Goal: Task Accomplishment & Management: Use online tool/utility

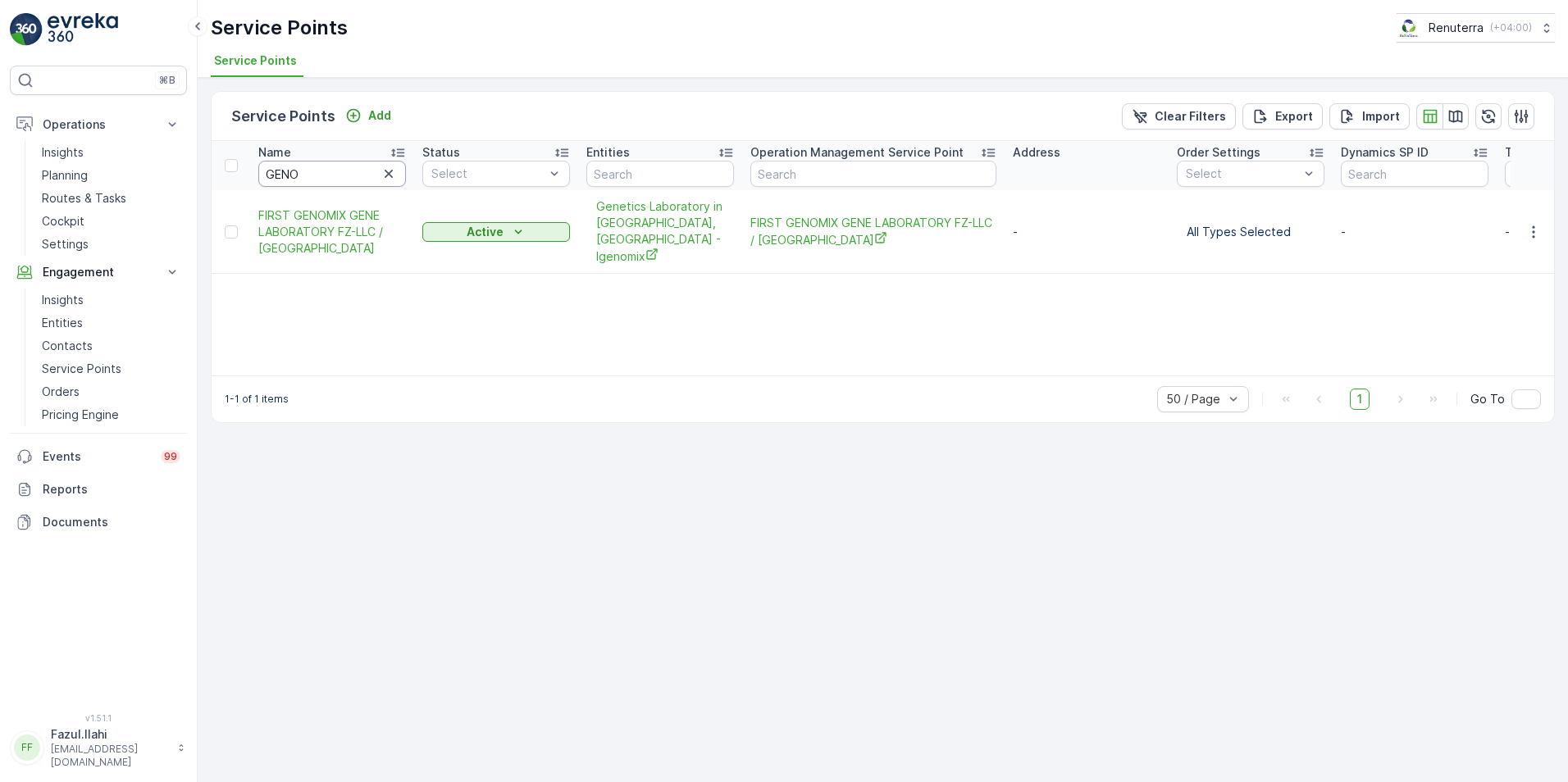
click at [317, 171] on input "GENO" at bounding box center [332, 173] width 147 height 26
drag, startPoint x: 317, startPoint y: 171, endPoint x: 262, endPoint y: 168, distance: 55.1
click at [261, 168] on input "GENO" at bounding box center [332, 173] width 147 height 26
type input "[PERSON_NAME]"
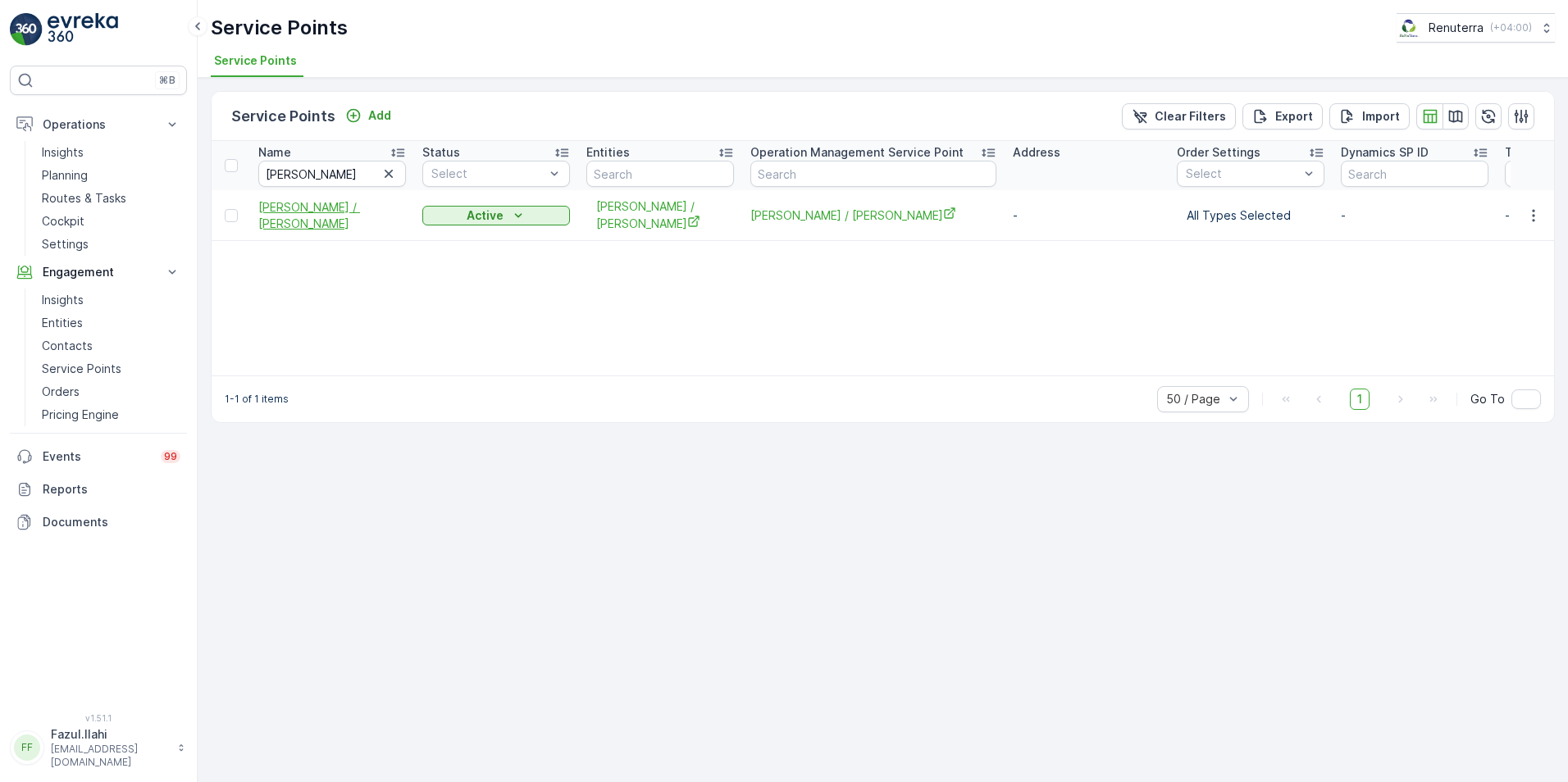
click at [287, 210] on span "[PERSON_NAME] / [PERSON_NAME]" at bounding box center [332, 215] width 147 height 33
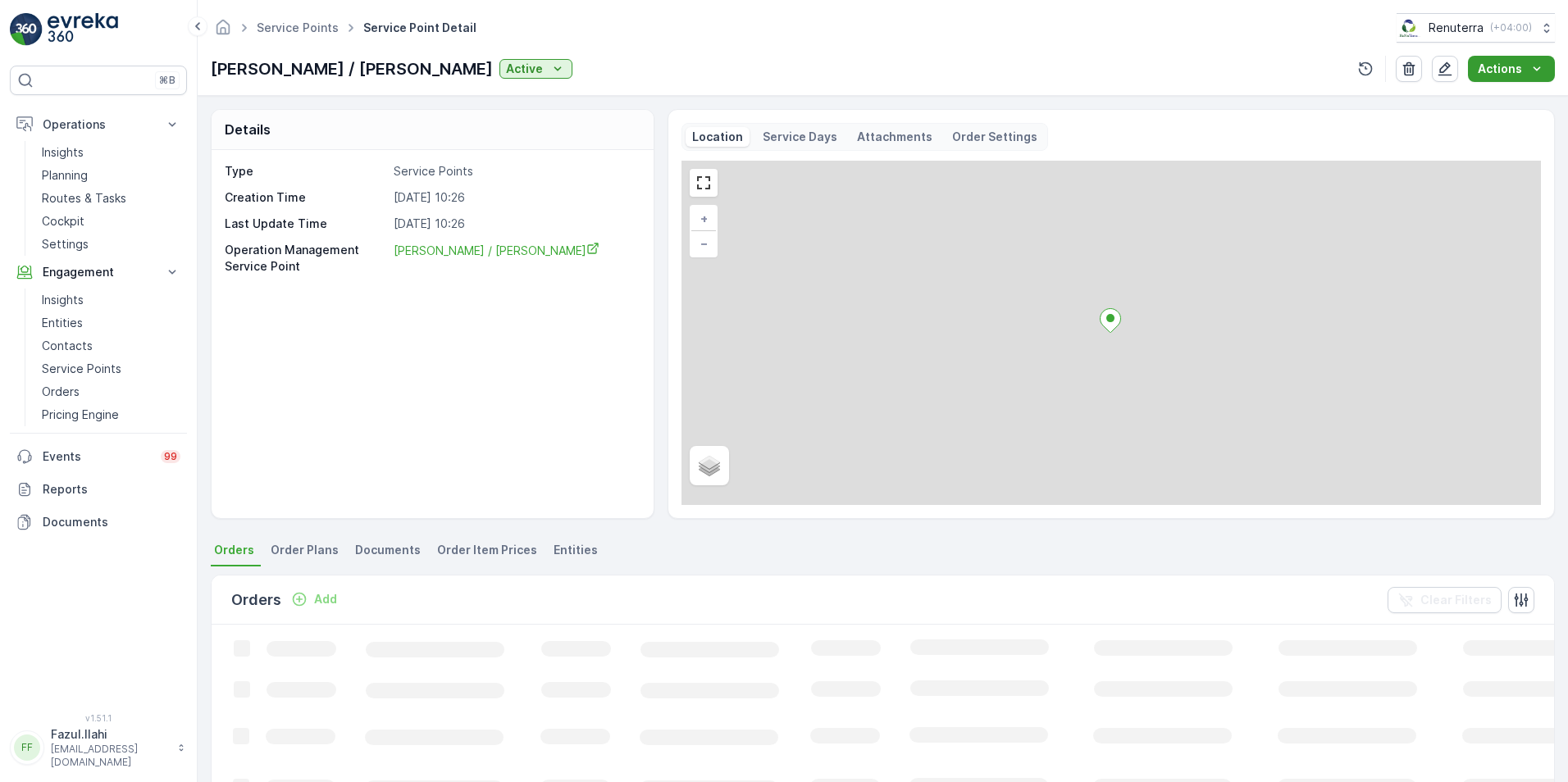
click at [1515, 59] on button "Actions" at bounding box center [1511, 68] width 87 height 26
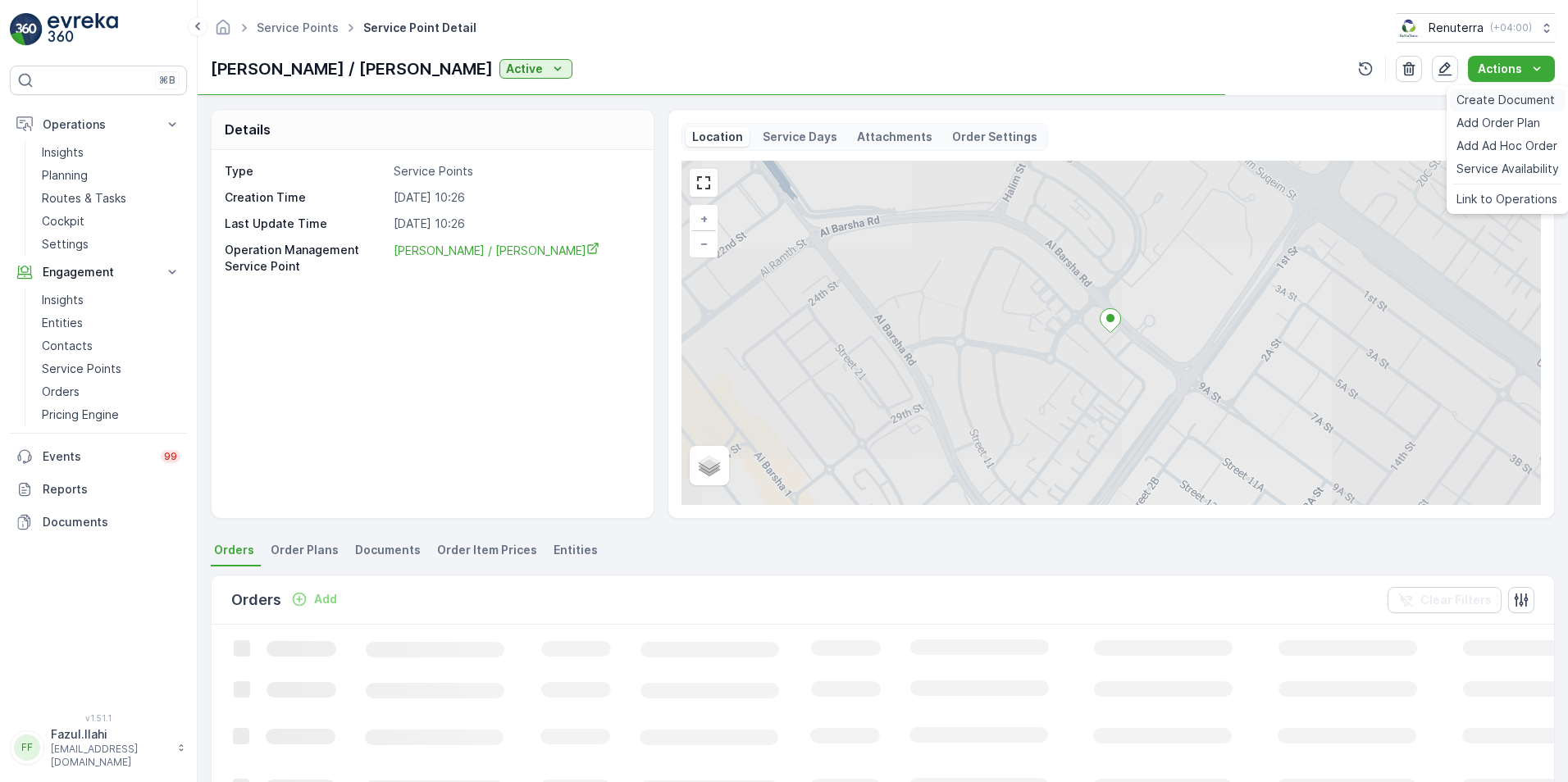
click at [1480, 104] on span "Create Document" at bounding box center [1505, 99] width 99 height 16
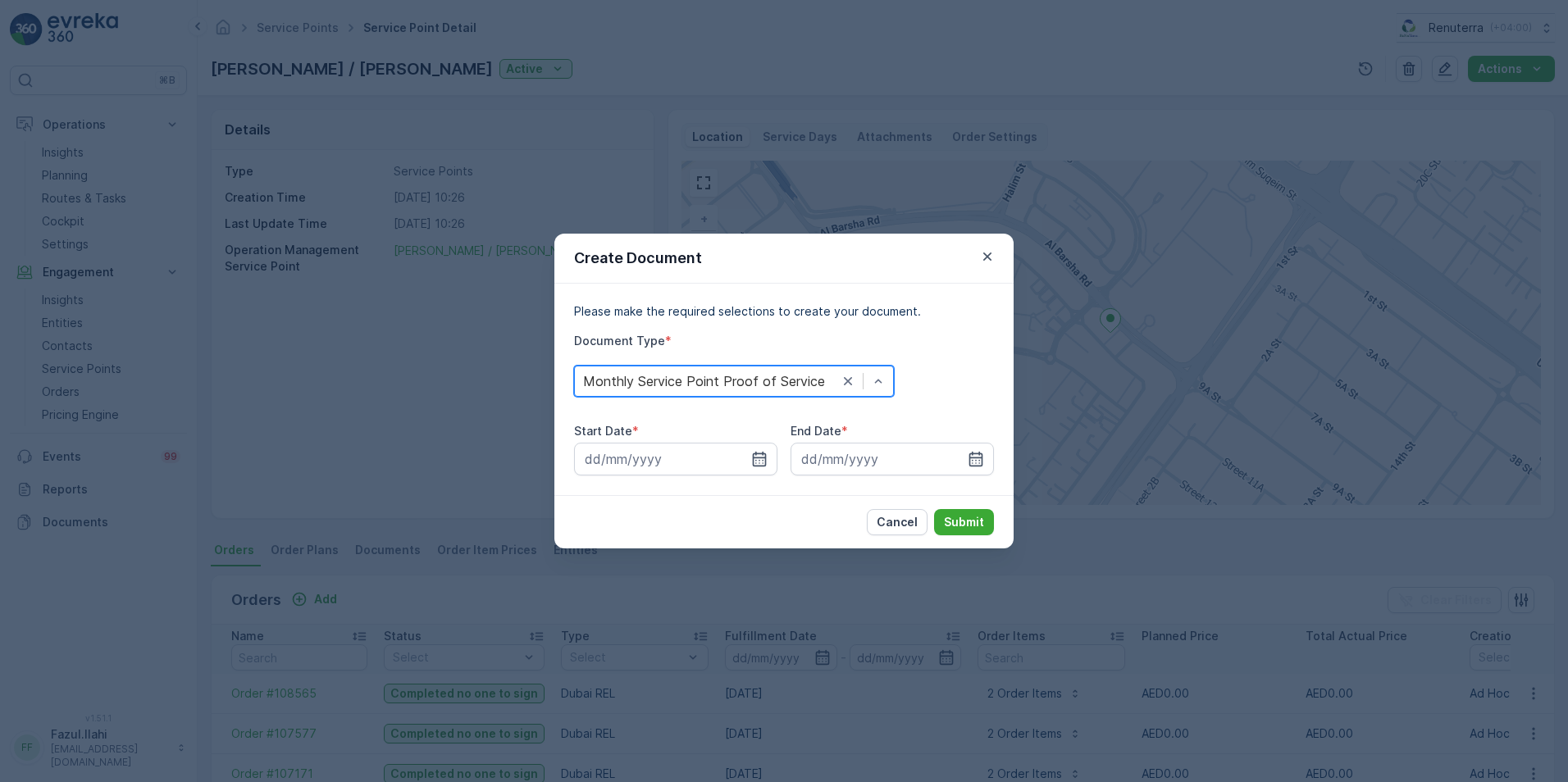
click at [759, 462] on icon "button" at bounding box center [759, 459] width 16 height 16
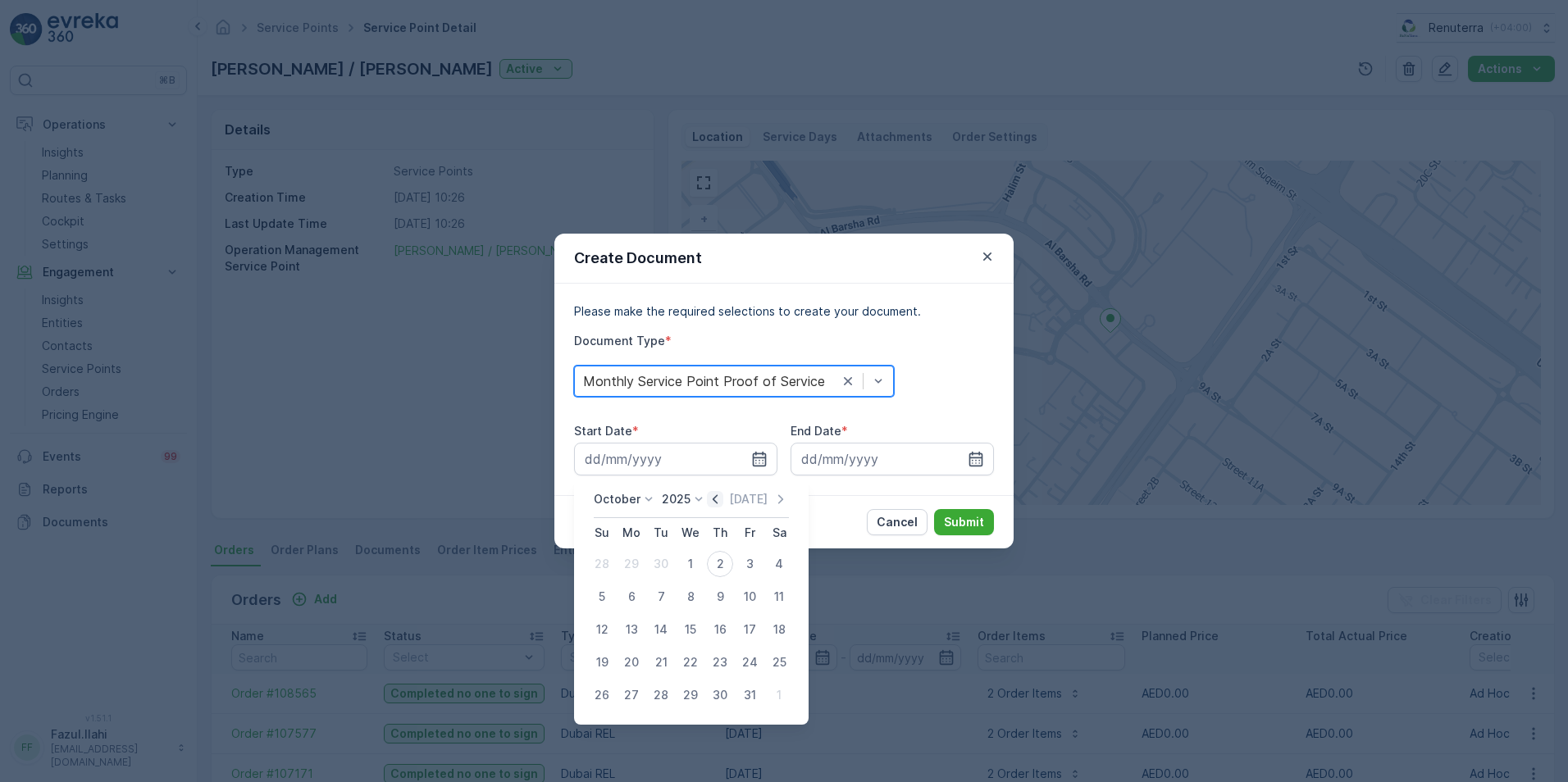
click at [714, 495] on icon "button" at bounding box center [714, 498] width 16 height 16
click at [630, 564] on div "1" at bounding box center [631, 563] width 26 height 26
type input "[DATE]"
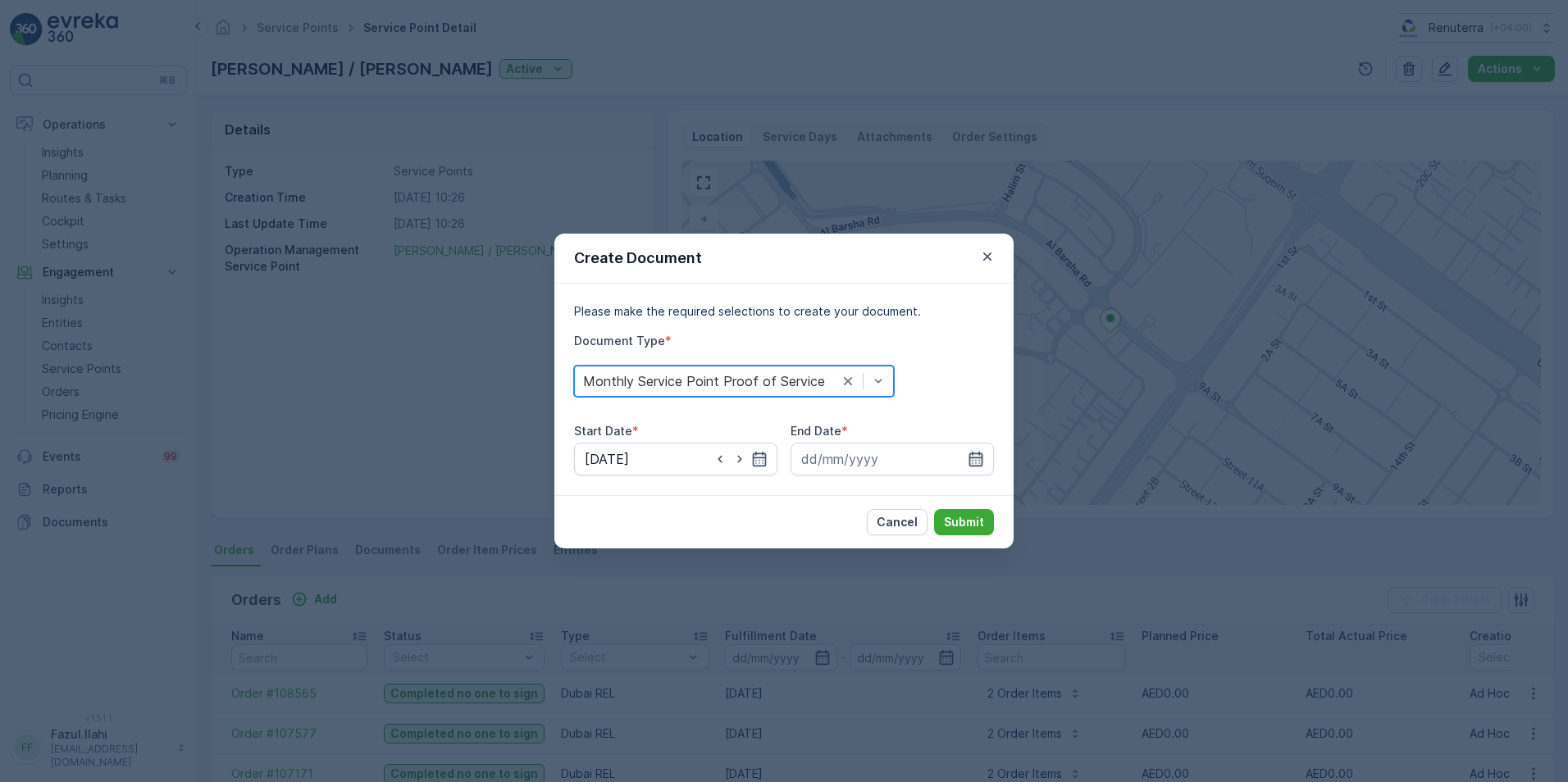
click at [980, 463] on icon "button" at bounding box center [975, 459] width 16 height 16
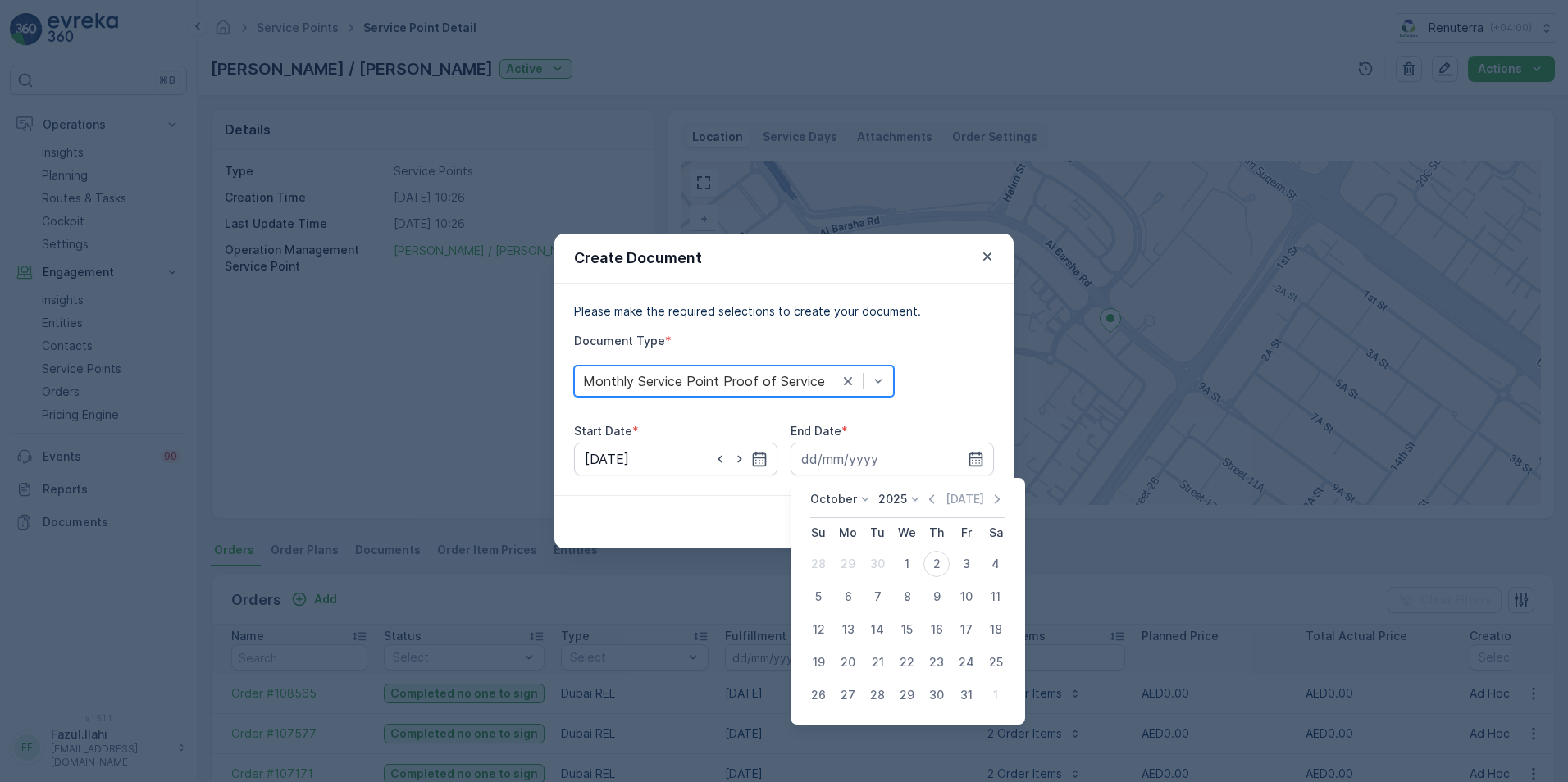
click at [946, 497] on div "[DATE]" at bounding box center [963, 498] width 82 height 16
click at [940, 500] on icon "button" at bounding box center [931, 498] width 16 height 16
drag, startPoint x: 890, startPoint y: 691, endPoint x: 878, endPoint y: 693, distance: 12.2
click at [881, 691] on button "30" at bounding box center [877, 694] width 29 height 29
type input "[DATE]"
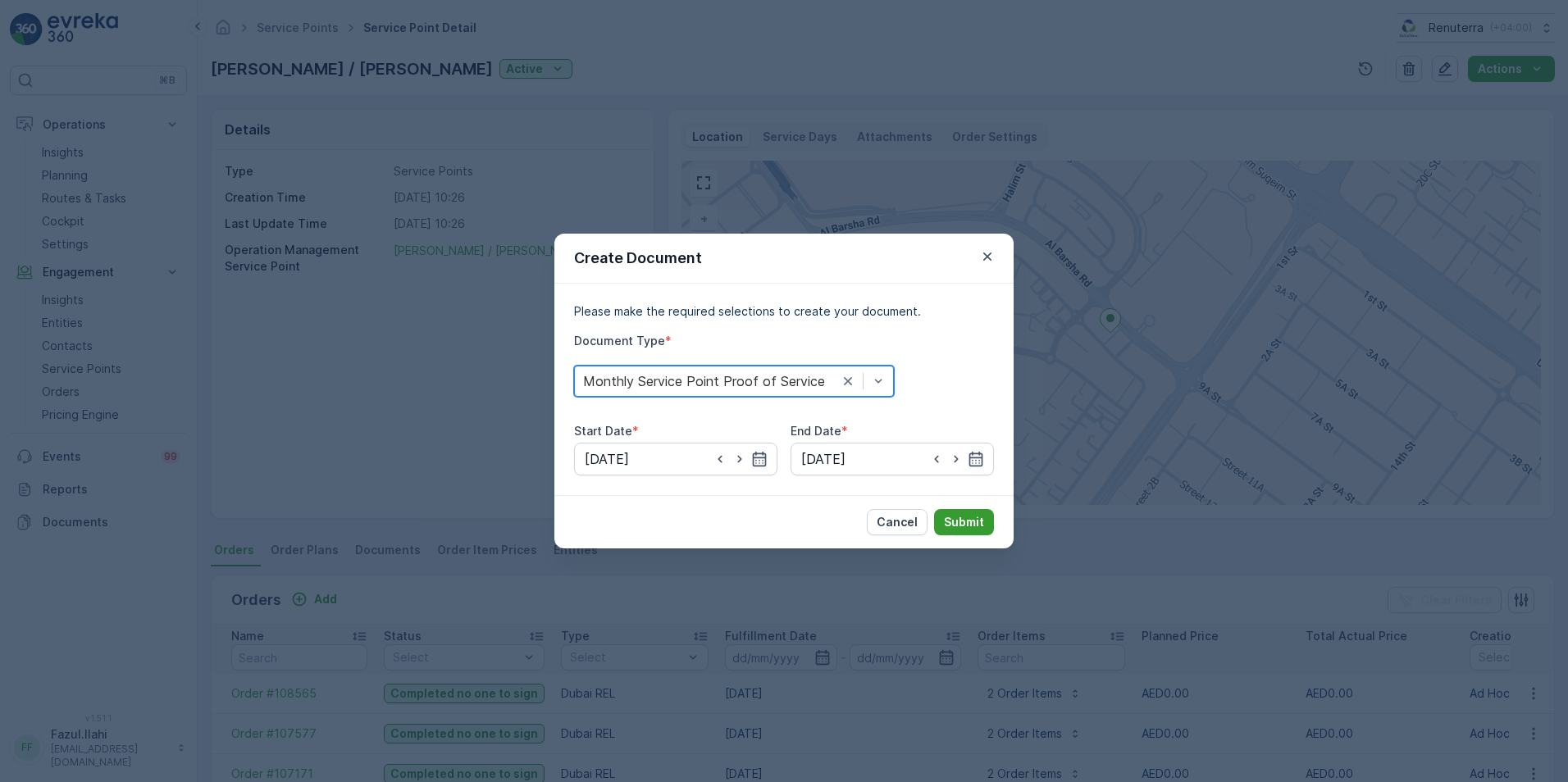
click at [955, 525] on p "Submit" at bounding box center [964, 521] width 40 height 16
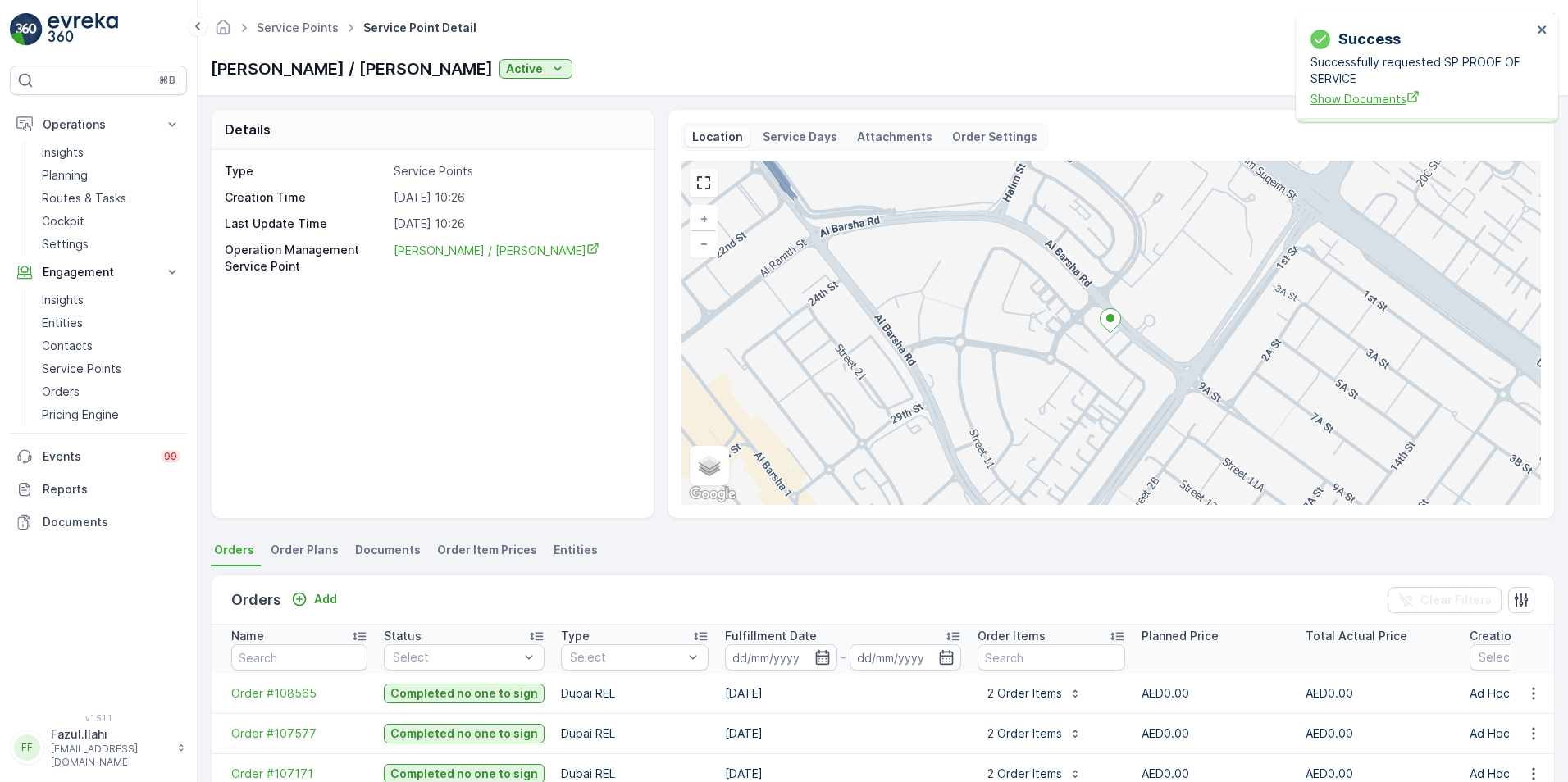
click at [1344, 101] on span "Show Documents" at bounding box center [1421, 98] width 221 height 17
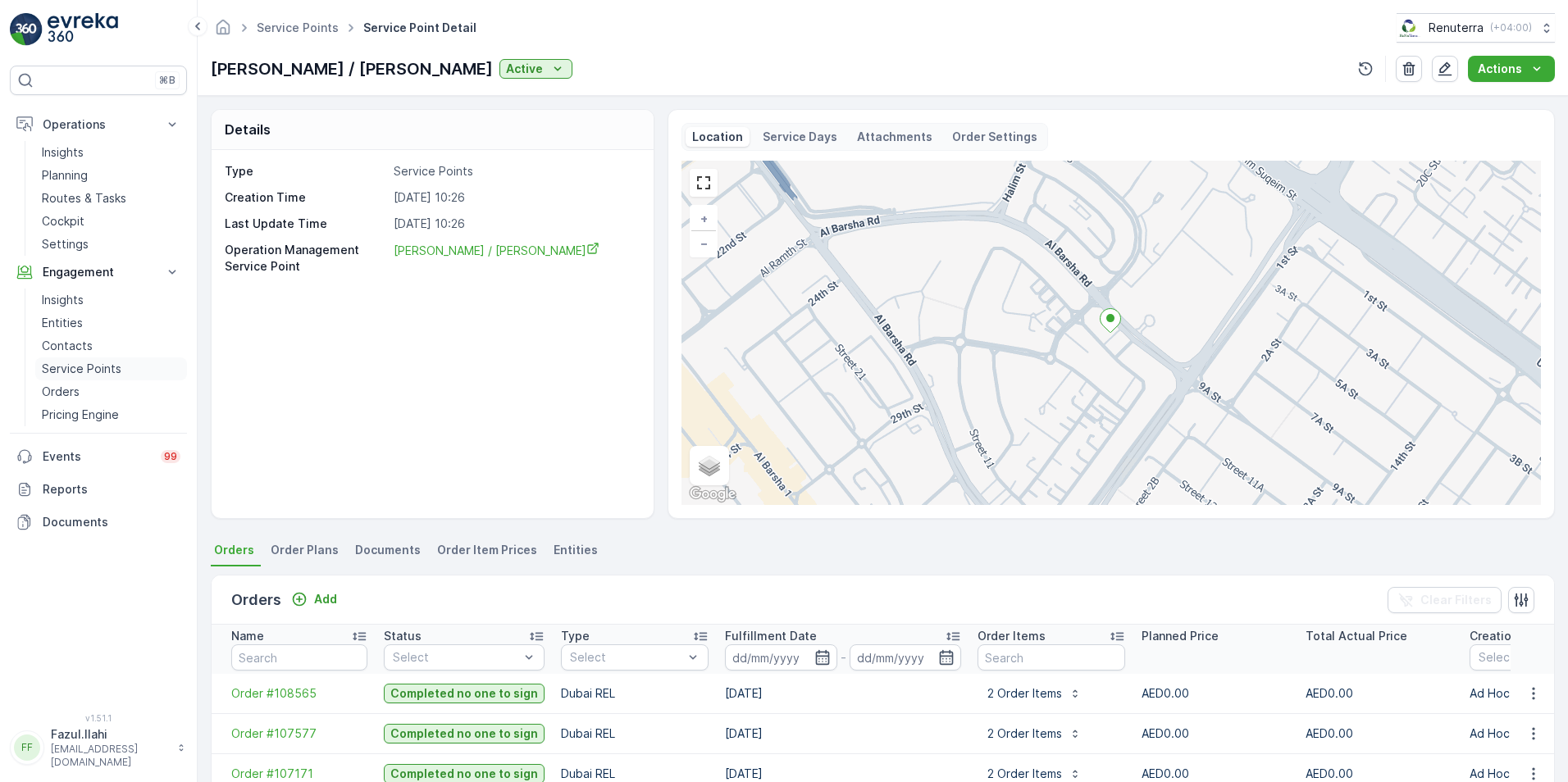
click at [72, 370] on p "Service Points" at bounding box center [82, 368] width 79 height 16
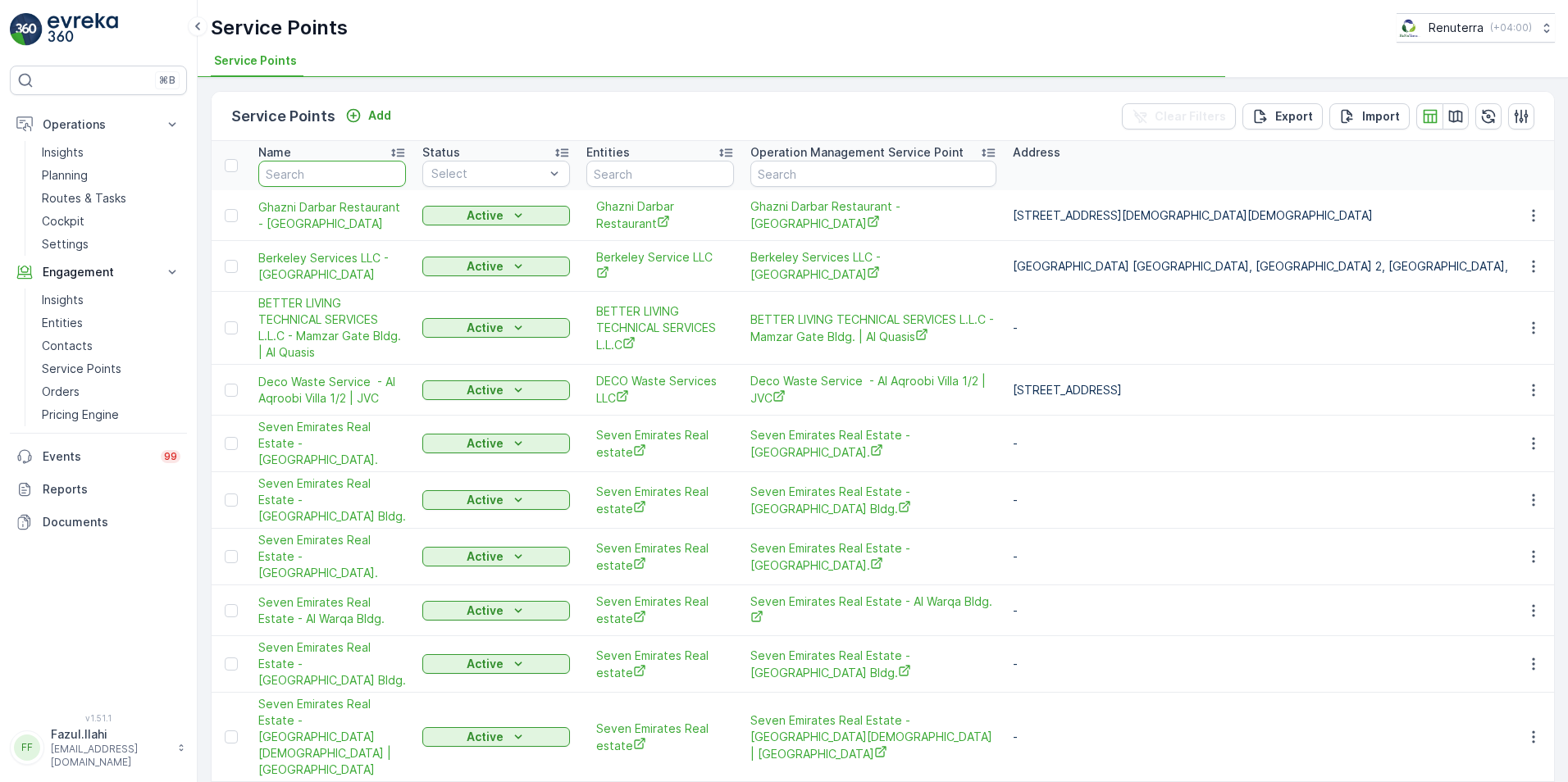
click at [311, 169] on input "text" at bounding box center [332, 173] width 147 height 26
click at [313, 168] on input "text" at bounding box center [332, 173] width 147 height 26
type input "nmc"
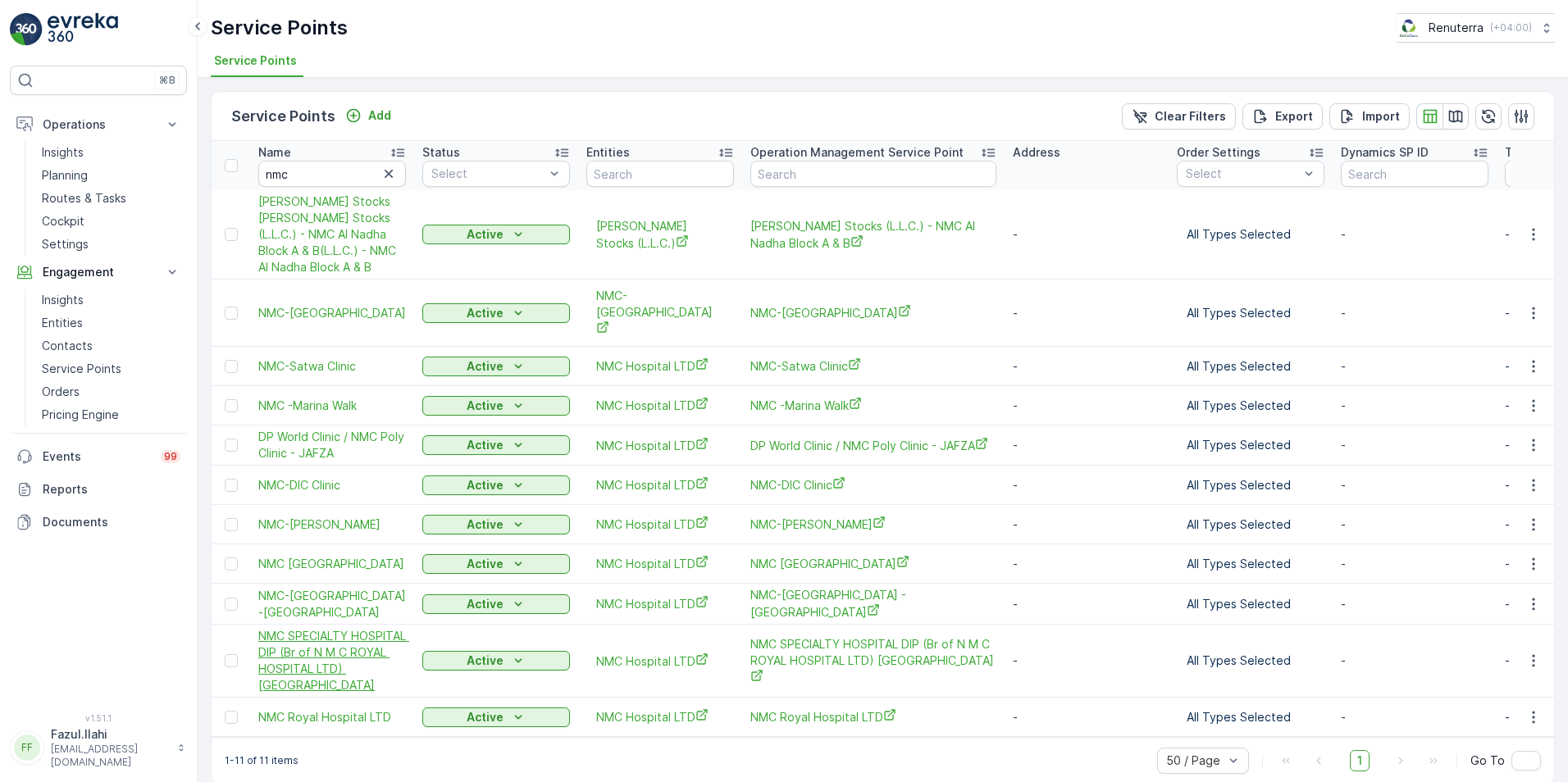
click at [321, 628] on span "NMC SPECIALTY HOSPITAL DIP (Br of N M C ROYAL HOSPITAL LTD) [GEOGRAPHIC_DATA]" at bounding box center [332, 661] width 147 height 66
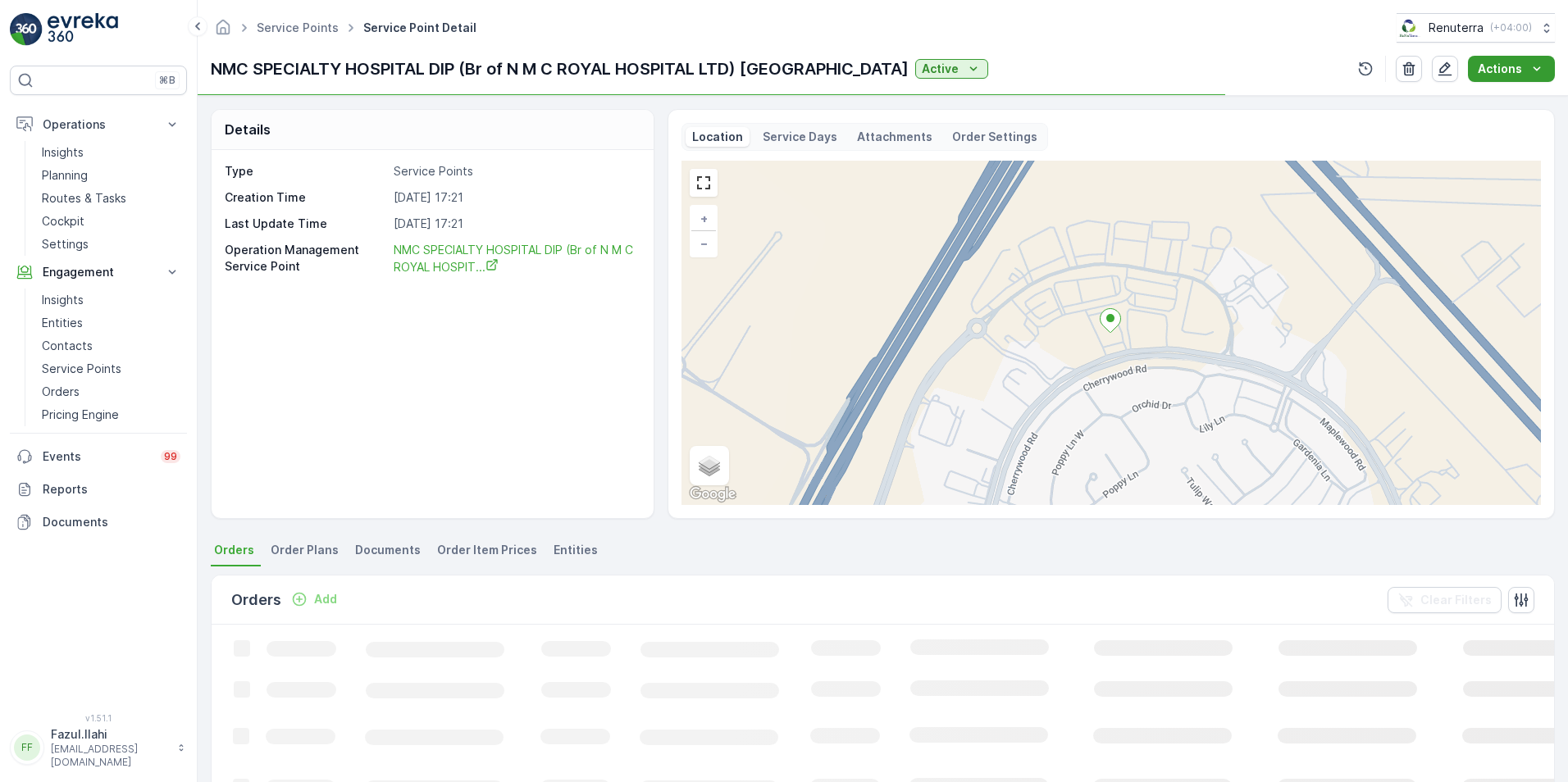
click at [1519, 62] on p "Actions" at bounding box center [1500, 68] width 45 height 16
click at [1496, 98] on span "Create Document" at bounding box center [1505, 99] width 99 height 16
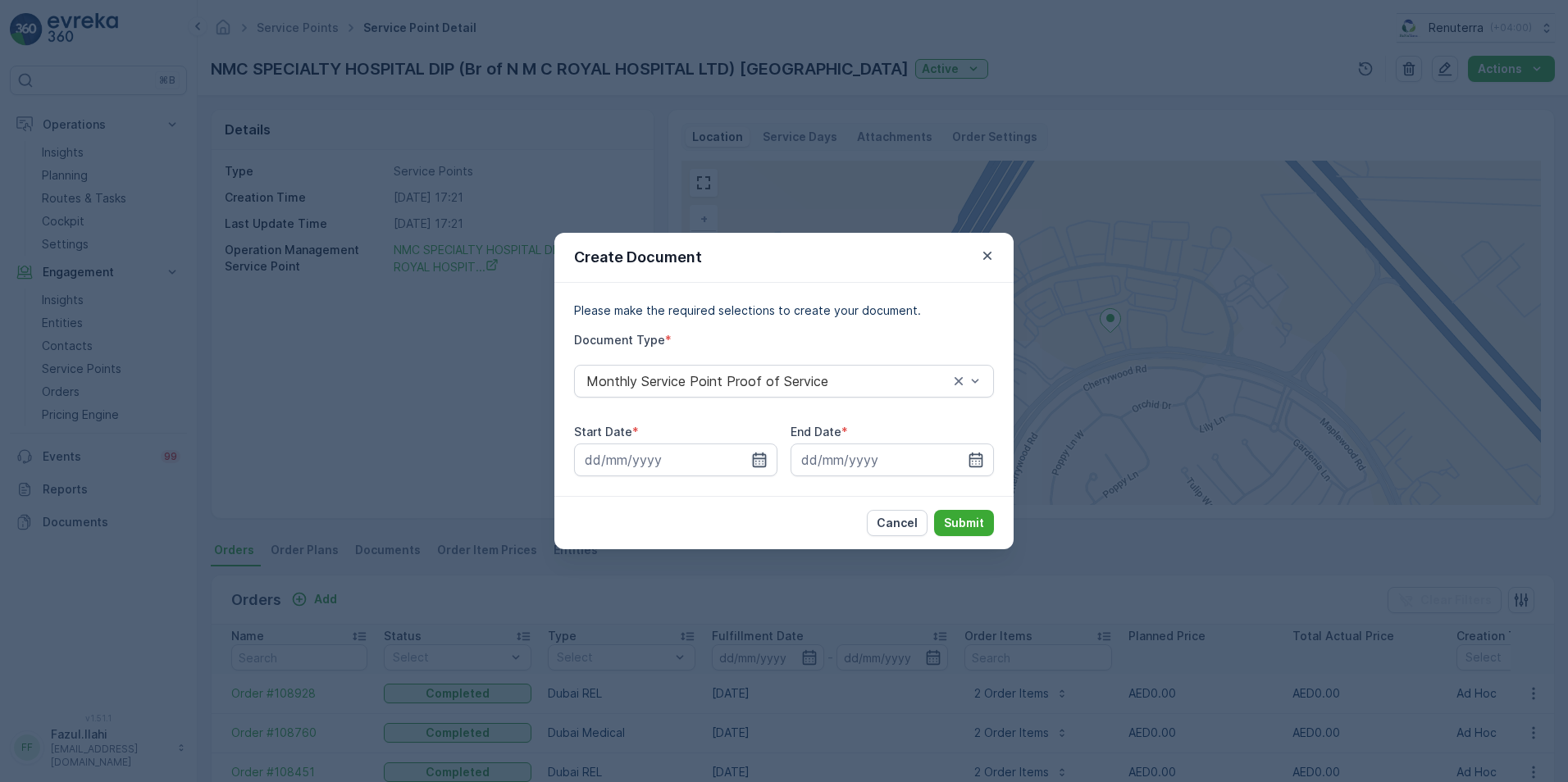
click at [763, 458] on icon "button" at bounding box center [760, 460] width 14 height 15
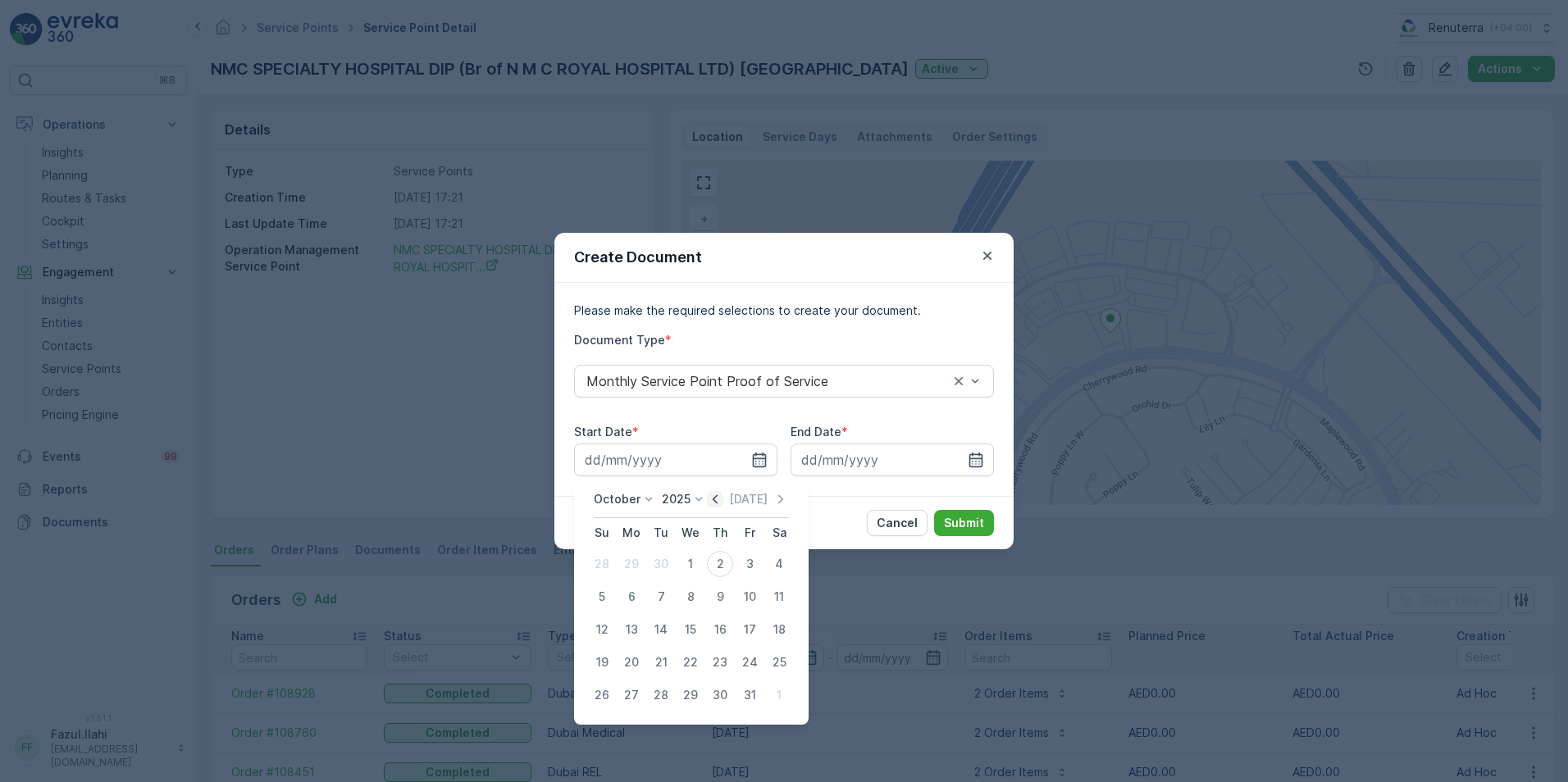
click at [715, 500] on icon "button" at bounding box center [714, 498] width 16 height 16
click at [633, 562] on div "1" at bounding box center [631, 563] width 26 height 26
type input "[DATE]"
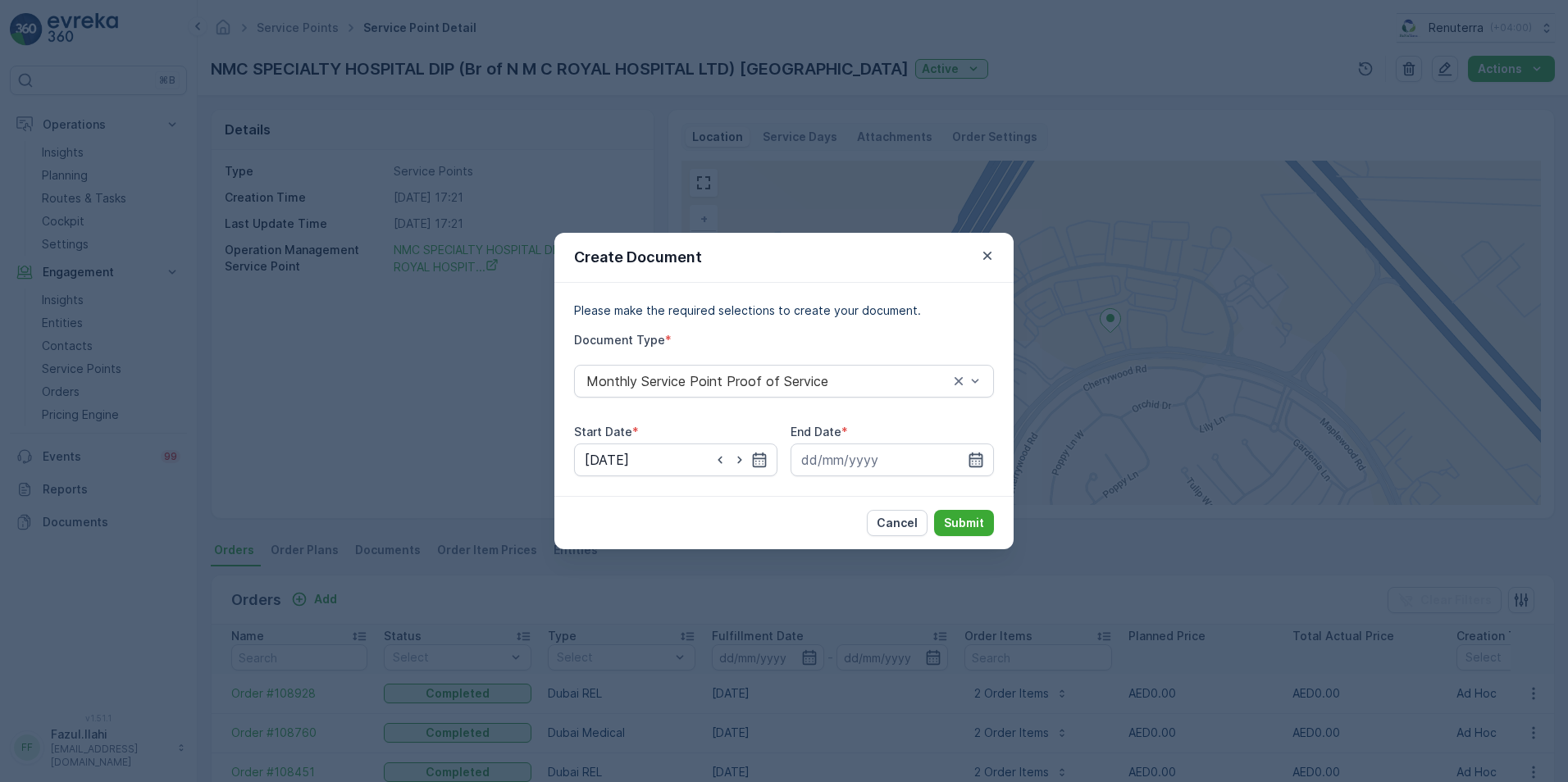
click at [982, 451] on icon "button" at bounding box center [975, 459] width 16 height 16
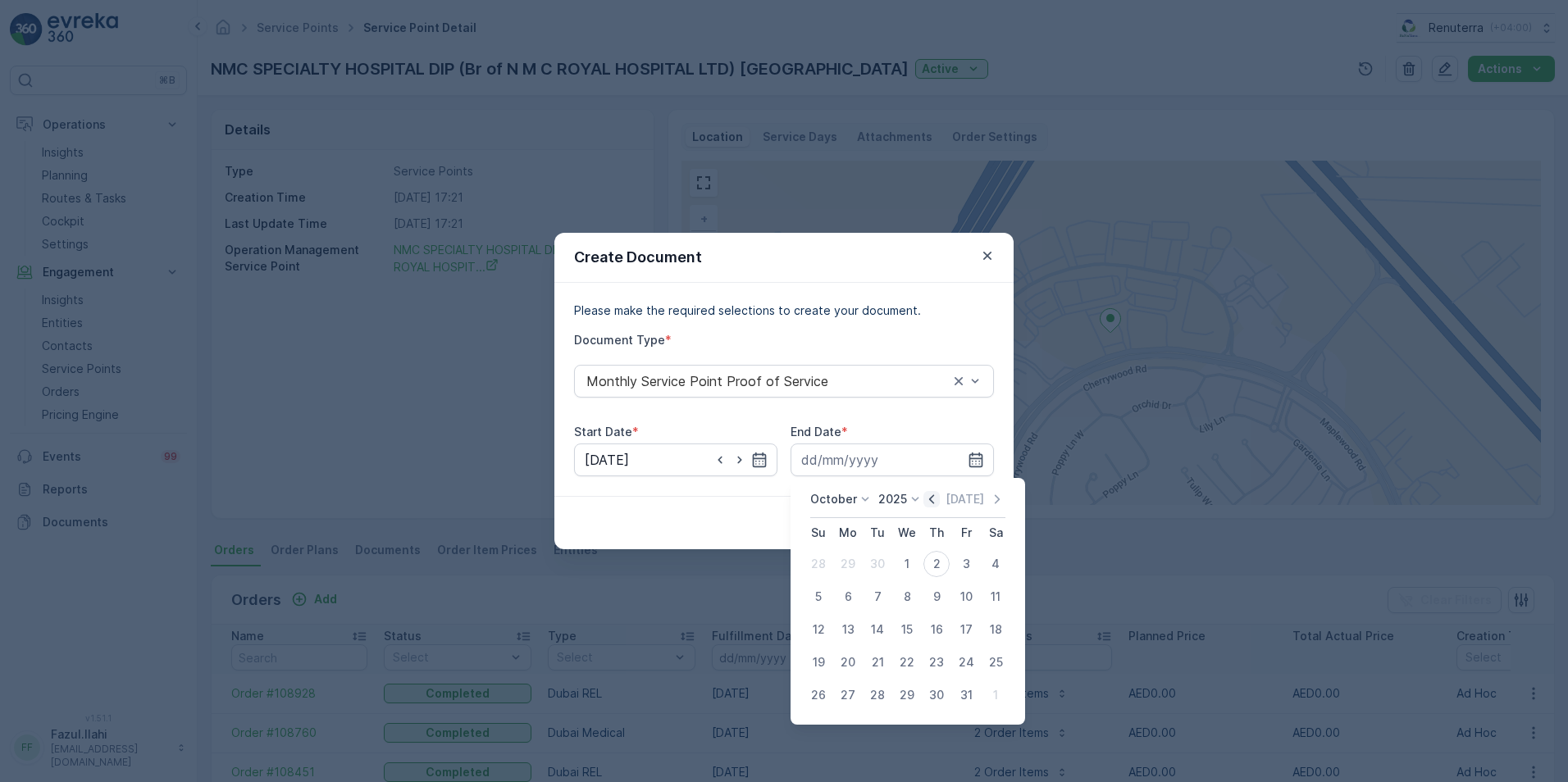
click at [929, 502] on icon "button" at bounding box center [931, 498] width 16 height 16
click at [875, 694] on div "30" at bounding box center [877, 694] width 26 height 26
type input "[DATE]"
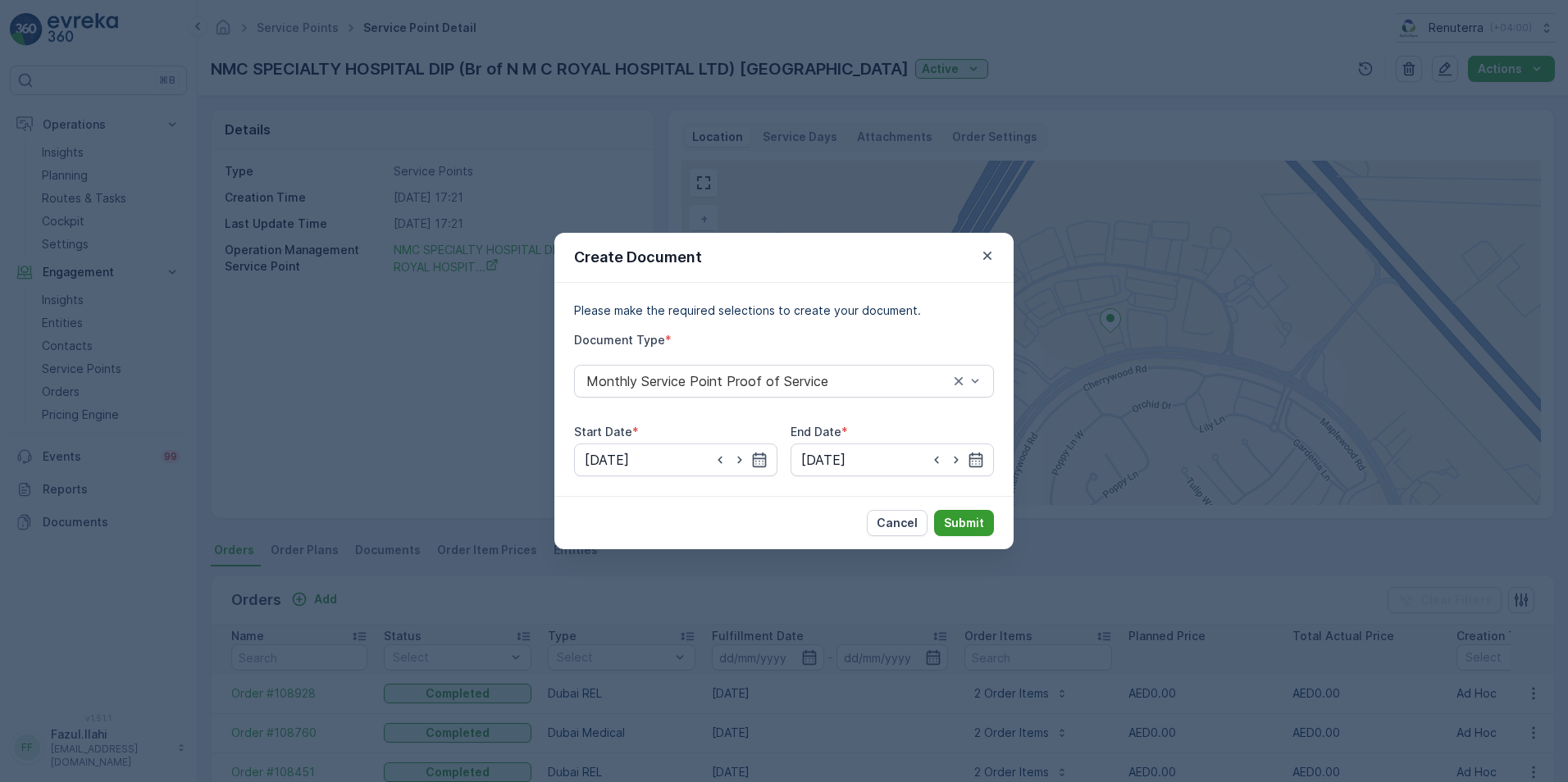
click at [958, 519] on p "Submit" at bounding box center [964, 522] width 40 height 16
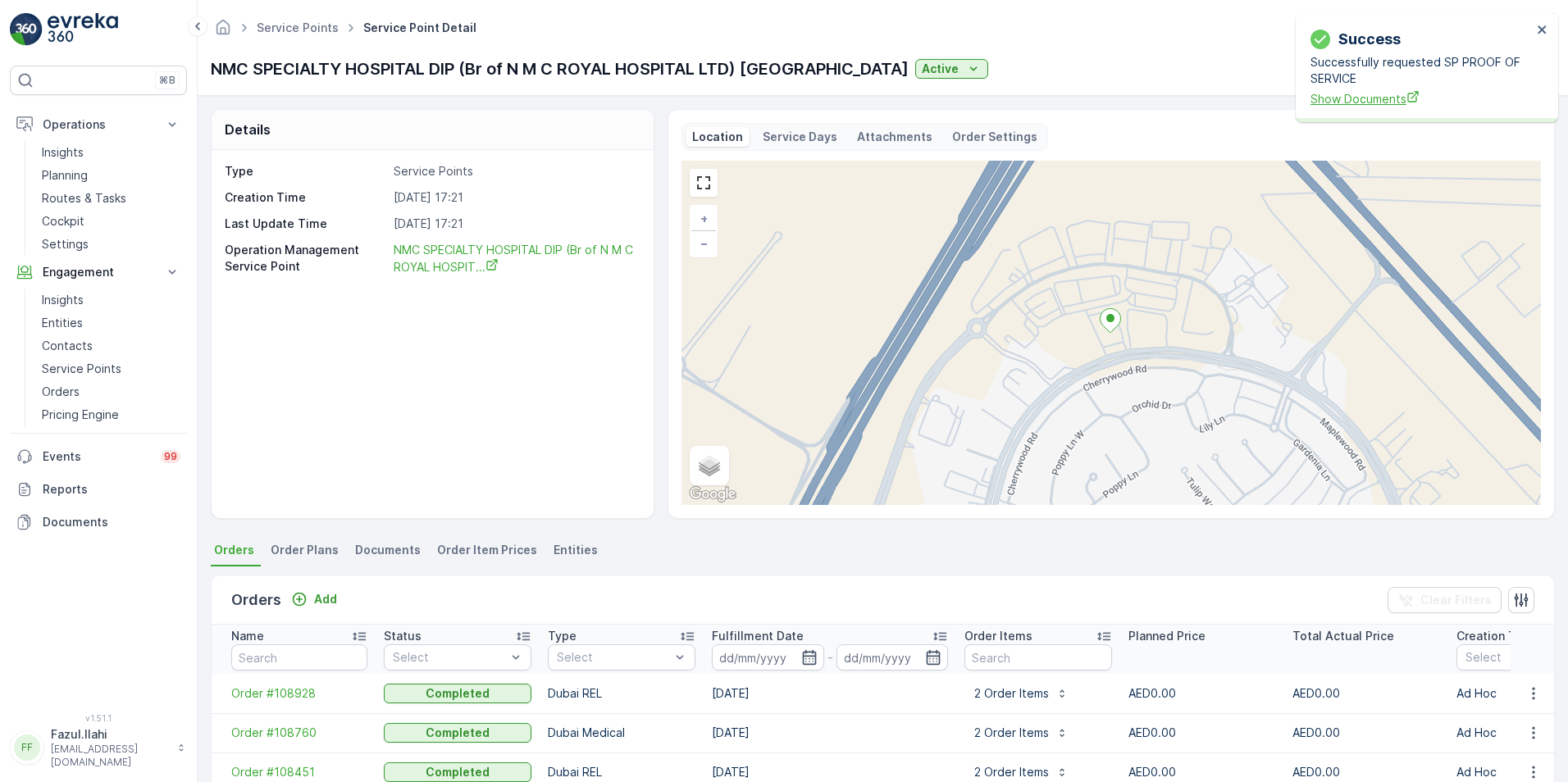
click at [1366, 98] on span "Show Documents" at bounding box center [1421, 98] width 221 height 17
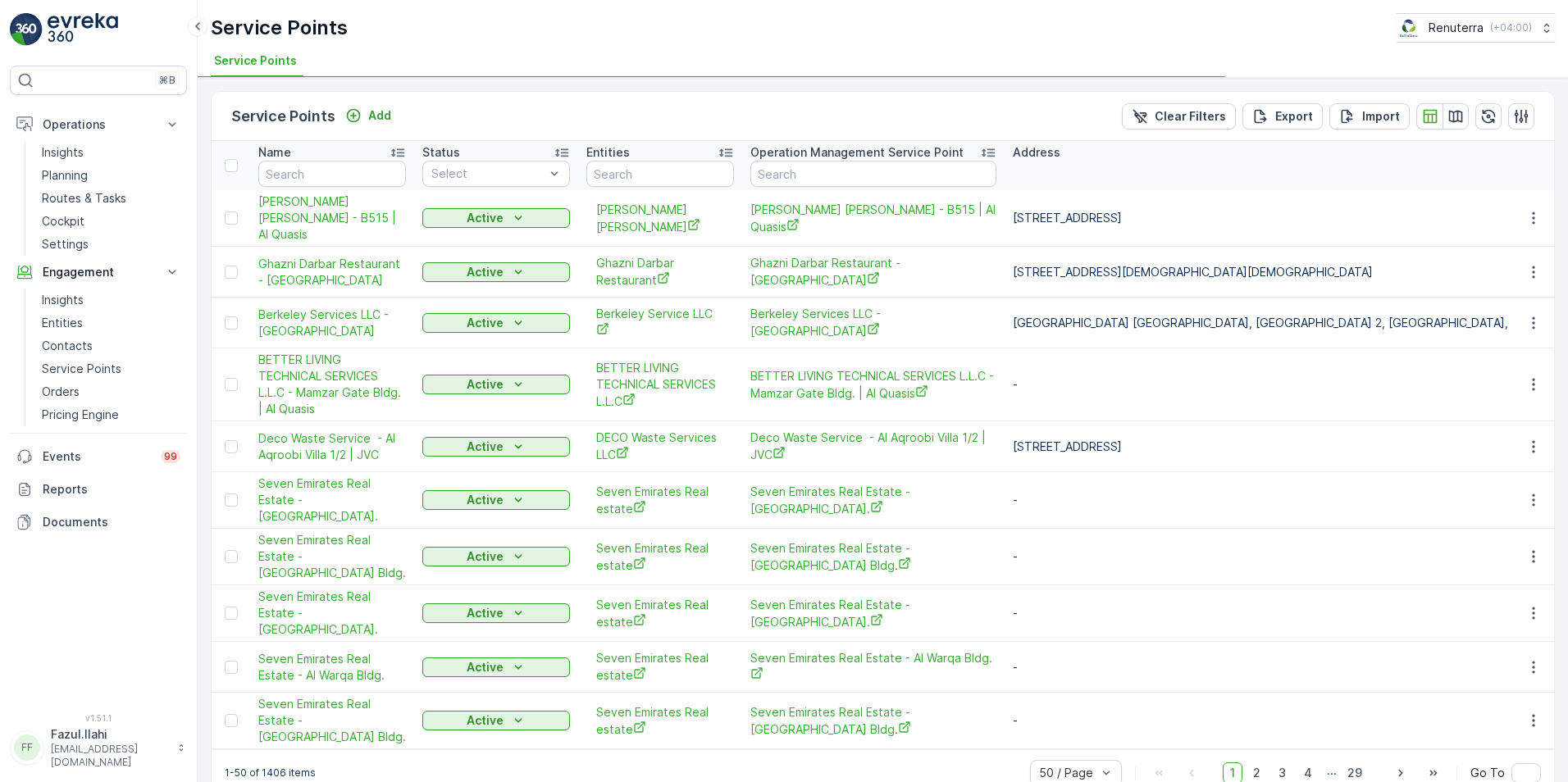
type input "nmc"
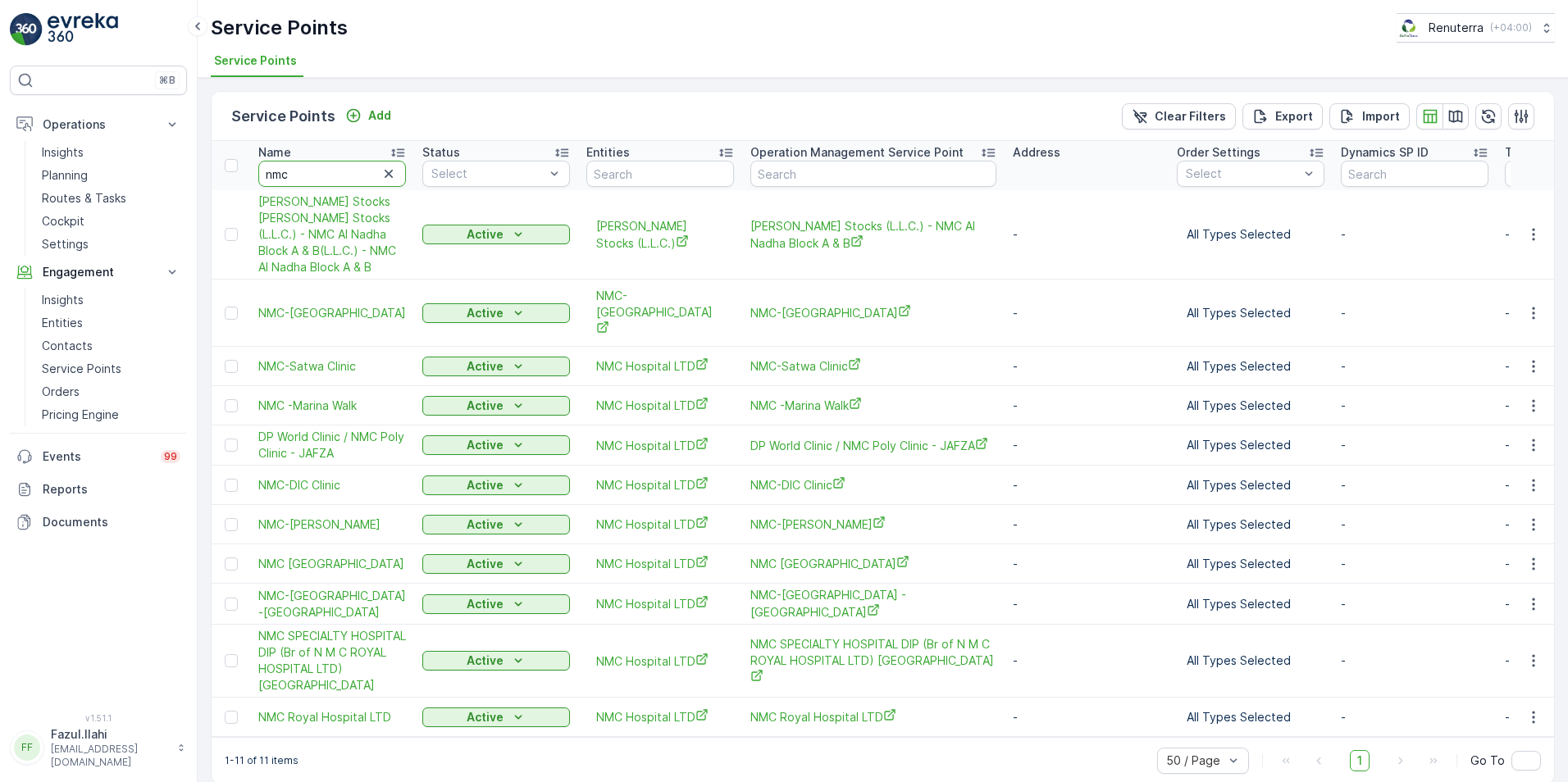
drag, startPoint x: 325, startPoint y: 169, endPoint x: 255, endPoint y: 173, distance: 70.1
click at [255, 173] on th "Name nmc" at bounding box center [332, 165] width 164 height 49
type input "dupod"
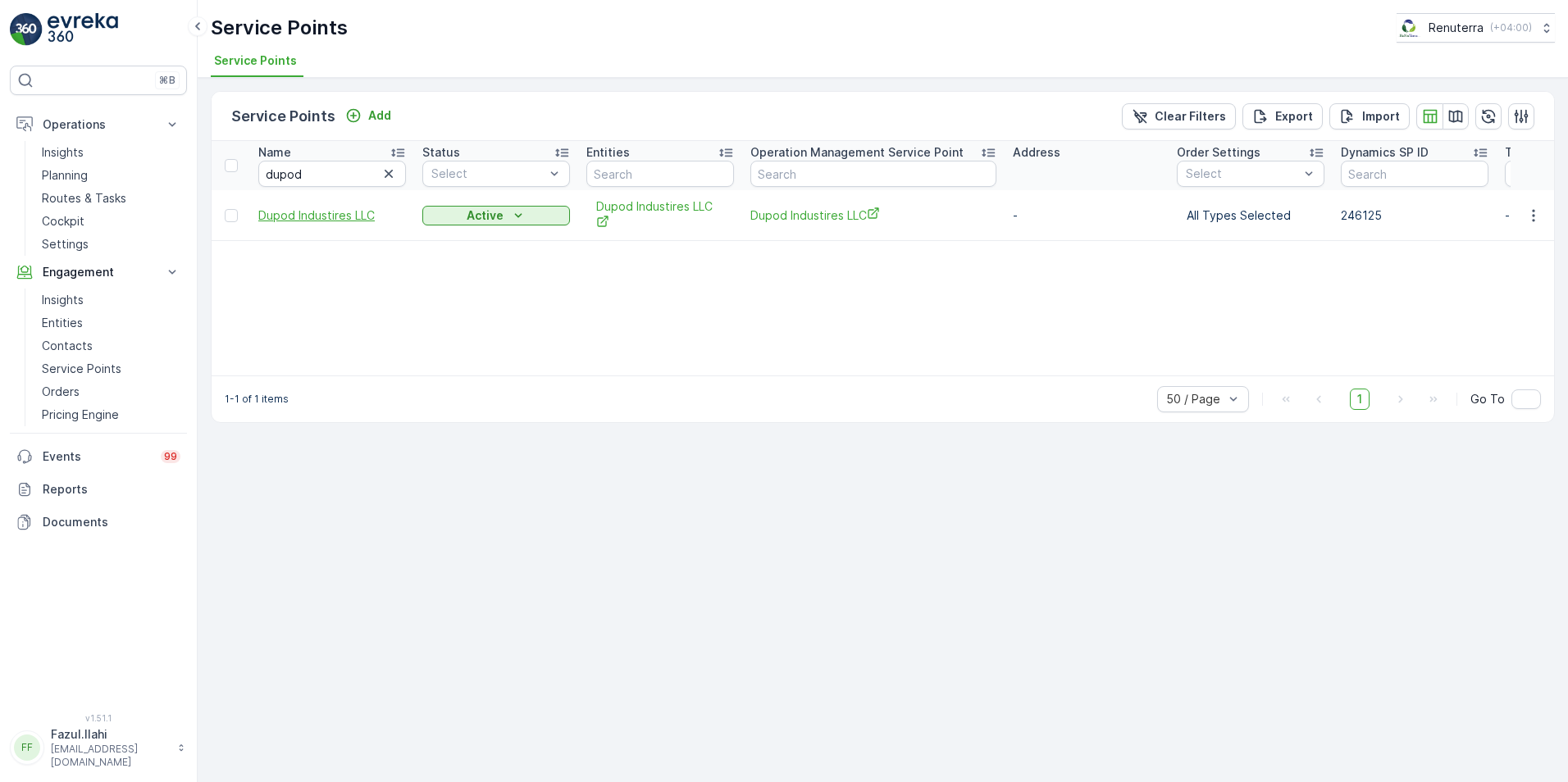
click at [280, 211] on span "Dupod Industires LLC" at bounding box center [332, 215] width 147 height 16
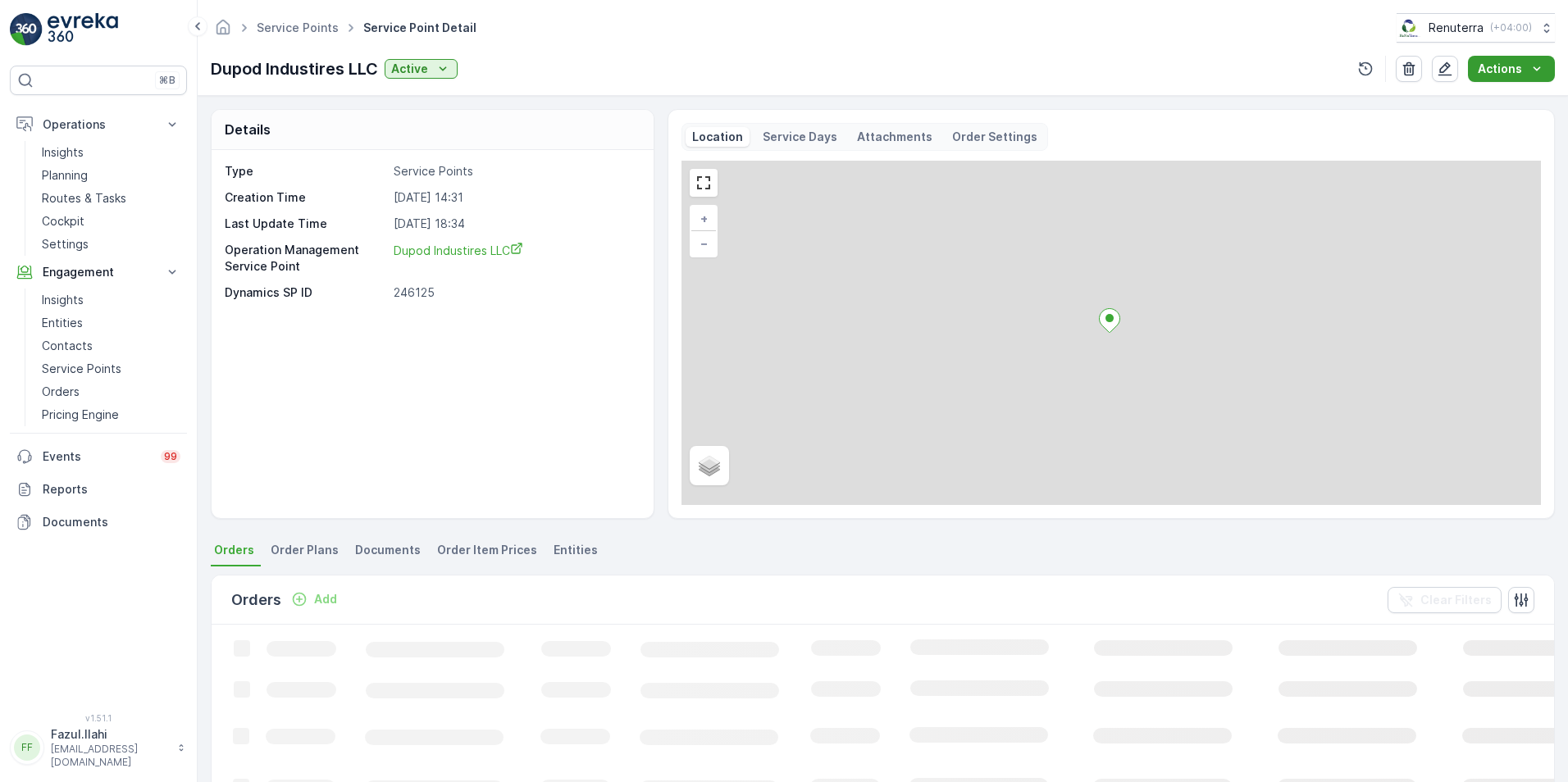
click at [1538, 66] on icon "Actions" at bounding box center [1536, 68] width 16 height 16
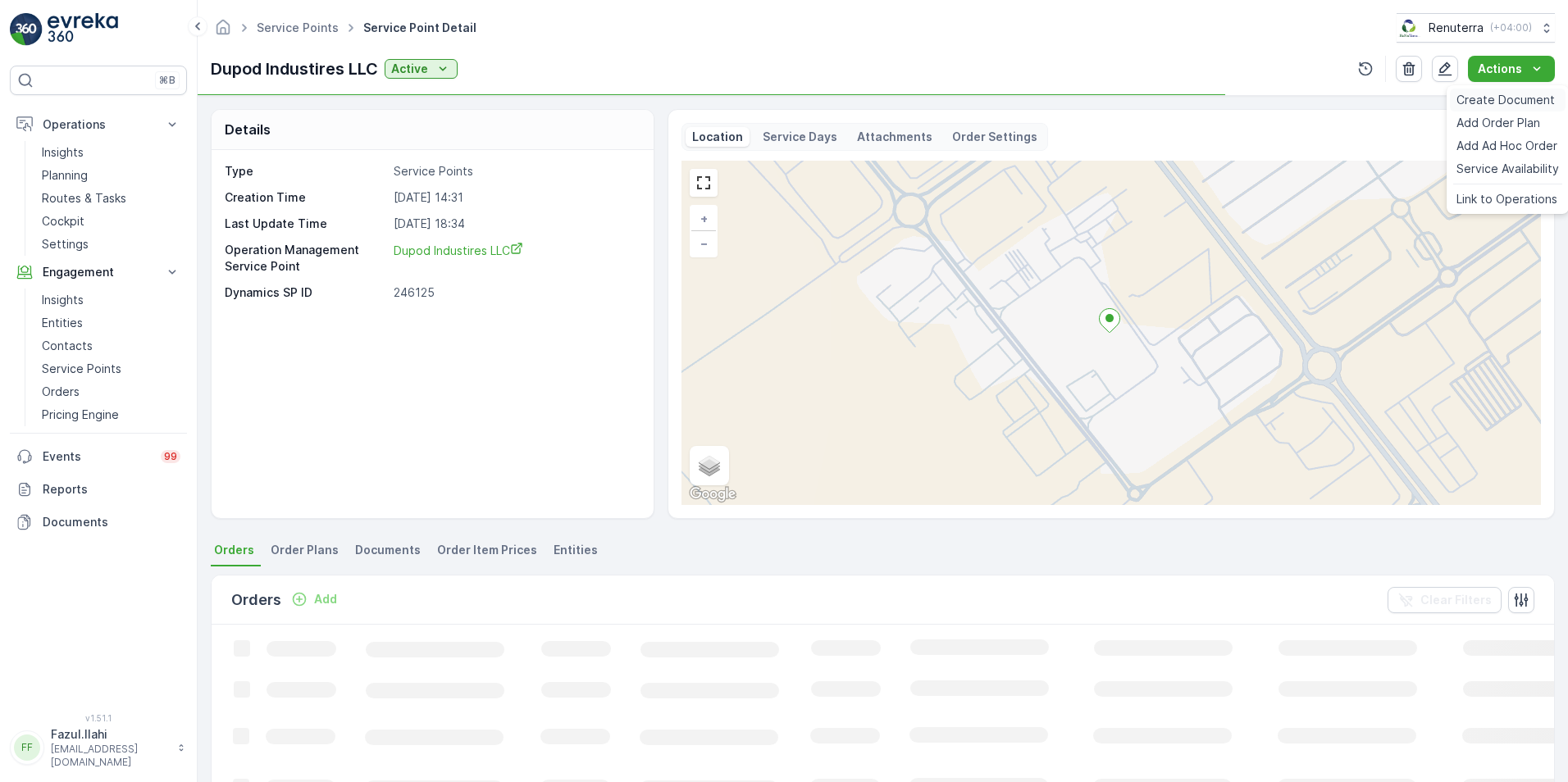
click at [1486, 106] on span "Create Document" at bounding box center [1505, 99] width 99 height 16
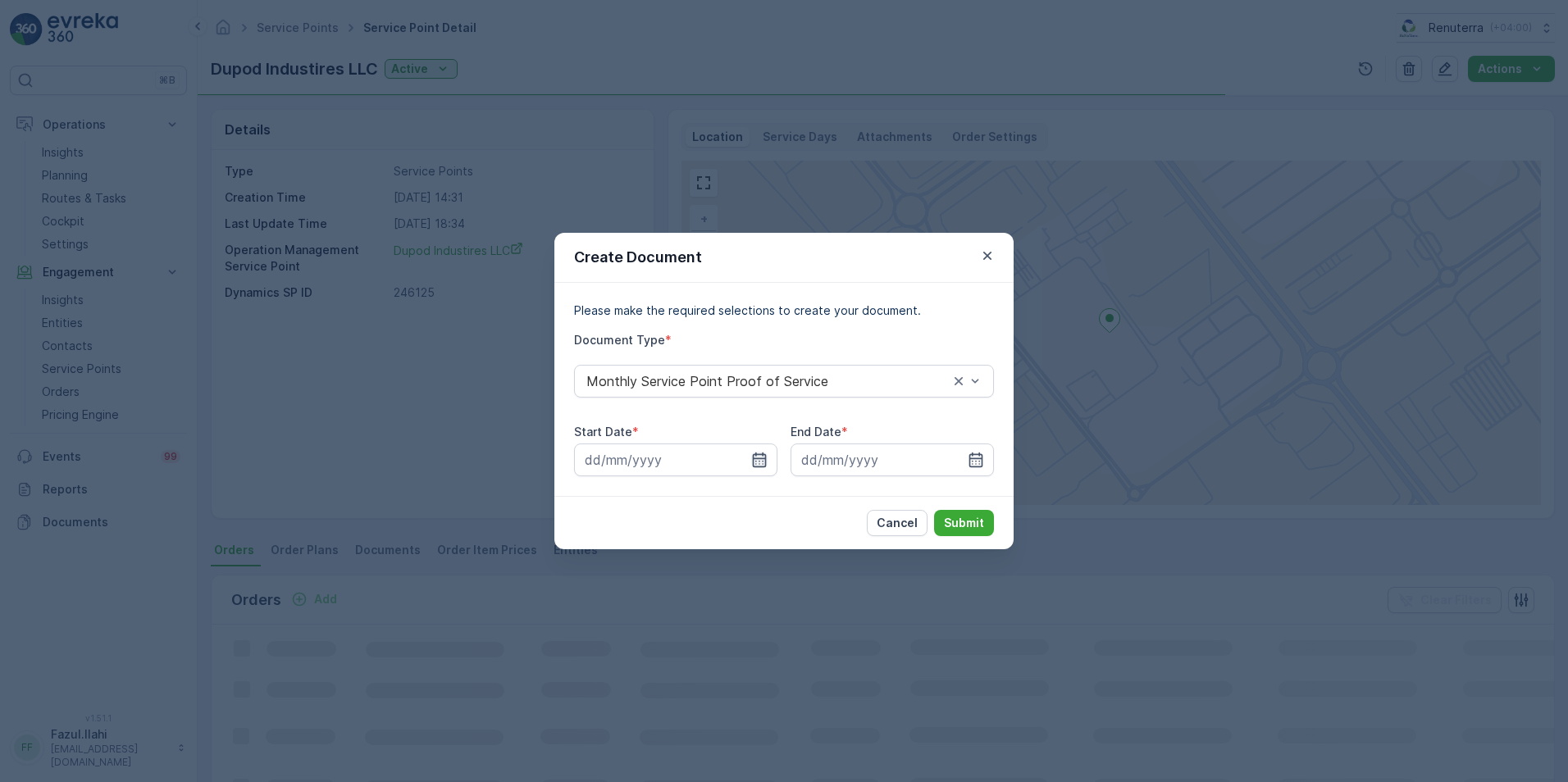
click at [757, 463] on icon "button" at bounding box center [759, 459] width 16 height 16
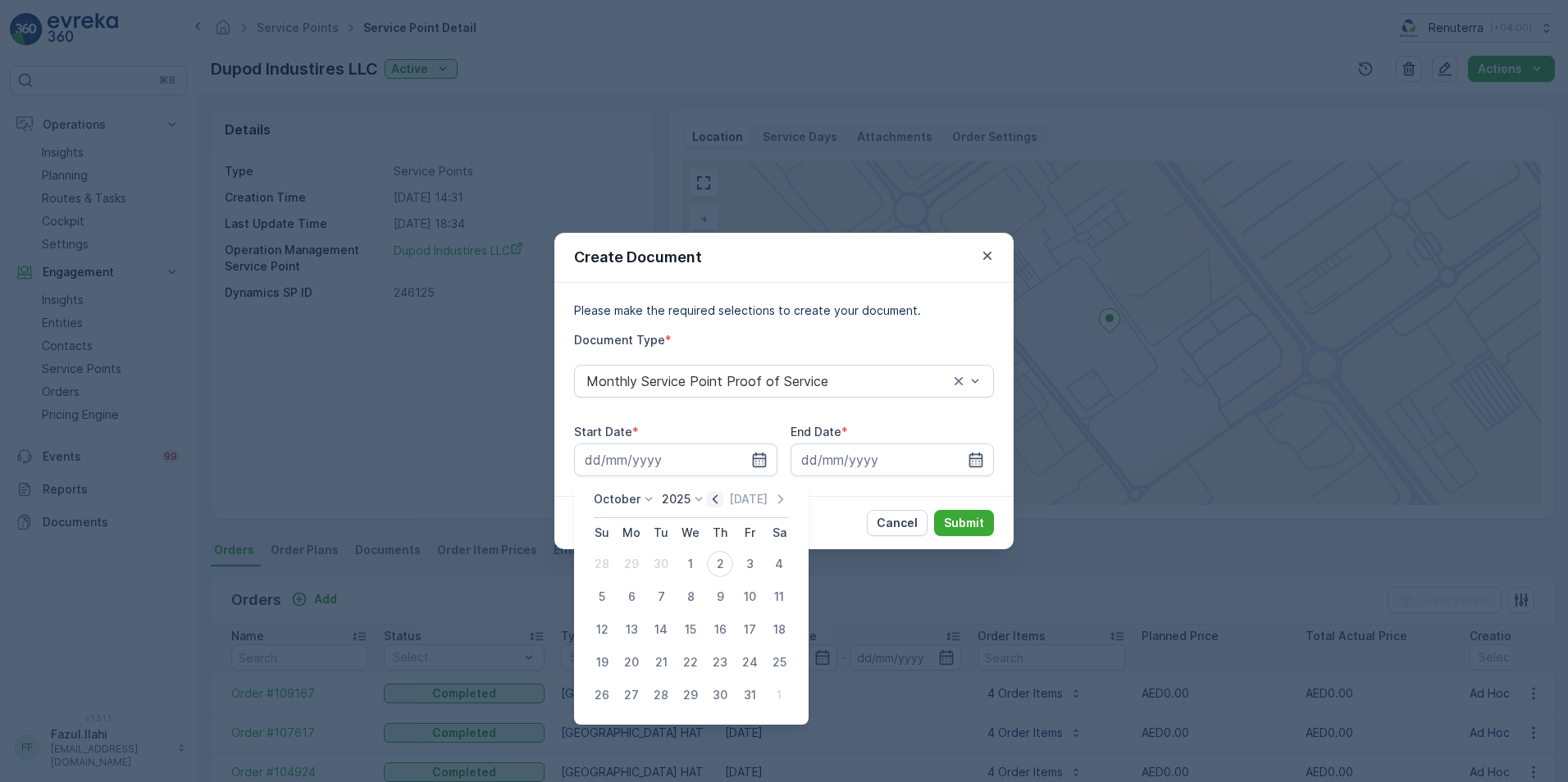
click at [717, 497] on icon "button" at bounding box center [715, 498] width 5 height 9
click at [630, 565] on div "1" at bounding box center [631, 563] width 26 height 26
type input "[DATE]"
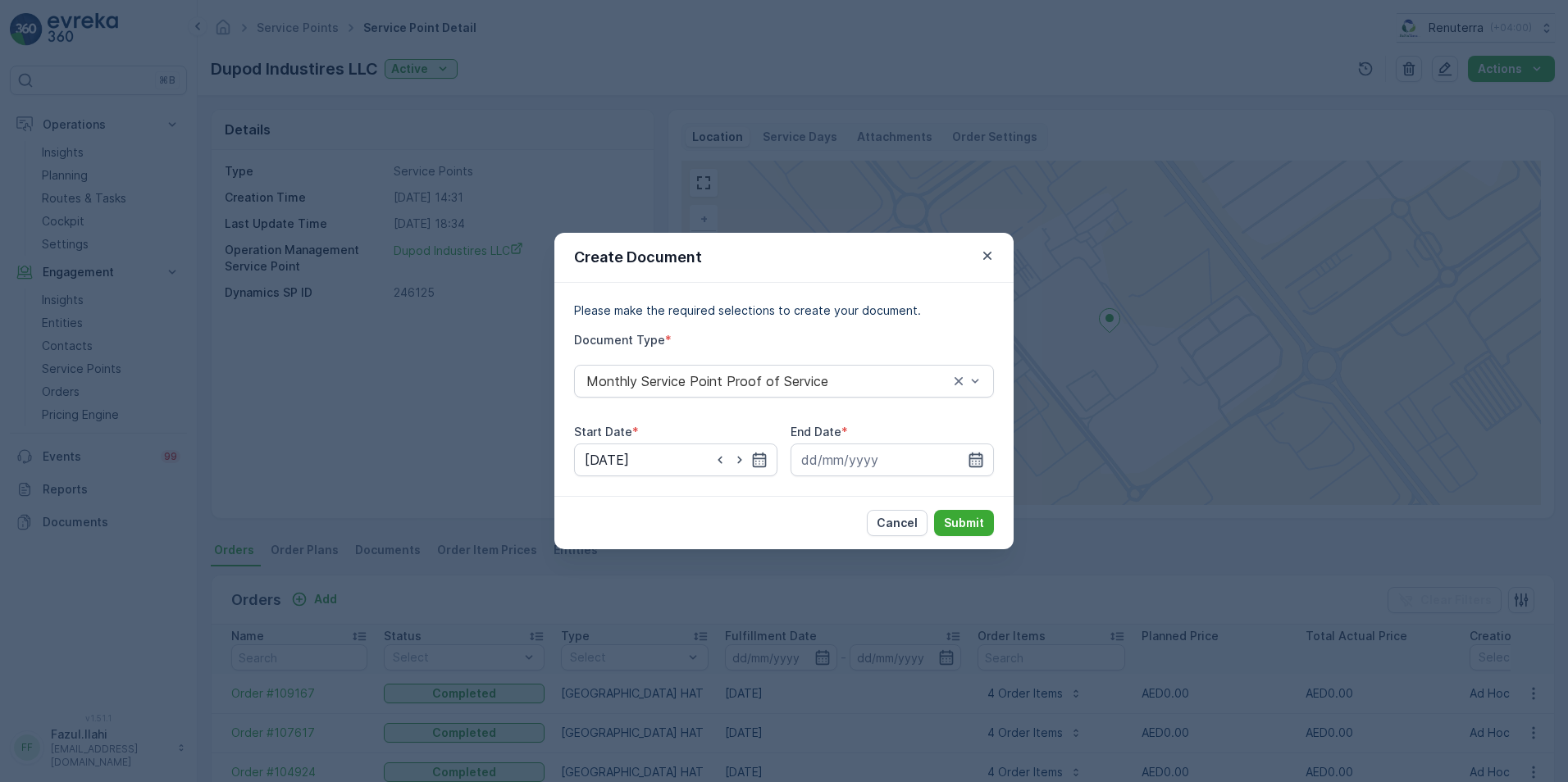
click at [979, 460] on icon "button" at bounding box center [975, 459] width 16 height 16
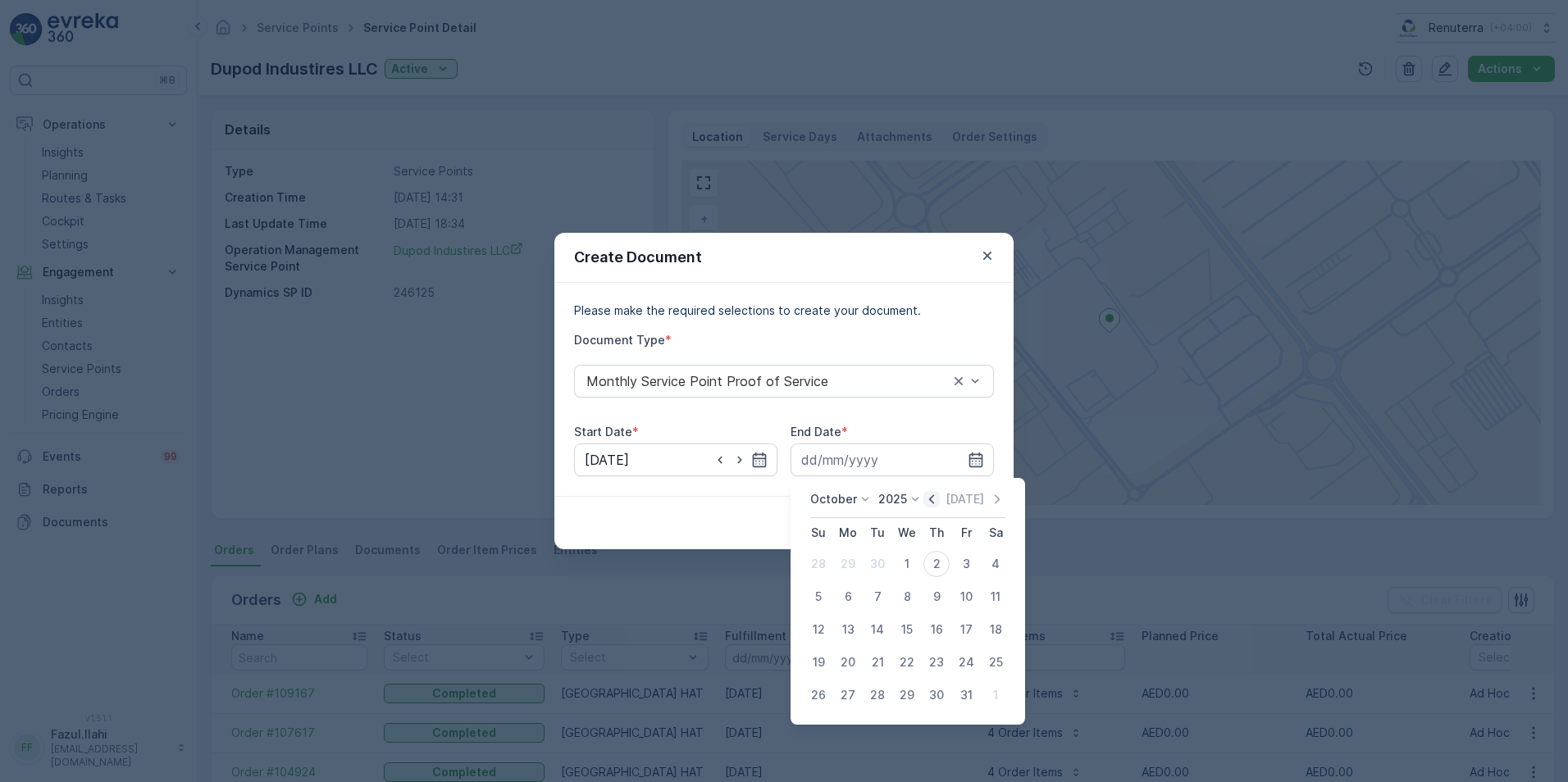
click at [936, 499] on icon "button" at bounding box center [931, 498] width 16 height 16
click at [883, 692] on div "30" at bounding box center [877, 694] width 26 height 26
type input "[DATE]"
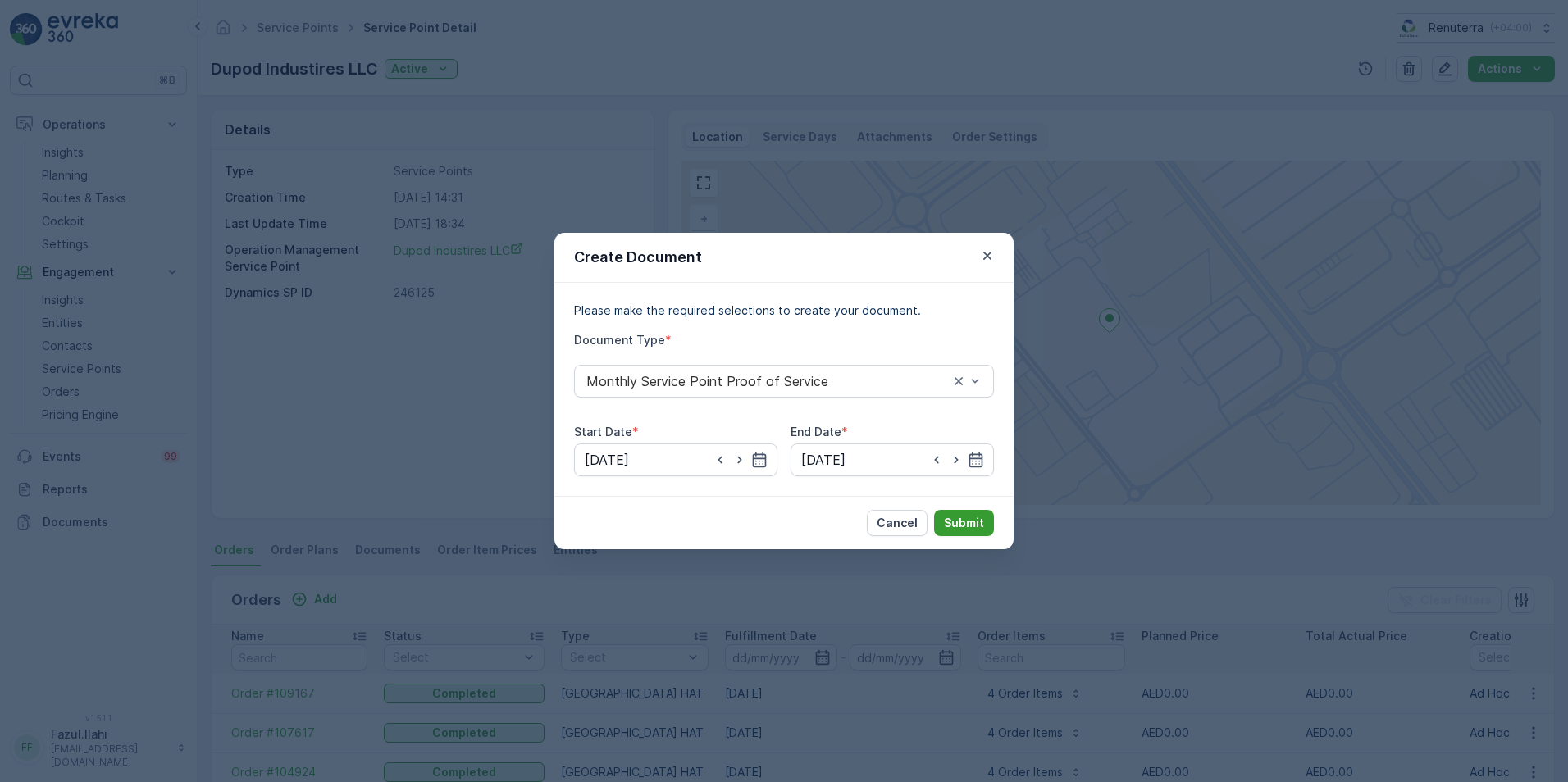
click at [954, 528] on p "Submit" at bounding box center [964, 522] width 40 height 16
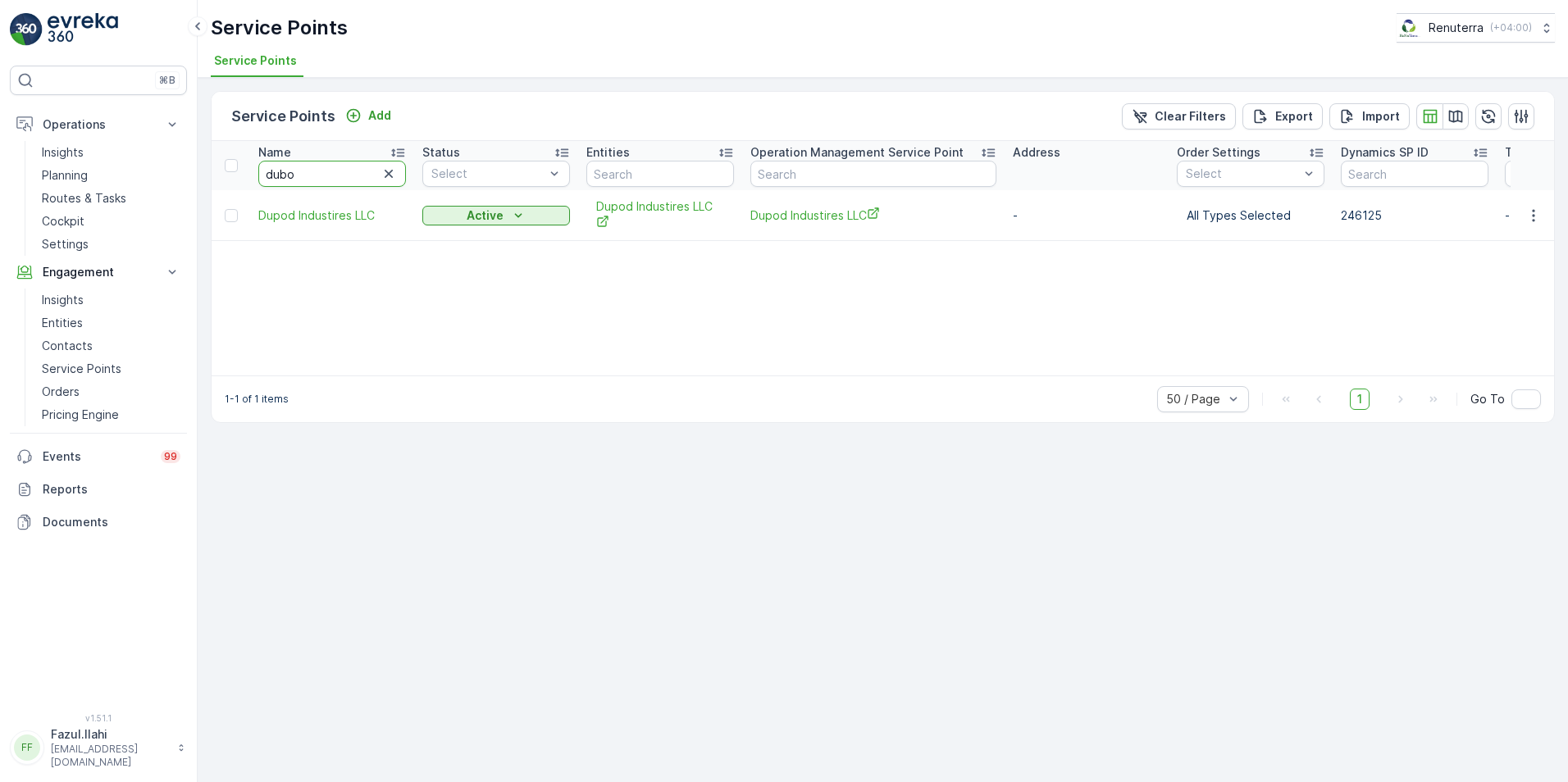
type input "dubox"
click at [301, 223] on span "Dubox precast products industrial LLC" at bounding box center [332, 223] width 147 height 33
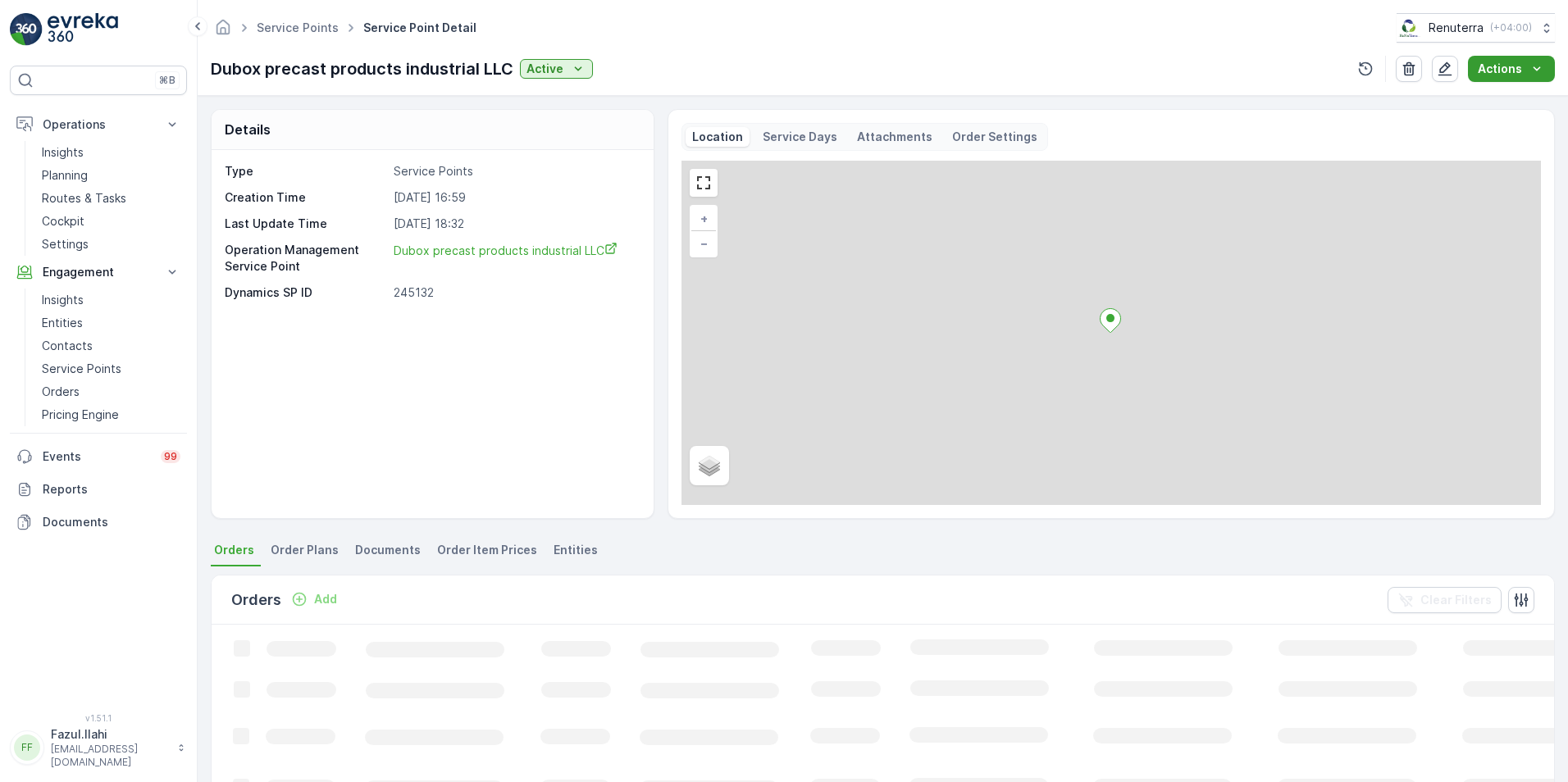
click at [1512, 76] on p "Actions" at bounding box center [1500, 68] width 45 height 16
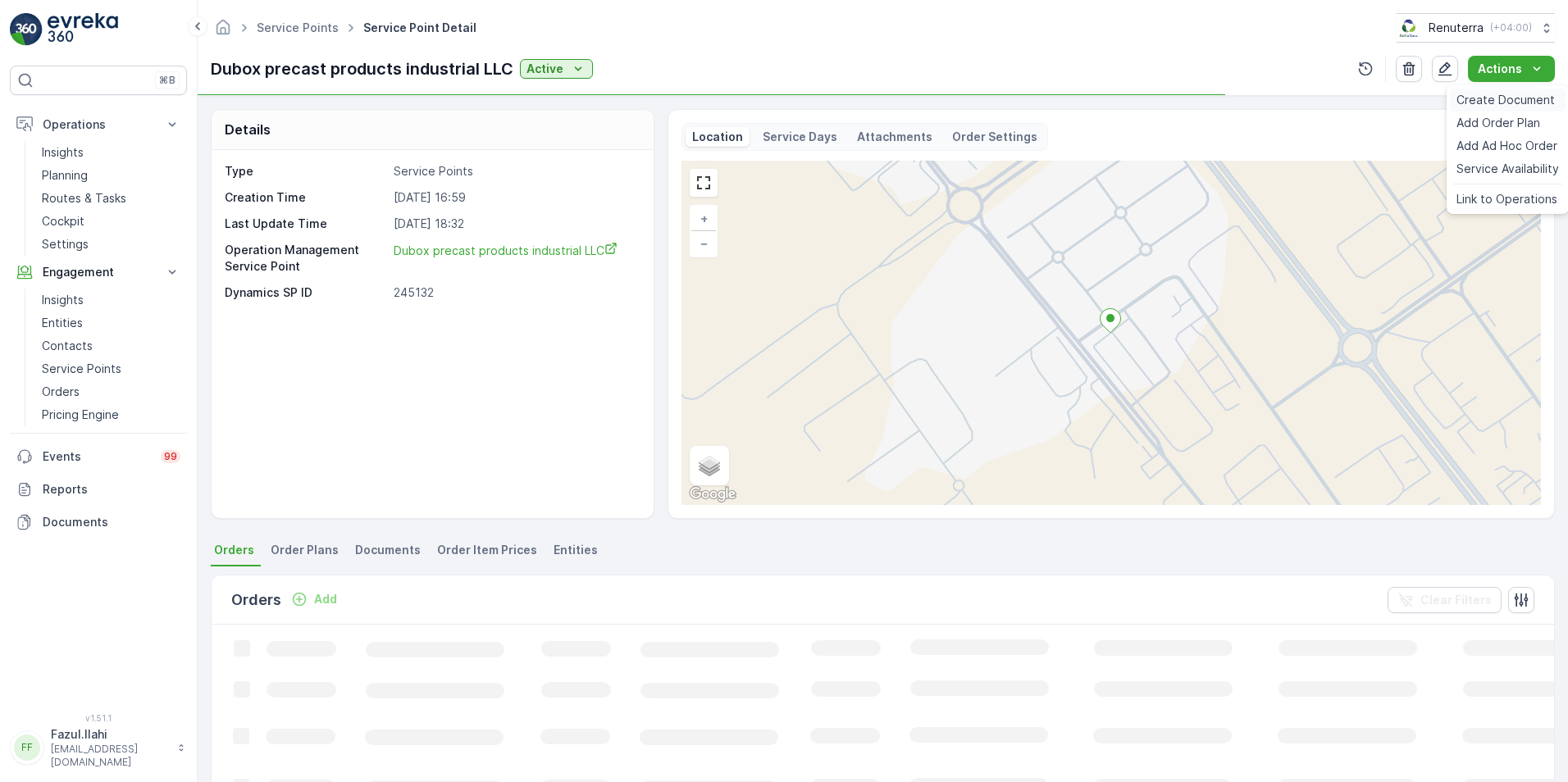
click at [1493, 103] on span "Create Document" at bounding box center [1505, 99] width 99 height 16
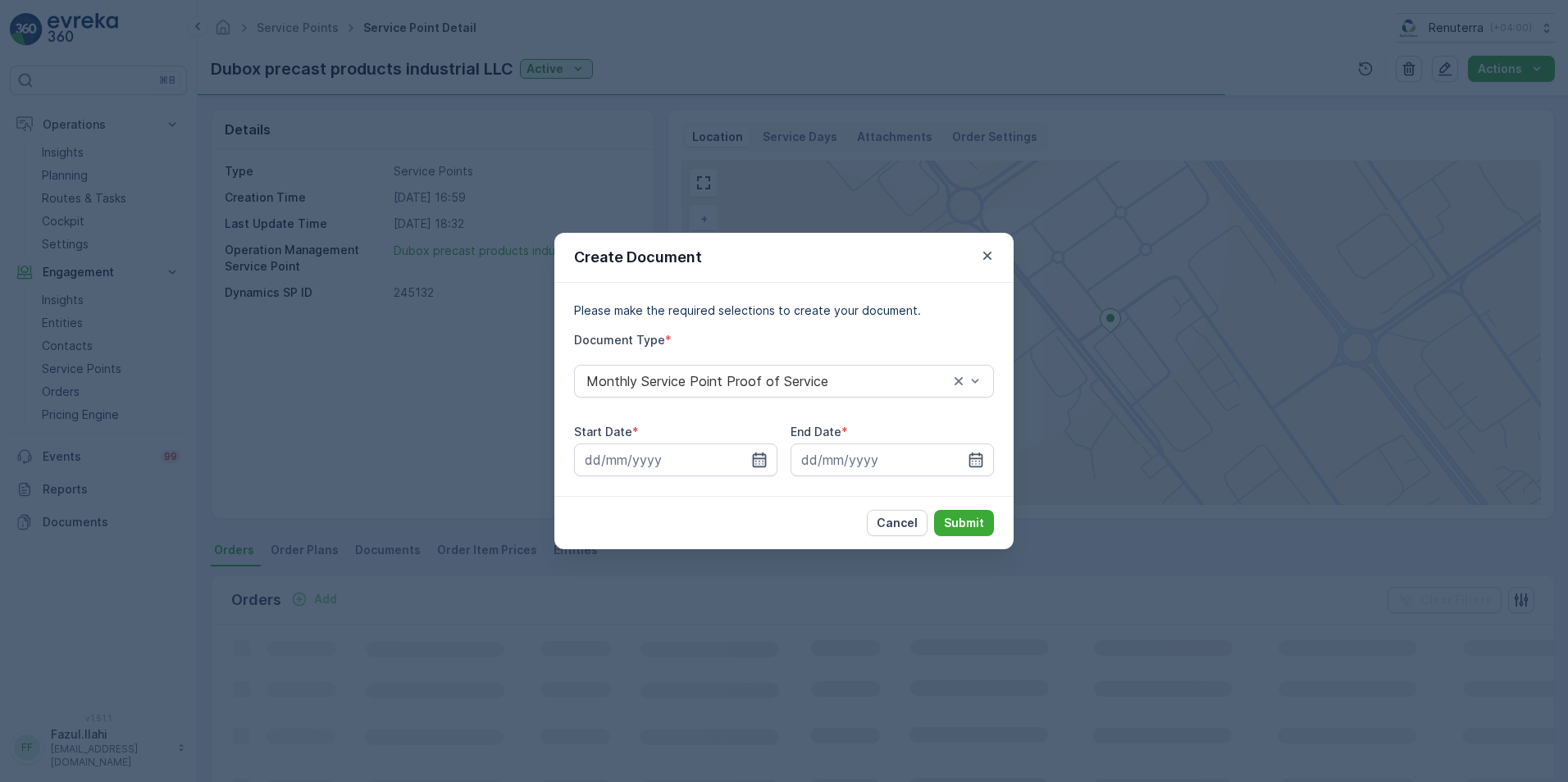
click at [765, 458] on icon "button" at bounding box center [760, 460] width 14 height 15
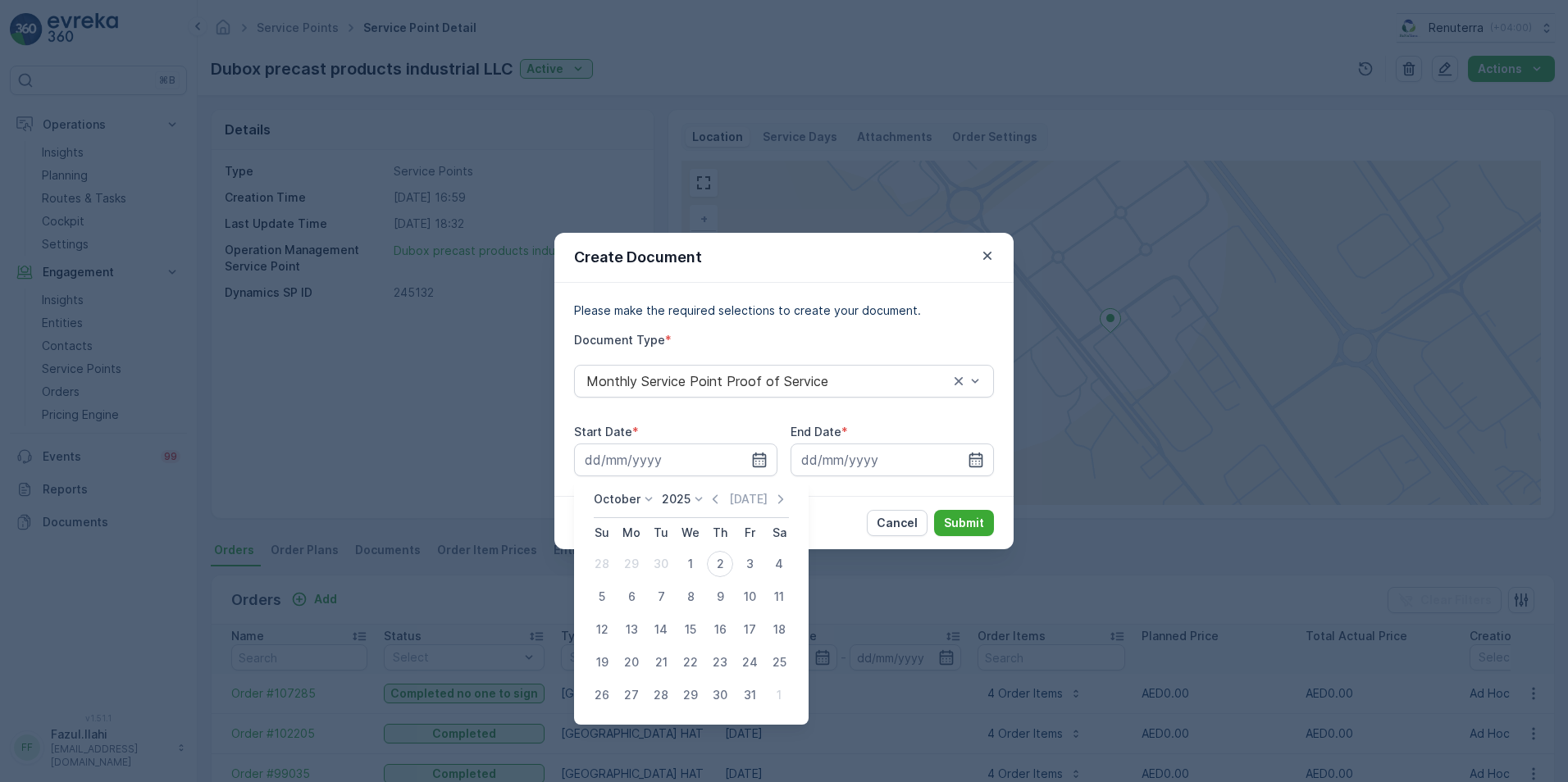
click at [717, 501] on icon "button" at bounding box center [715, 498] width 5 height 9
click at [643, 560] on div "1" at bounding box center [631, 563] width 26 height 26
type input "[DATE]"
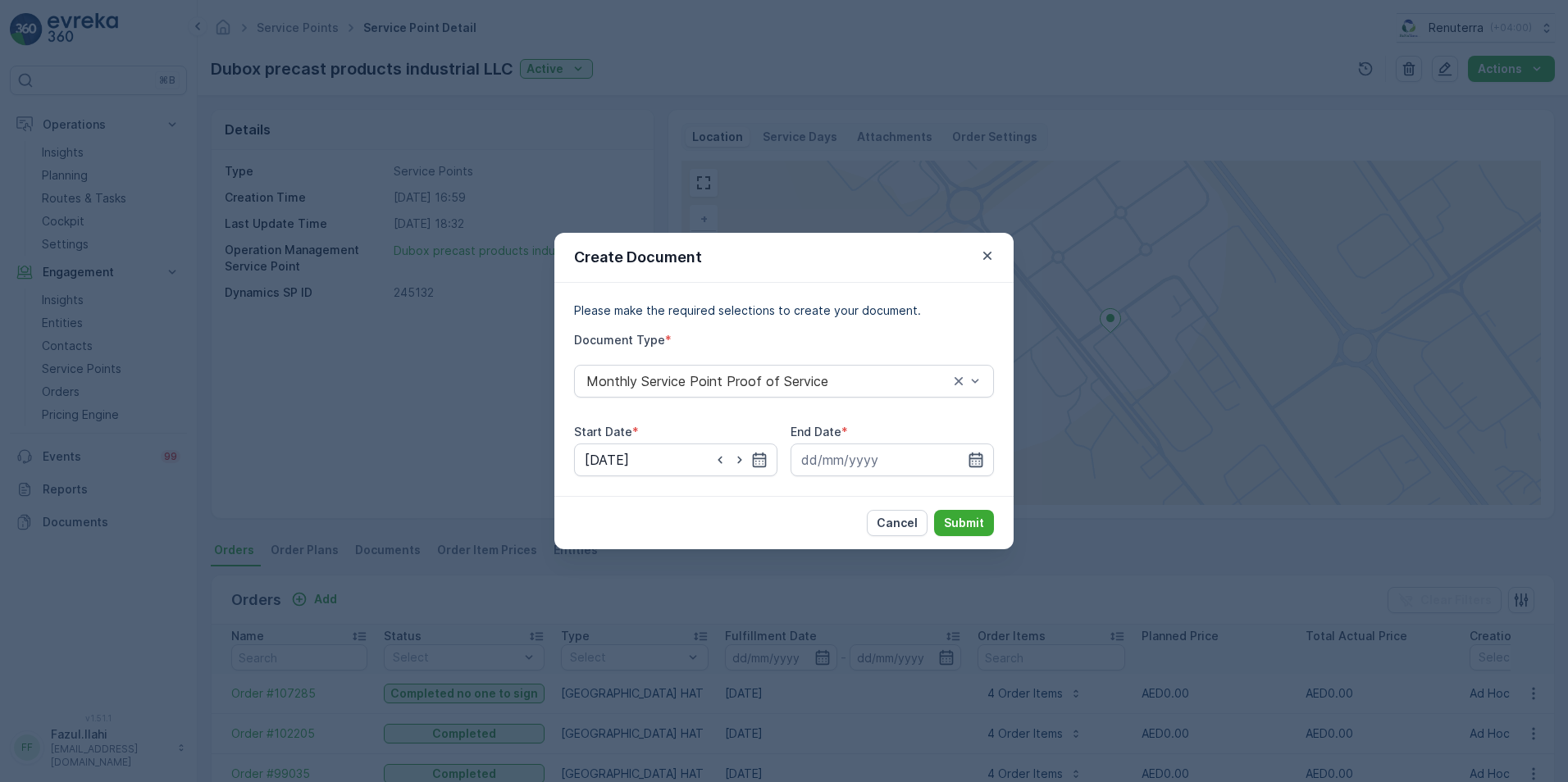
click at [982, 455] on icon "button" at bounding box center [976, 460] width 14 height 15
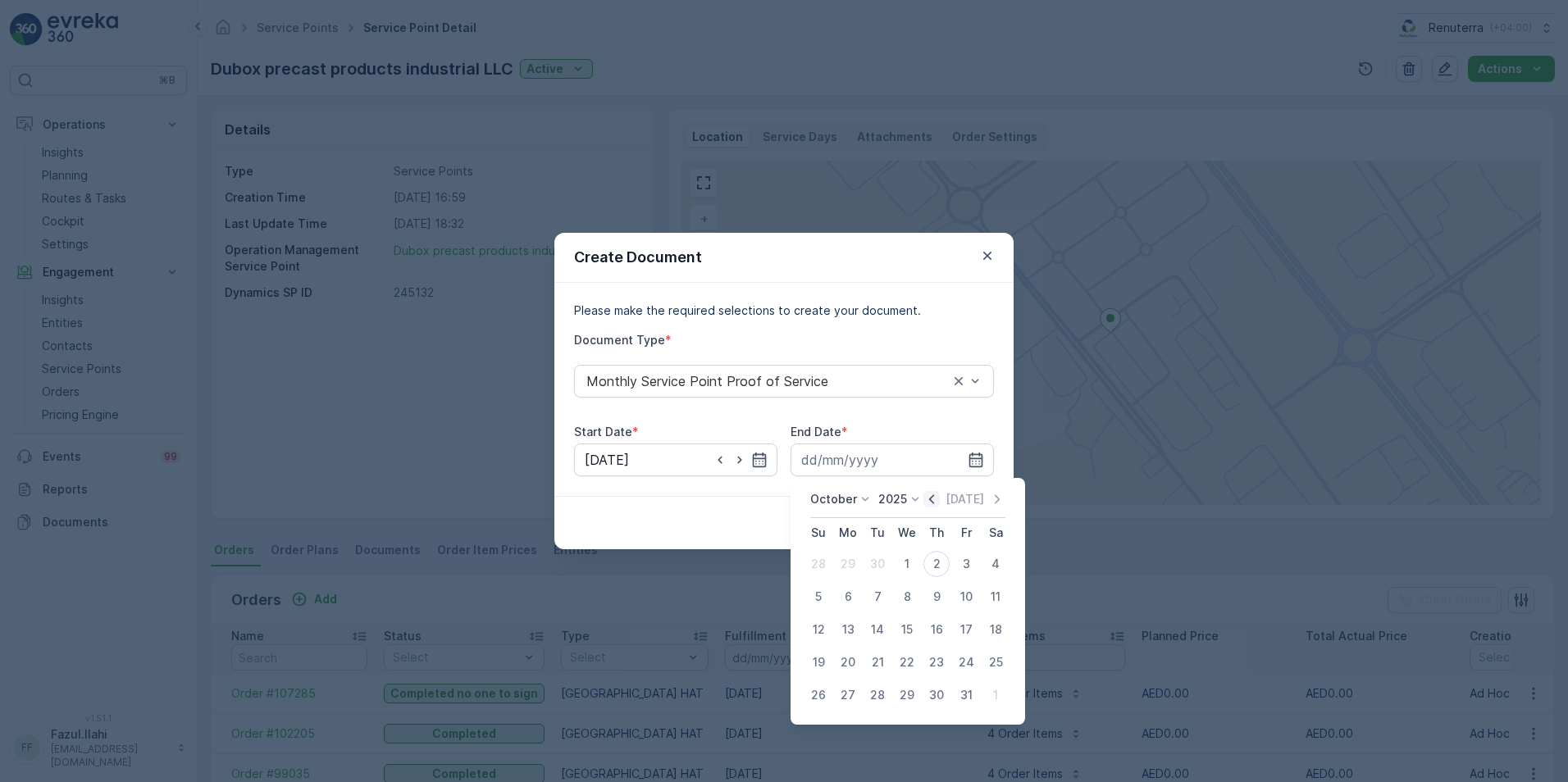
click at [933, 500] on icon "button" at bounding box center [931, 498] width 5 height 9
click at [880, 693] on div "30" at bounding box center [877, 694] width 26 height 26
type input "[DATE]"
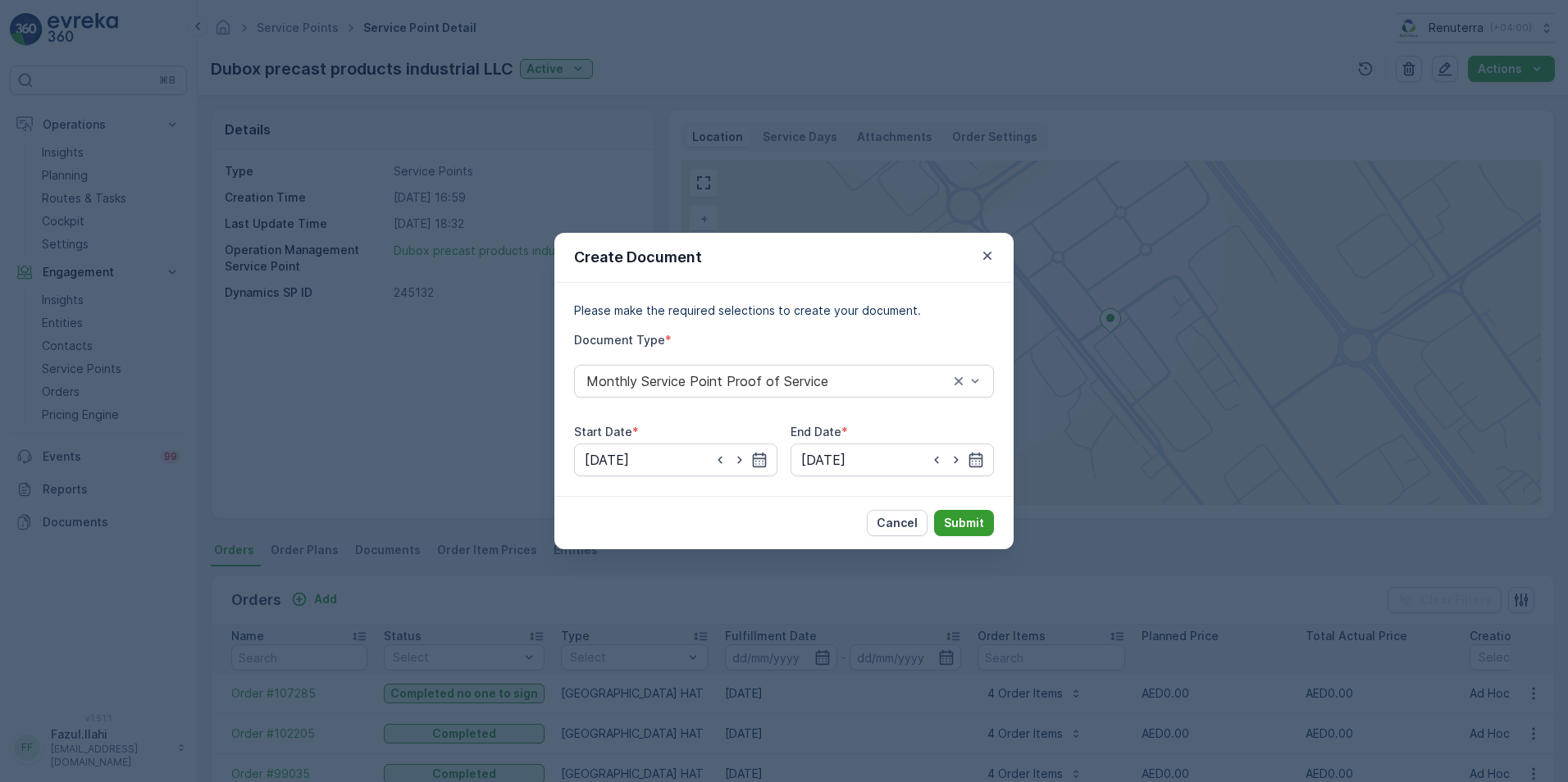
click at [973, 519] on p "Submit" at bounding box center [964, 522] width 40 height 16
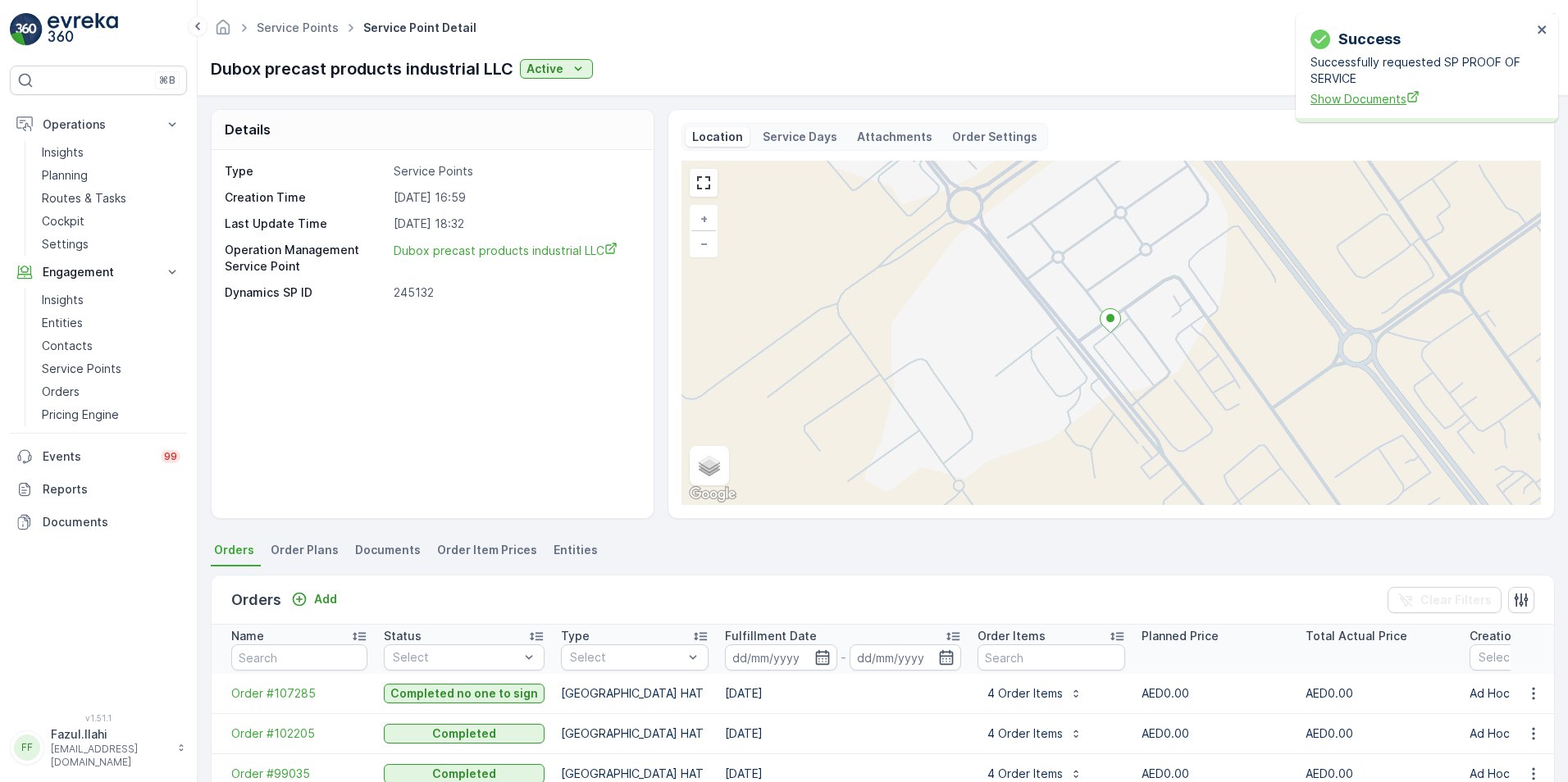
click at [1325, 94] on span "Show Documents" at bounding box center [1421, 98] width 221 height 17
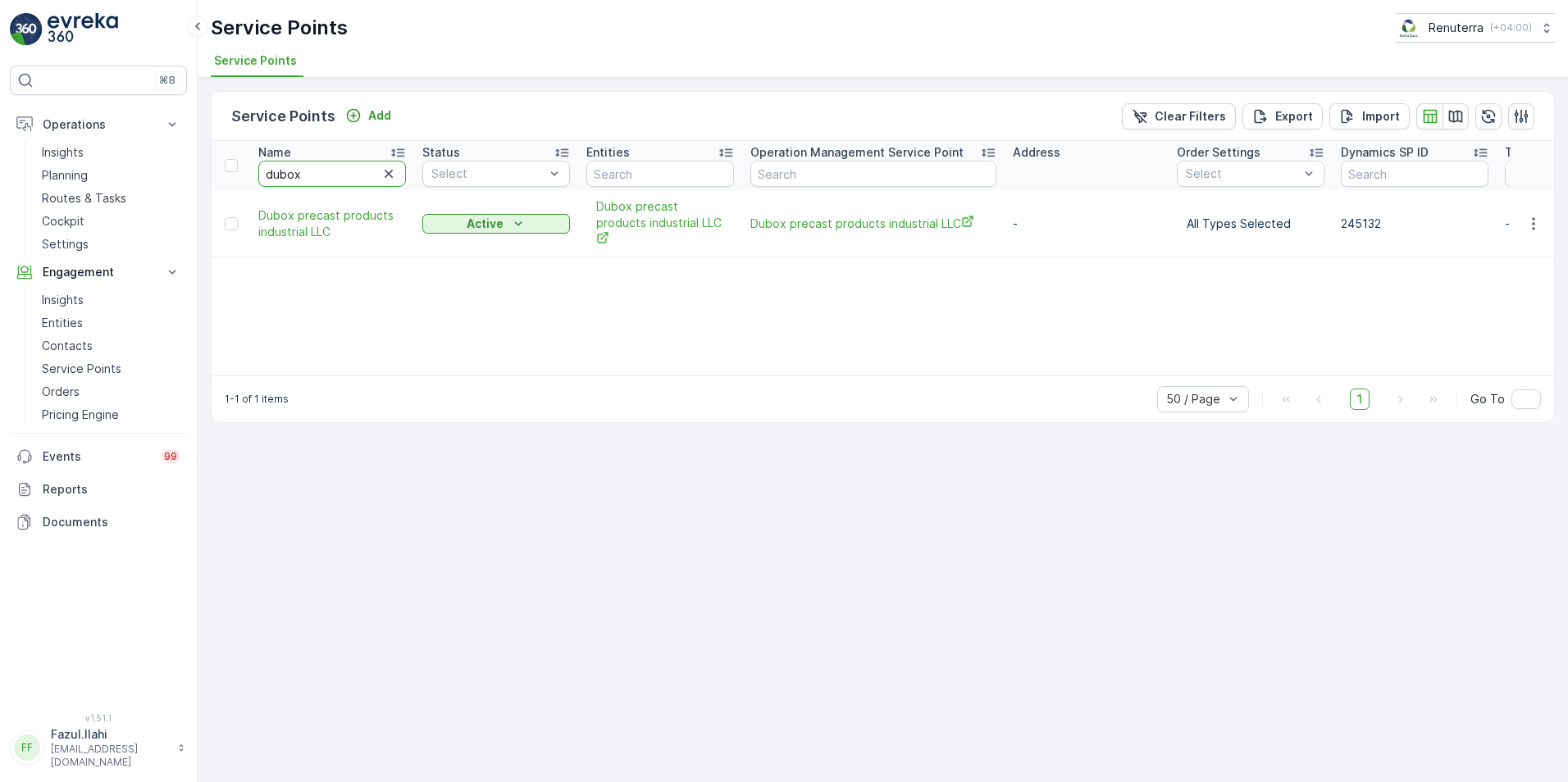
drag, startPoint x: 315, startPoint y: 175, endPoint x: 255, endPoint y: 167, distance: 60.5
click at [257, 167] on th "Name dubox" at bounding box center [332, 165] width 164 height 49
type input "VAAHAN"
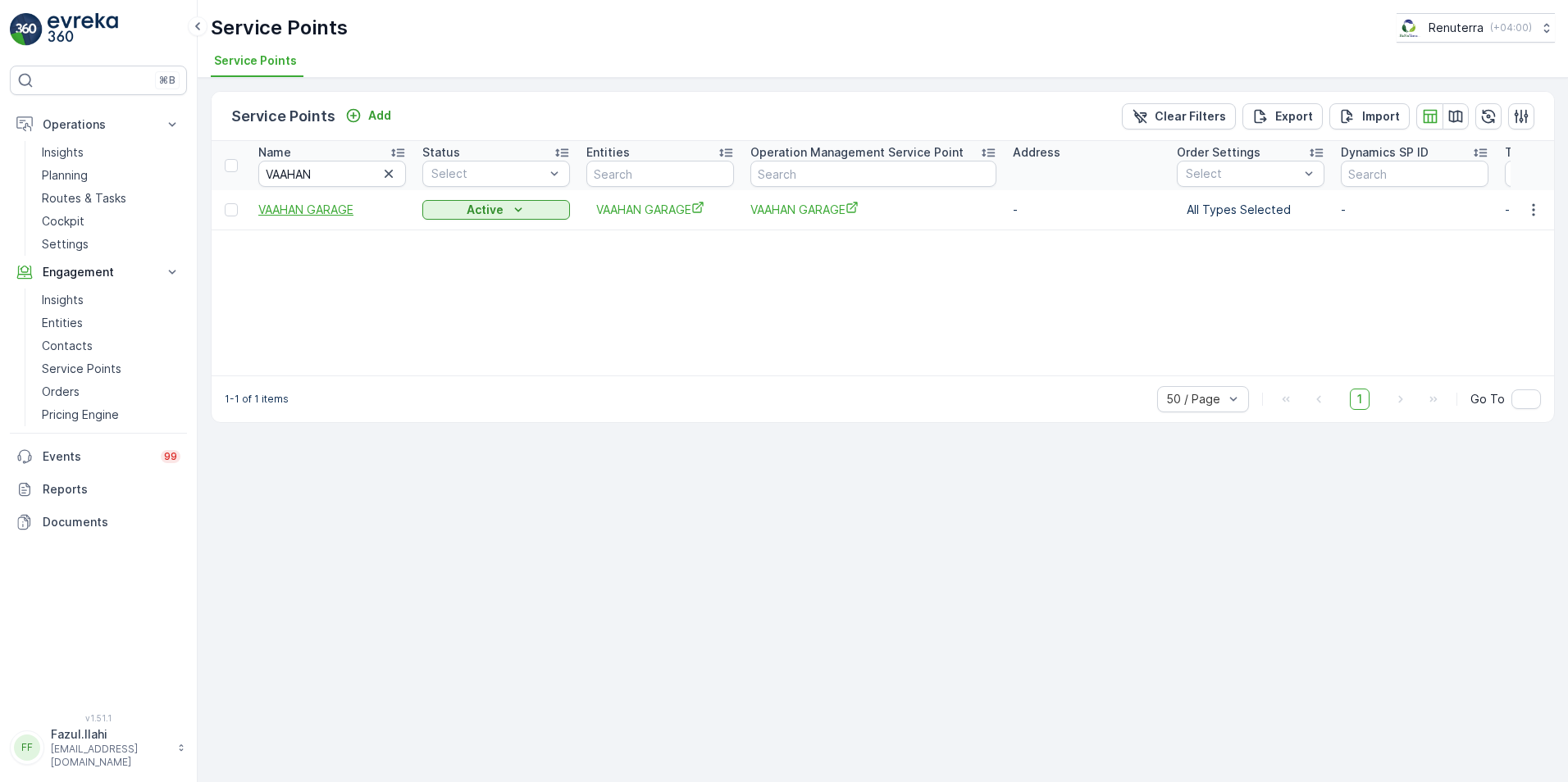
click at [321, 209] on span "VAAHAN GARAGE" at bounding box center [332, 210] width 147 height 16
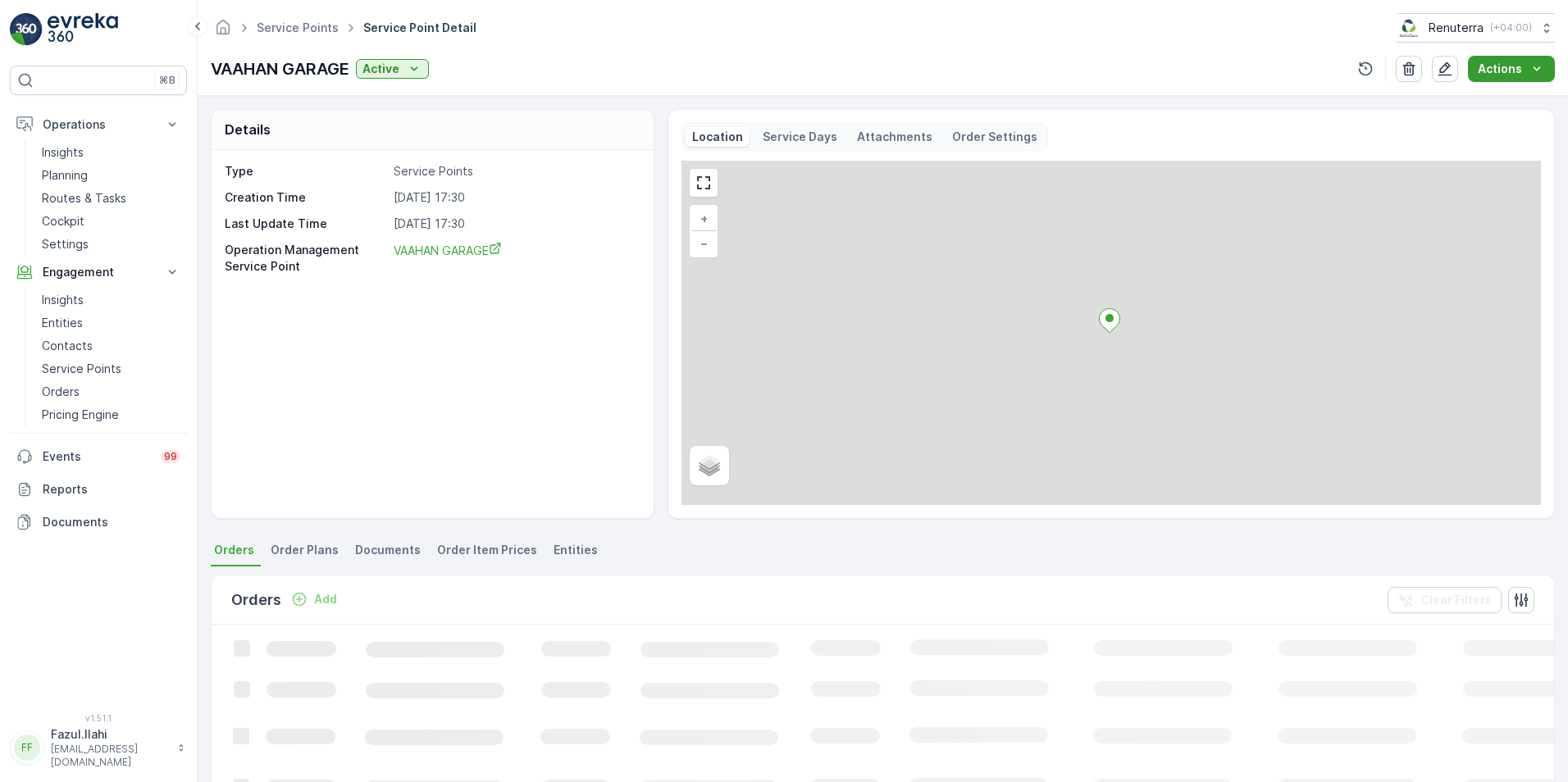
click at [1506, 68] on p "Actions" at bounding box center [1500, 68] width 45 height 16
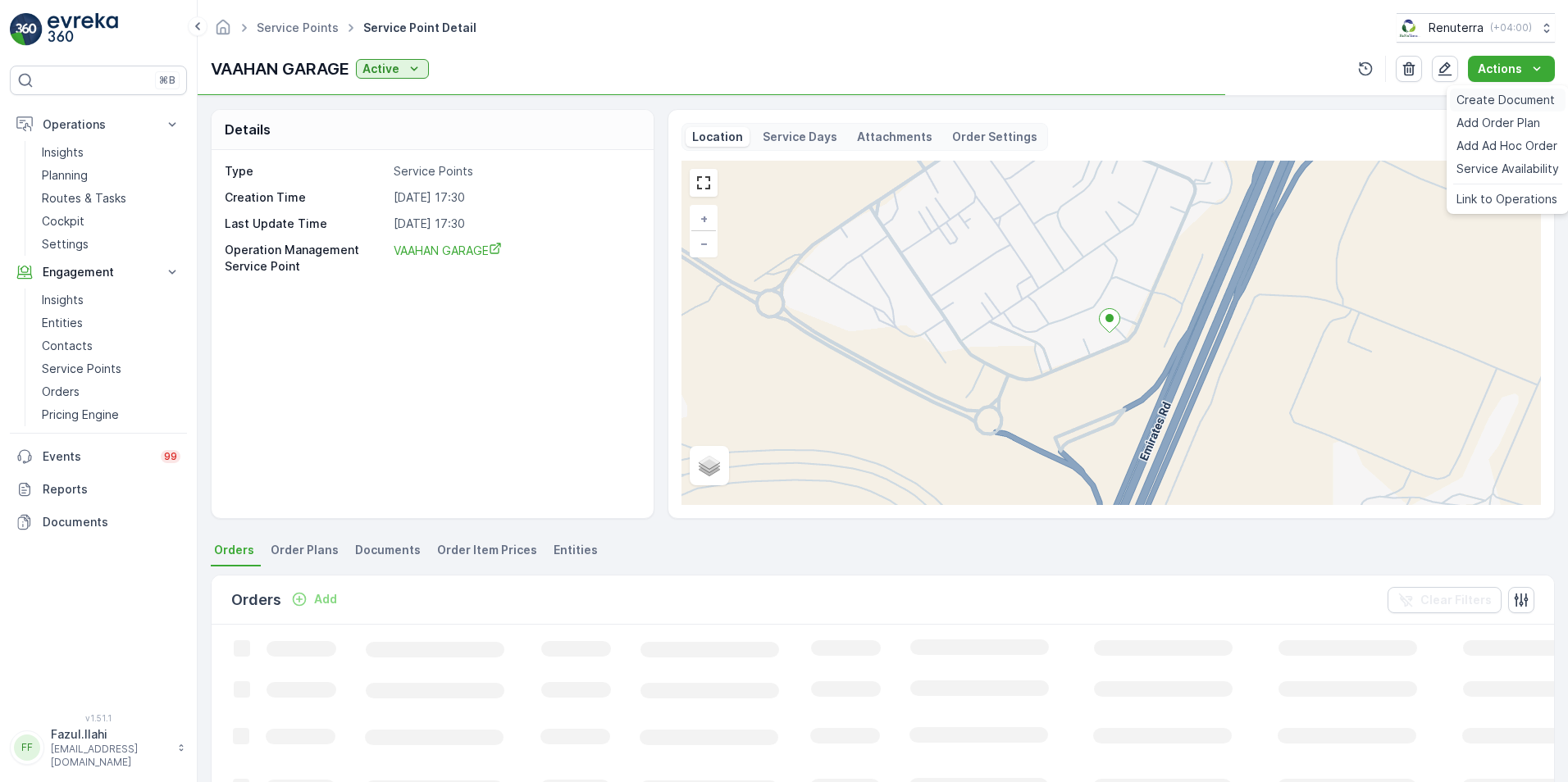
click at [1496, 100] on span "Create Document" at bounding box center [1505, 99] width 99 height 16
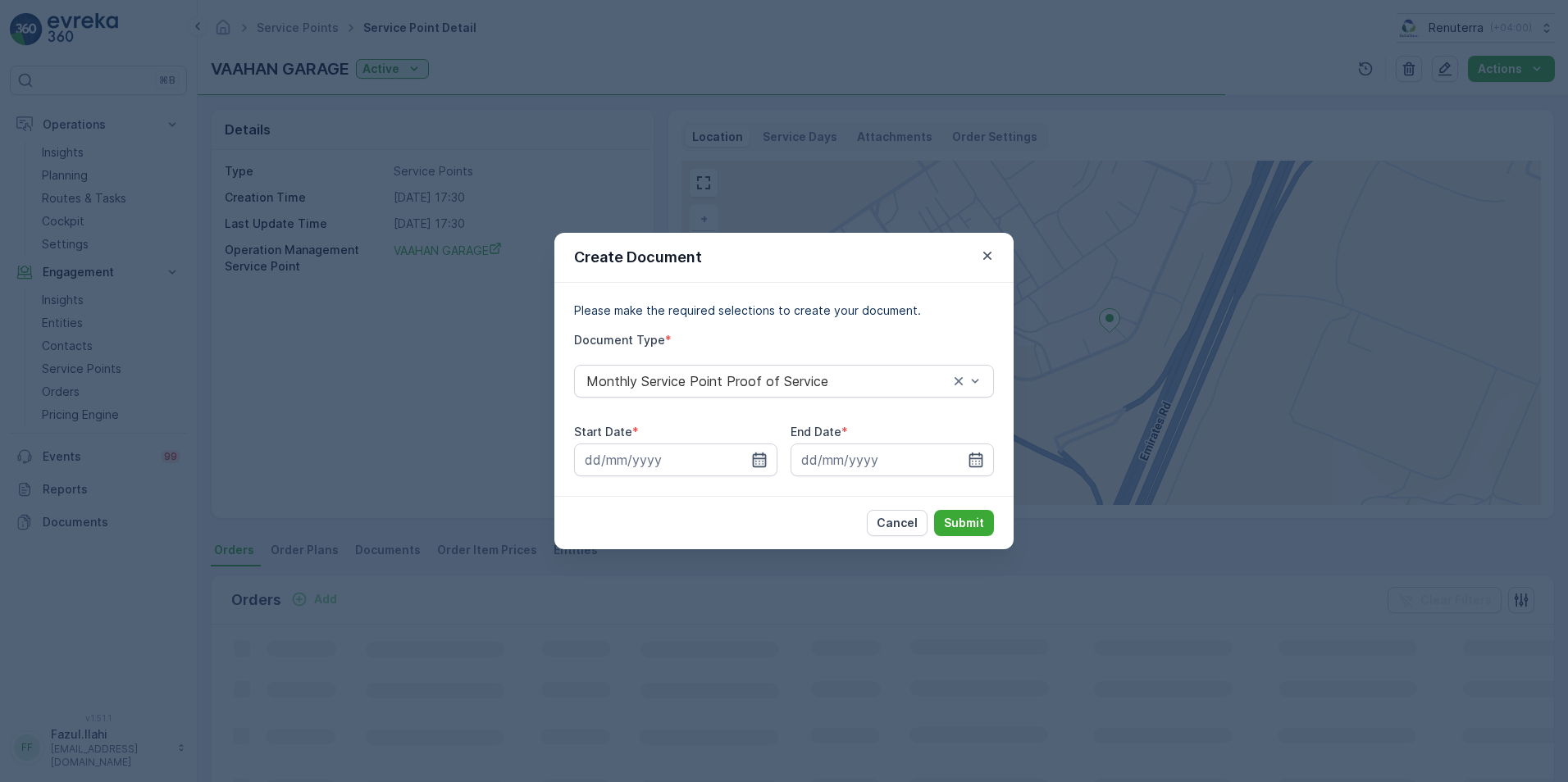
click at [762, 458] on icon "button" at bounding box center [760, 460] width 14 height 15
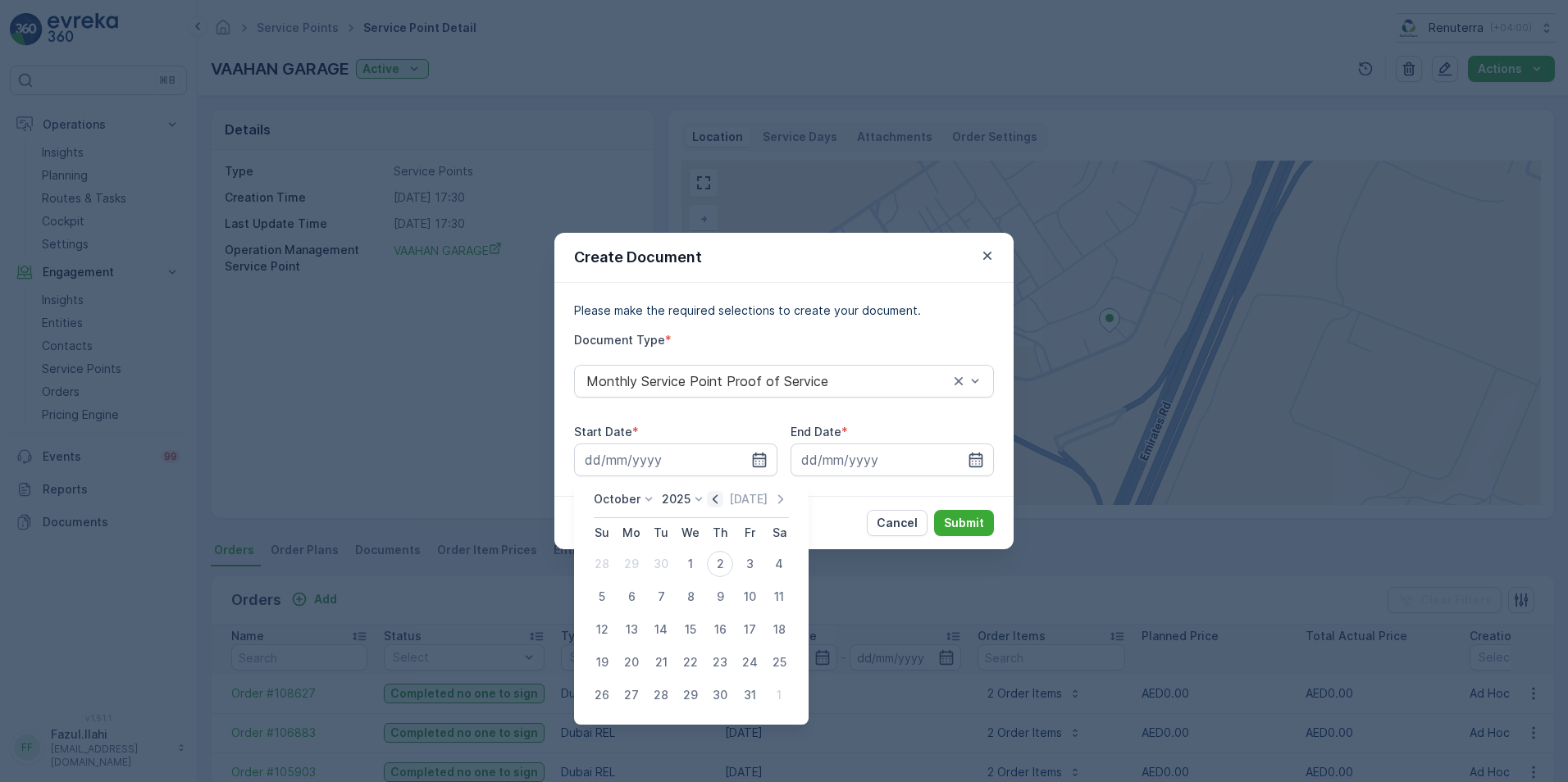
click at [717, 499] on icon "button" at bounding box center [715, 498] width 5 height 9
click at [636, 567] on div "1" at bounding box center [631, 563] width 26 height 26
type input "[DATE]"
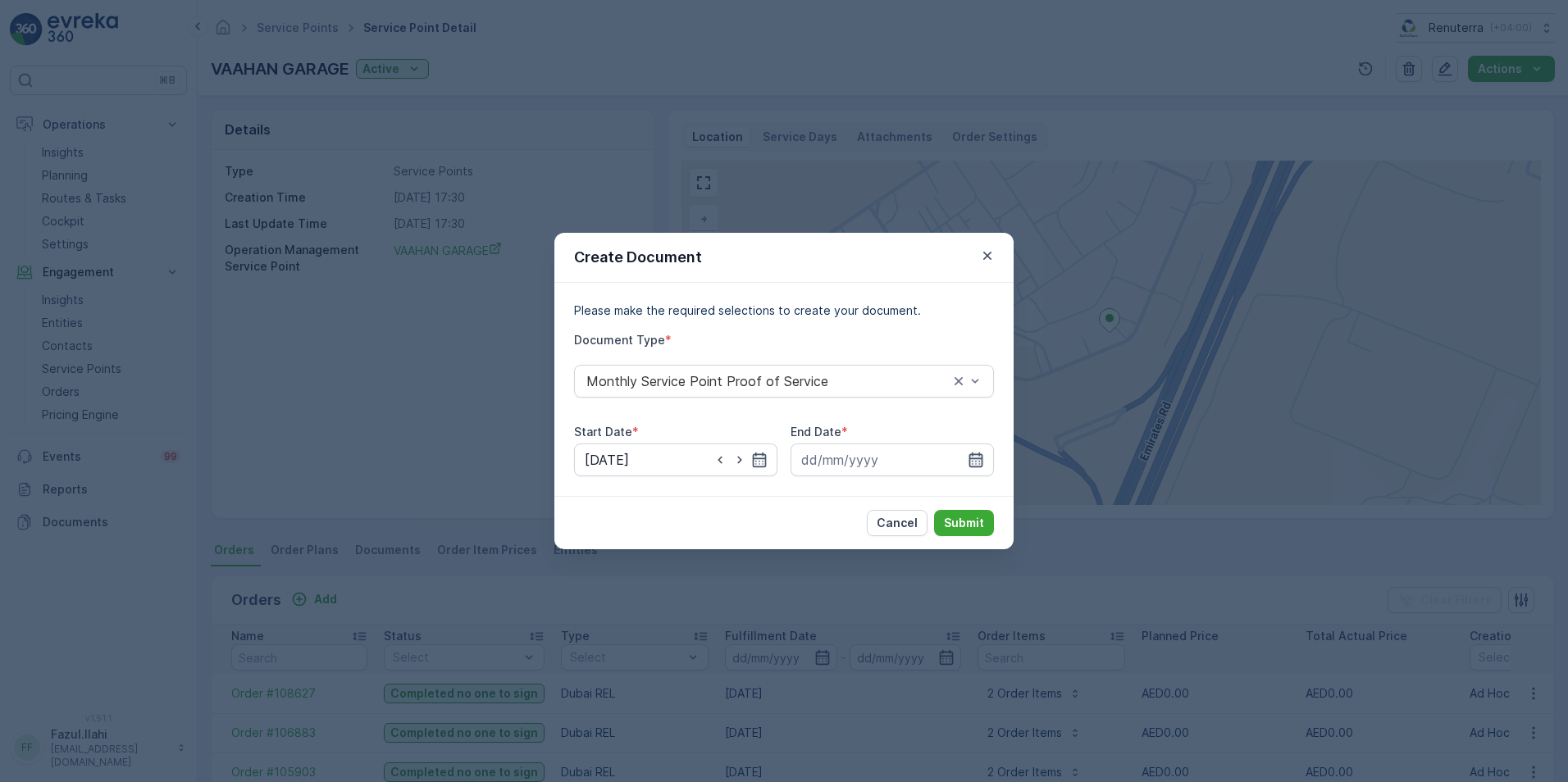
click at [976, 459] on icon "button" at bounding box center [976, 460] width 14 height 15
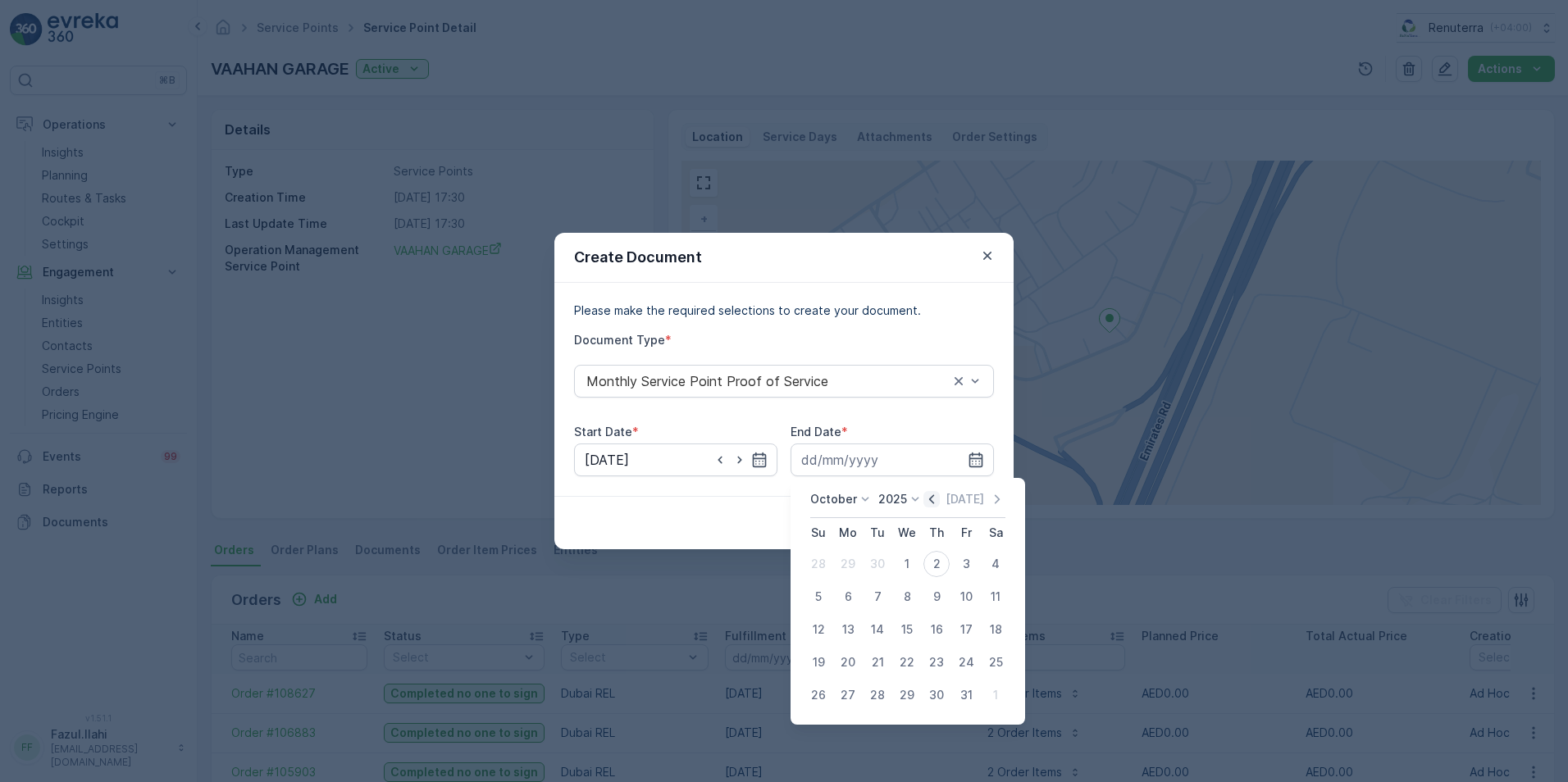
click at [937, 498] on icon "button" at bounding box center [931, 498] width 16 height 16
click at [875, 686] on div "30" at bounding box center [877, 694] width 26 height 26
type input "[DATE]"
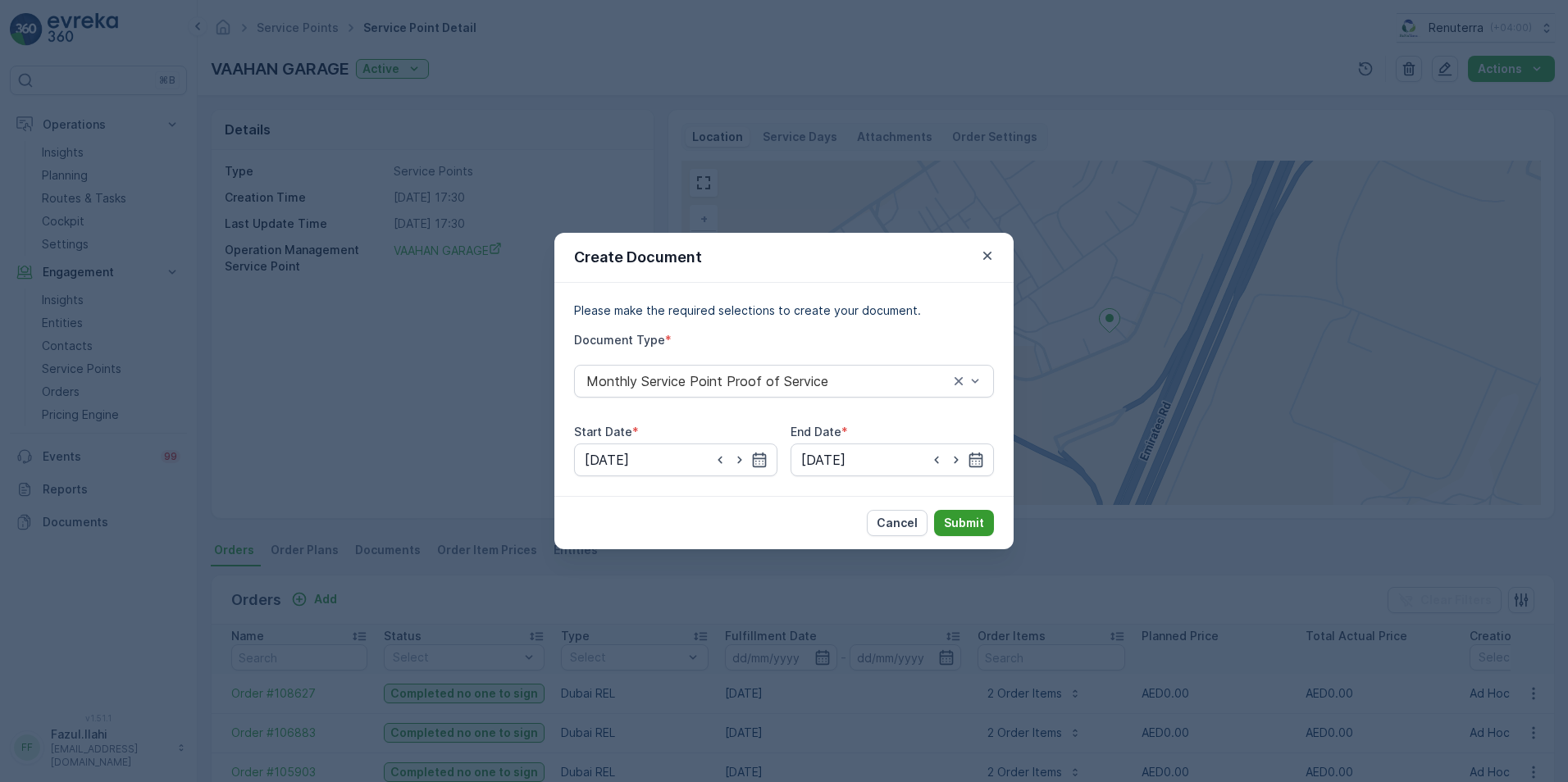
click at [954, 525] on p "Submit" at bounding box center [964, 522] width 40 height 16
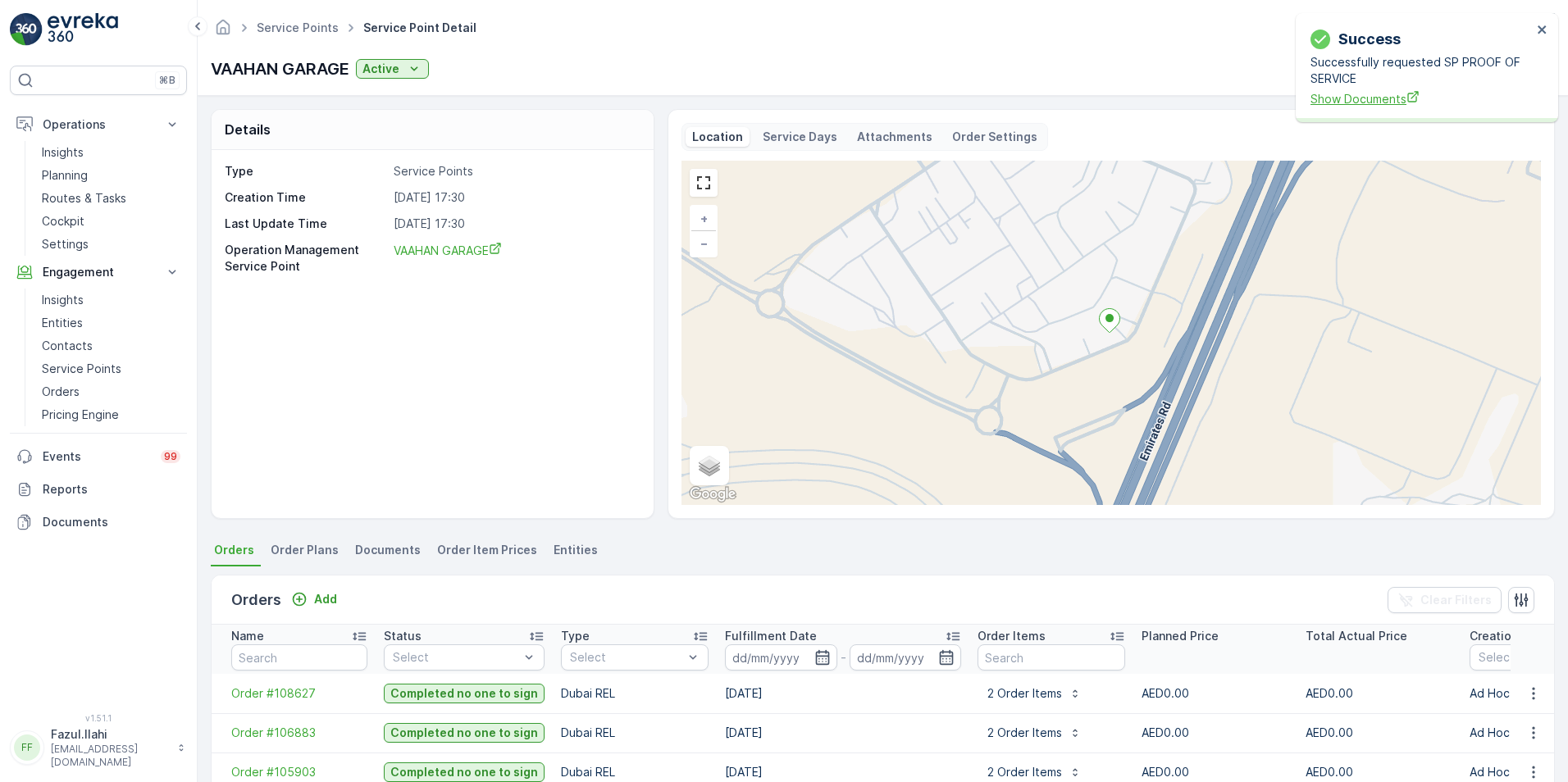
click at [1350, 90] on span "Show Documents" at bounding box center [1421, 98] width 221 height 17
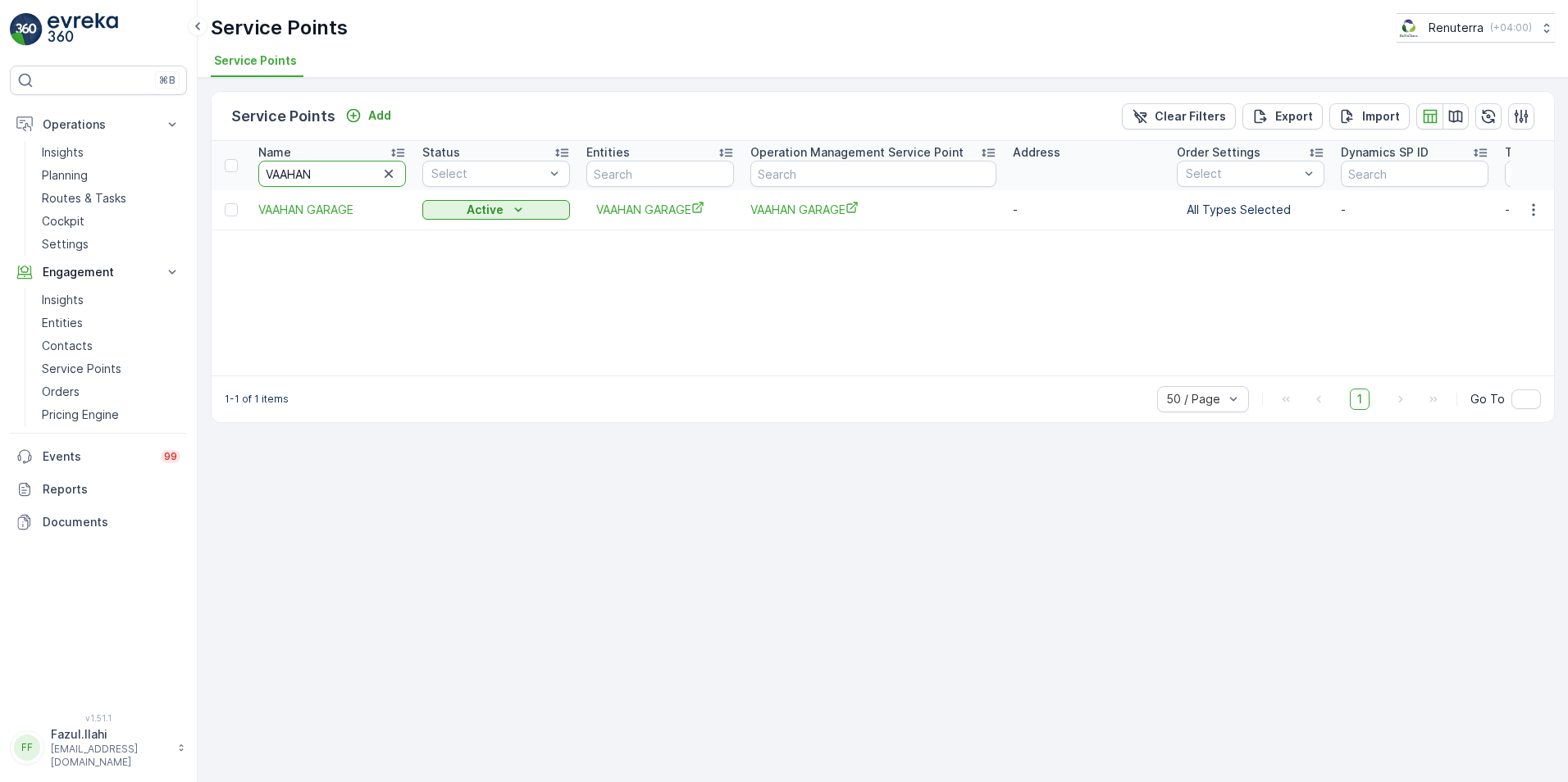
drag, startPoint x: 323, startPoint y: 174, endPoint x: 266, endPoint y: 174, distance: 57.0
click at [266, 174] on input "VAAHAN" at bounding box center [332, 173] width 147 height 26
type input "[PERSON_NAME]"
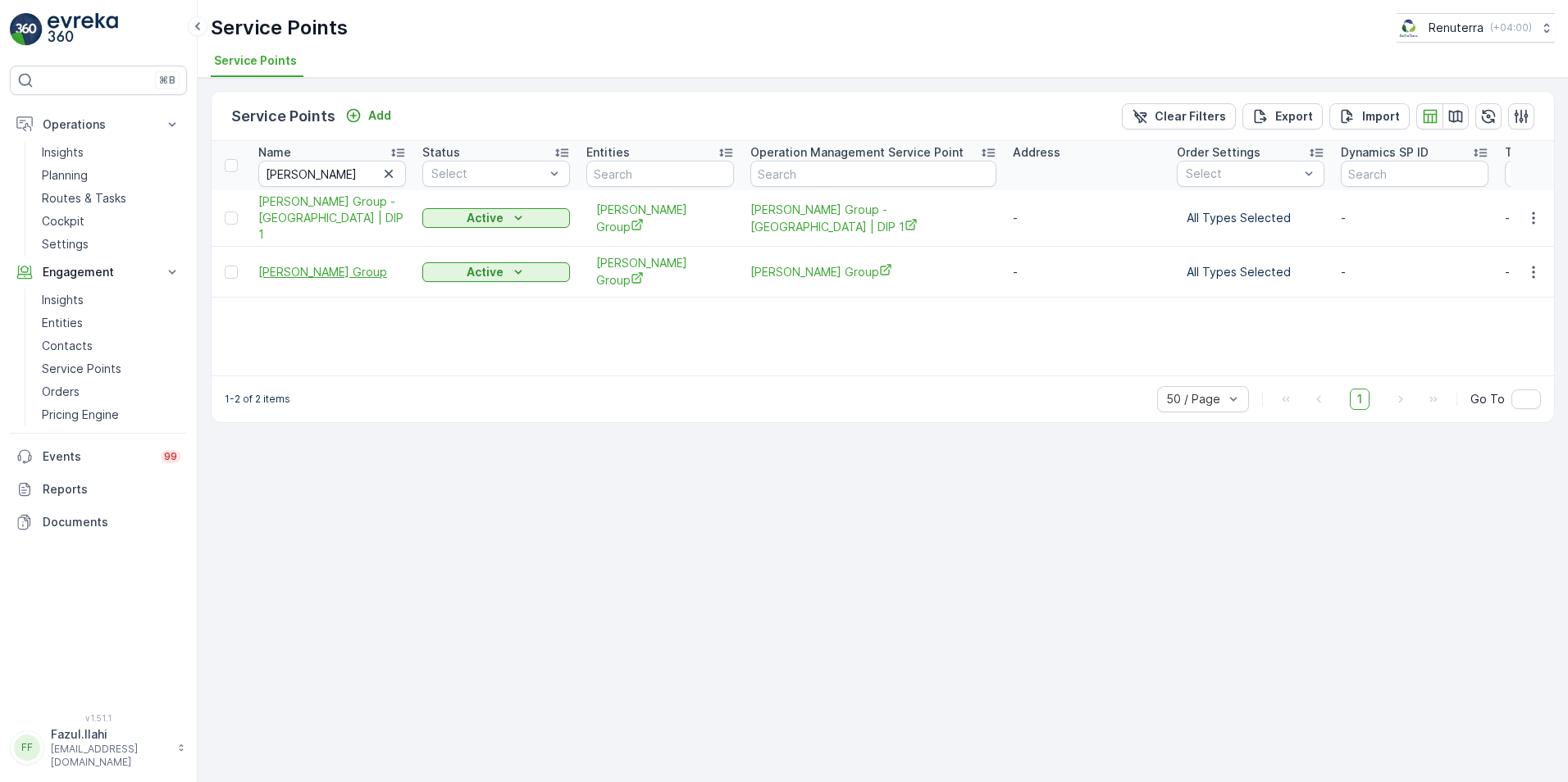
click at [312, 264] on span "[PERSON_NAME] Group" at bounding box center [332, 272] width 147 height 16
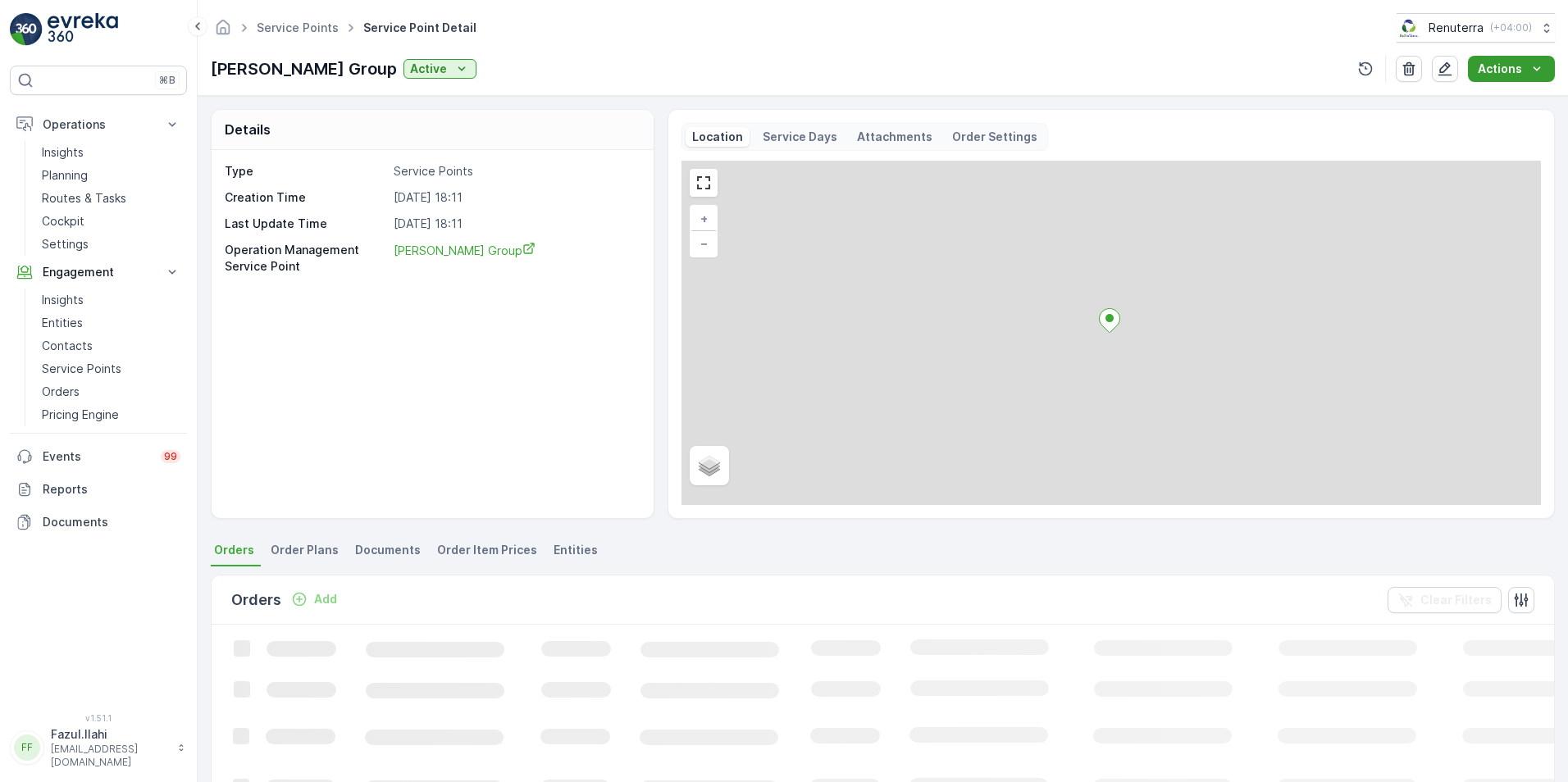
click at [1519, 69] on p "Actions" at bounding box center [1500, 68] width 45 height 16
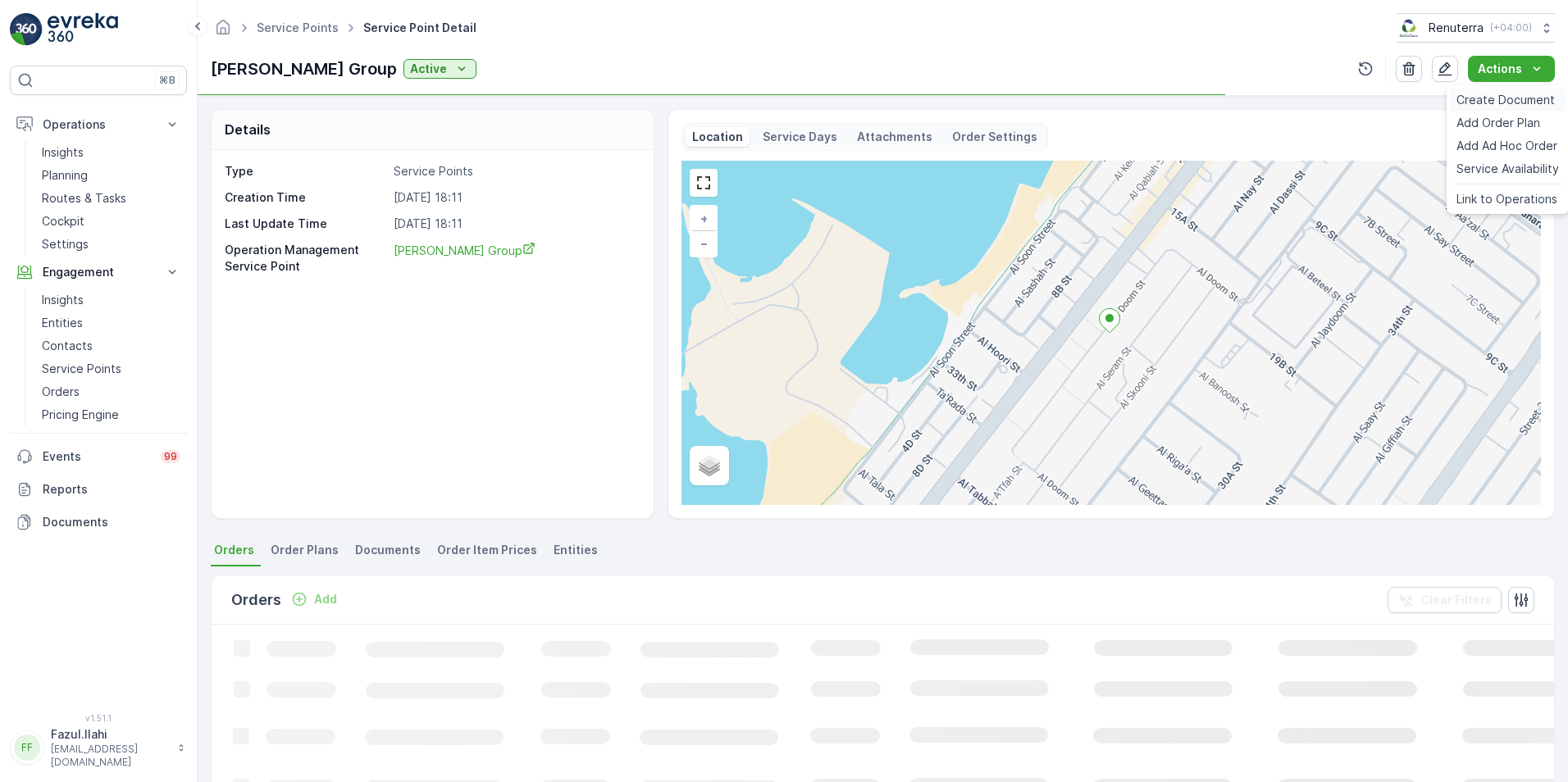
click at [1495, 93] on span "Create Document" at bounding box center [1505, 99] width 99 height 16
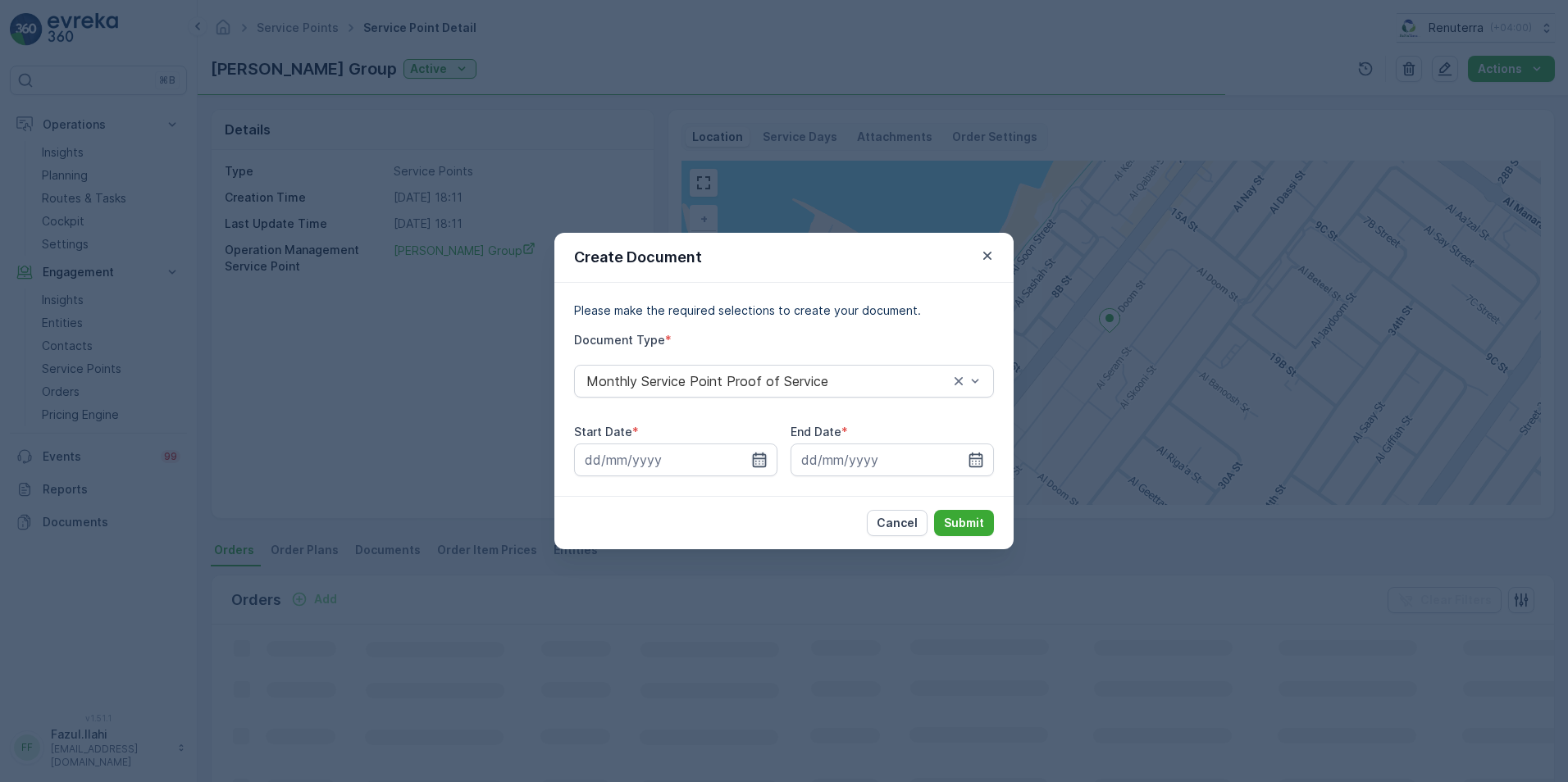
click at [757, 461] on icon "button" at bounding box center [759, 459] width 16 height 16
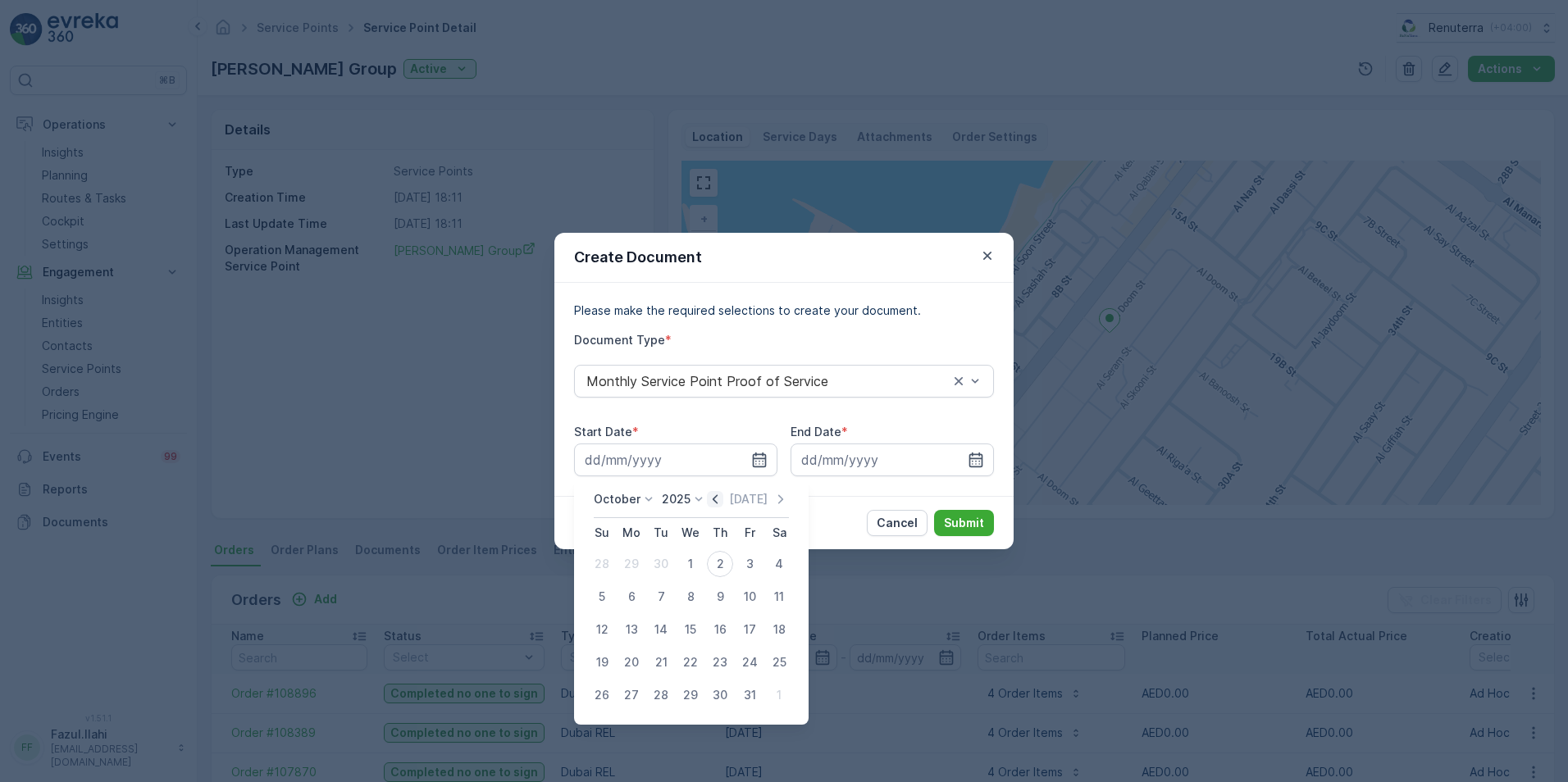
click at [723, 497] on icon "button" at bounding box center [714, 498] width 16 height 16
drag, startPoint x: 636, startPoint y: 560, endPoint x: 645, endPoint y: 564, distance: 9.8
click at [635, 561] on div "1" at bounding box center [631, 563] width 26 height 26
type input "[DATE]"
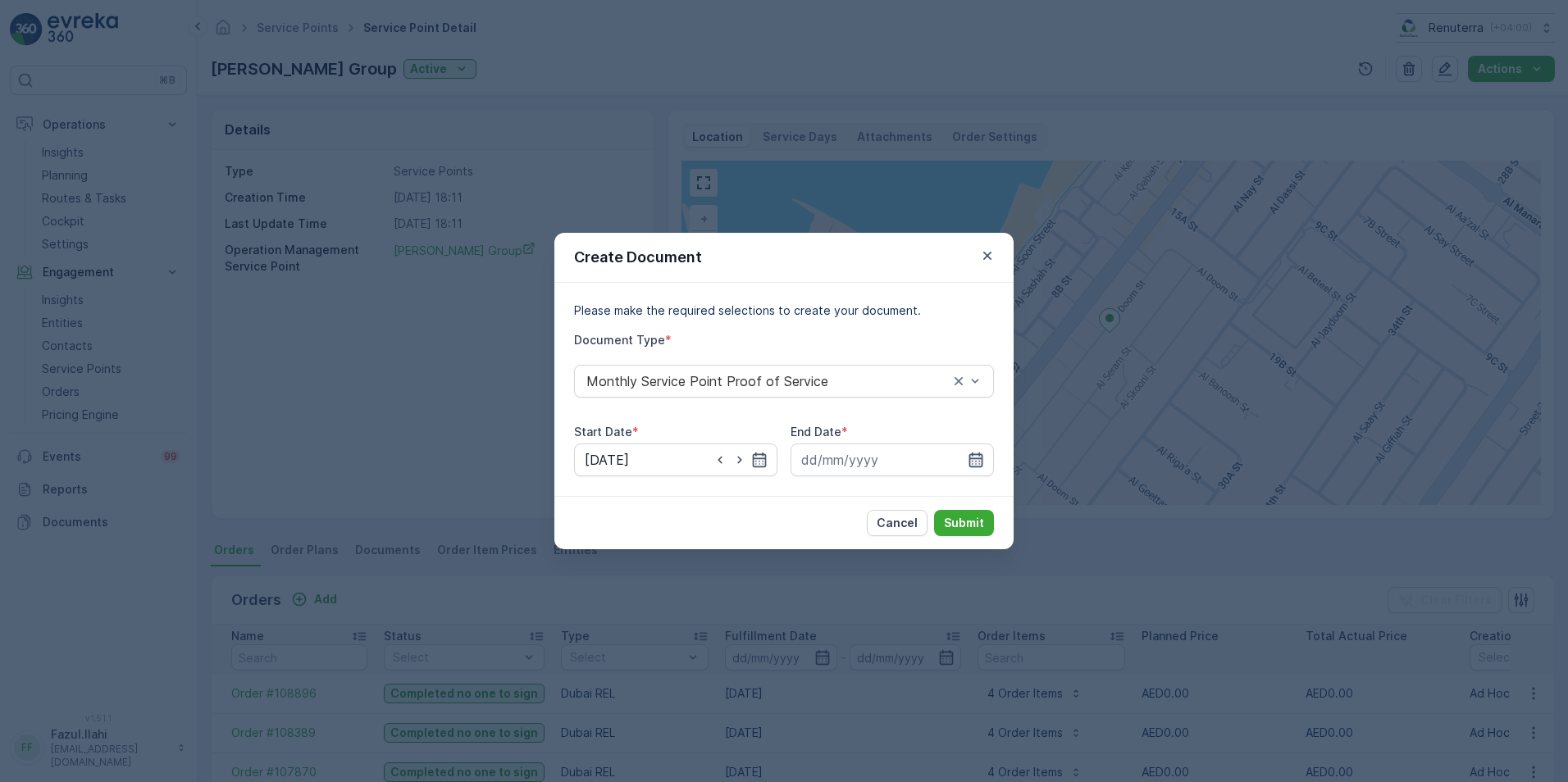
click at [969, 464] on icon "button" at bounding box center [976, 460] width 14 height 15
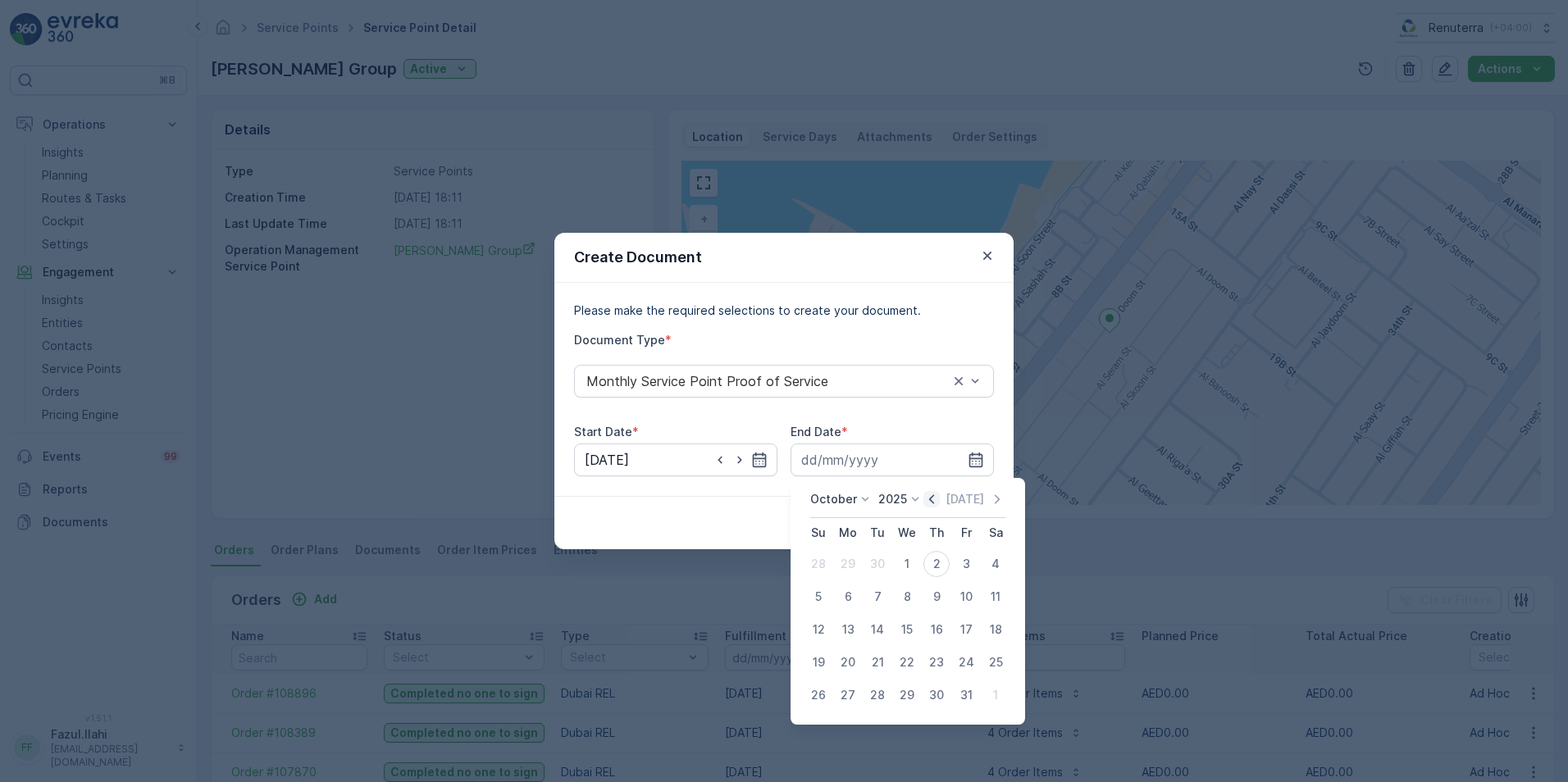
click at [929, 505] on icon "button" at bounding box center [931, 498] width 16 height 16
click at [873, 695] on div "30" at bounding box center [877, 694] width 26 height 26
type input "[DATE]"
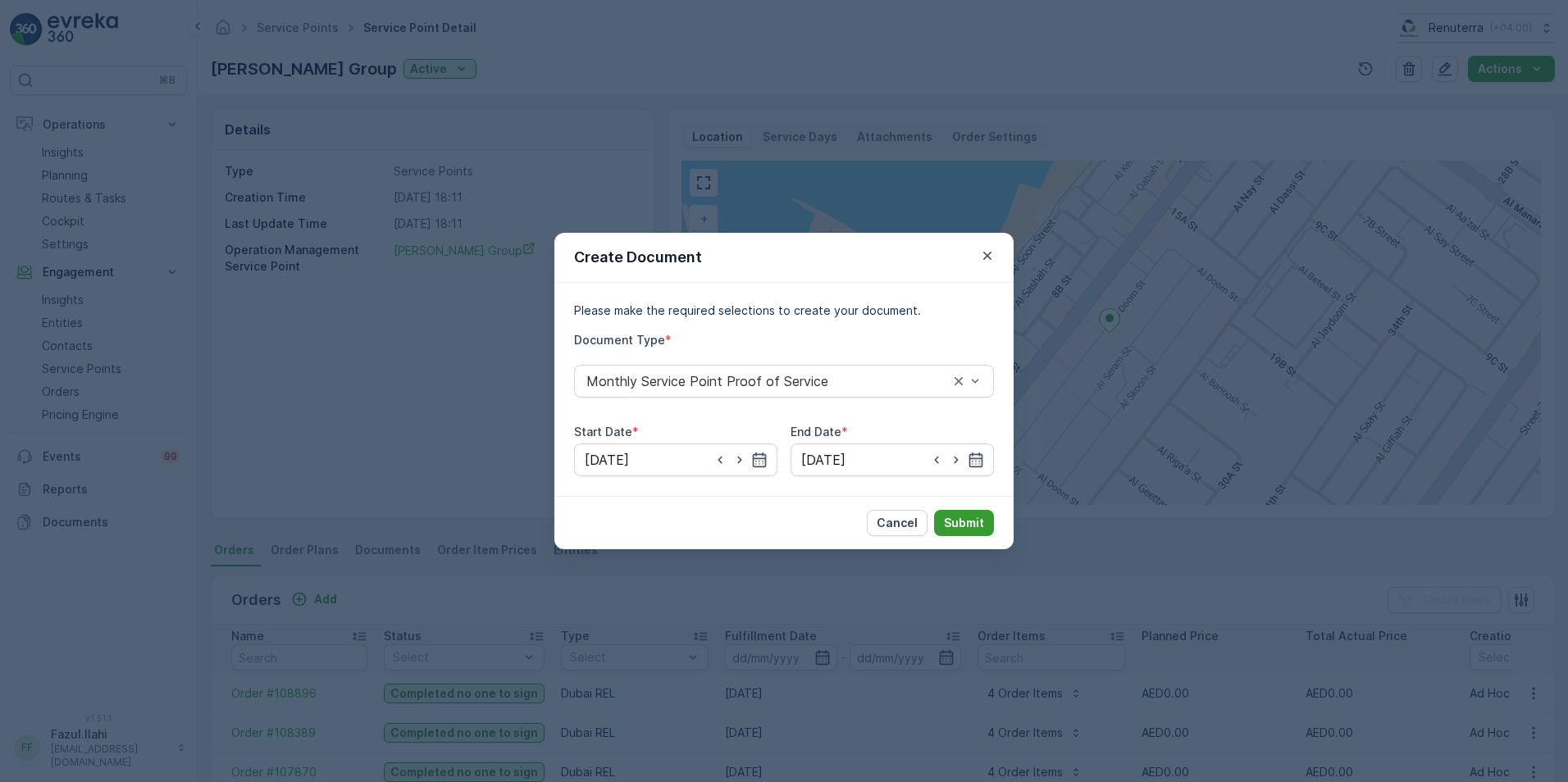
click at [963, 511] on button "Submit" at bounding box center [963, 523] width 60 height 26
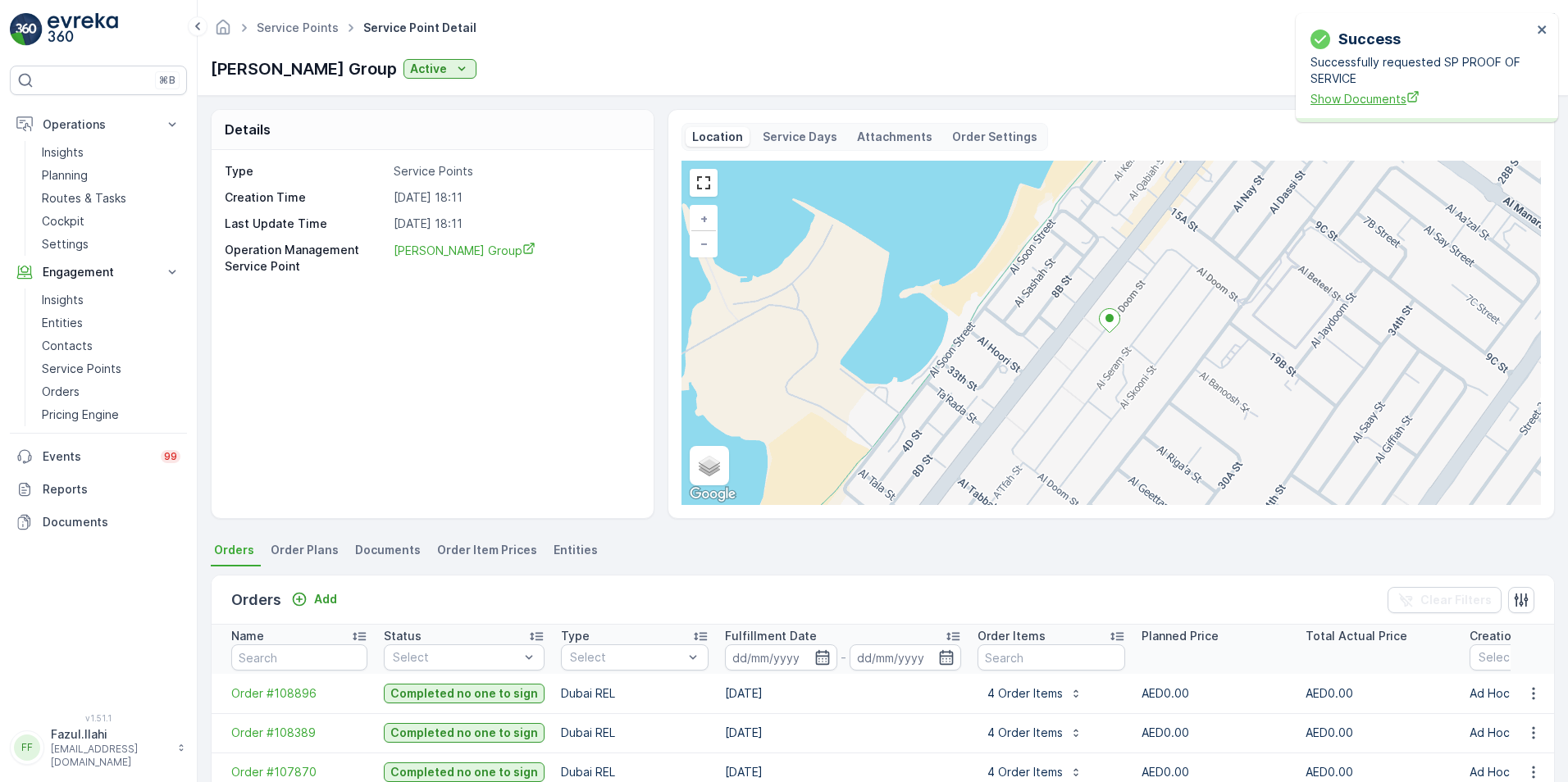
click at [1323, 92] on span "Show Documents" at bounding box center [1421, 98] width 221 height 17
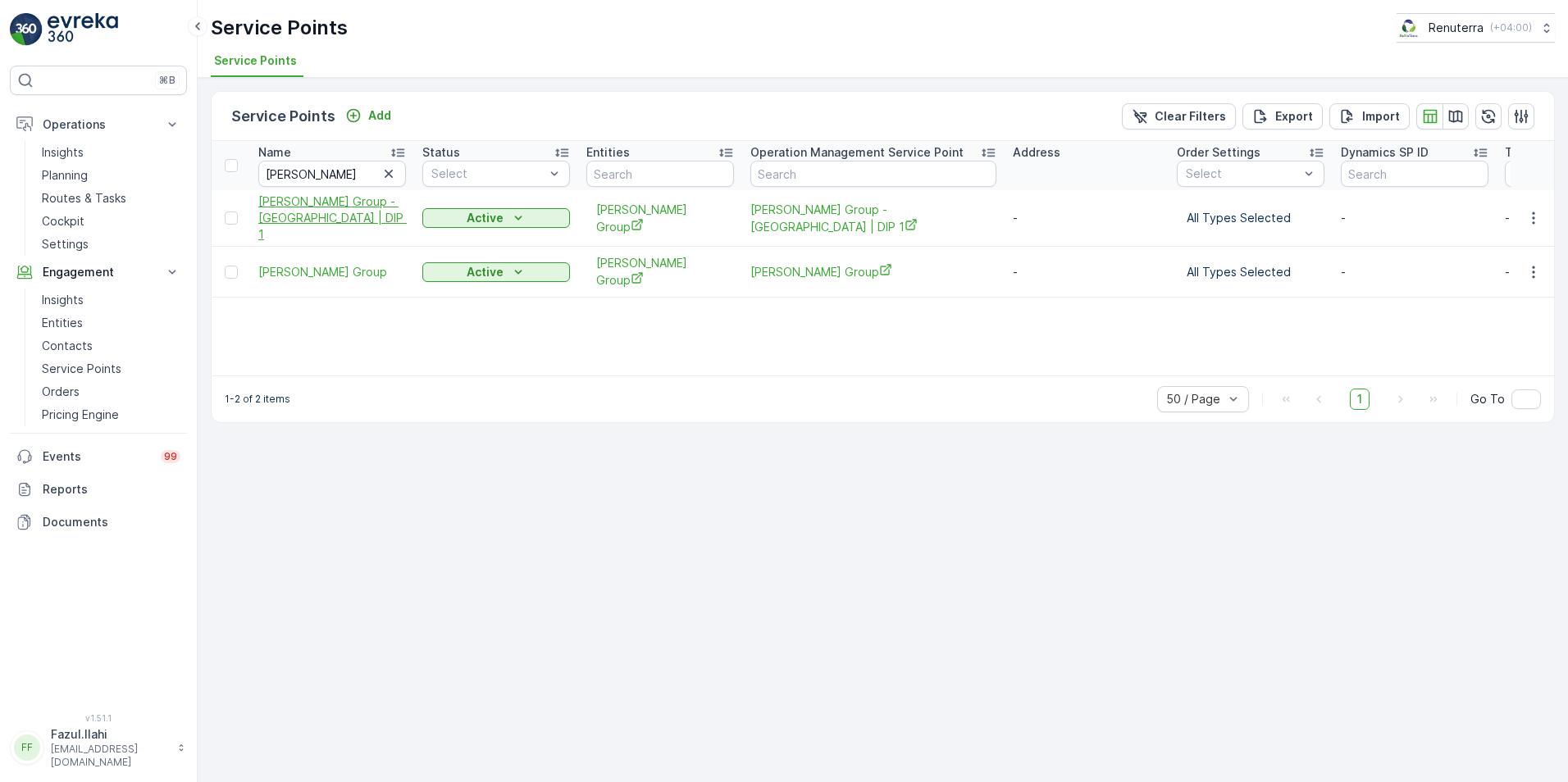
click at [324, 215] on span "[PERSON_NAME] Group - [GEOGRAPHIC_DATA] | DIP 1" at bounding box center [332, 218] width 147 height 49
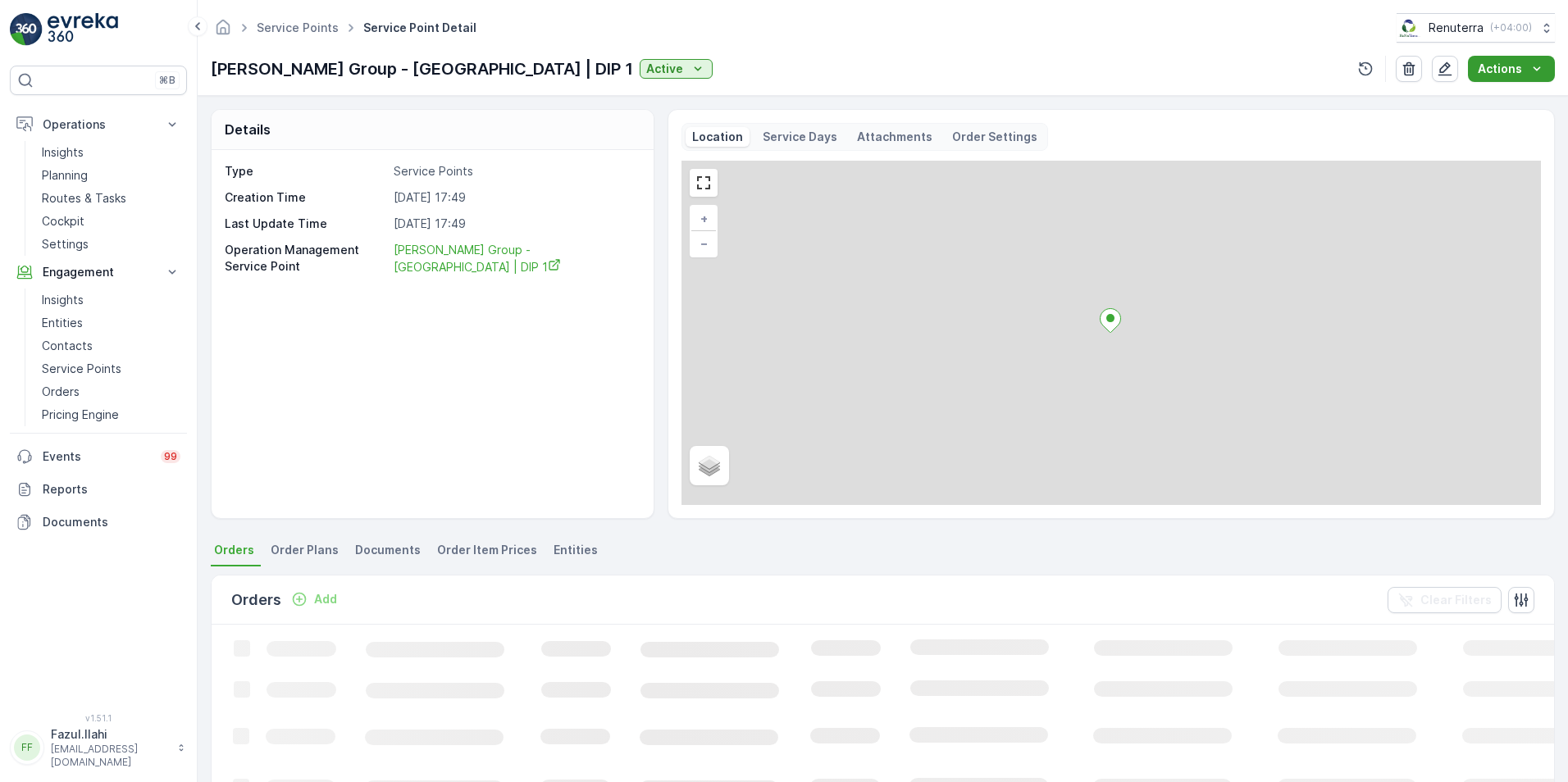
click at [1509, 70] on p "Actions" at bounding box center [1500, 68] width 45 height 16
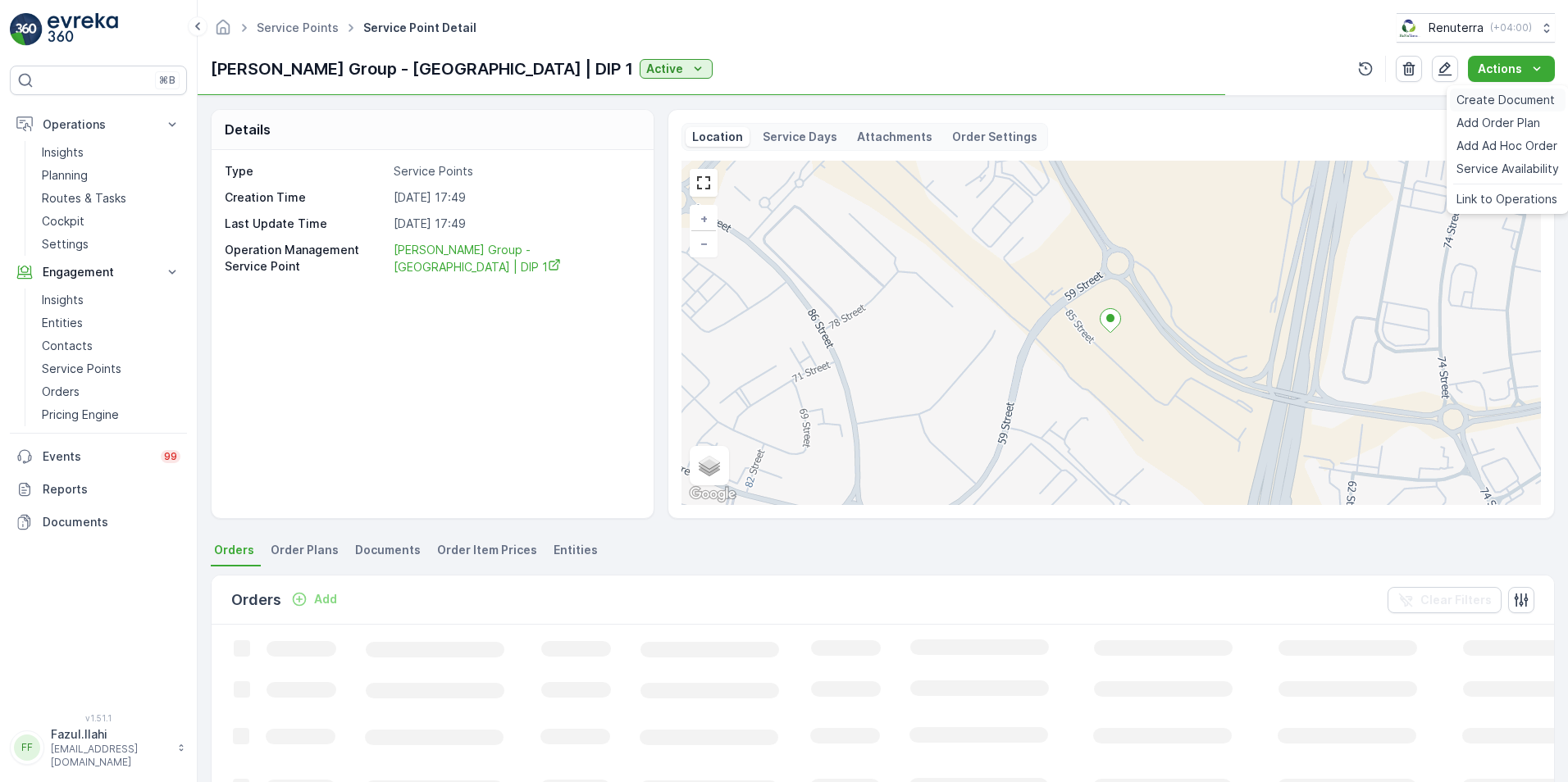
click at [1488, 103] on span "Create Document" at bounding box center [1505, 99] width 99 height 16
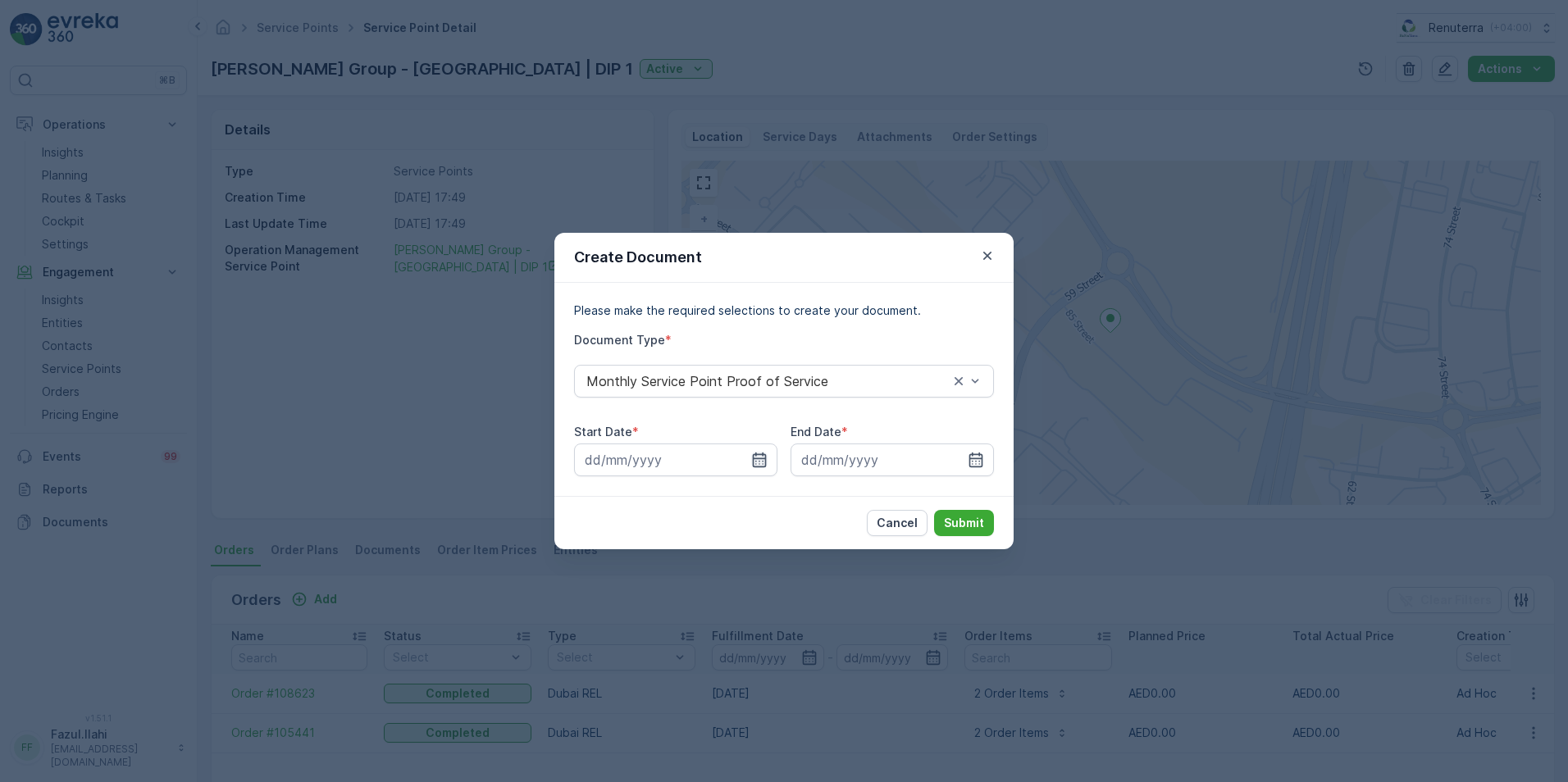
click at [755, 465] on icon "button" at bounding box center [759, 459] width 16 height 16
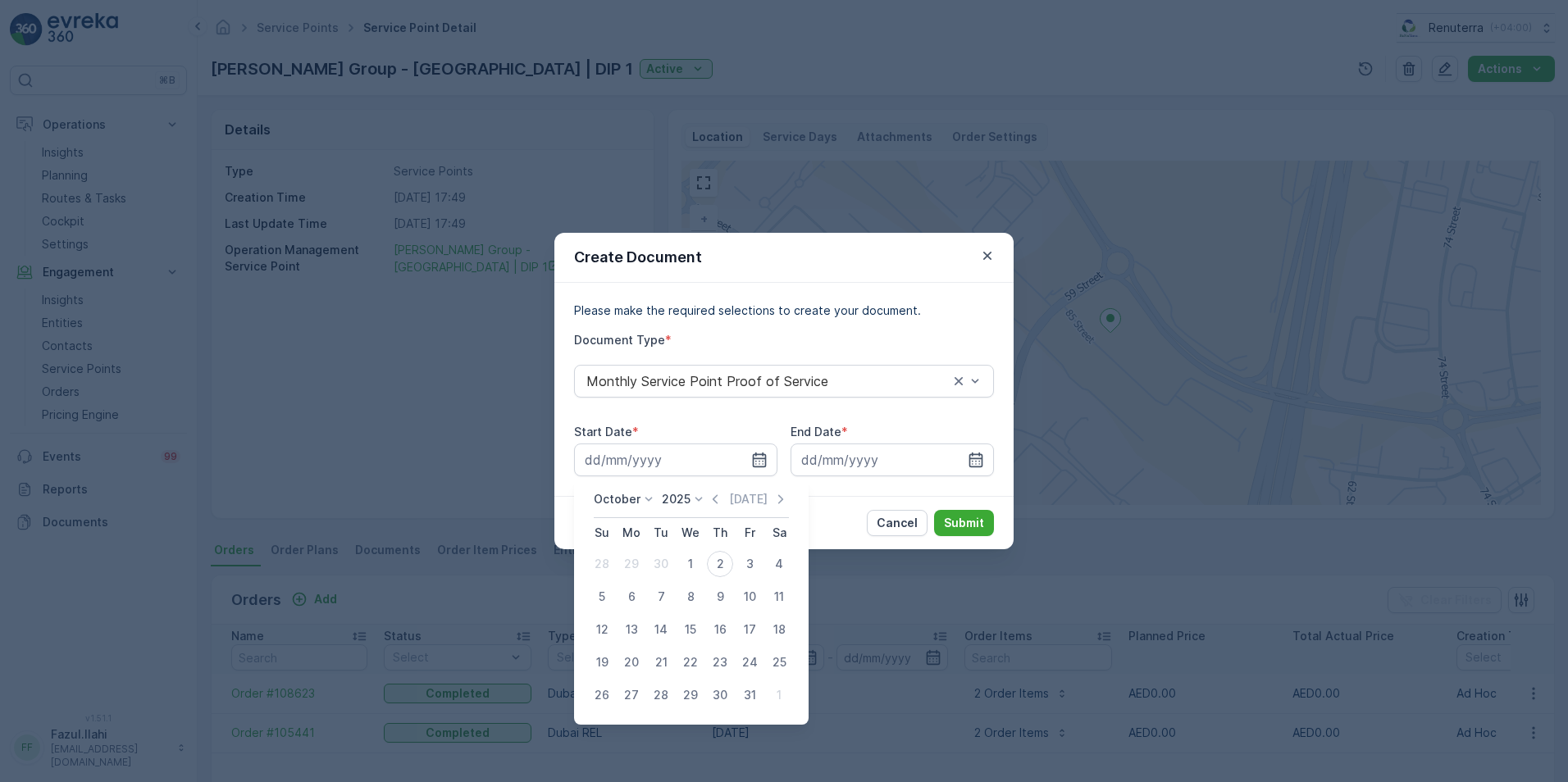
drag, startPoint x: 724, startPoint y: 499, endPoint x: 718, endPoint y: 510, distance: 12.5
click at [723, 499] on icon "button" at bounding box center [714, 498] width 16 height 16
click at [630, 572] on div "1" at bounding box center [631, 563] width 26 height 26
type input "[DATE]"
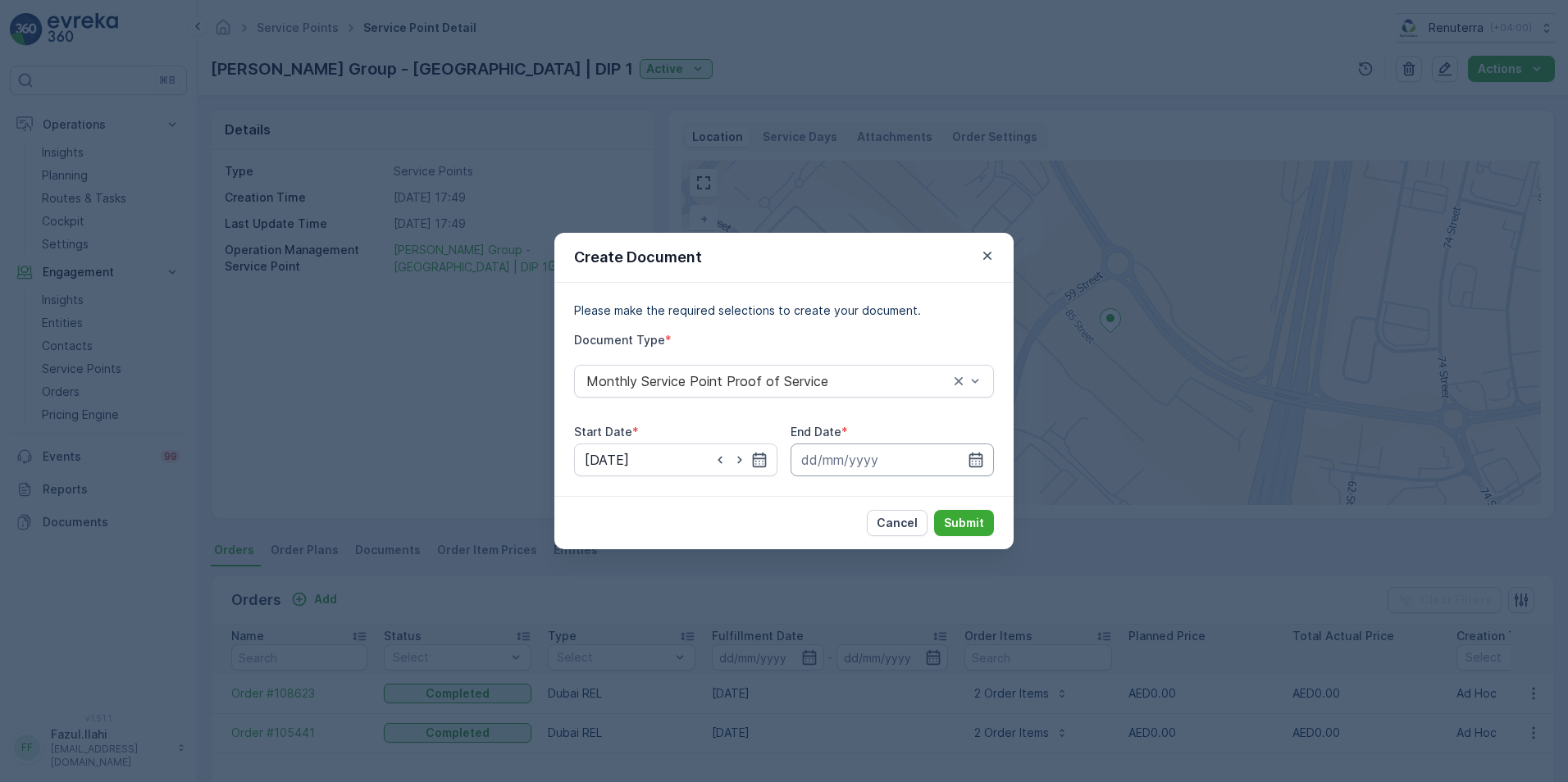
click at [984, 461] on input at bounding box center [892, 460] width 203 height 33
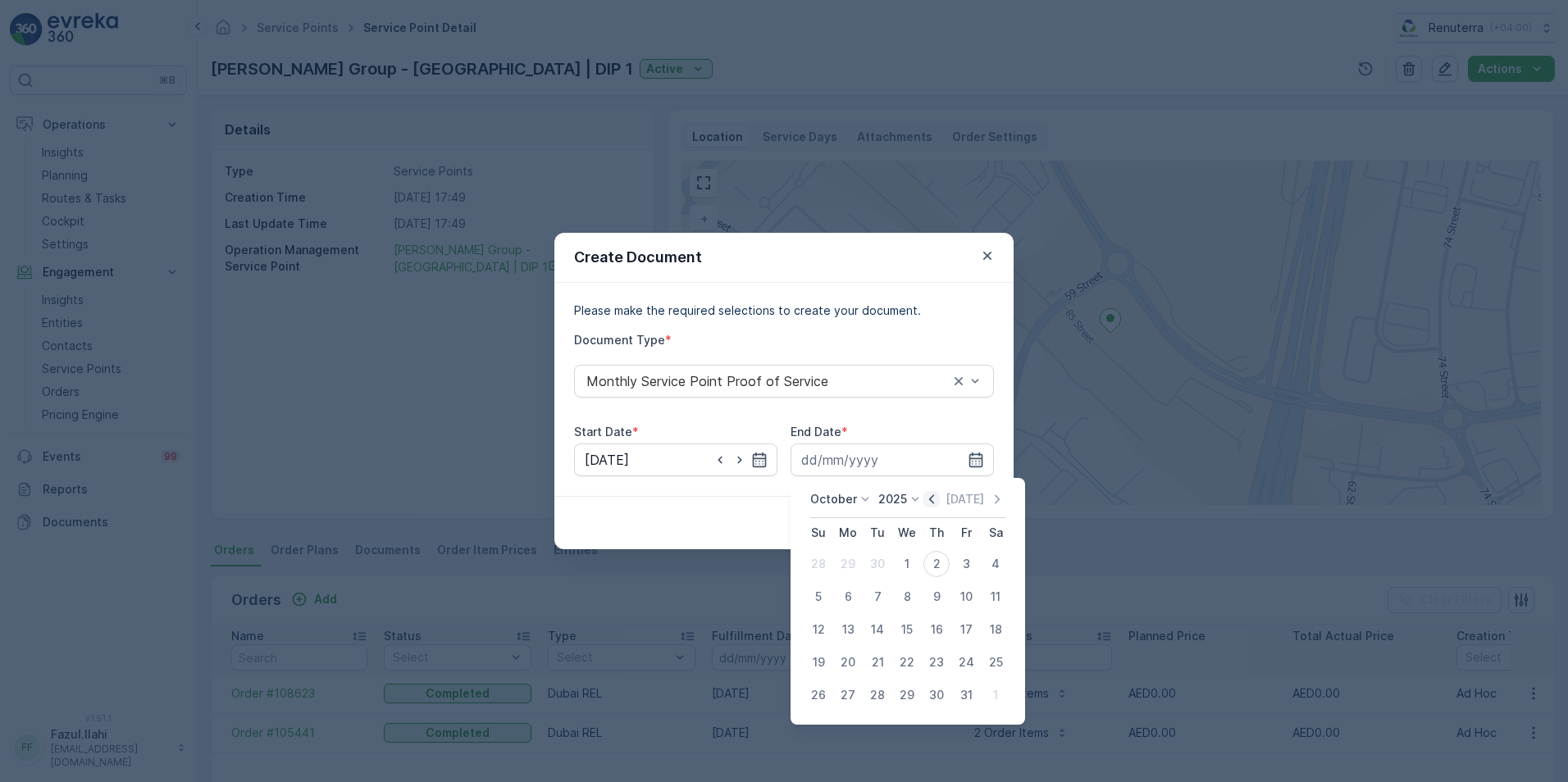
click at [933, 499] on icon "button" at bounding box center [931, 498] width 5 height 9
click at [881, 694] on div "30" at bounding box center [877, 694] width 26 height 26
type input "[DATE]"
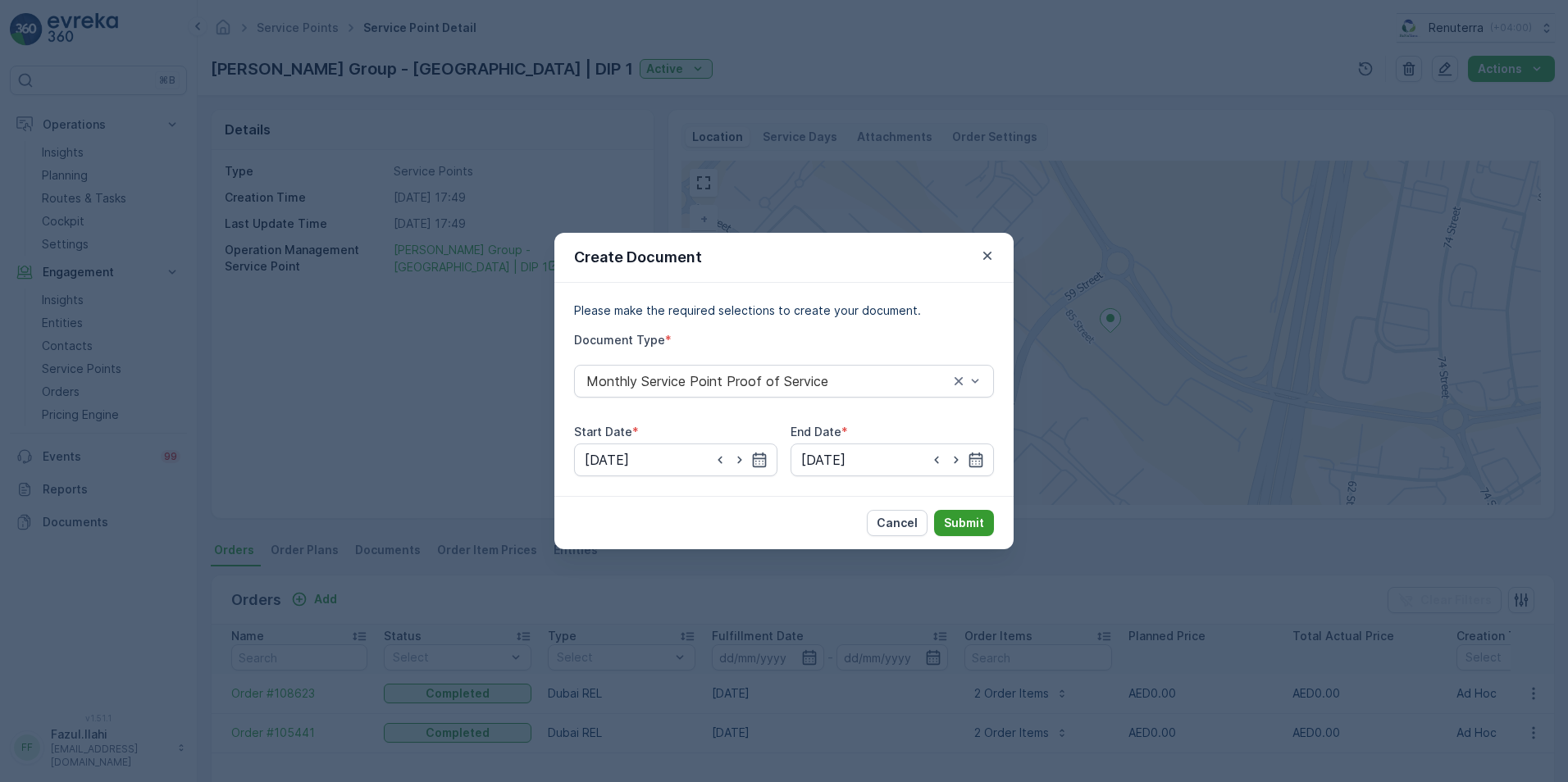
click at [960, 522] on p "Submit" at bounding box center [964, 522] width 40 height 16
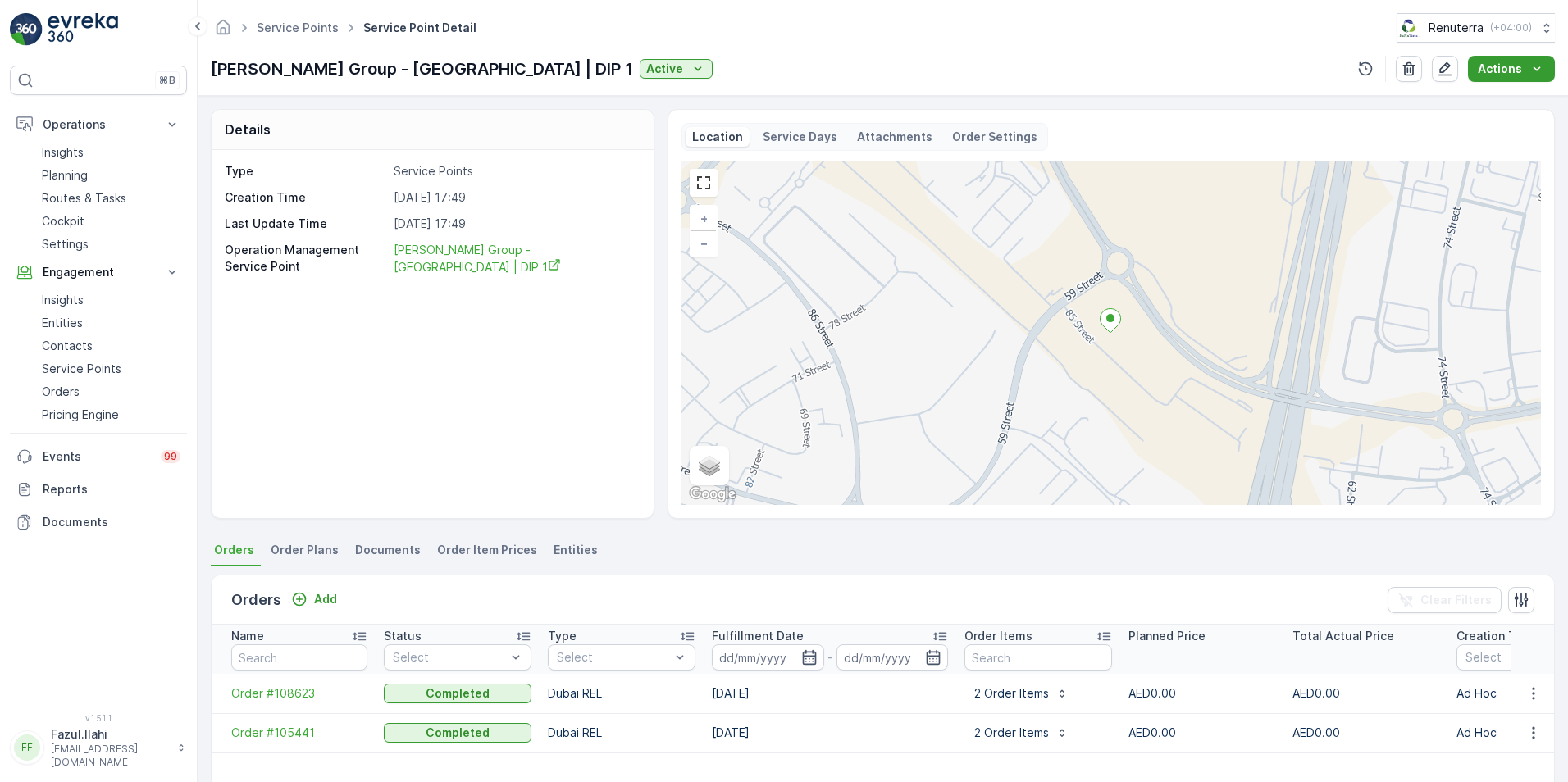
click at [1513, 67] on p "Actions" at bounding box center [1500, 68] width 45 height 16
click at [447, 378] on div "Type Service Points Creation Time [DATE] 17:49 Last Update Time [DATE] 17:49 Op…" at bounding box center [432, 333] width 442 height 368
click at [52, 494] on p "Reports" at bounding box center [112, 489] width 138 height 16
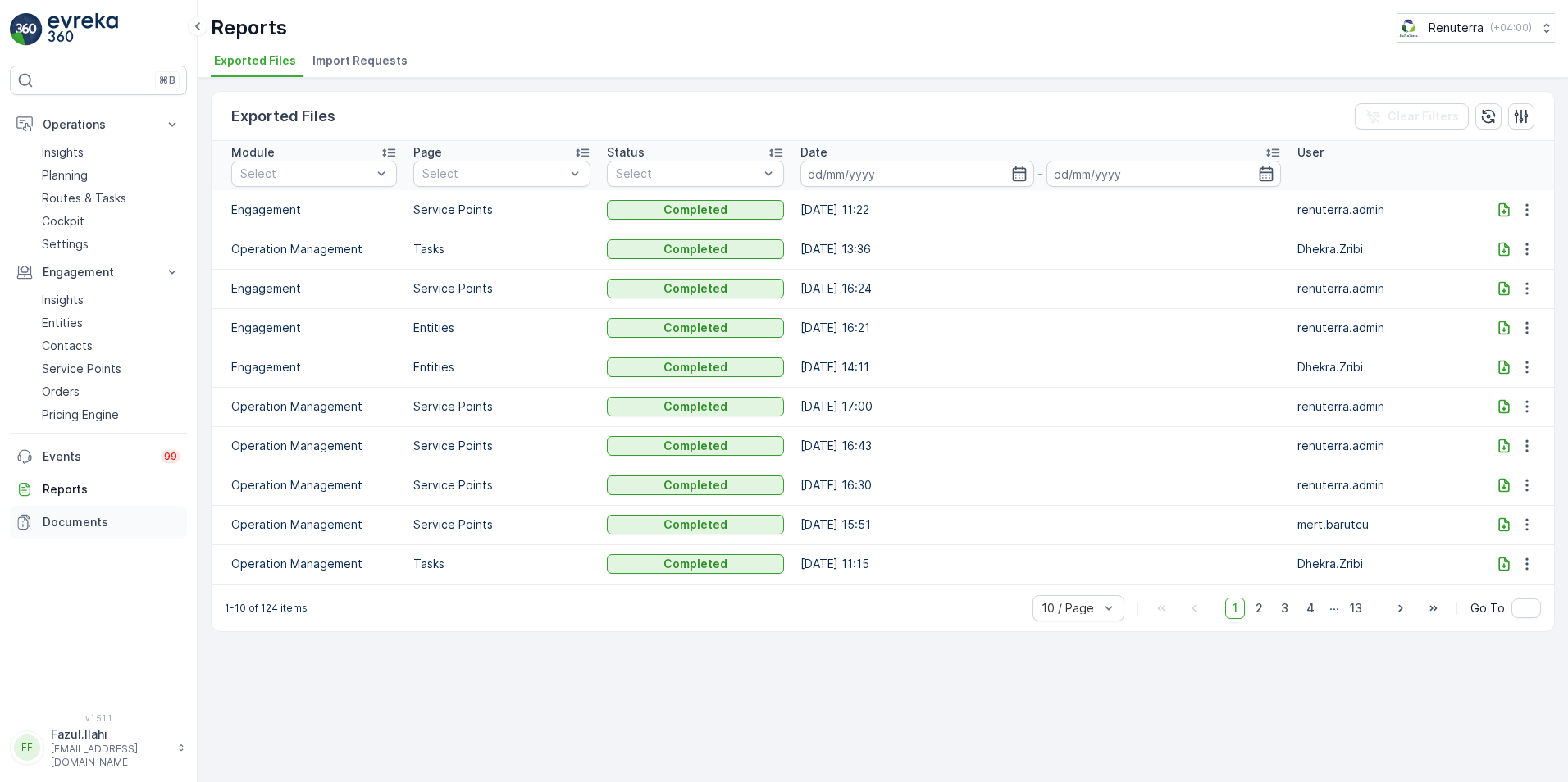
click at [69, 523] on p "Documents" at bounding box center [112, 521] width 138 height 16
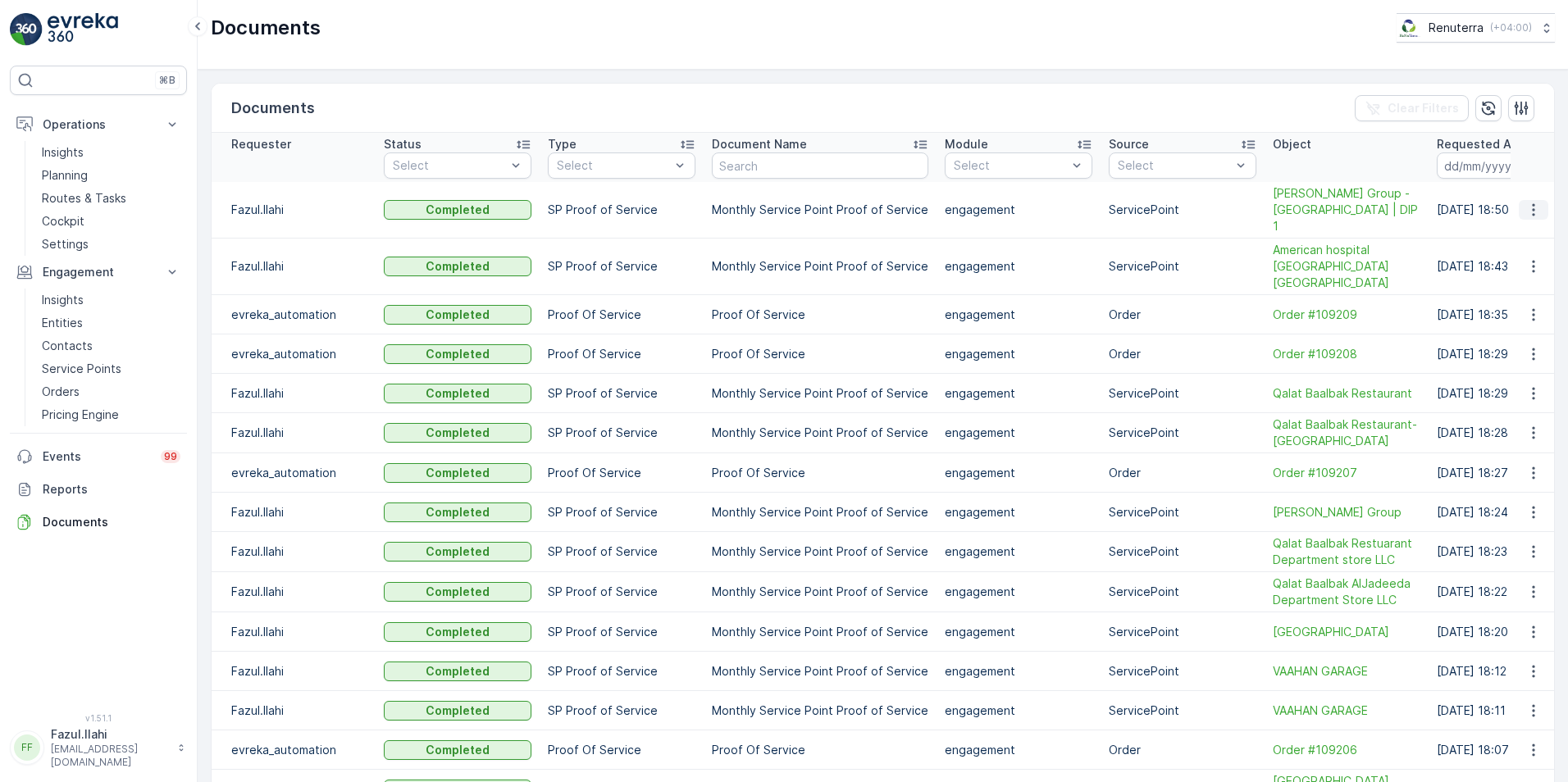
click at [1533, 202] on icon "button" at bounding box center [1533, 210] width 16 height 16
click at [1528, 230] on span "See Details" at bounding box center [1528, 226] width 63 height 16
click at [69, 173] on p "Planning" at bounding box center [65, 175] width 46 height 16
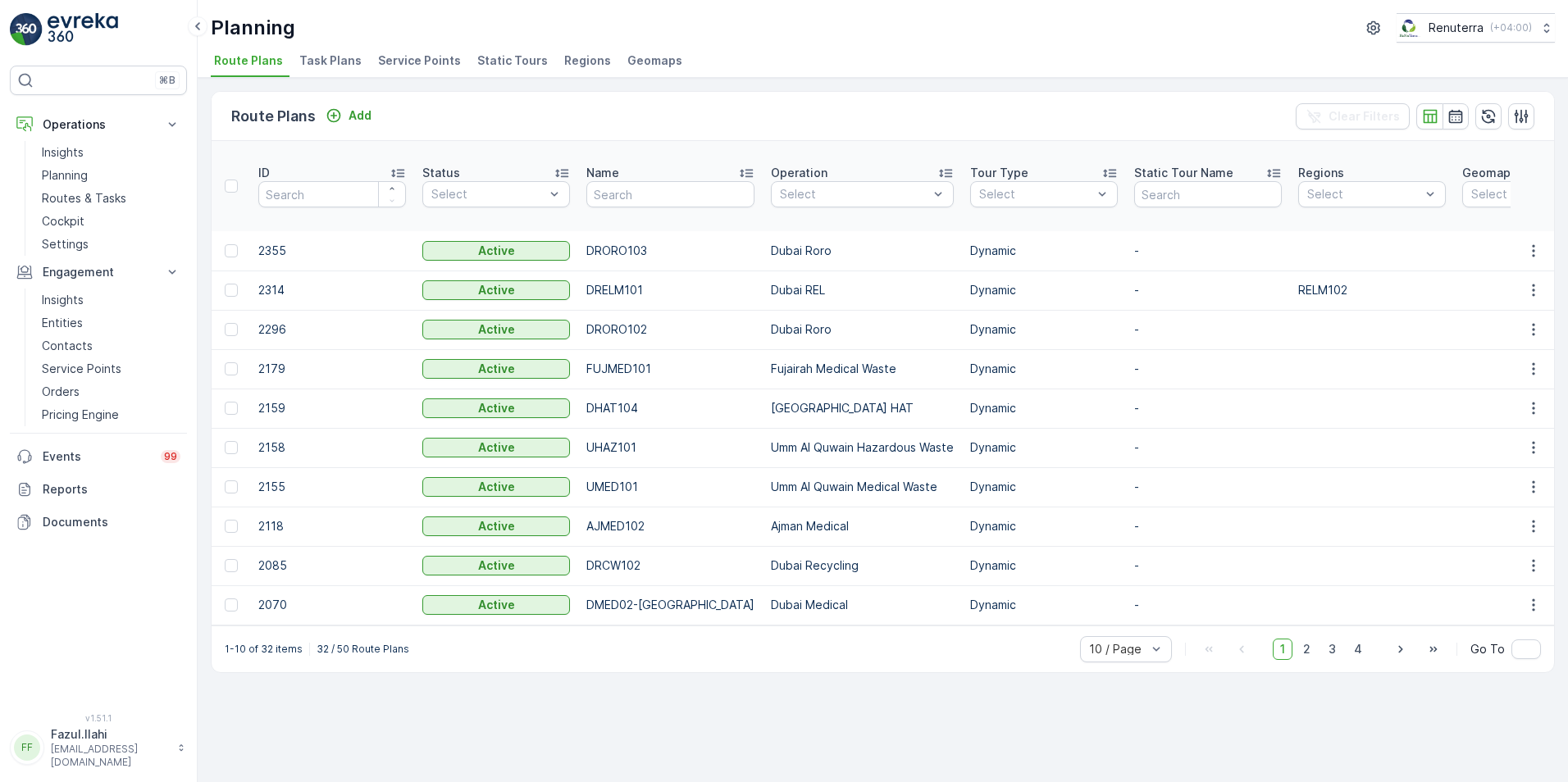
click at [409, 63] on span "Service Points" at bounding box center [419, 60] width 83 height 16
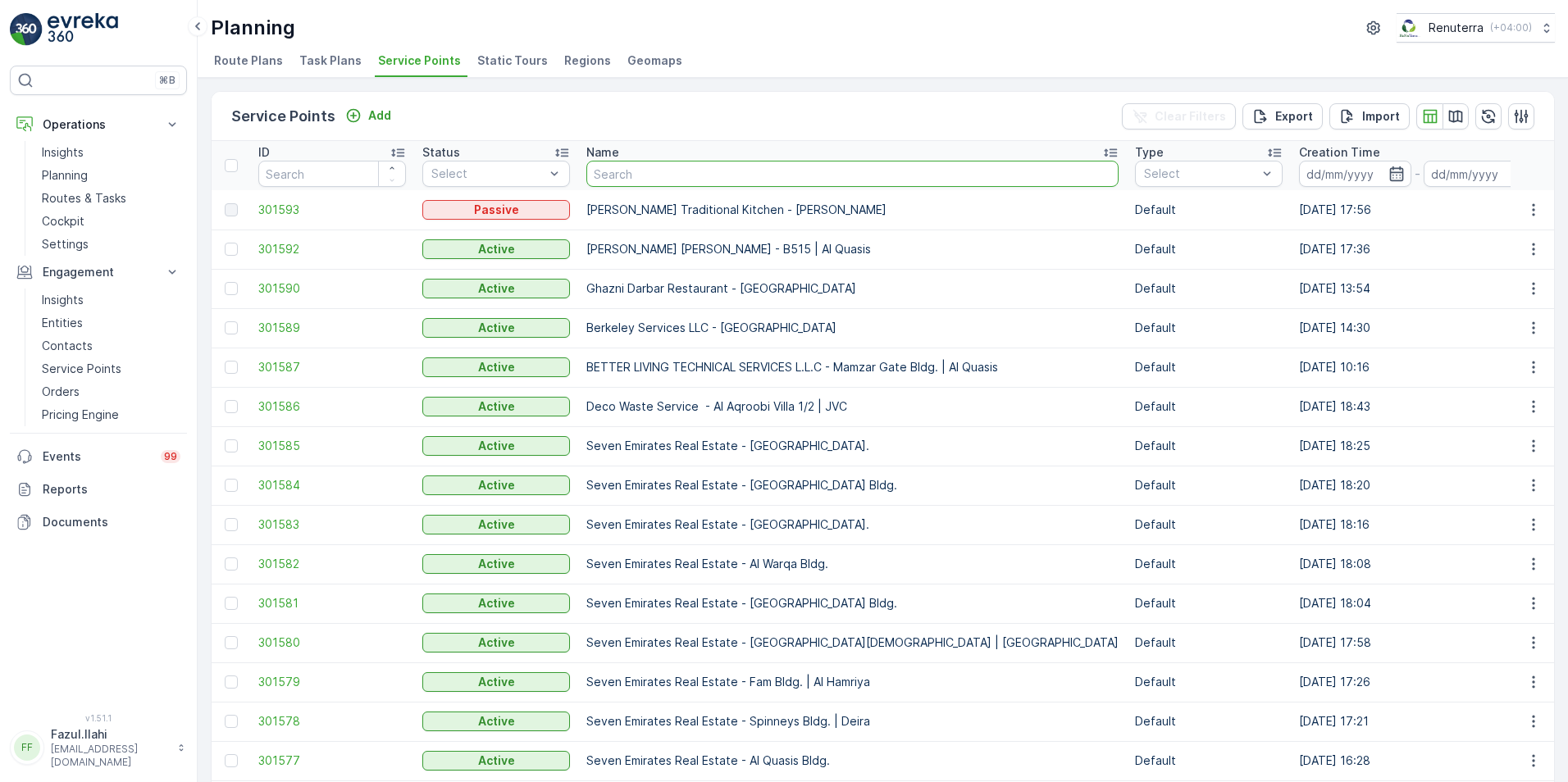
click at [605, 177] on input "text" at bounding box center [852, 173] width 532 height 26
type input "al barsha"
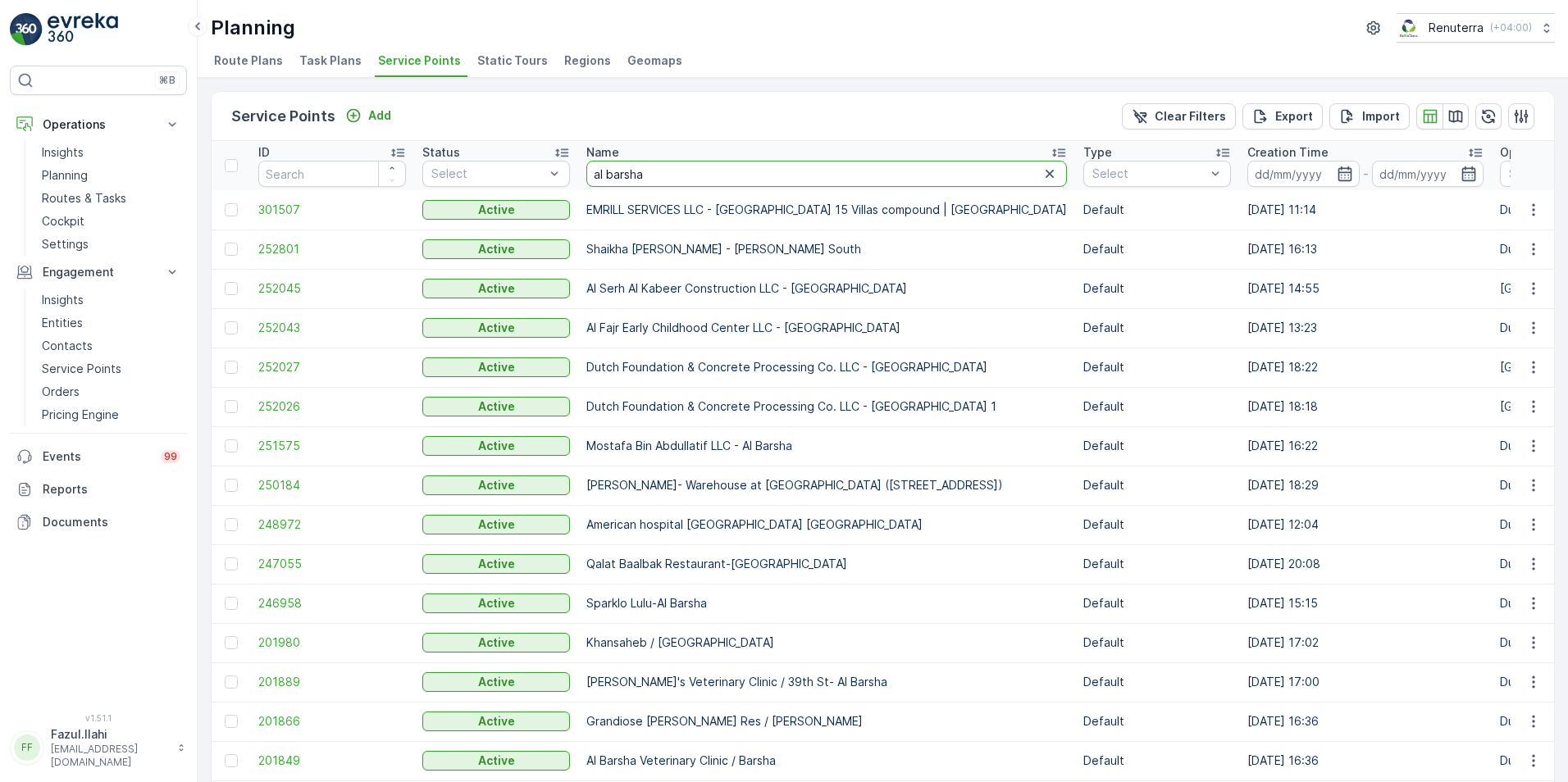
click at [595, 178] on input "al barsha" at bounding box center [826, 173] width 481 height 26
type input "arencoal barsha"
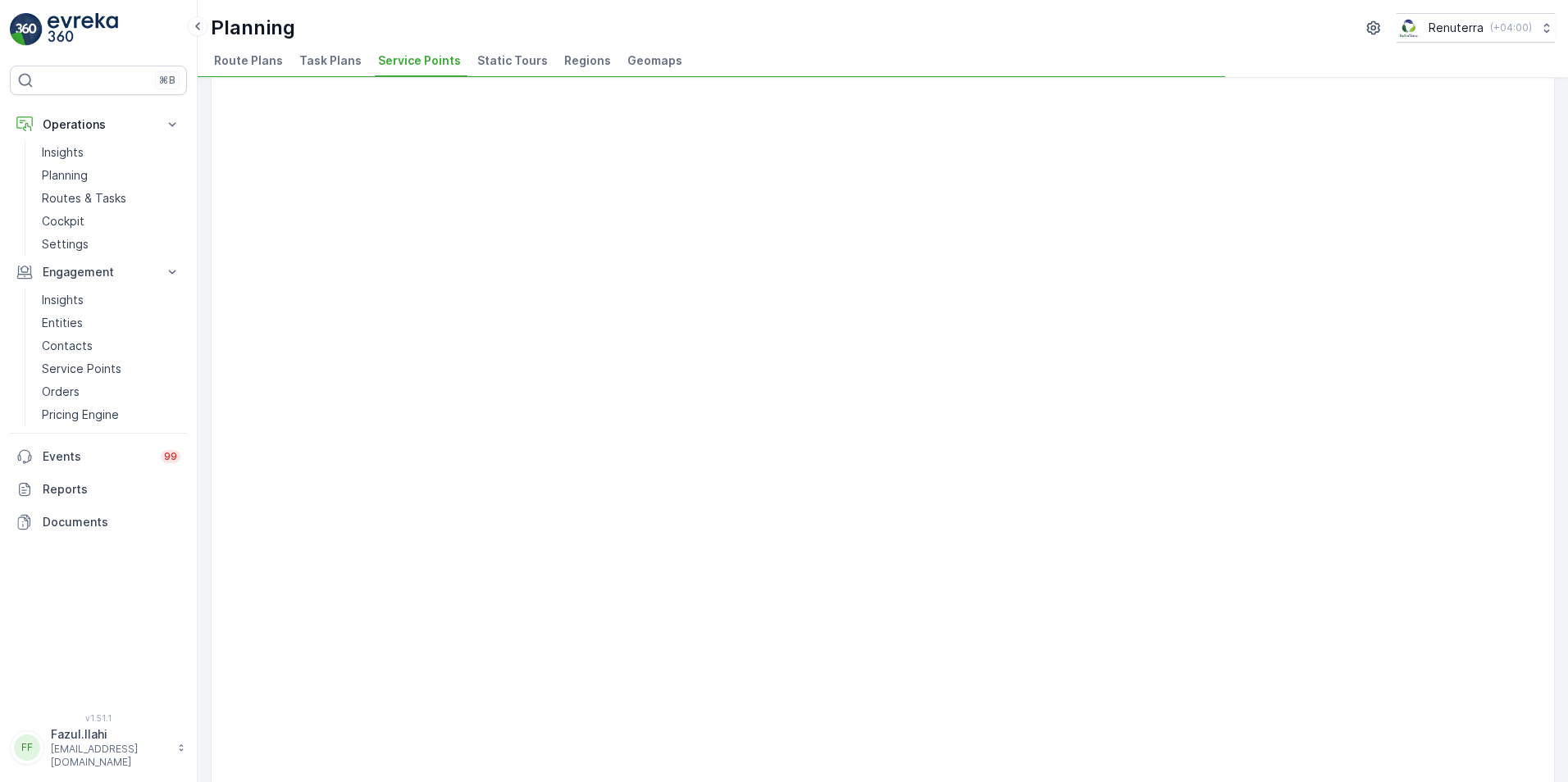
scroll to position [615, 0]
click at [404, 64] on span "Service Points" at bounding box center [419, 60] width 83 height 16
click at [267, 431] on icon at bounding box center [251, 413] width 35 height 35
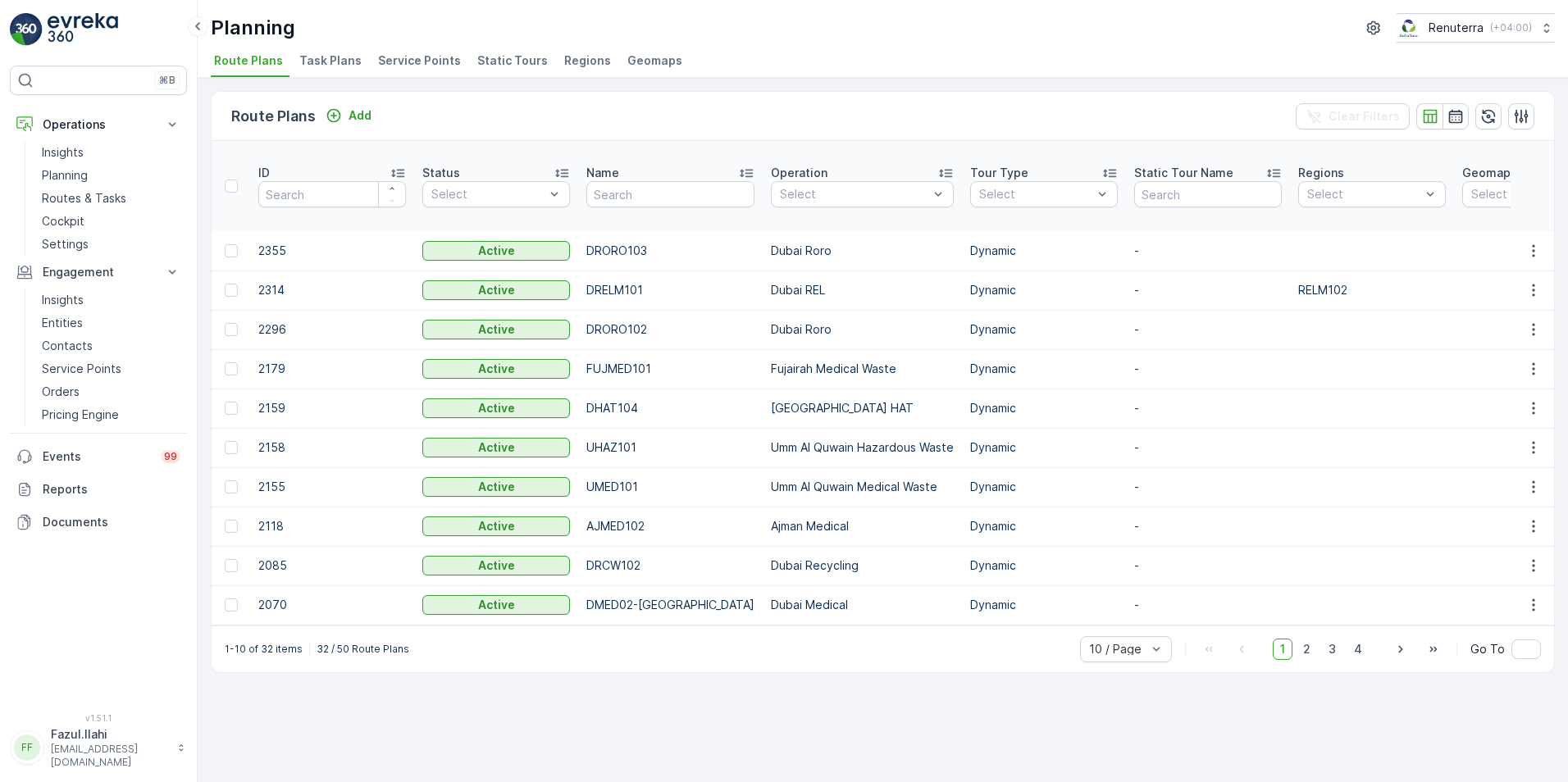
click at [433, 61] on span "Service Points" at bounding box center [419, 60] width 83 height 16
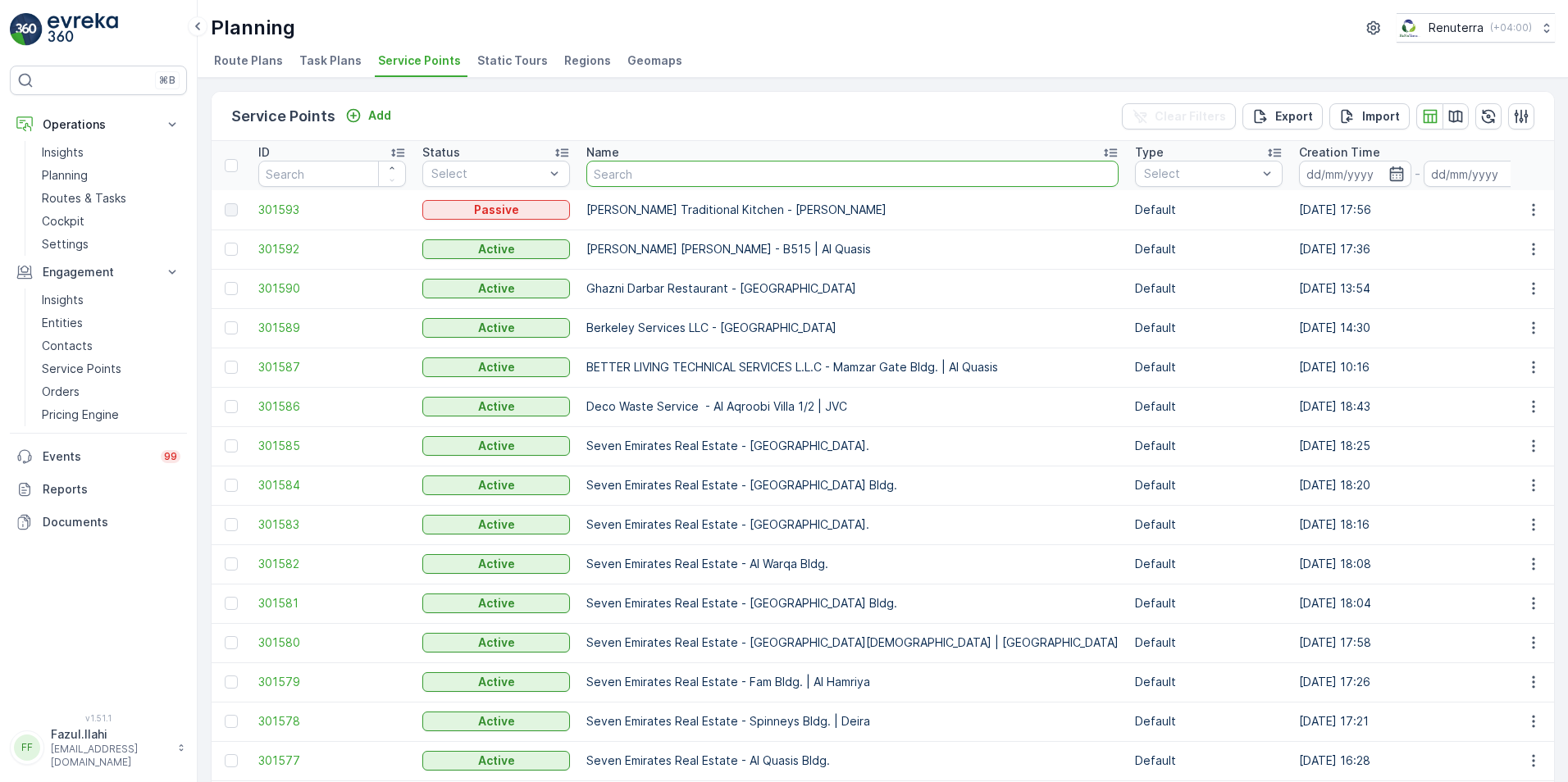
click at [638, 172] on input "text" at bounding box center [852, 173] width 532 height 26
type input "arenco"
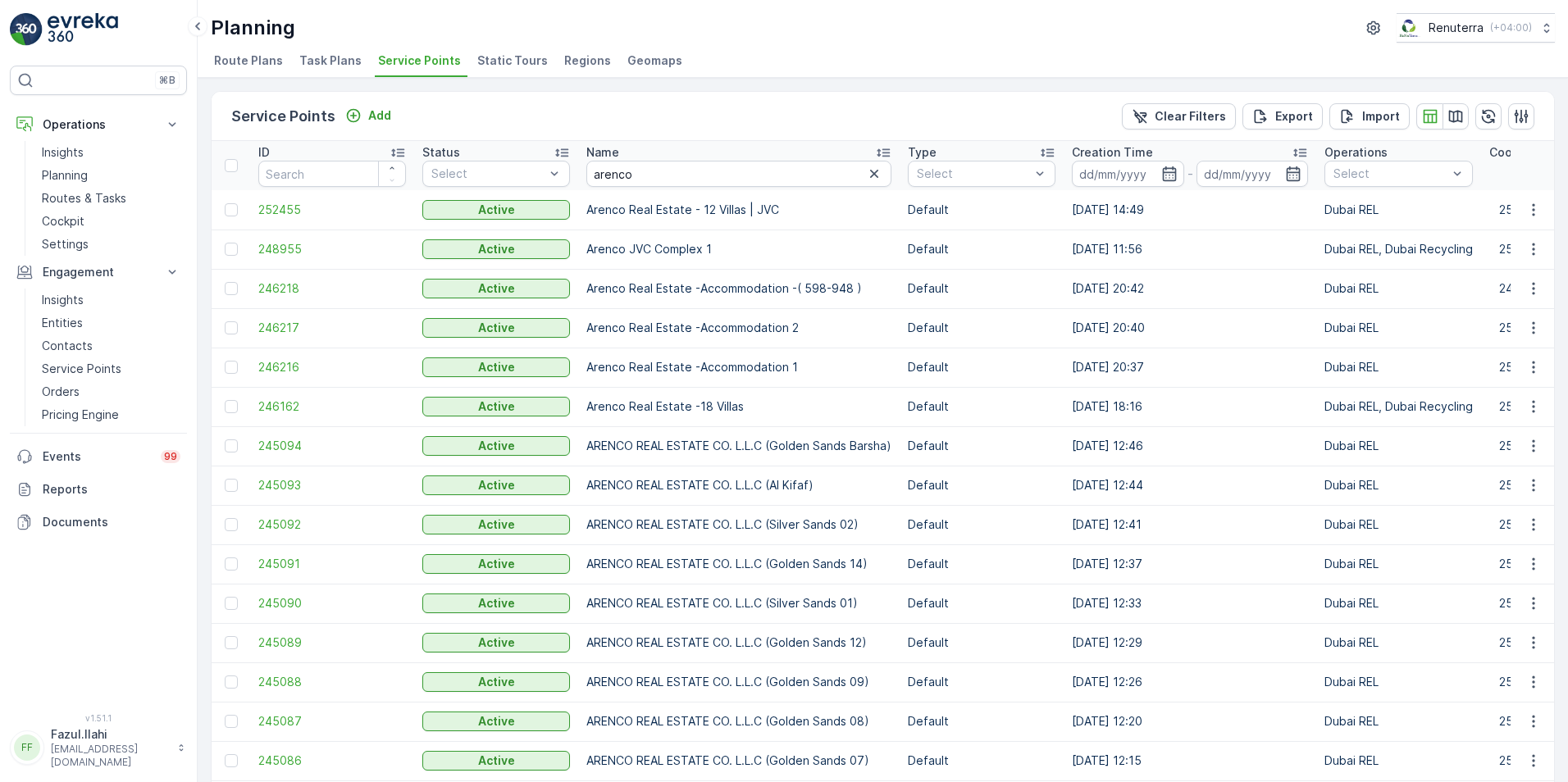
scroll to position [82, 0]
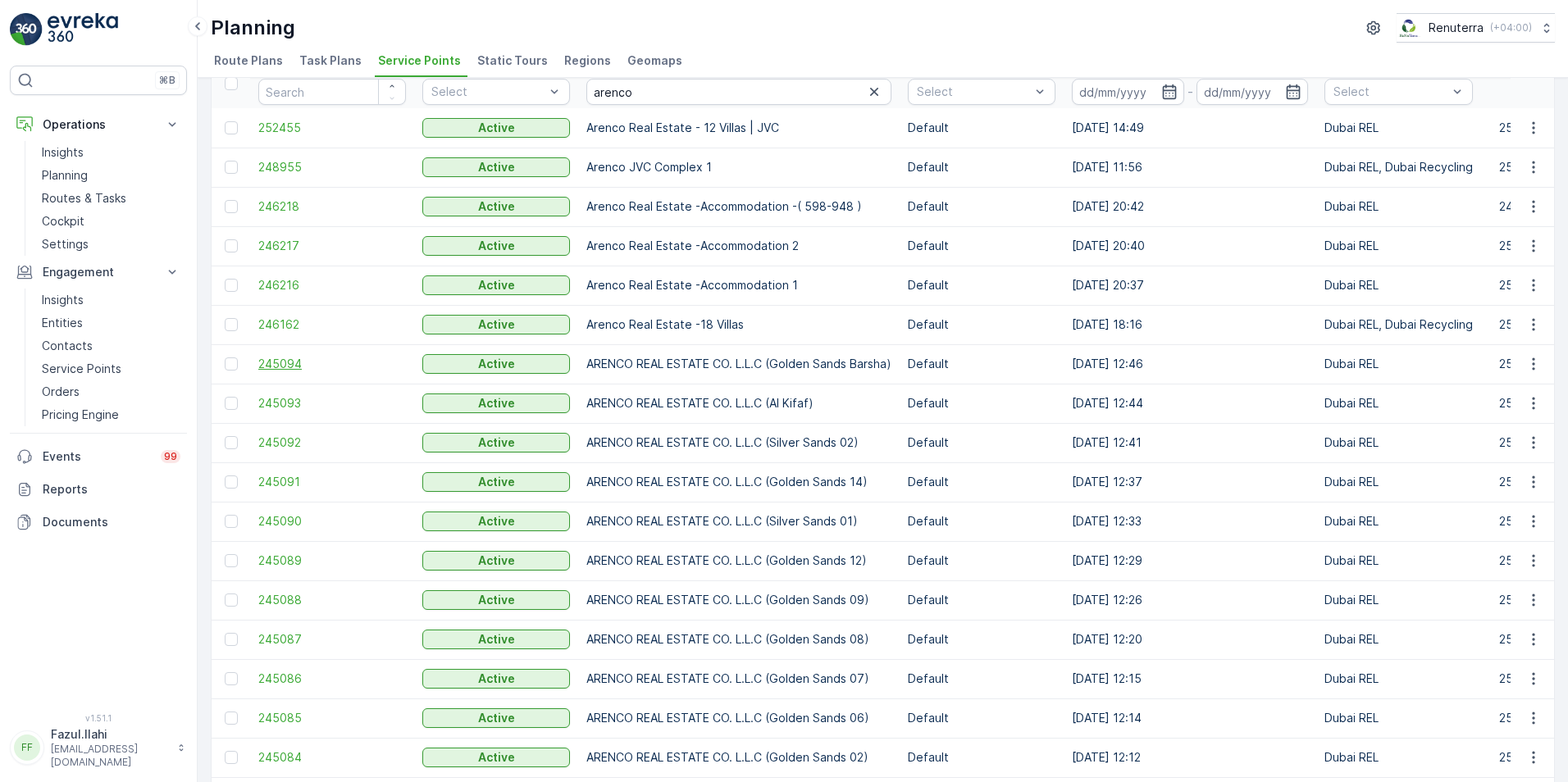
click at [294, 362] on span "245094" at bounding box center [332, 364] width 147 height 16
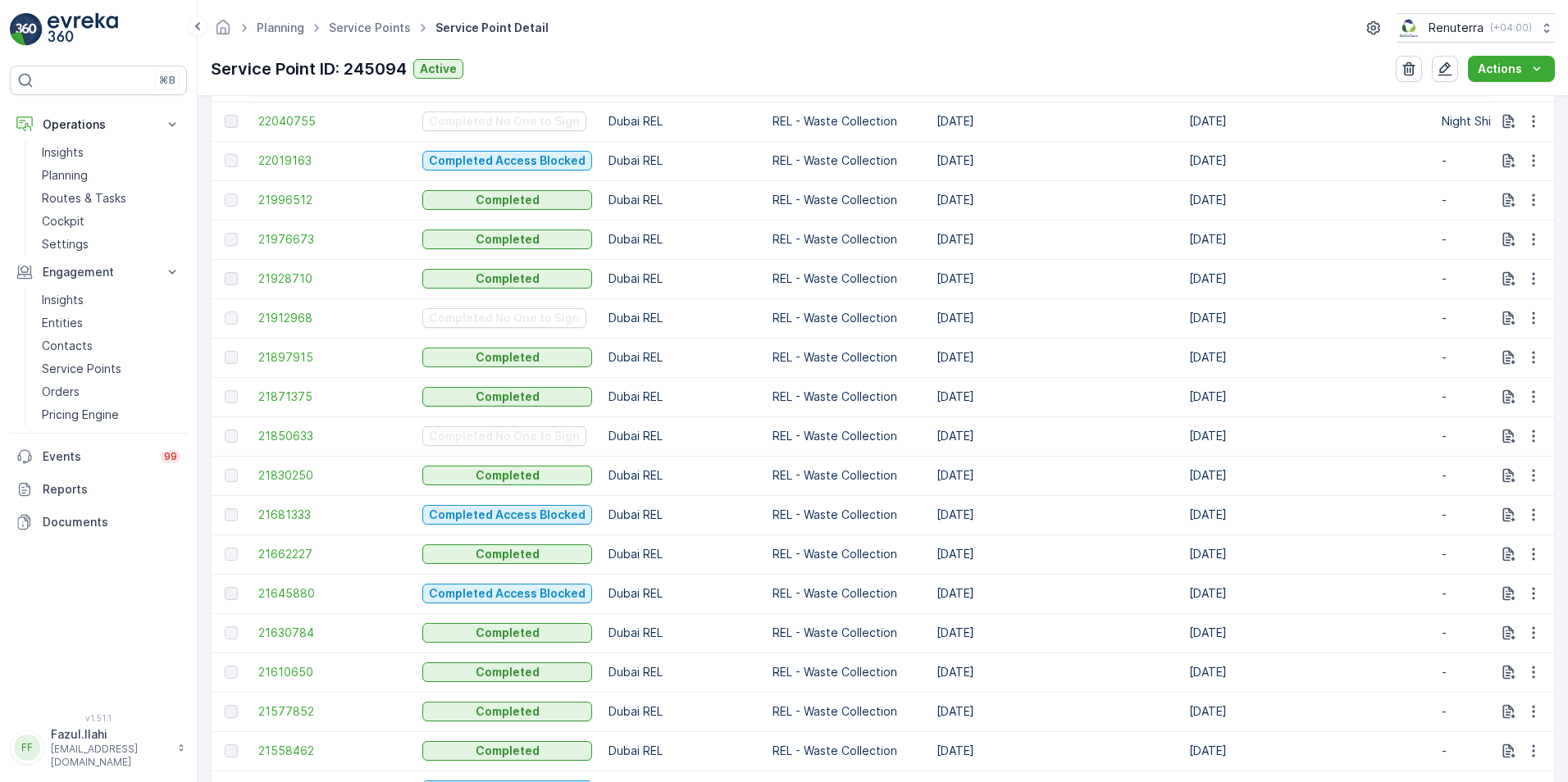
scroll to position [820, 0]
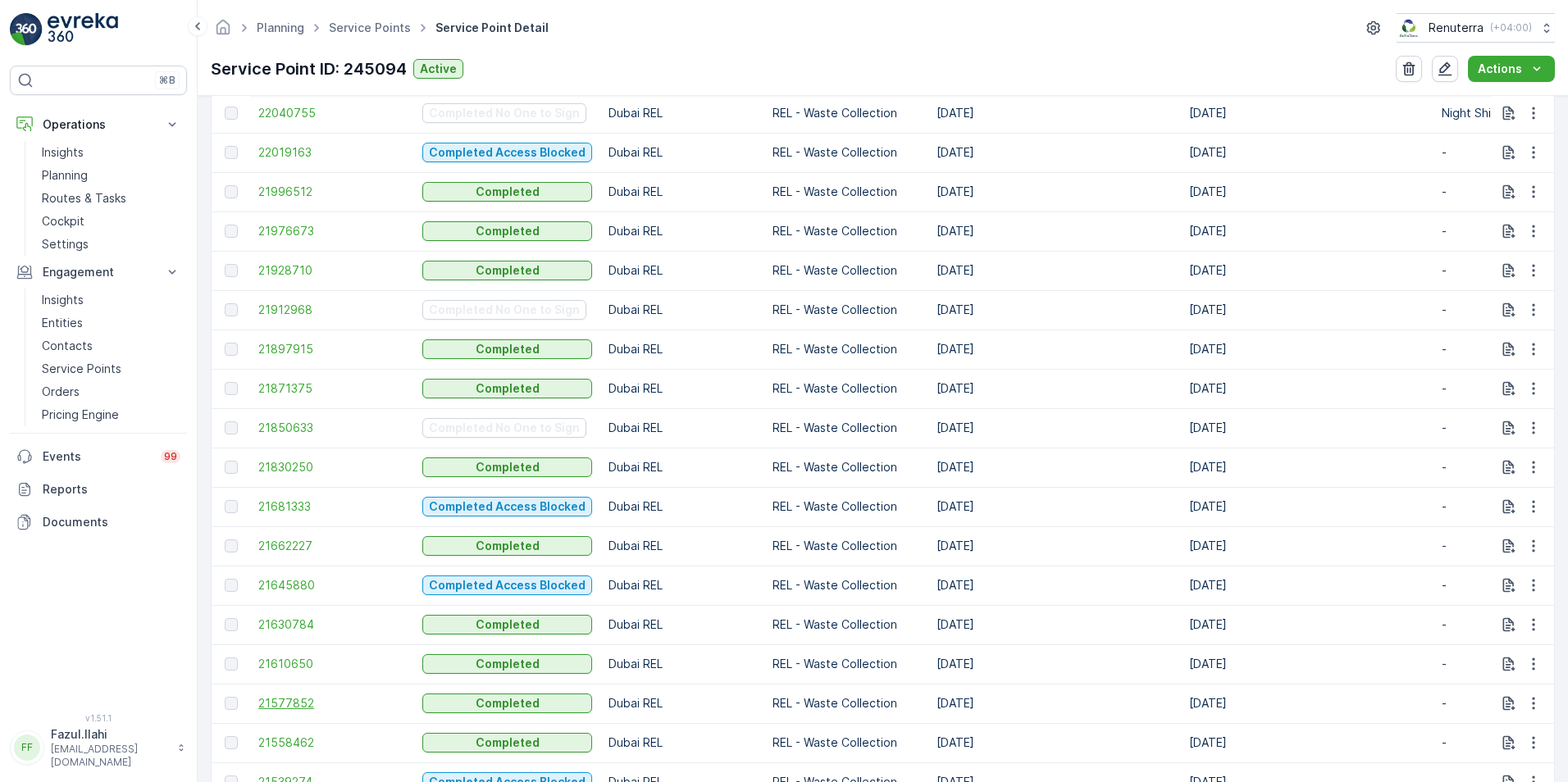
click at [287, 700] on span "21577852" at bounding box center [332, 703] width 147 height 16
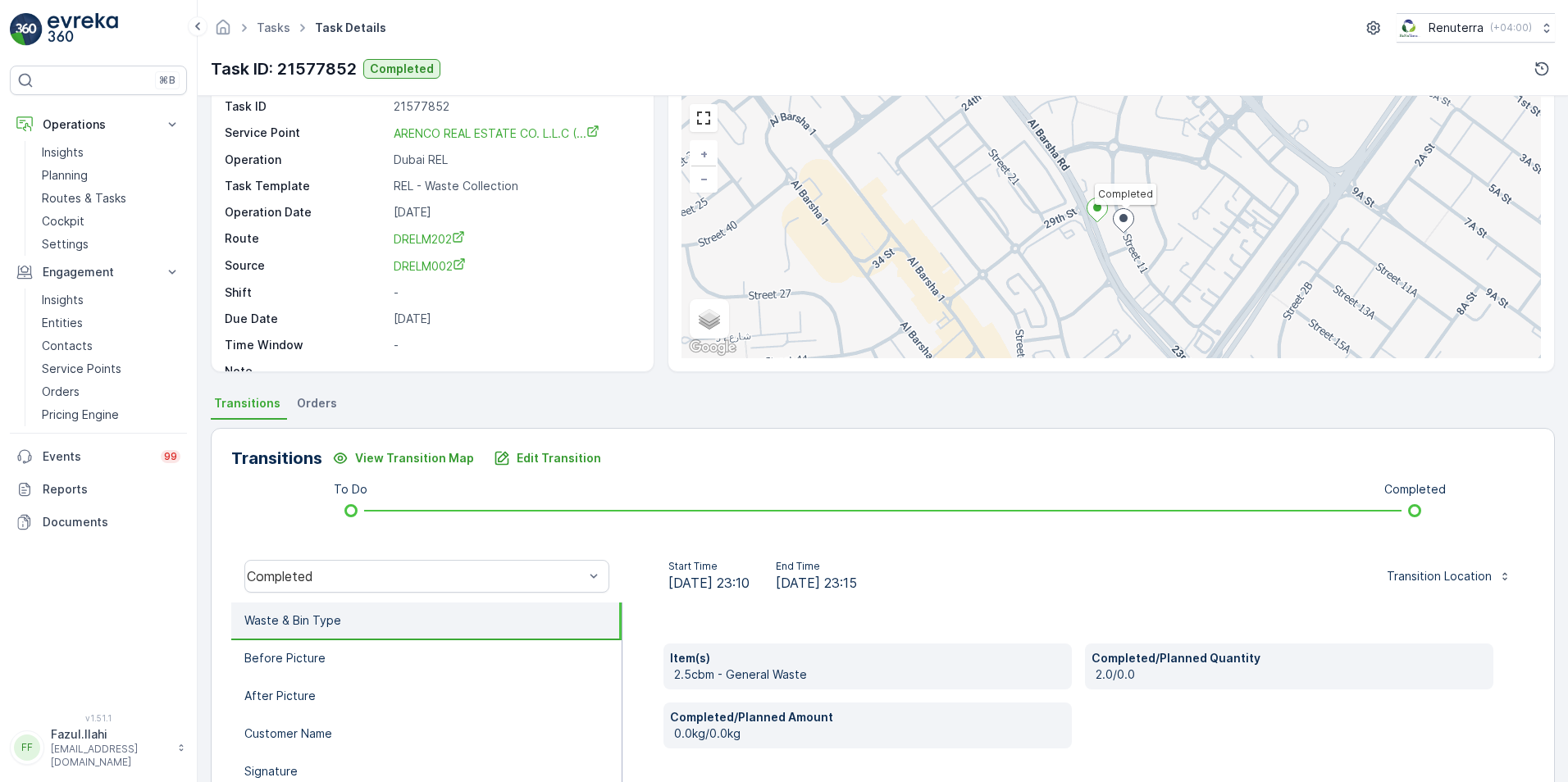
scroll to position [252, 0]
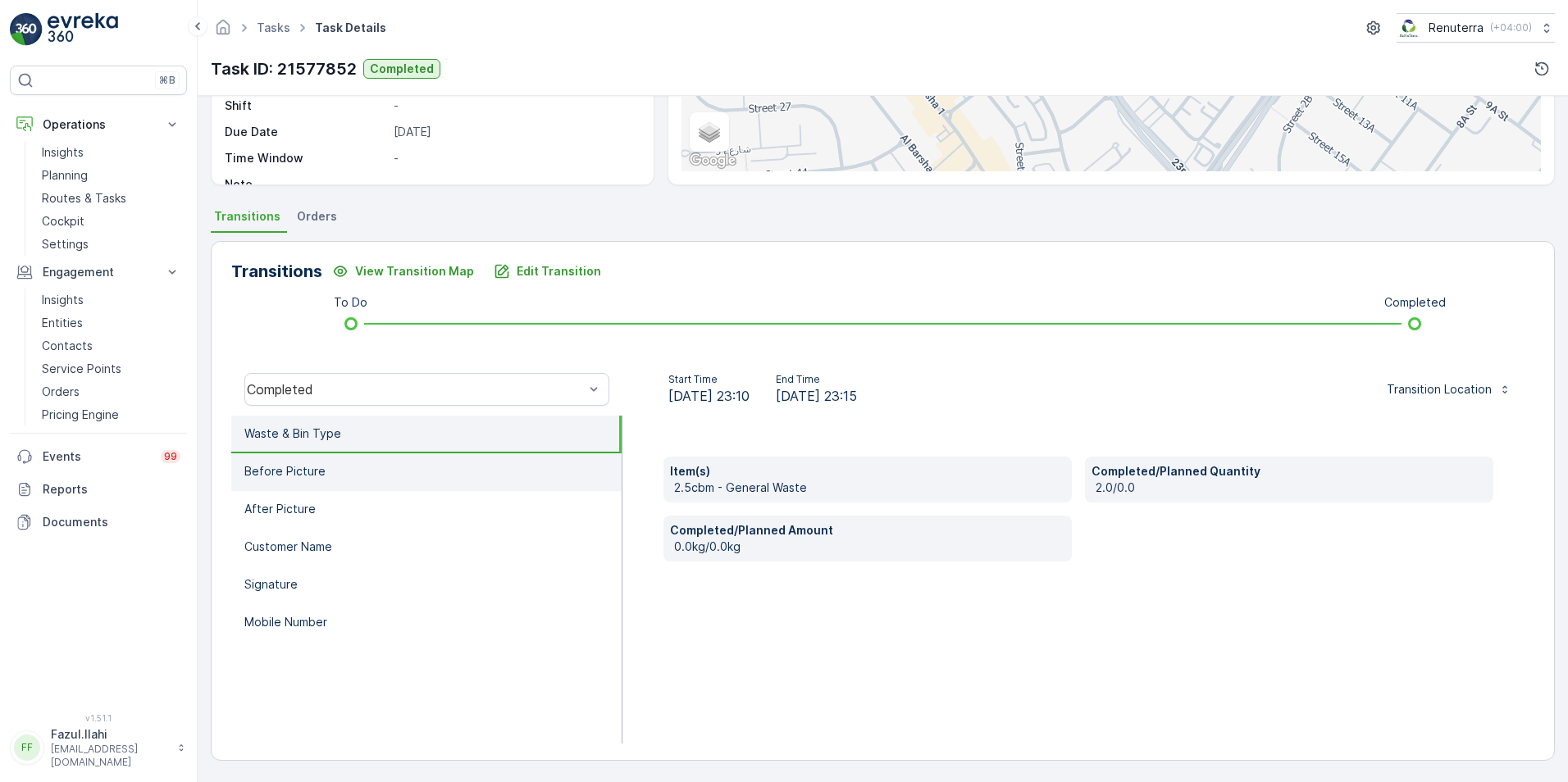
click at [307, 465] on p "Before Picture" at bounding box center [285, 471] width 81 height 16
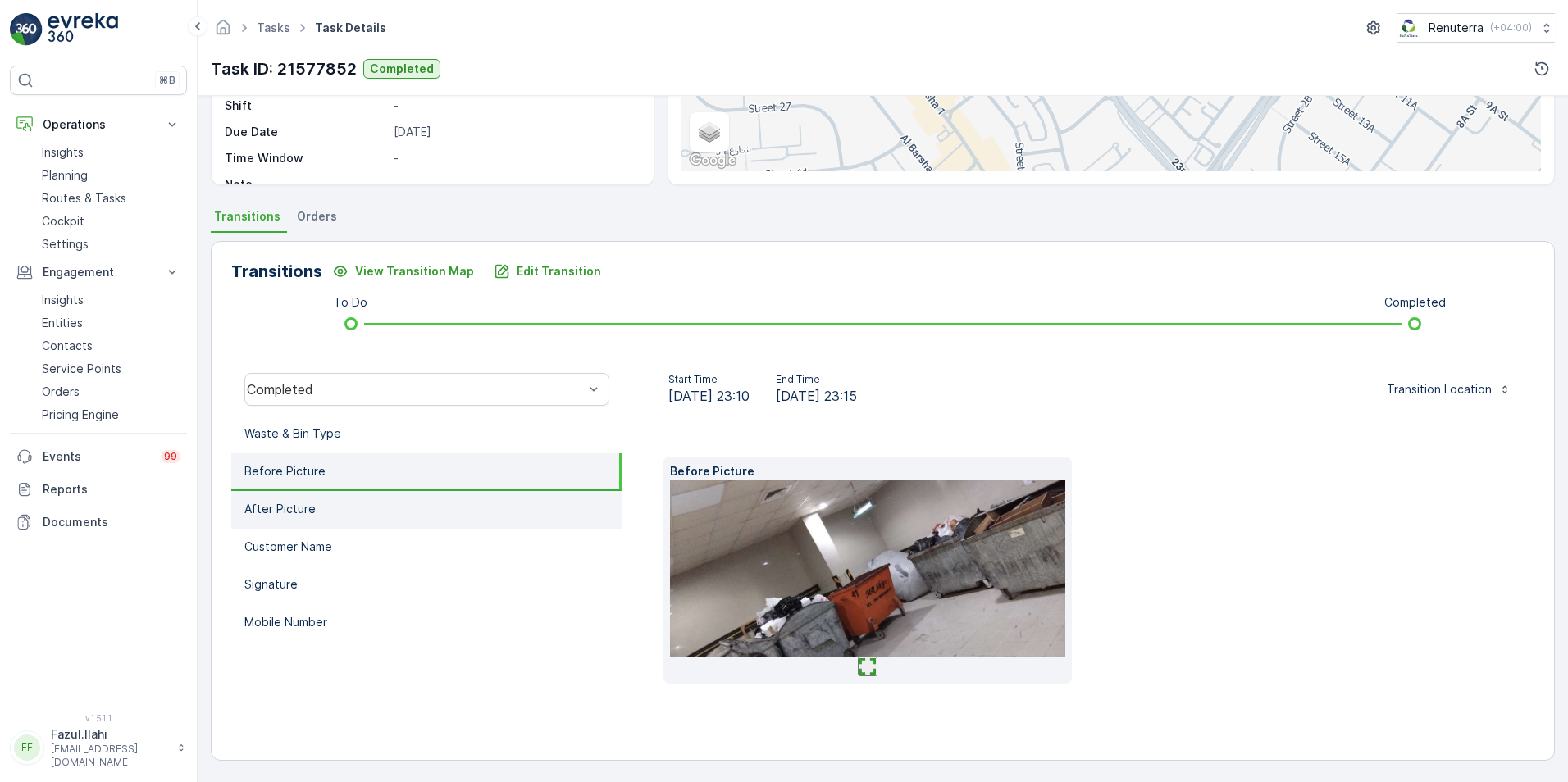
click at [302, 511] on p "After Picture" at bounding box center [280, 508] width 72 height 16
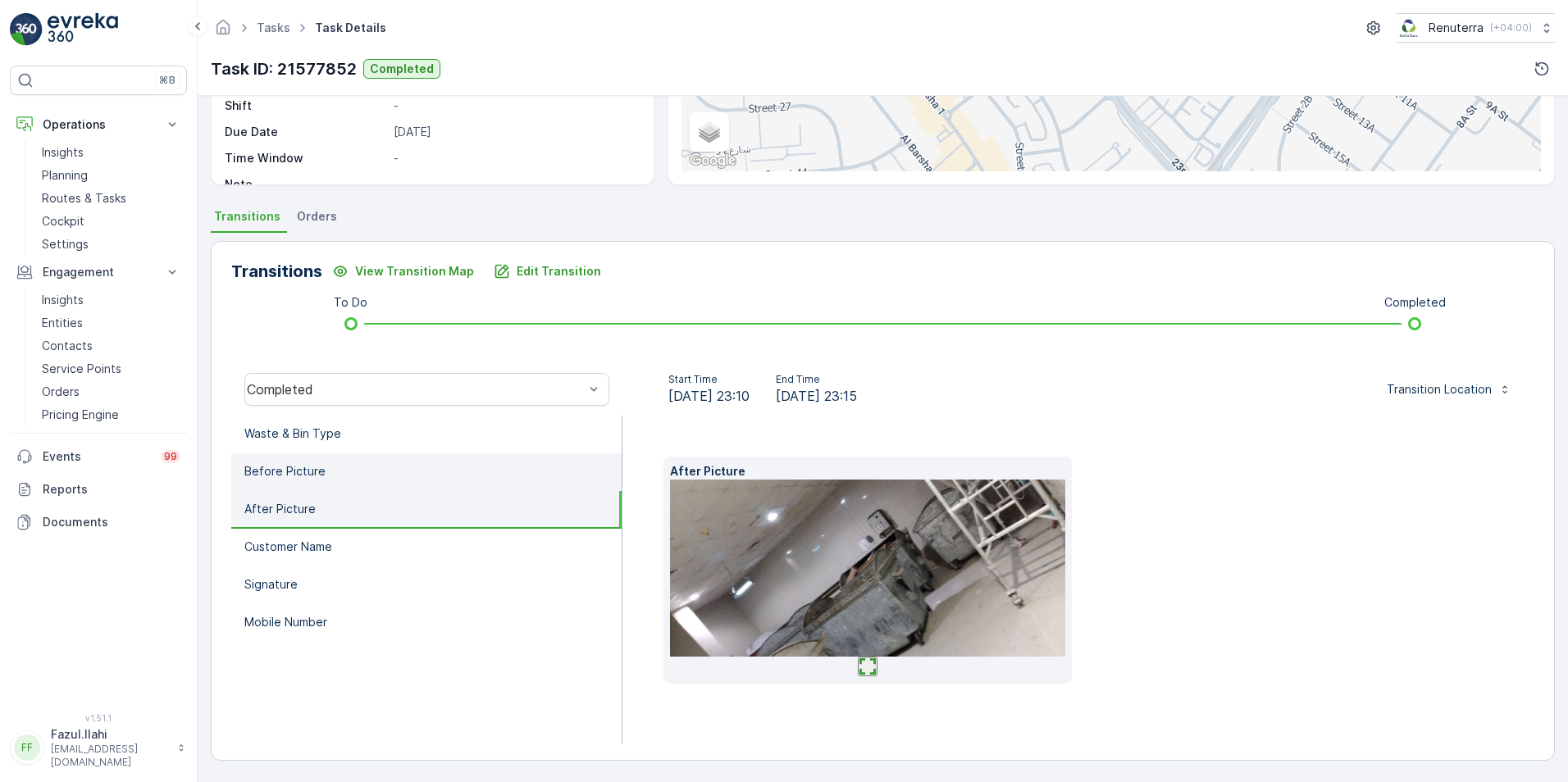
click at [287, 470] on p "Before Picture" at bounding box center [285, 471] width 81 height 16
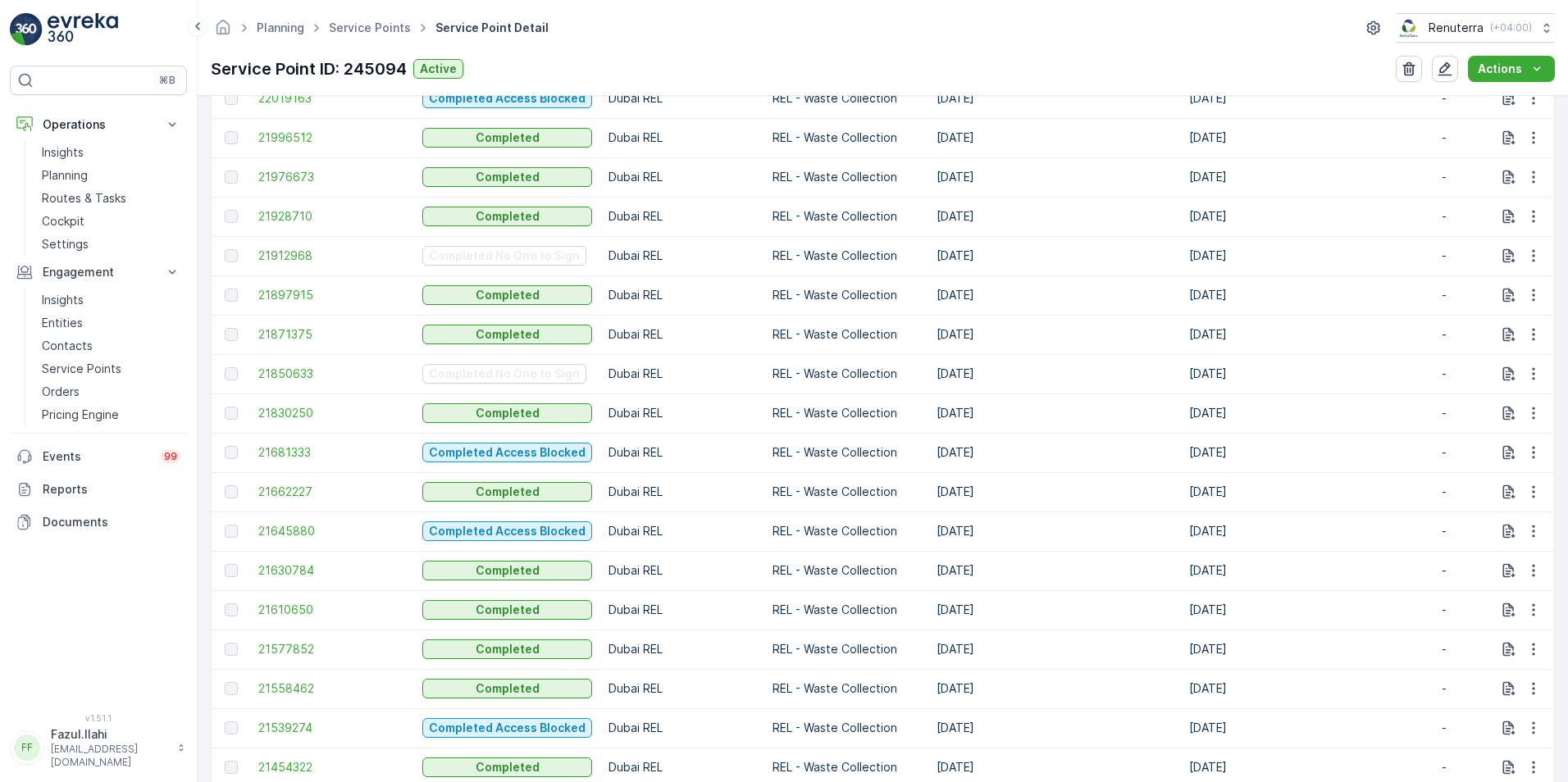
scroll to position [902, 0]
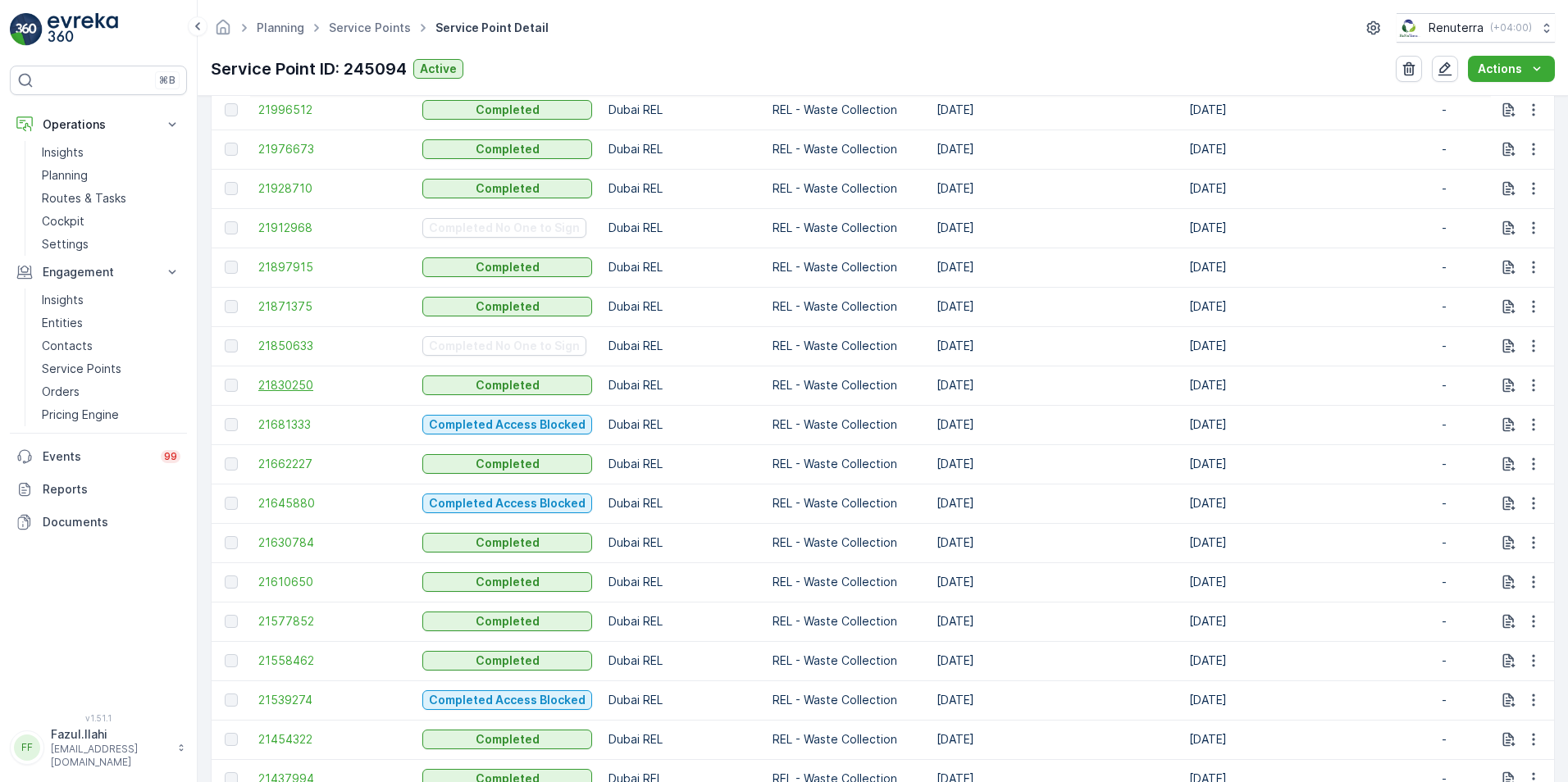
click at [275, 386] on span "21830250" at bounding box center [332, 385] width 147 height 16
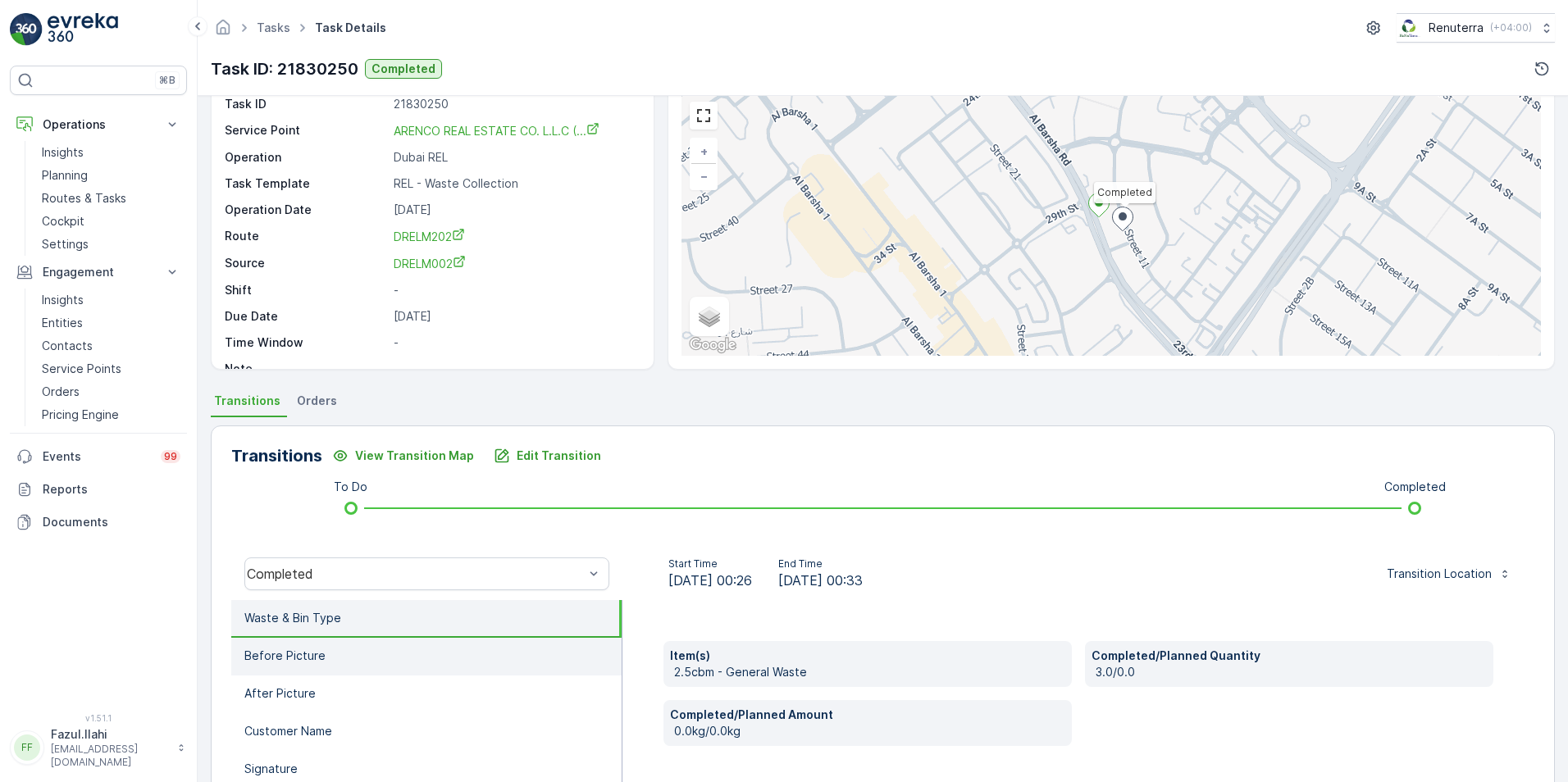
scroll to position [246, 0]
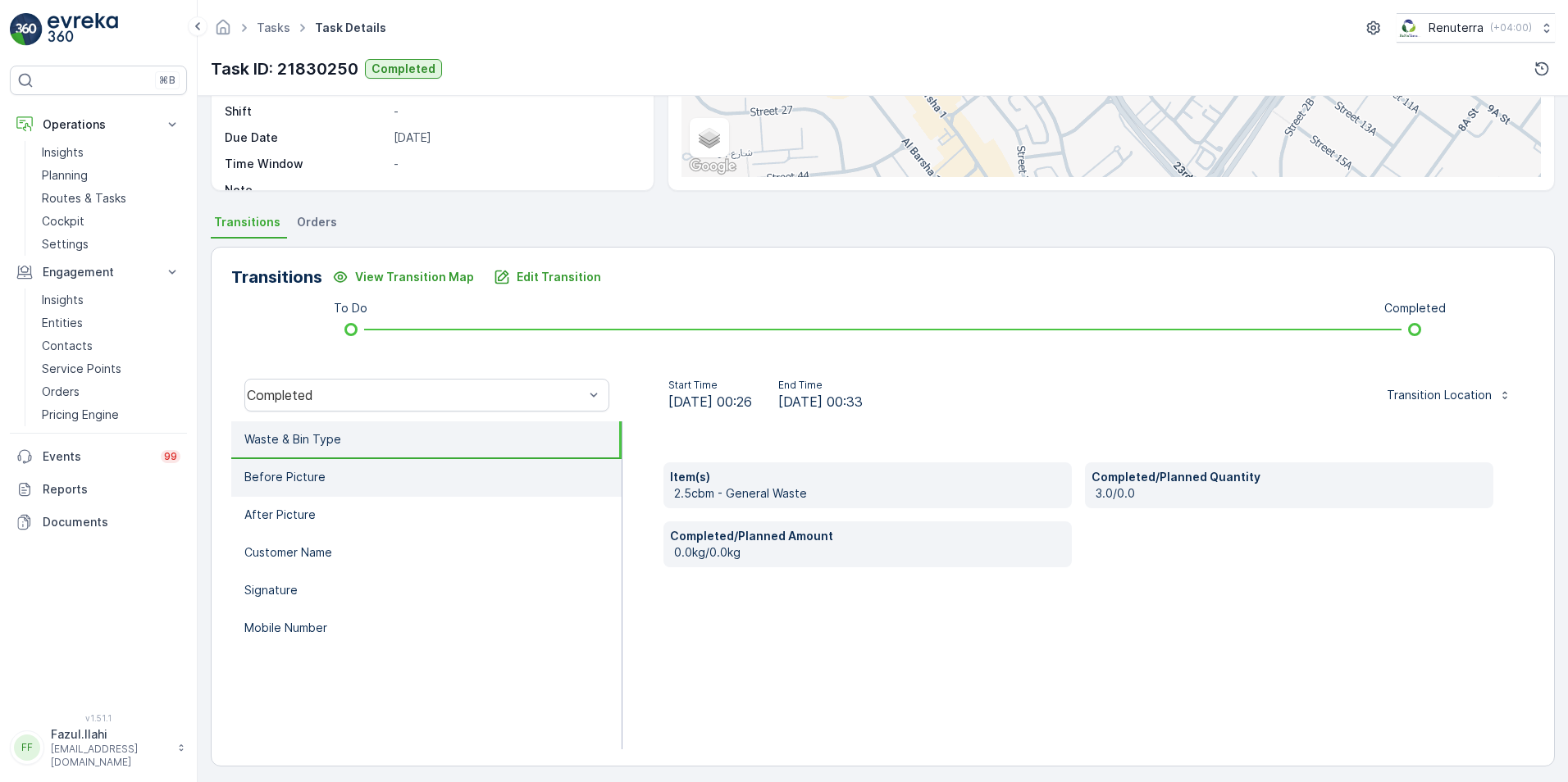
click at [292, 477] on p "Before Picture" at bounding box center [285, 476] width 81 height 16
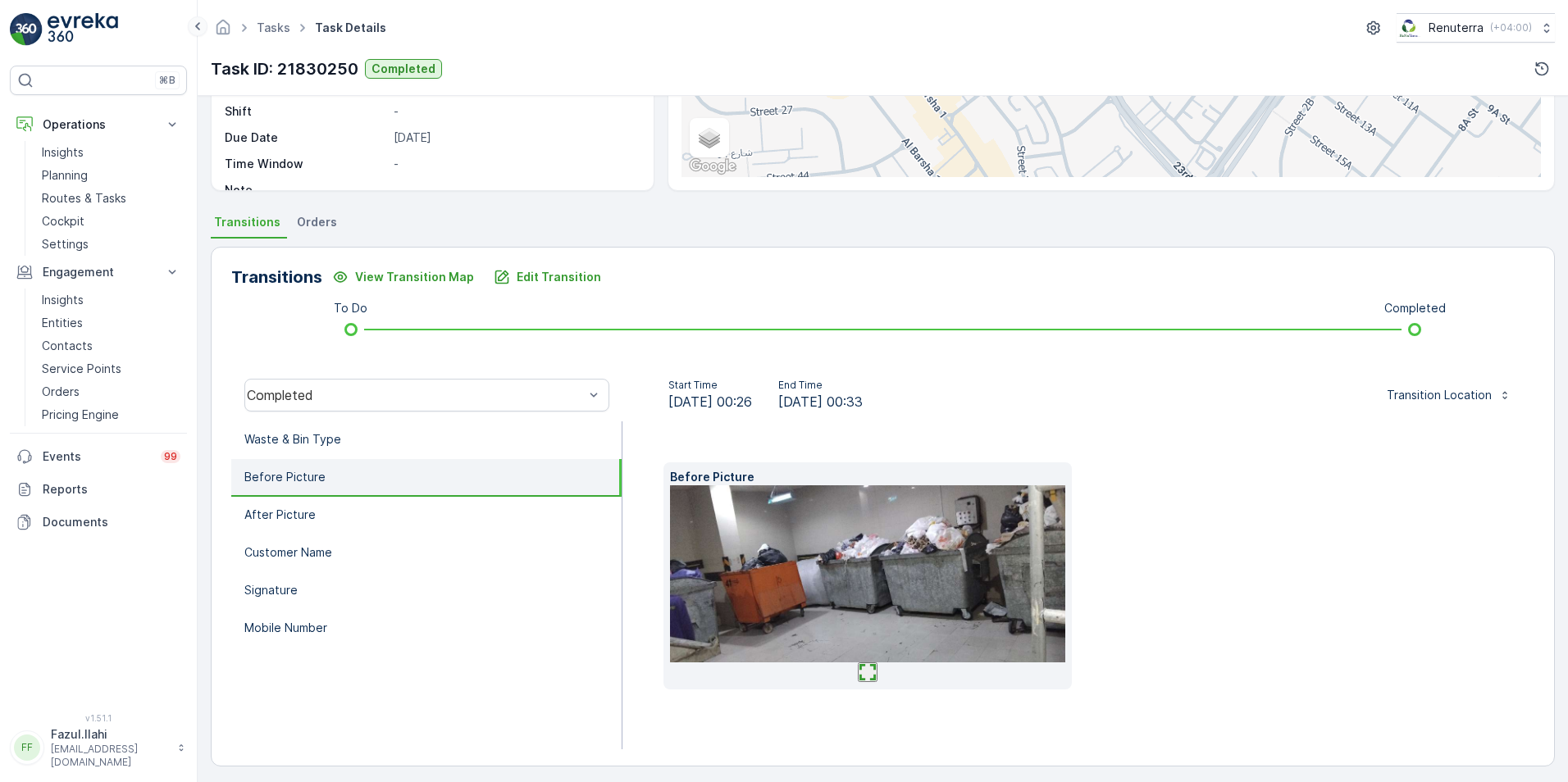
click at [198, 19] on icon at bounding box center [197, 25] width 18 height 19
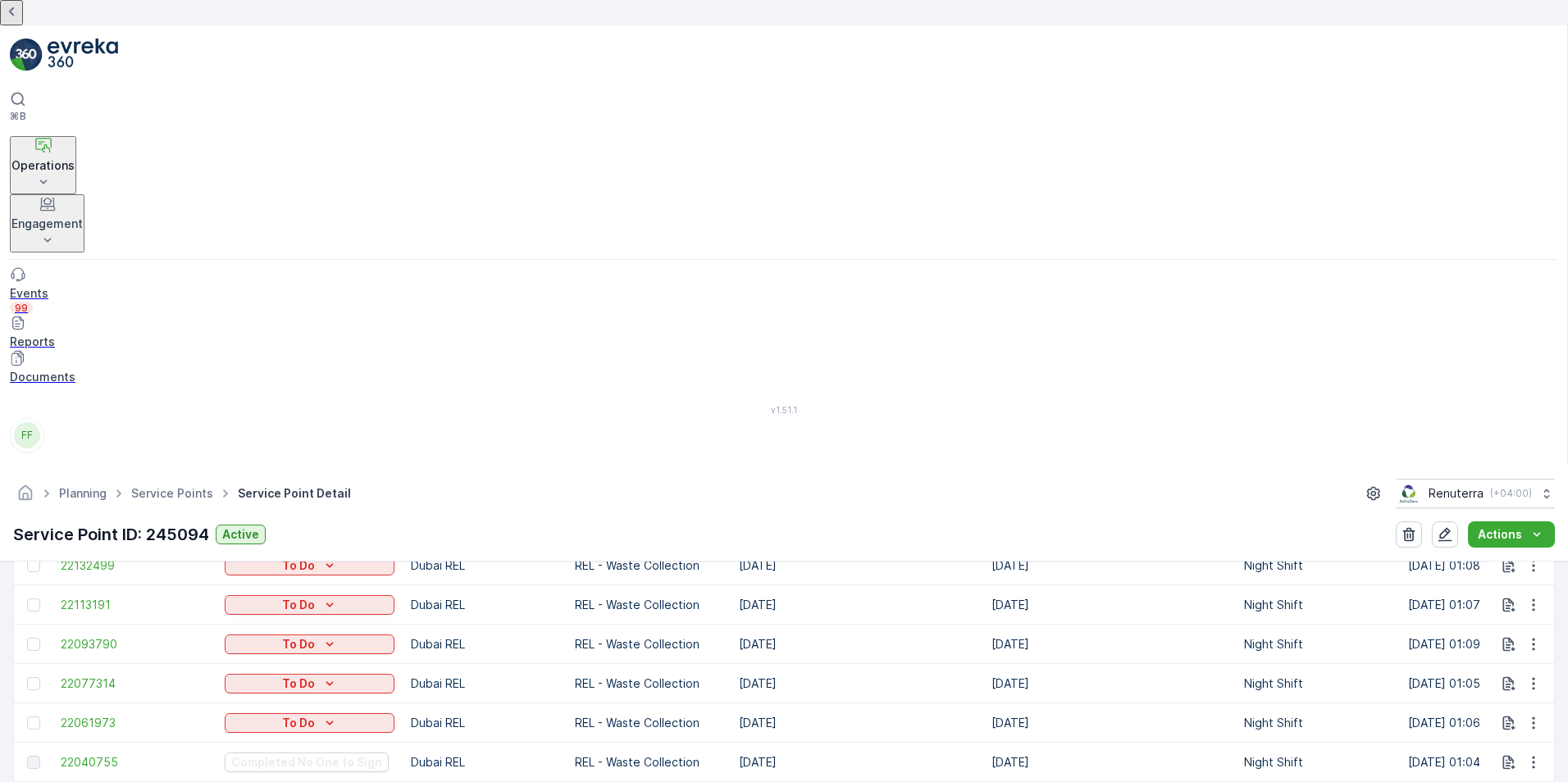
scroll to position [656, 0]
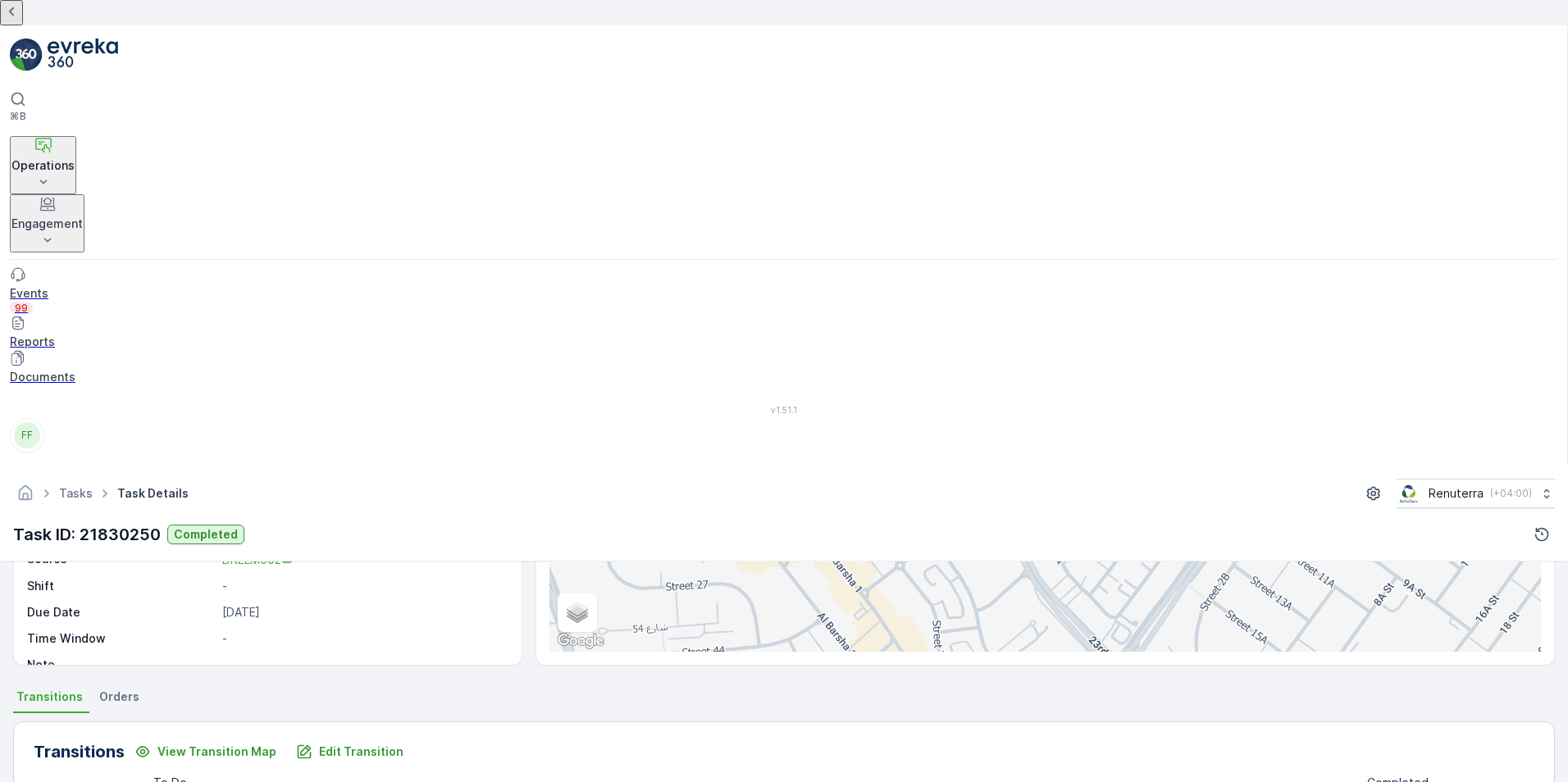
scroll to position [246, 0]
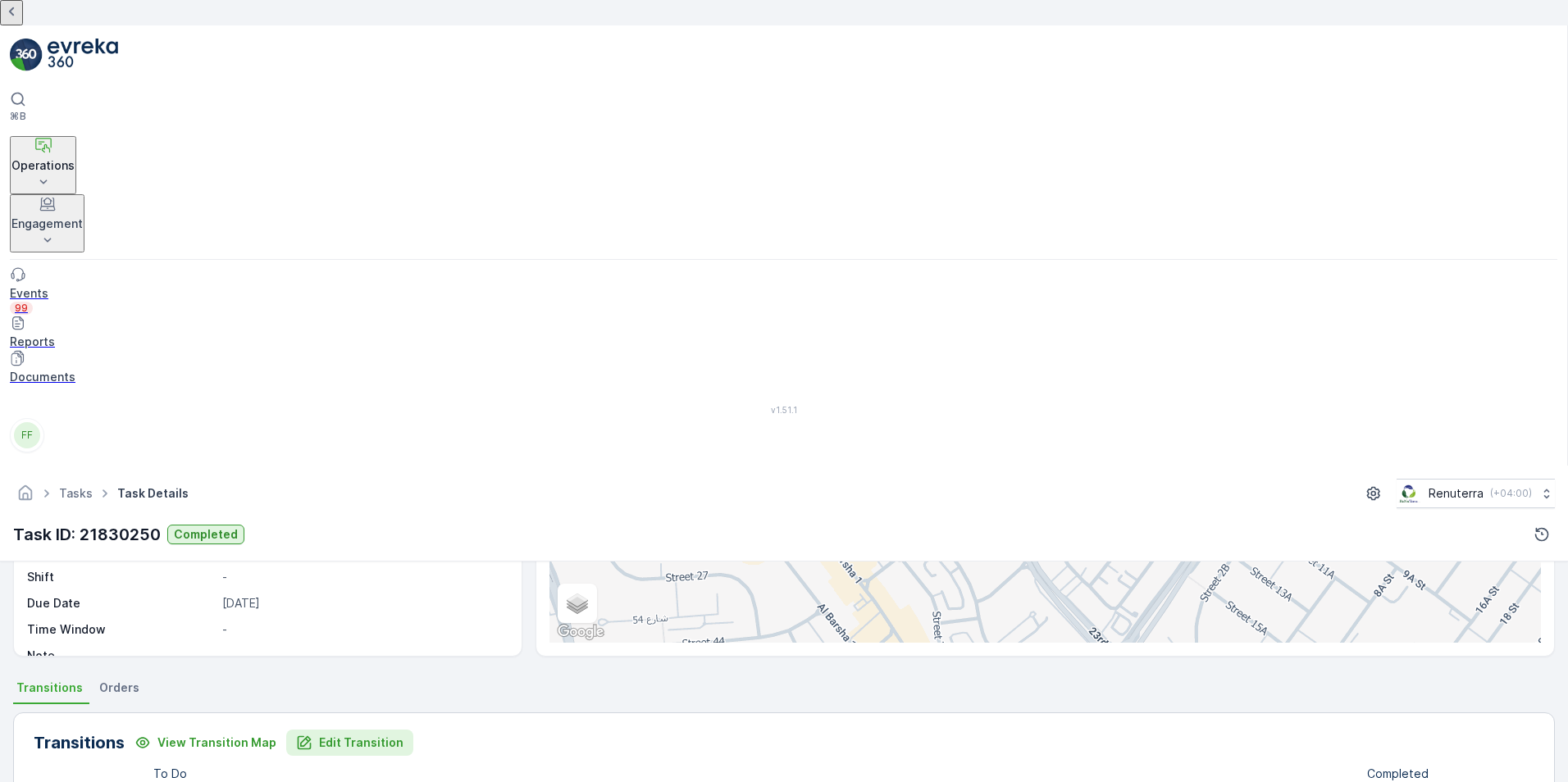
click at [383, 734] on p "Edit Transition" at bounding box center [361, 742] width 84 height 16
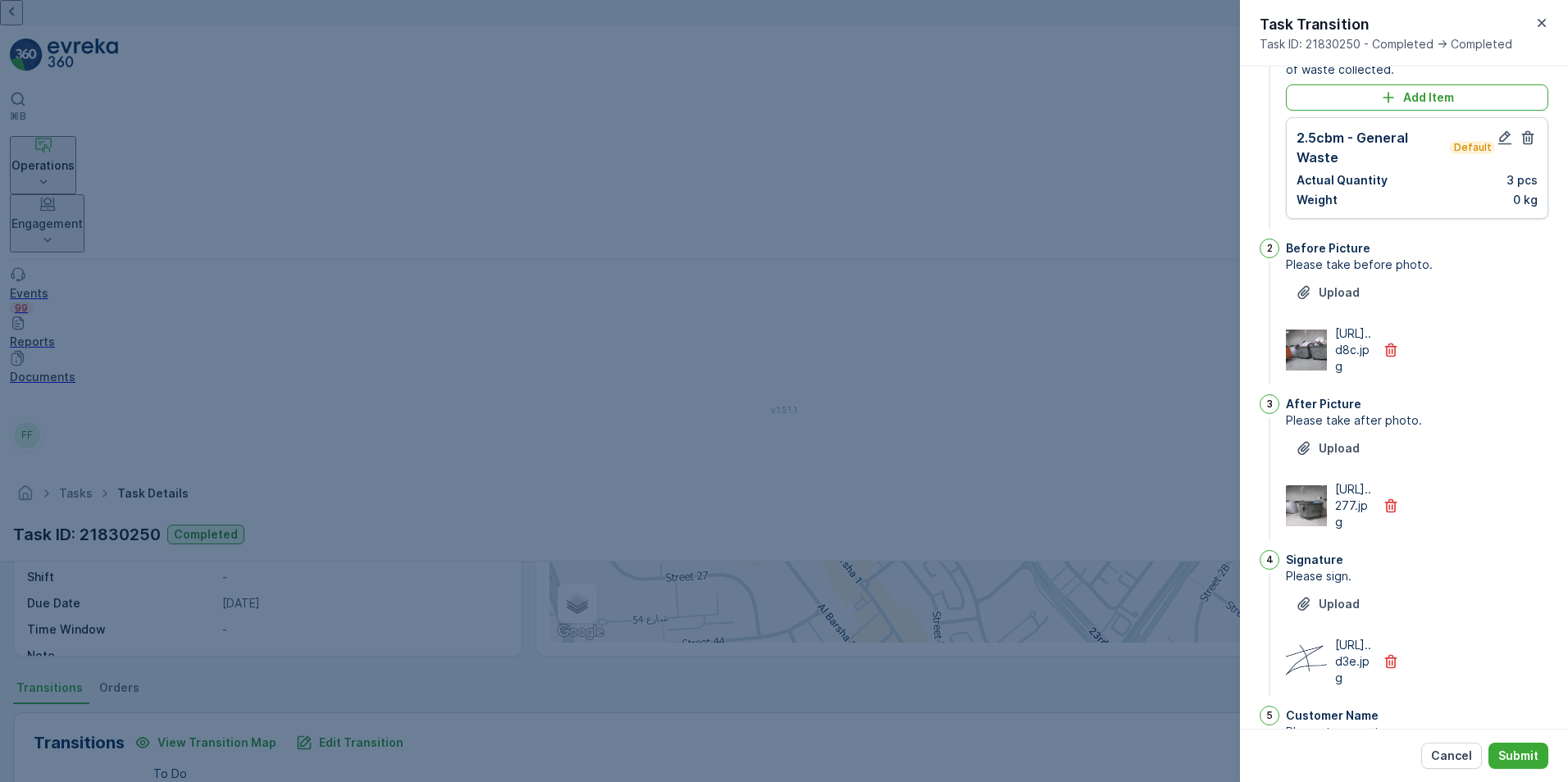
scroll to position [0, 0]
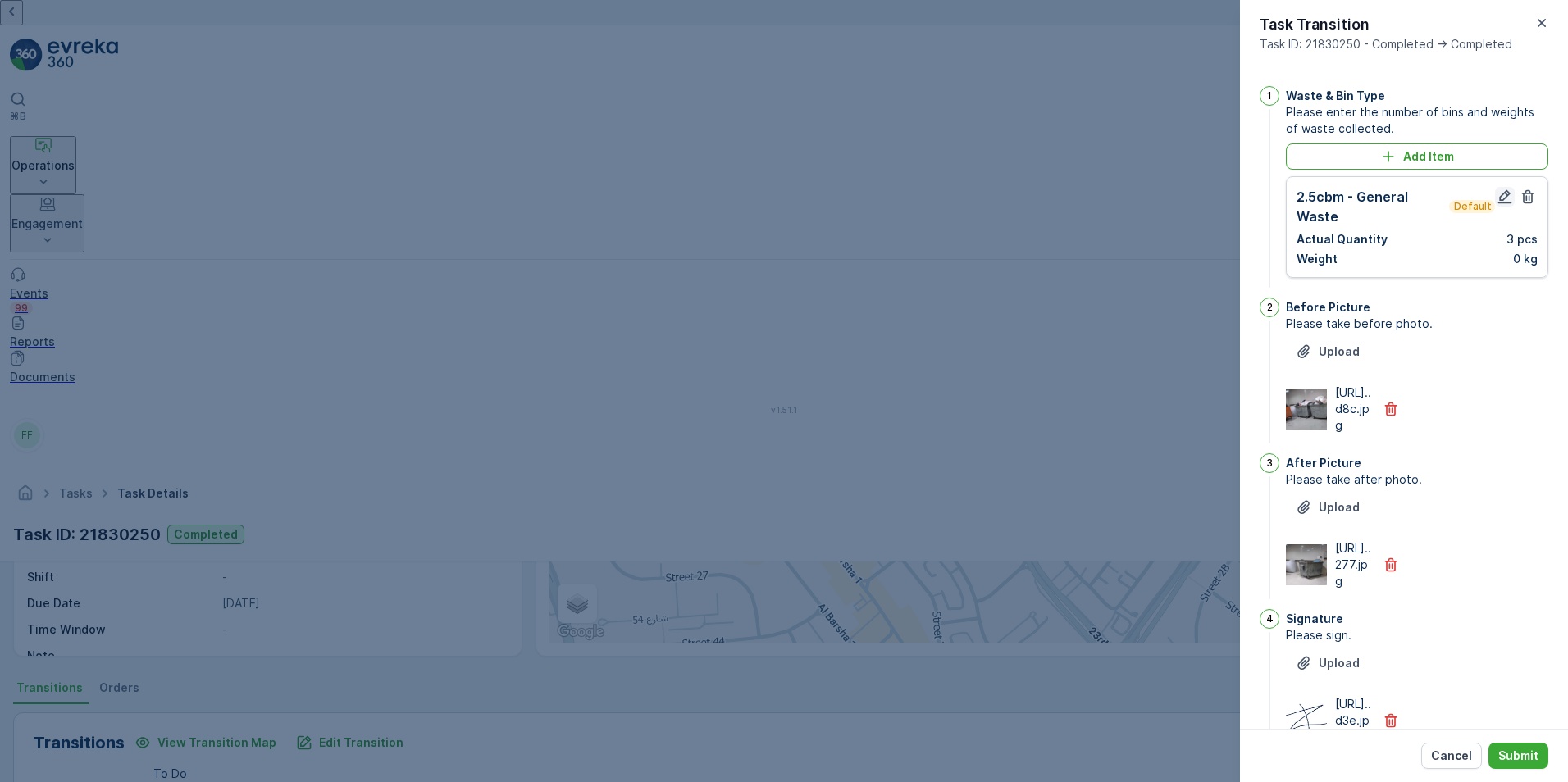
click at [1496, 200] on icon "button" at bounding box center [1504, 196] width 16 height 16
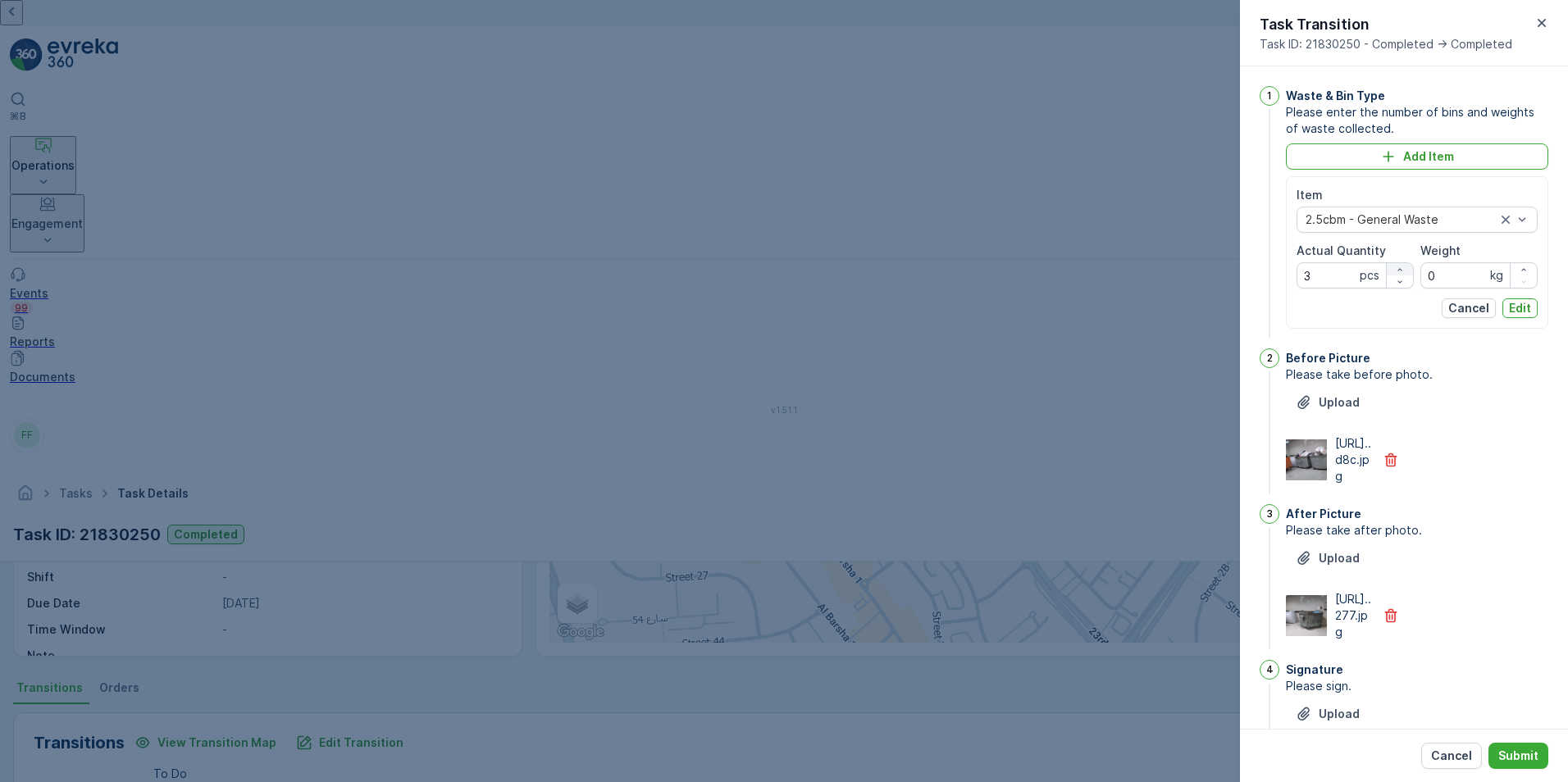
click at [1396, 265] on icon "button" at bounding box center [1400, 269] width 10 height 10
type Quantity "4"
click at [1510, 311] on p "Edit" at bounding box center [1520, 307] width 22 height 16
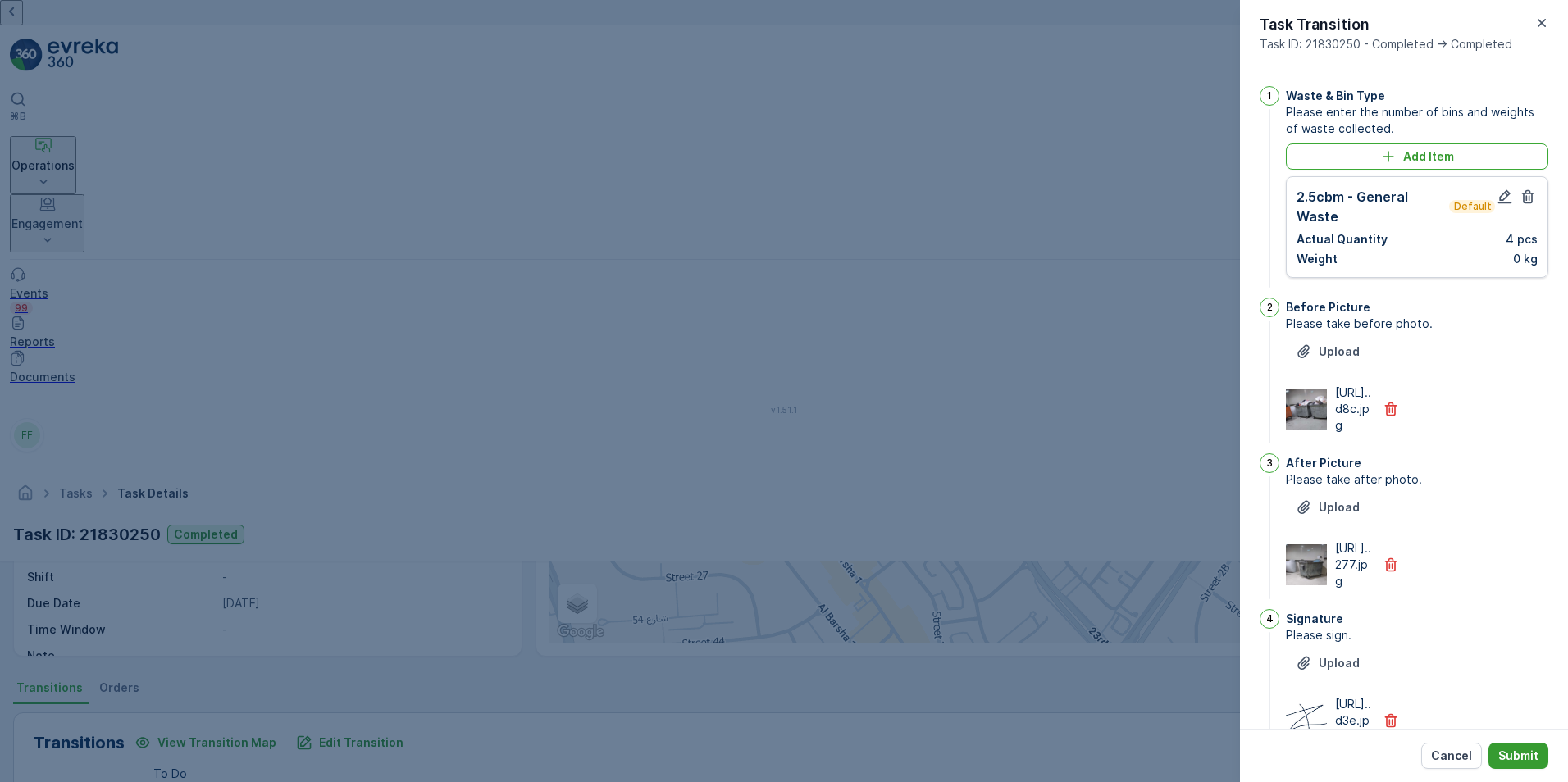
click at [1534, 755] on p "Submit" at bounding box center [1518, 755] width 40 height 16
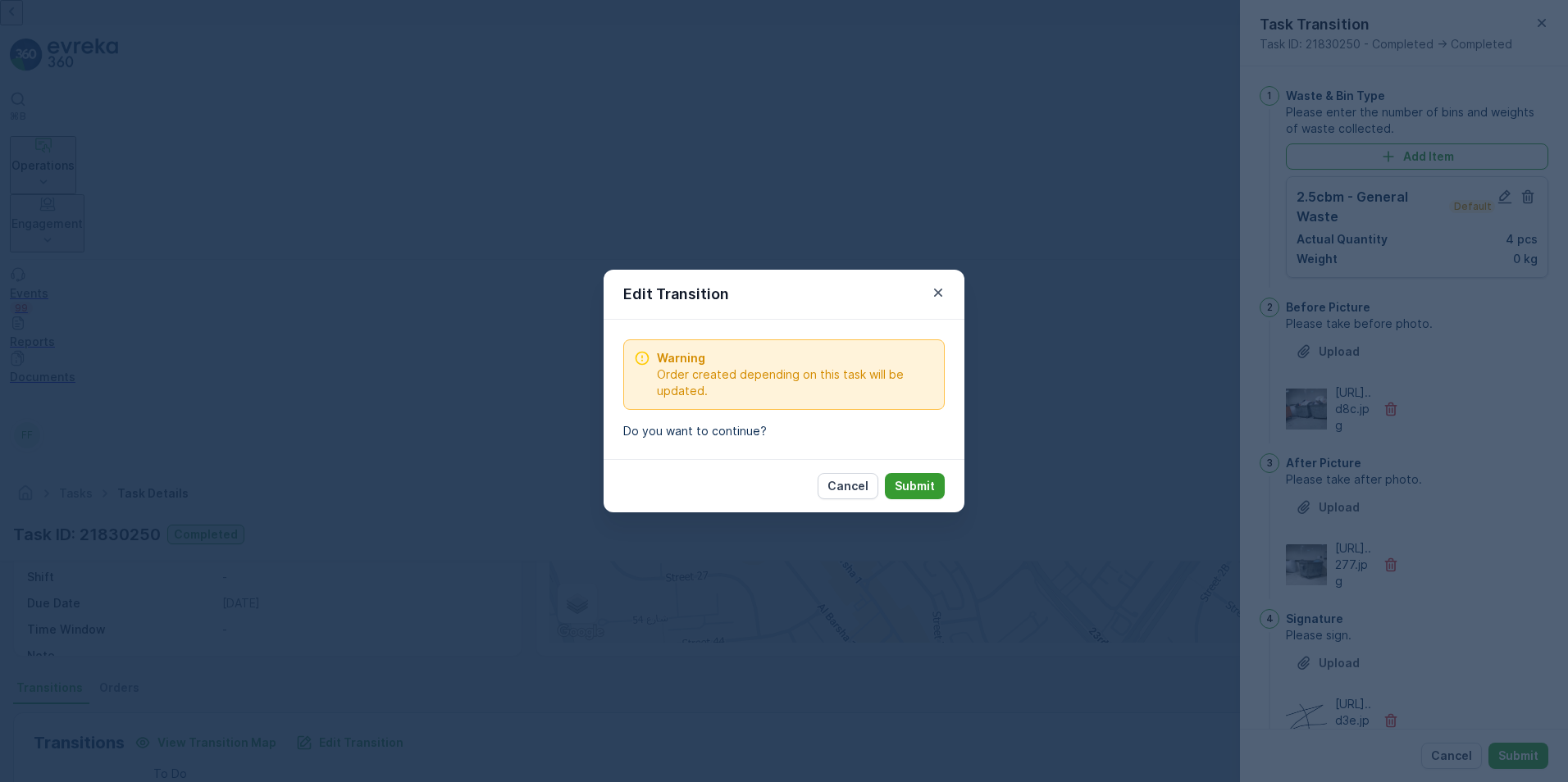
click at [912, 485] on p "Submit" at bounding box center [915, 486] width 40 height 16
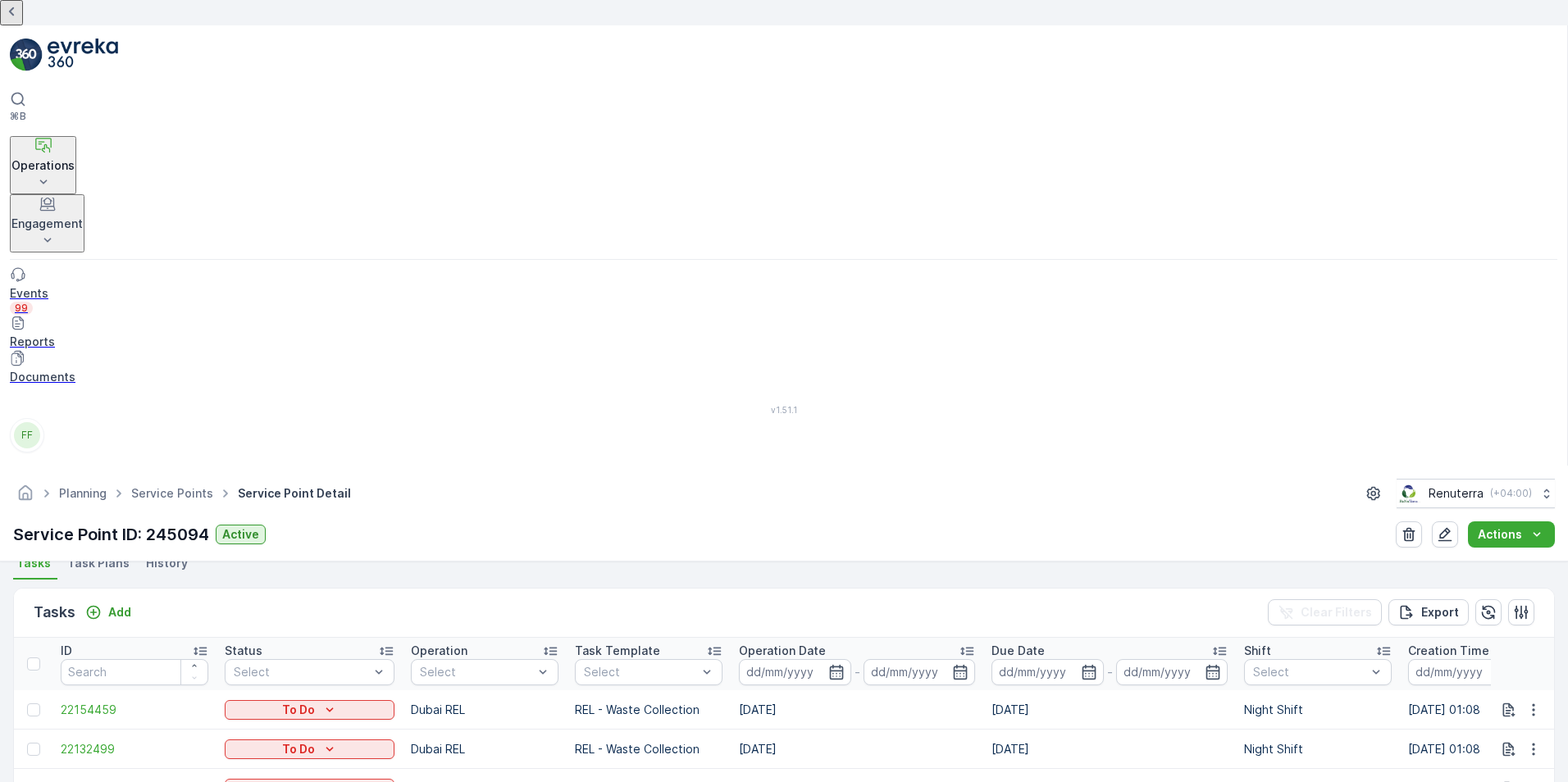
scroll to position [492, 0]
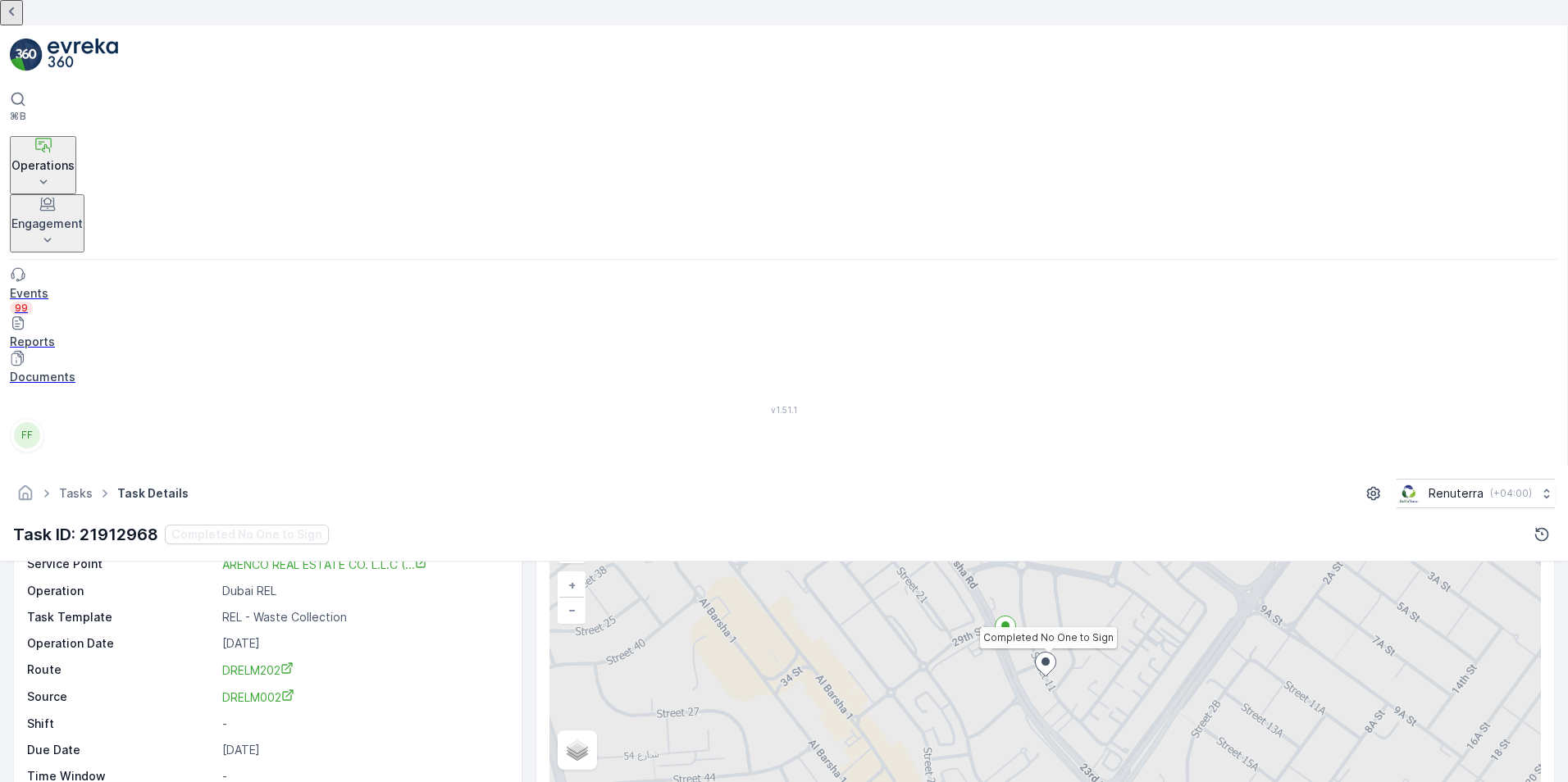
scroll to position [246, 0]
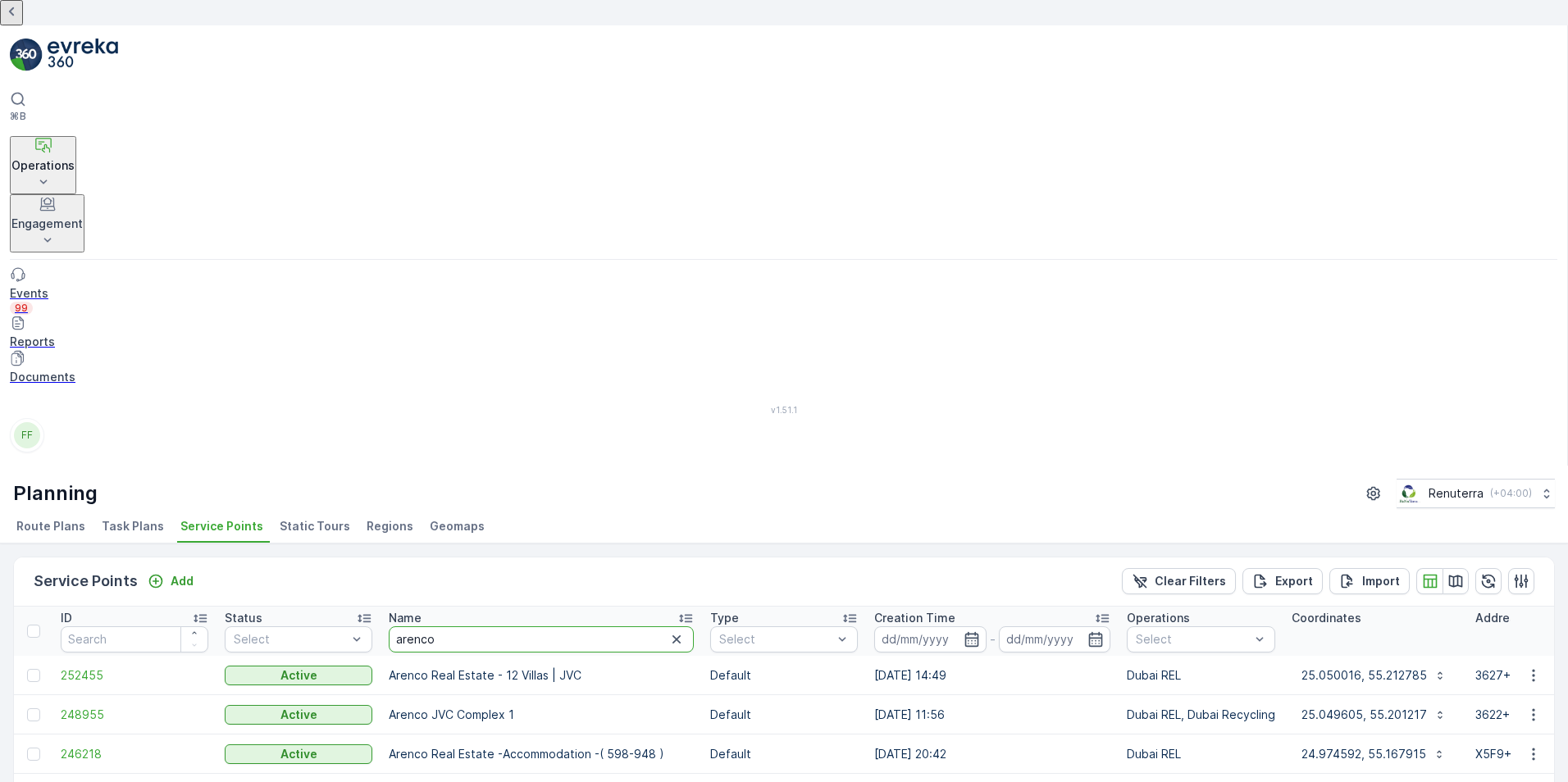
click at [504, 626] on input "arenco" at bounding box center [541, 639] width 305 height 26
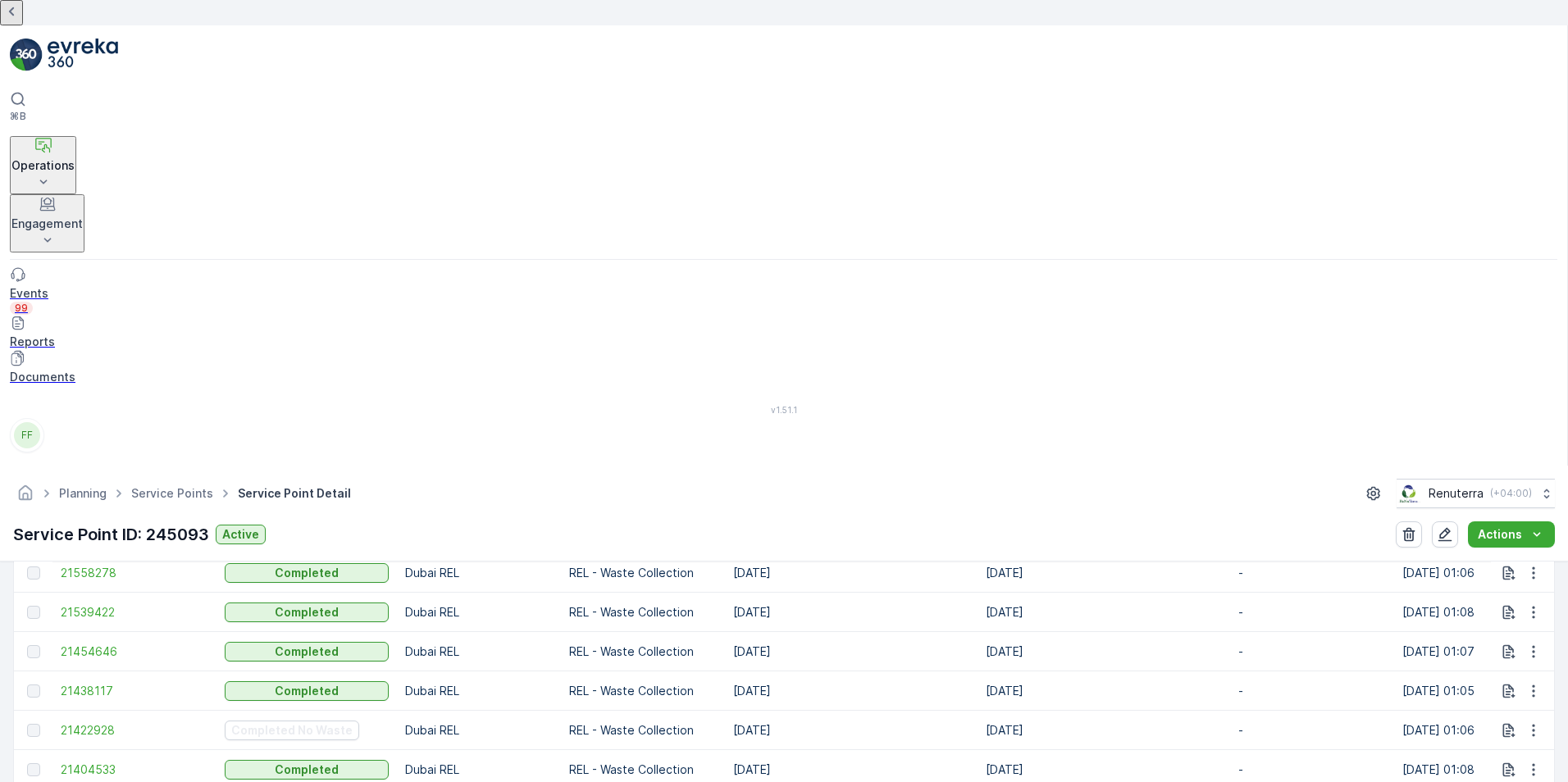
scroll to position [1476, 0]
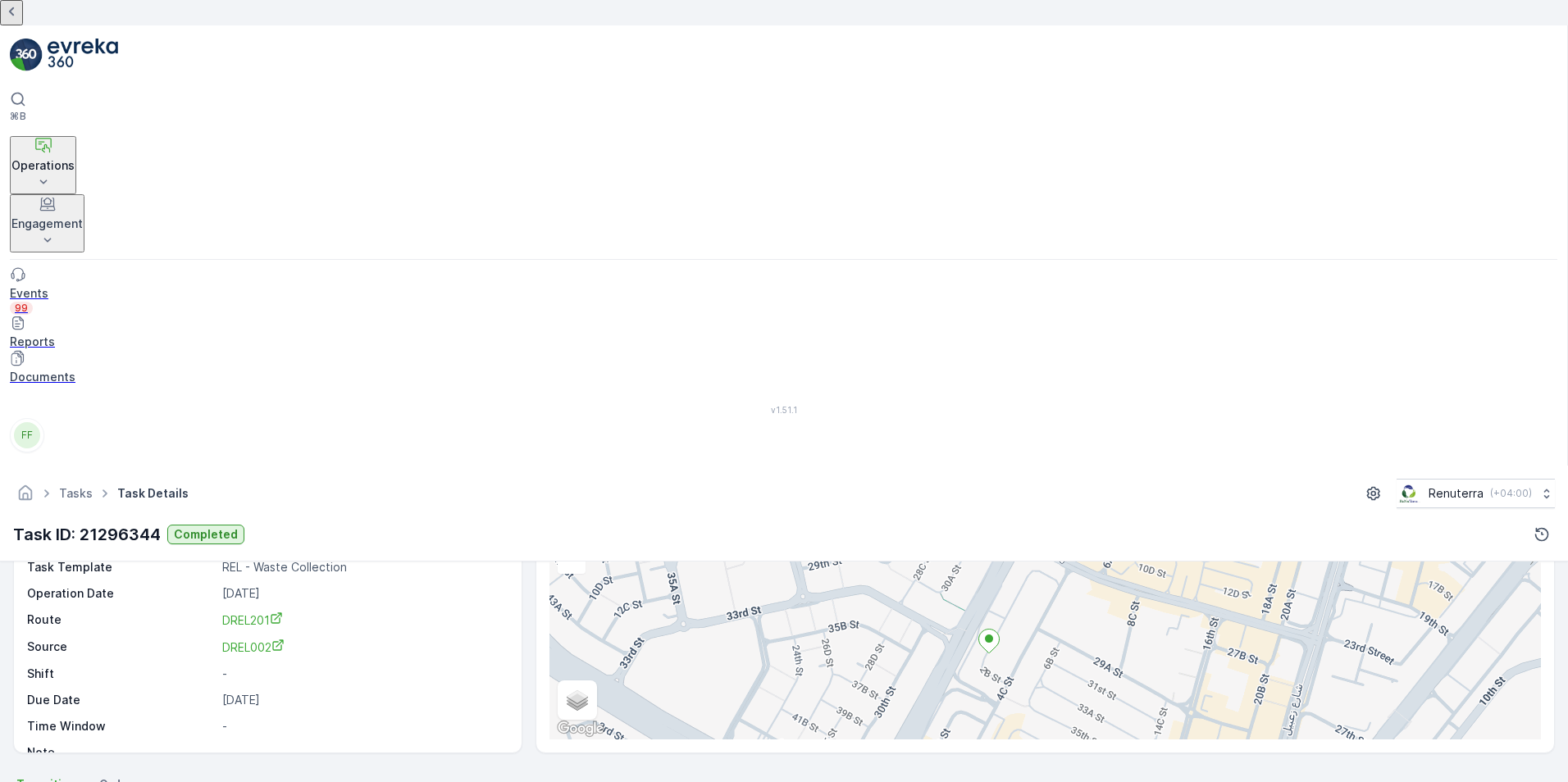
scroll to position [164, 0]
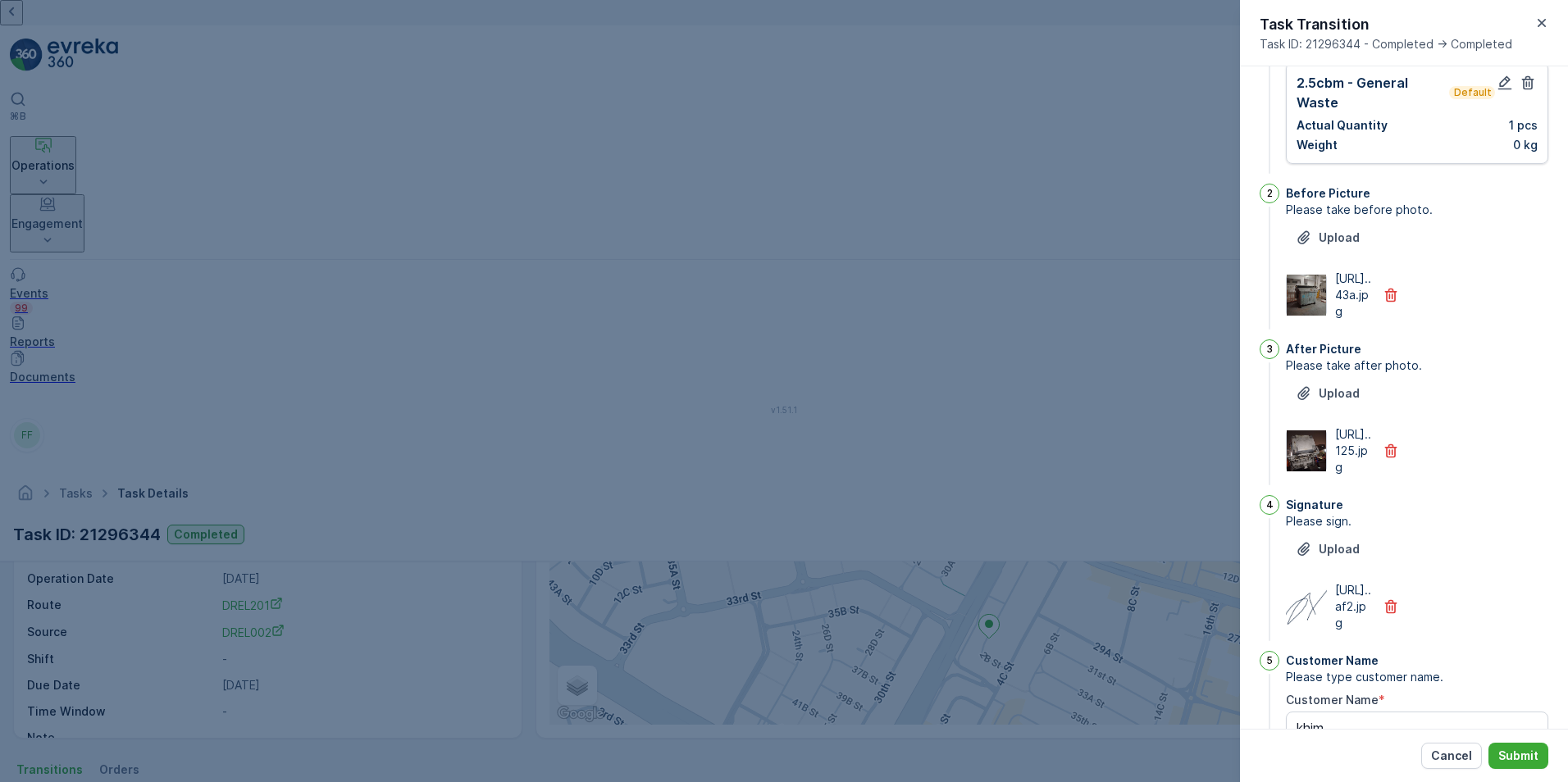
scroll to position [0, 0]
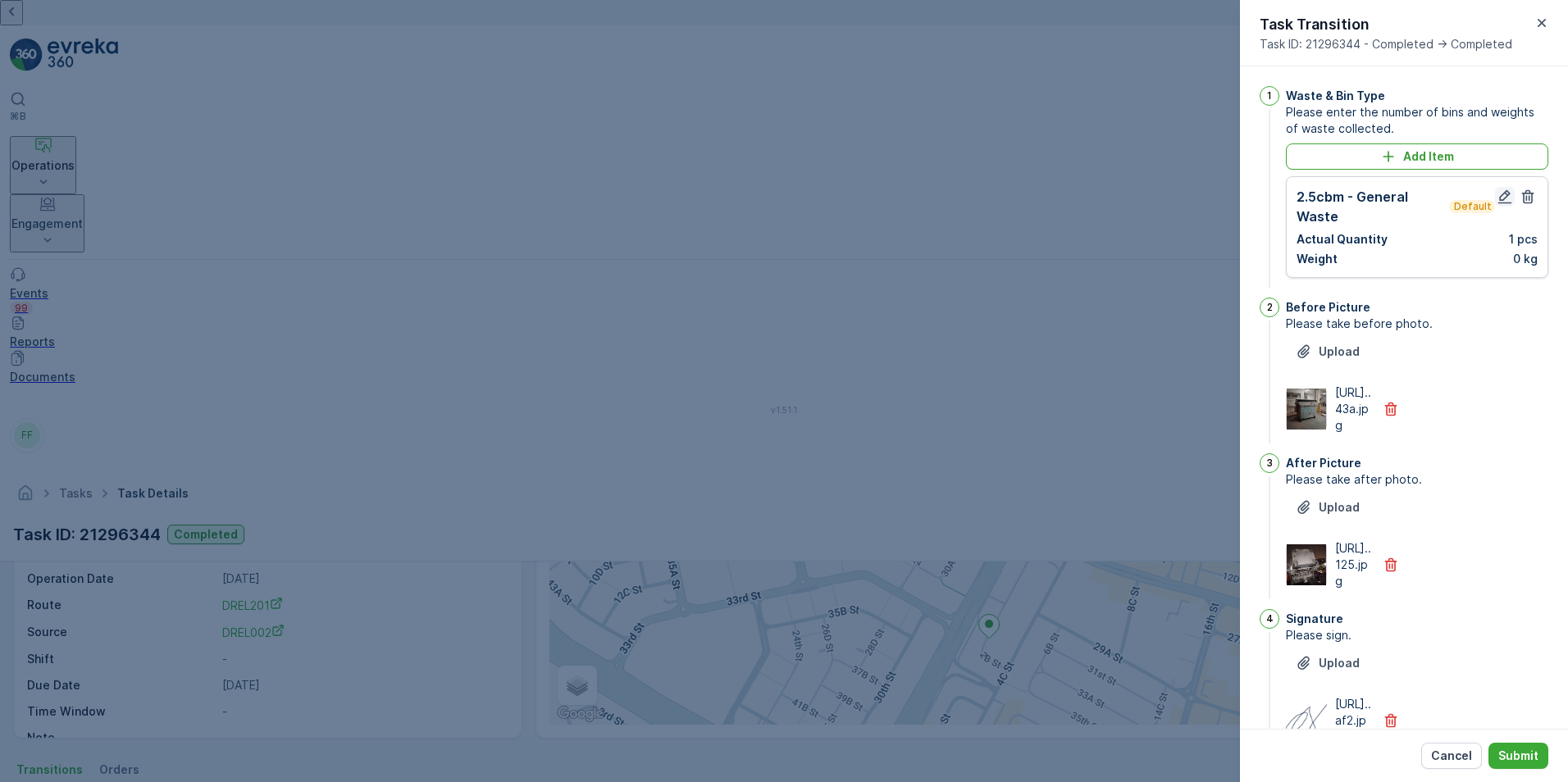
click at [1500, 197] on icon "button" at bounding box center [1504, 196] width 16 height 16
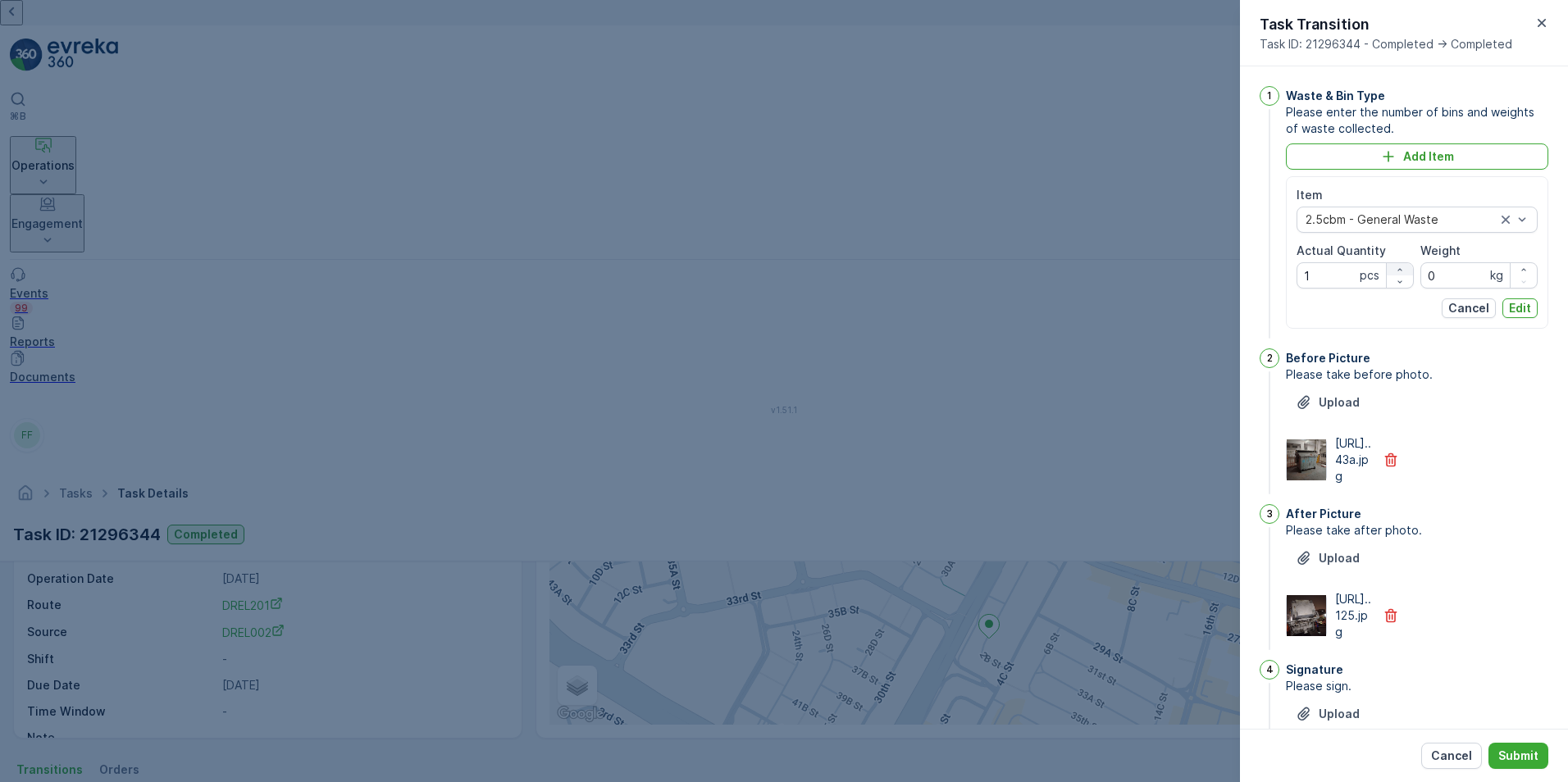
click at [1390, 266] on div "button" at bounding box center [1399, 269] width 26 height 10
type Quantity "2"
click at [1516, 754] on p "Submit" at bounding box center [1518, 755] width 40 height 16
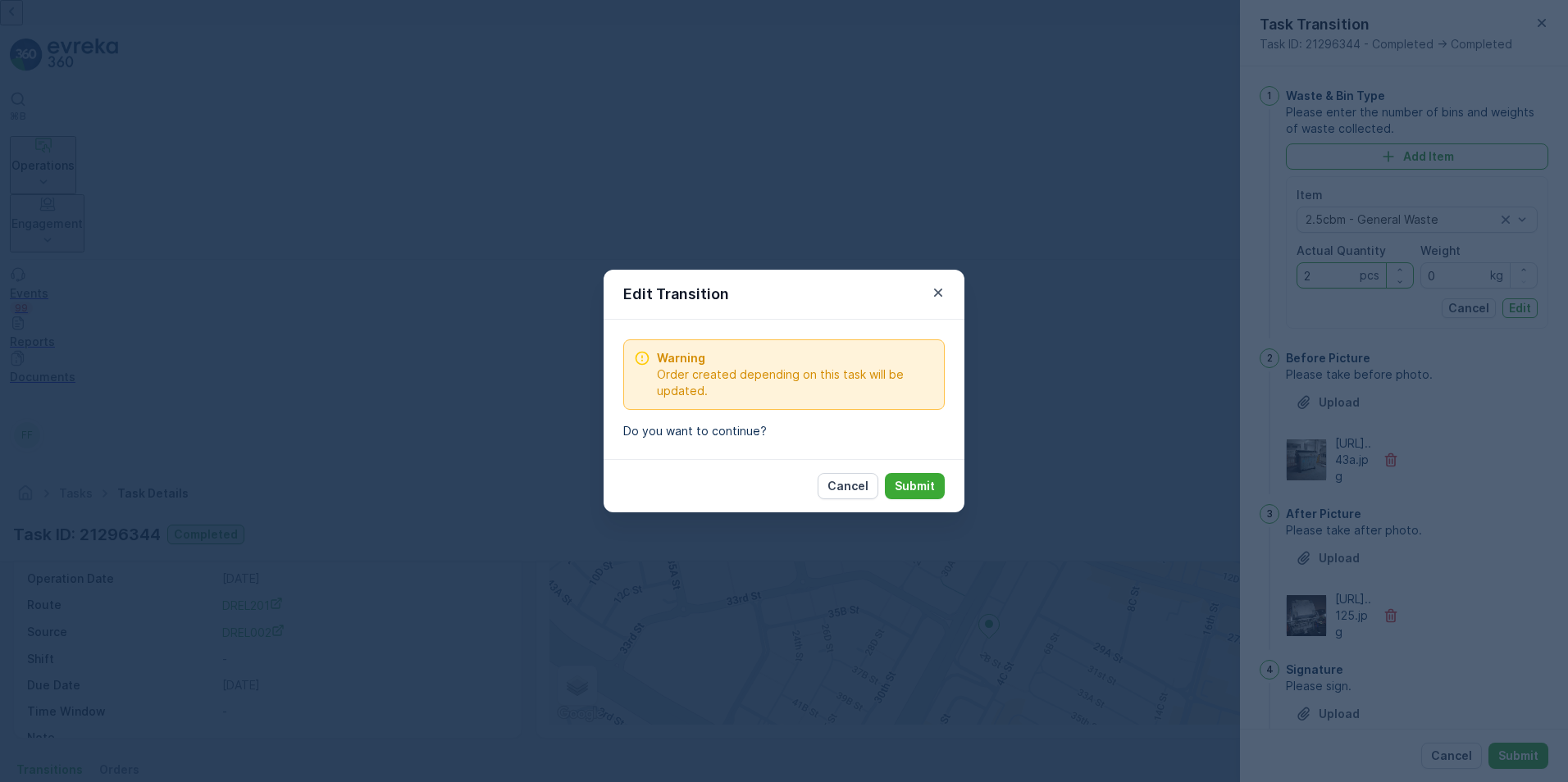
click at [918, 483] on p "Submit" at bounding box center [915, 486] width 40 height 16
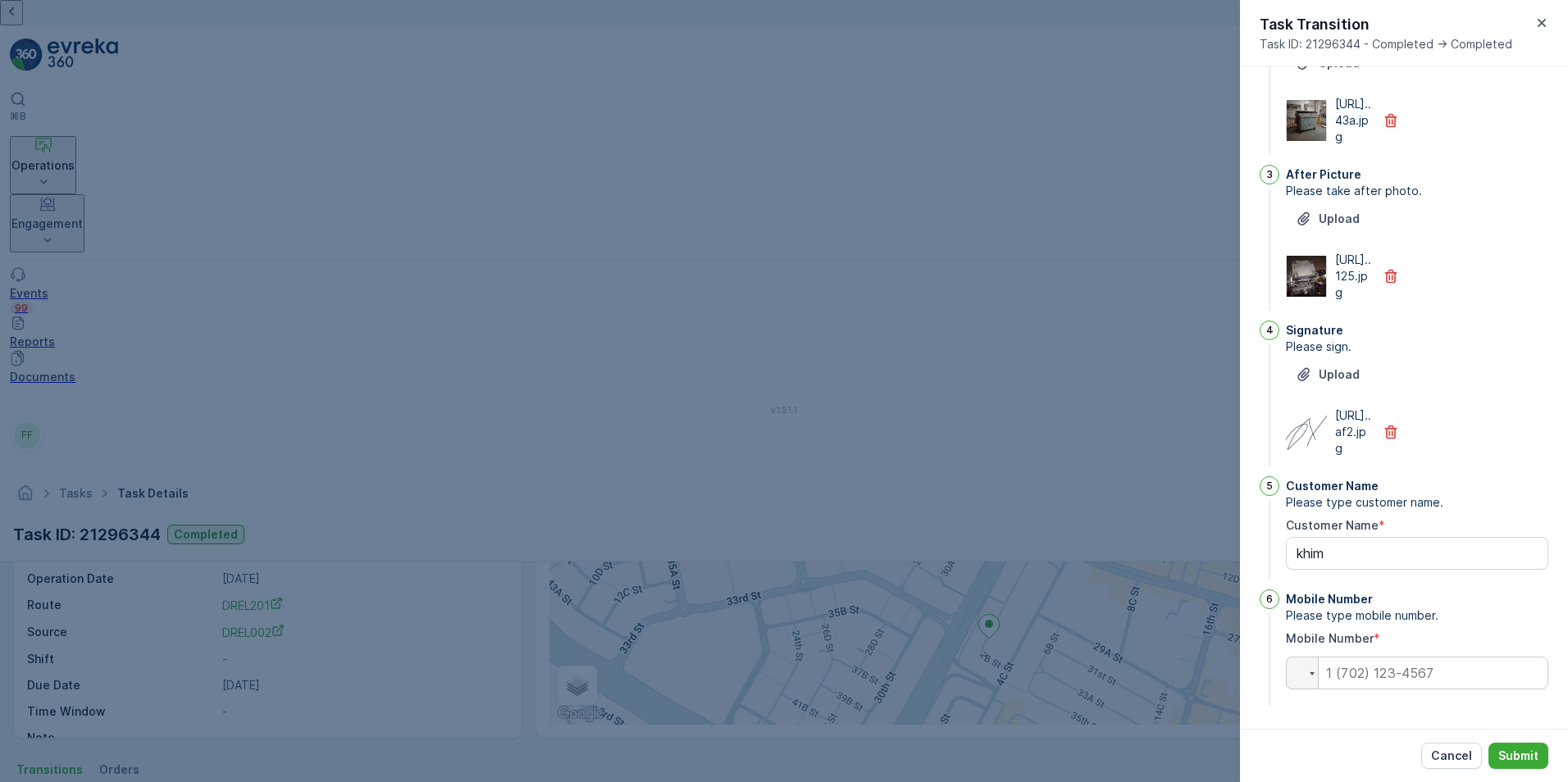
scroll to position [438, 0]
click at [1530, 758] on p "Submit" at bounding box center [1518, 755] width 40 height 16
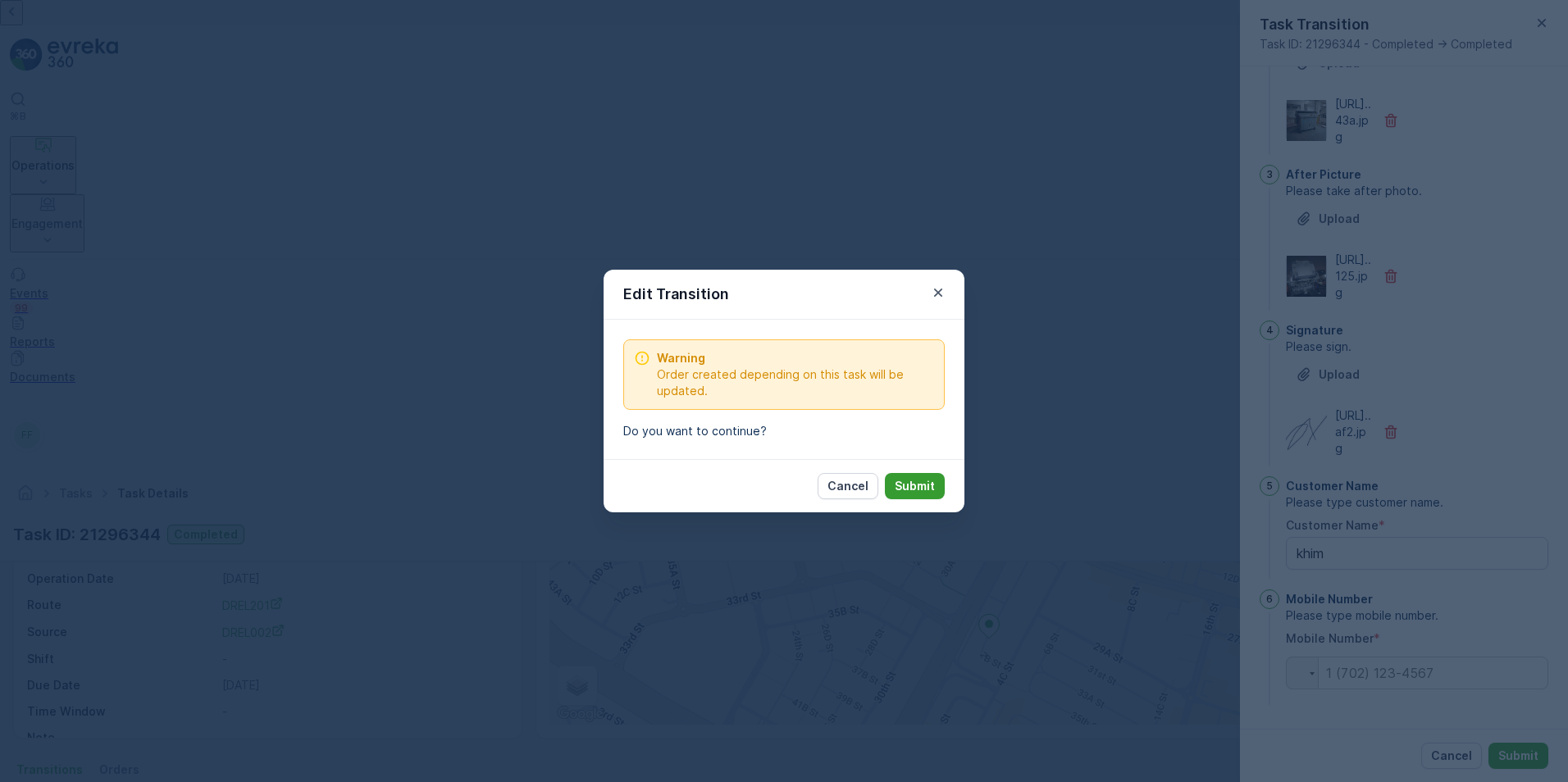
click at [904, 485] on p "Submit" at bounding box center [915, 486] width 40 height 16
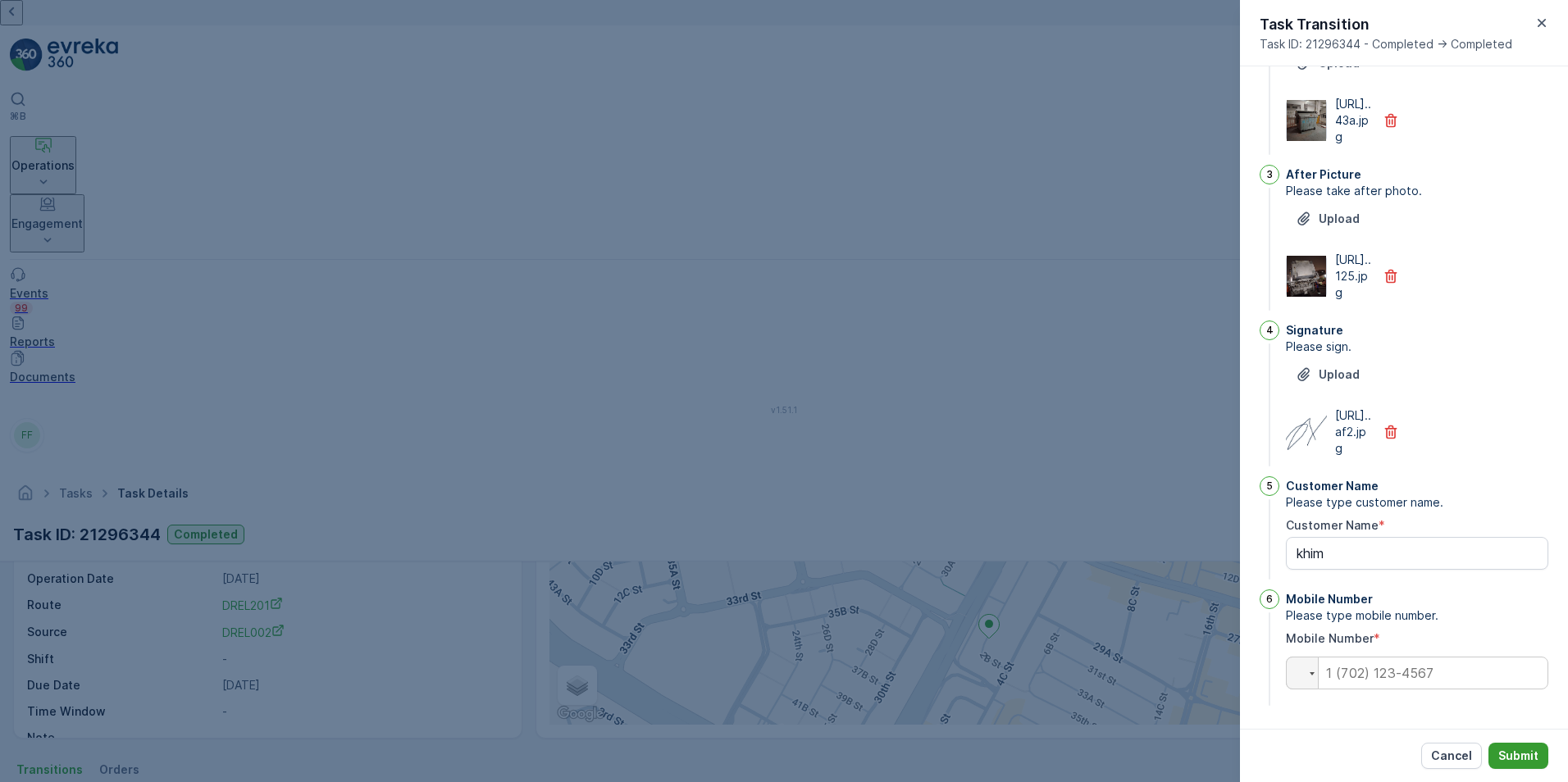
click at [1523, 757] on p "Submit" at bounding box center [1518, 755] width 40 height 16
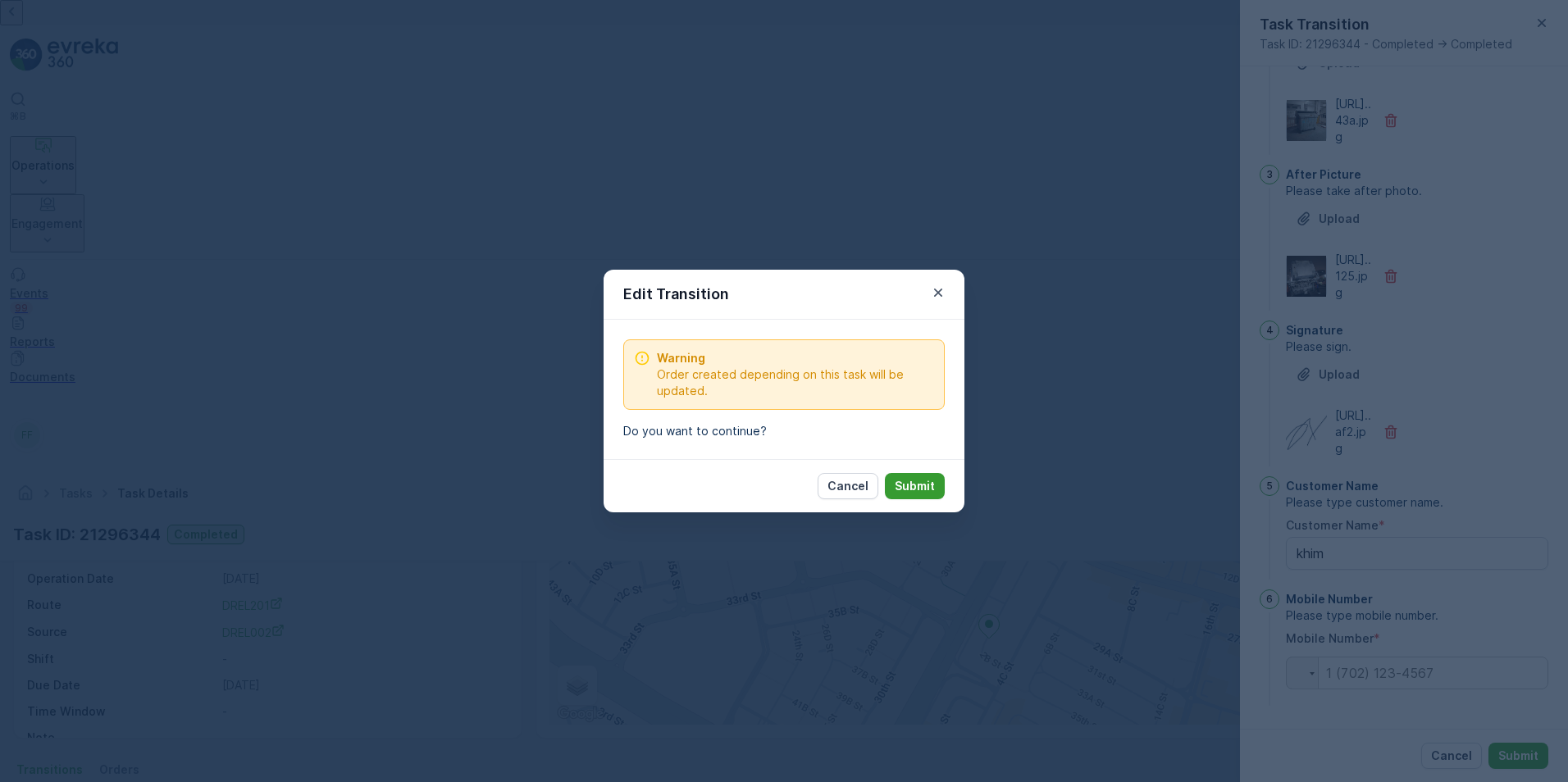
click at [914, 483] on p "Submit" at bounding box center [915, 486] width 40 height 16
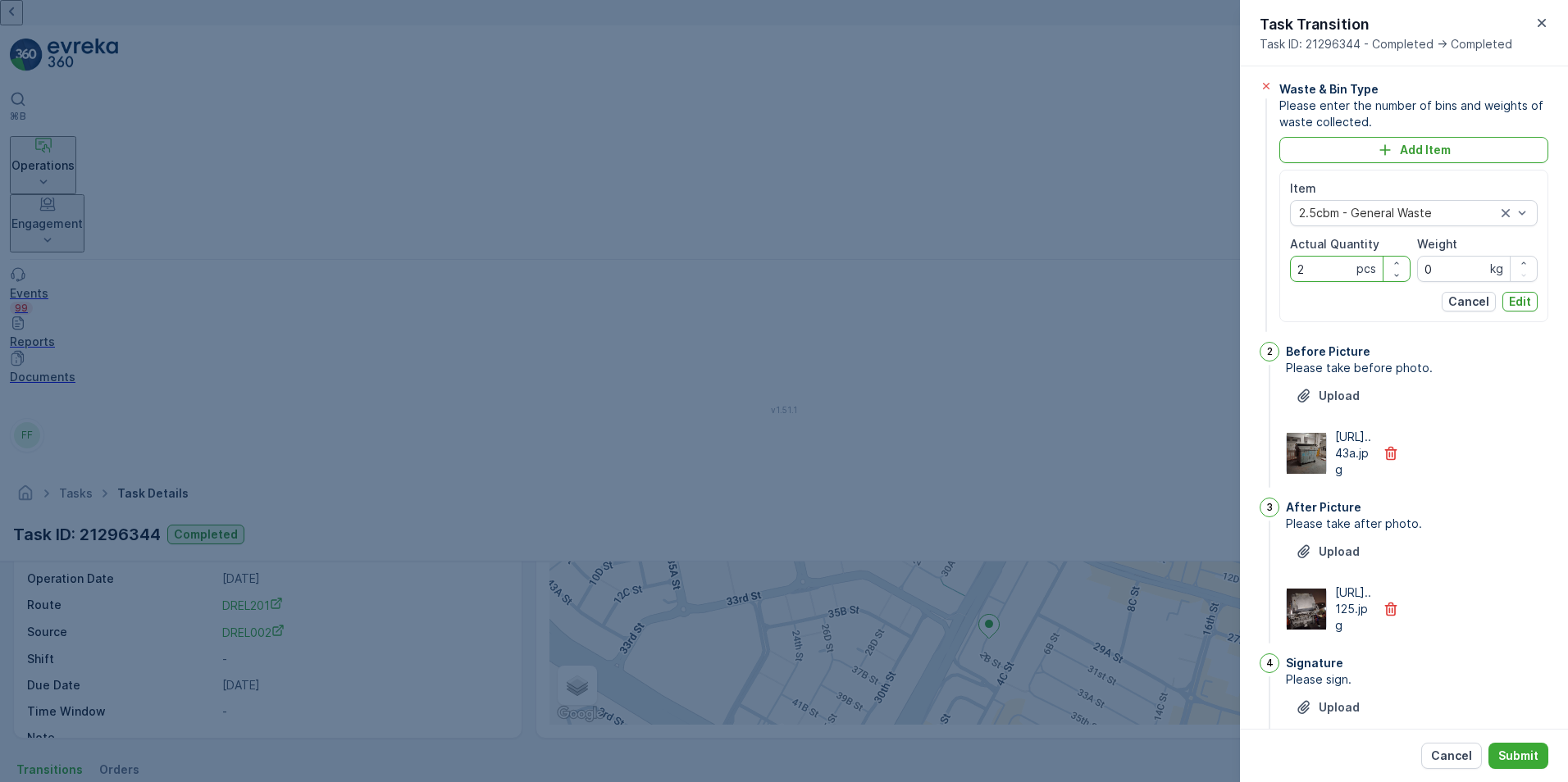
scroll to position [0, 0]
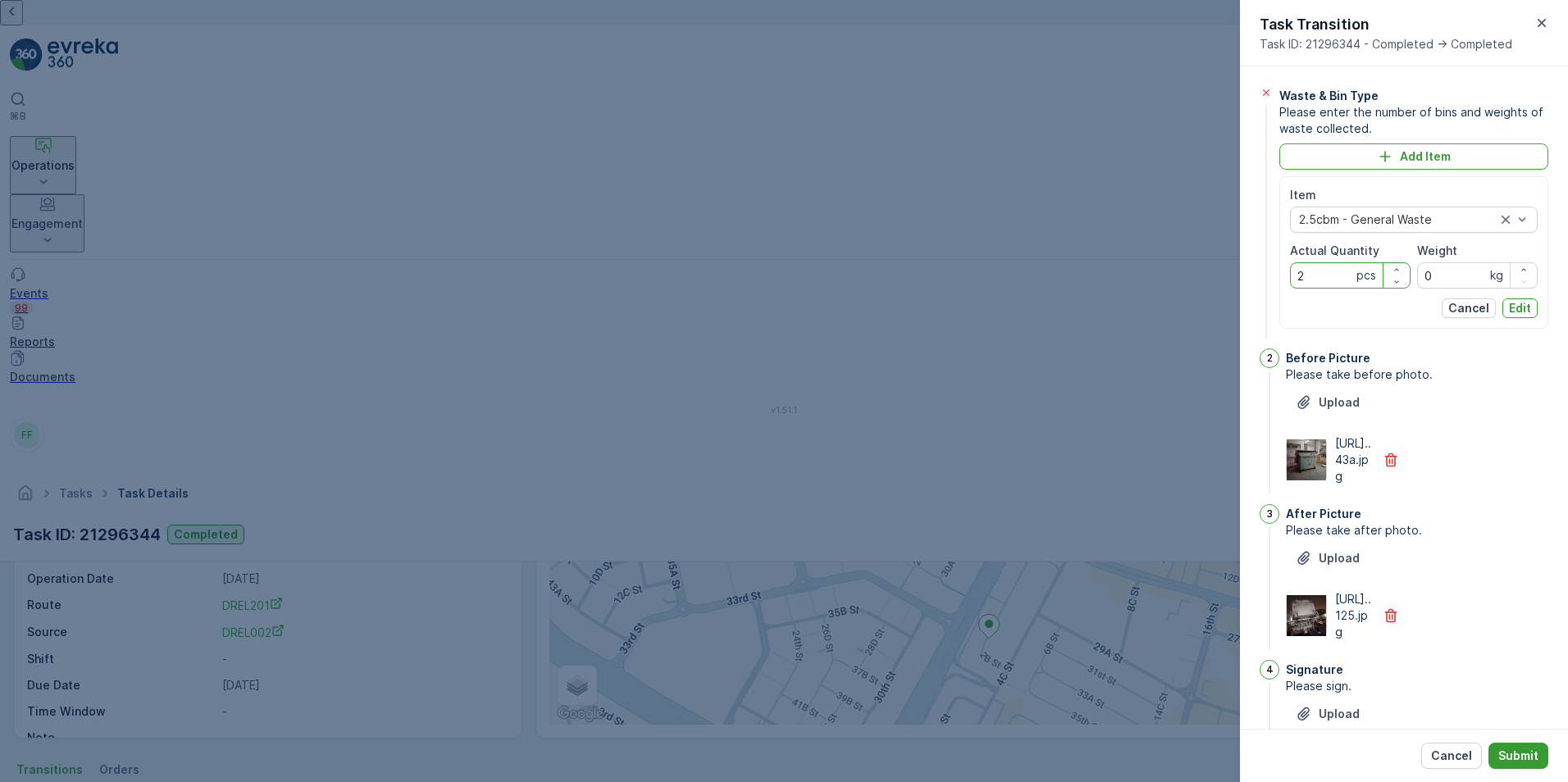
click at [1530, 758] on p "Submit" at bounding box center [1518, 755] width 40 height 16
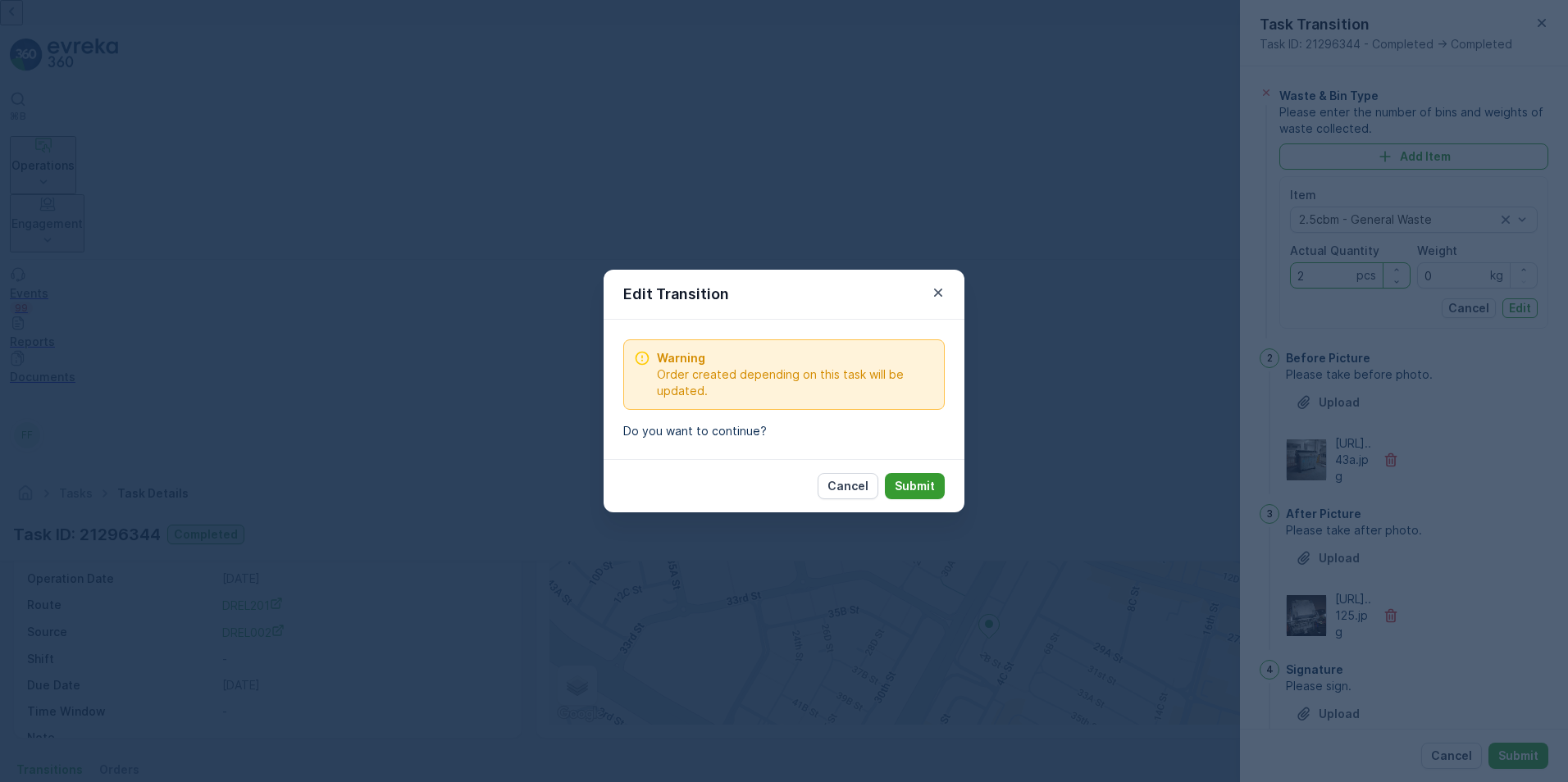
click at [907, 494] on button "Submit" at bounding box center [915, 486] width 60 height 26
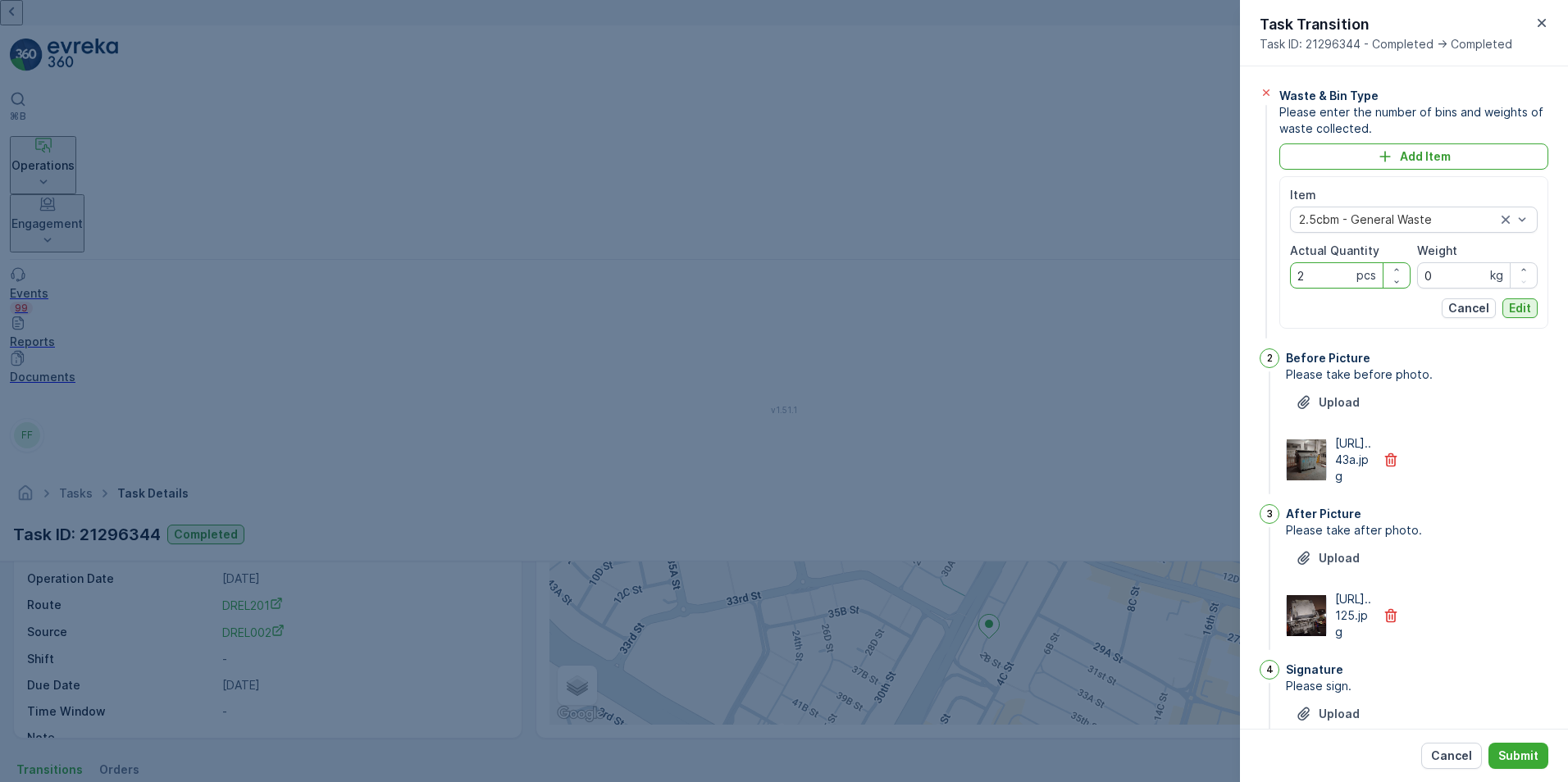
click at [1509, 304] on p "Edit" at bounding box center [1520, 307] width 22 height 16
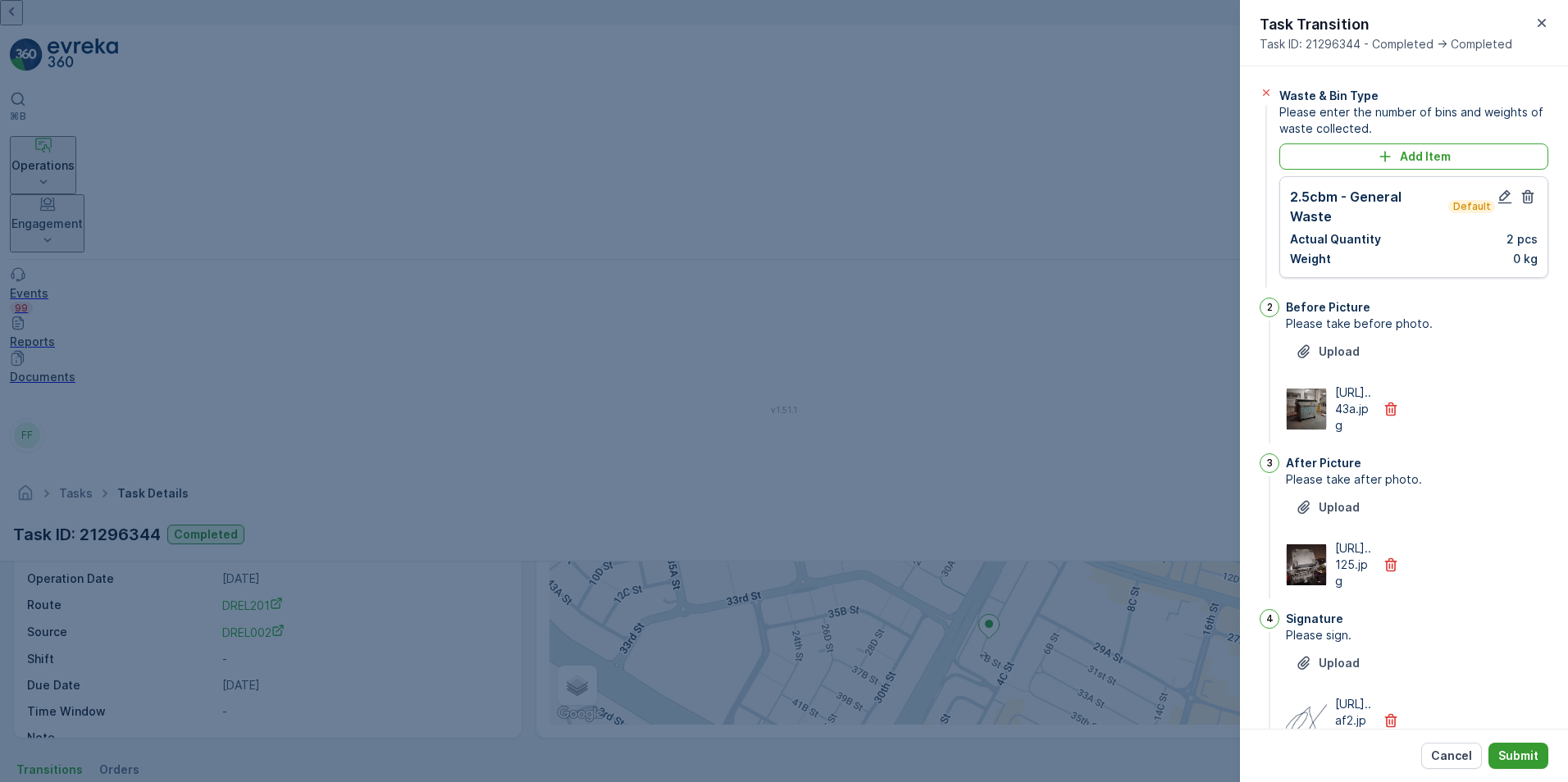
click at [1531, 746] on button "Submit" at bounding box center [1517, 755] width 60 height 26
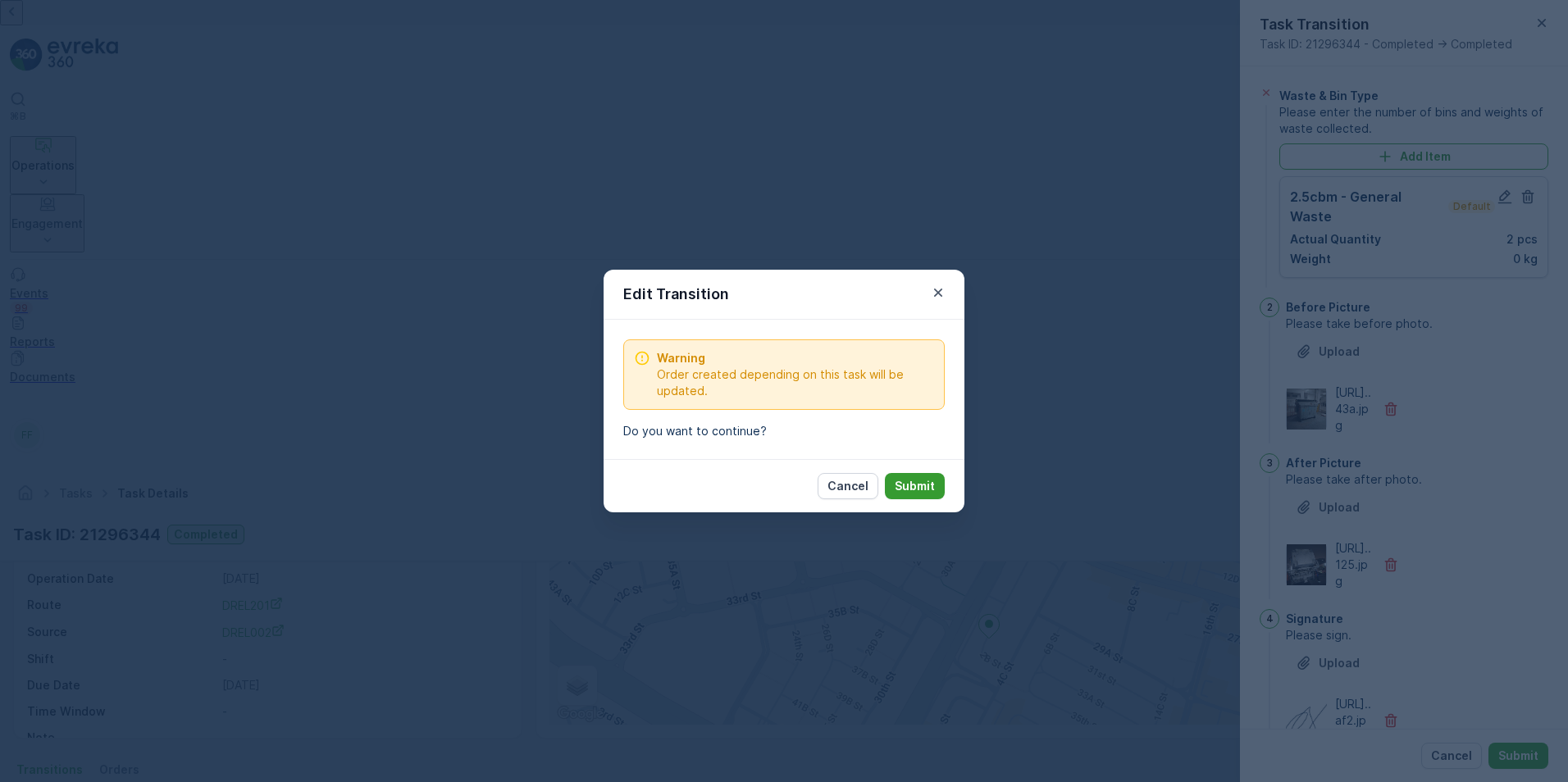
click at [924, 483] on p "Submit" at bounding box center [915, 486] width 40 height 16
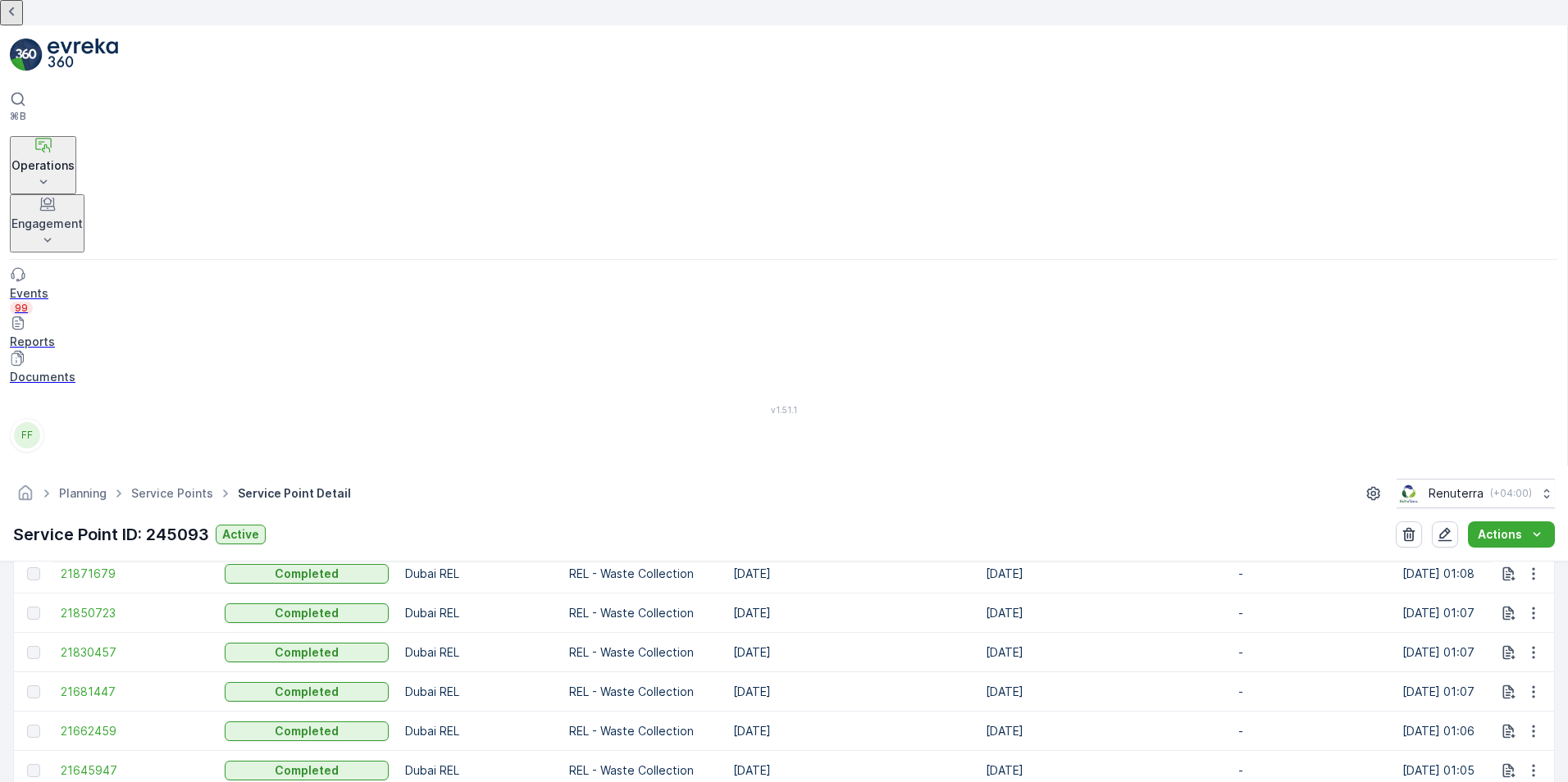
scroll to position [1147, 0]
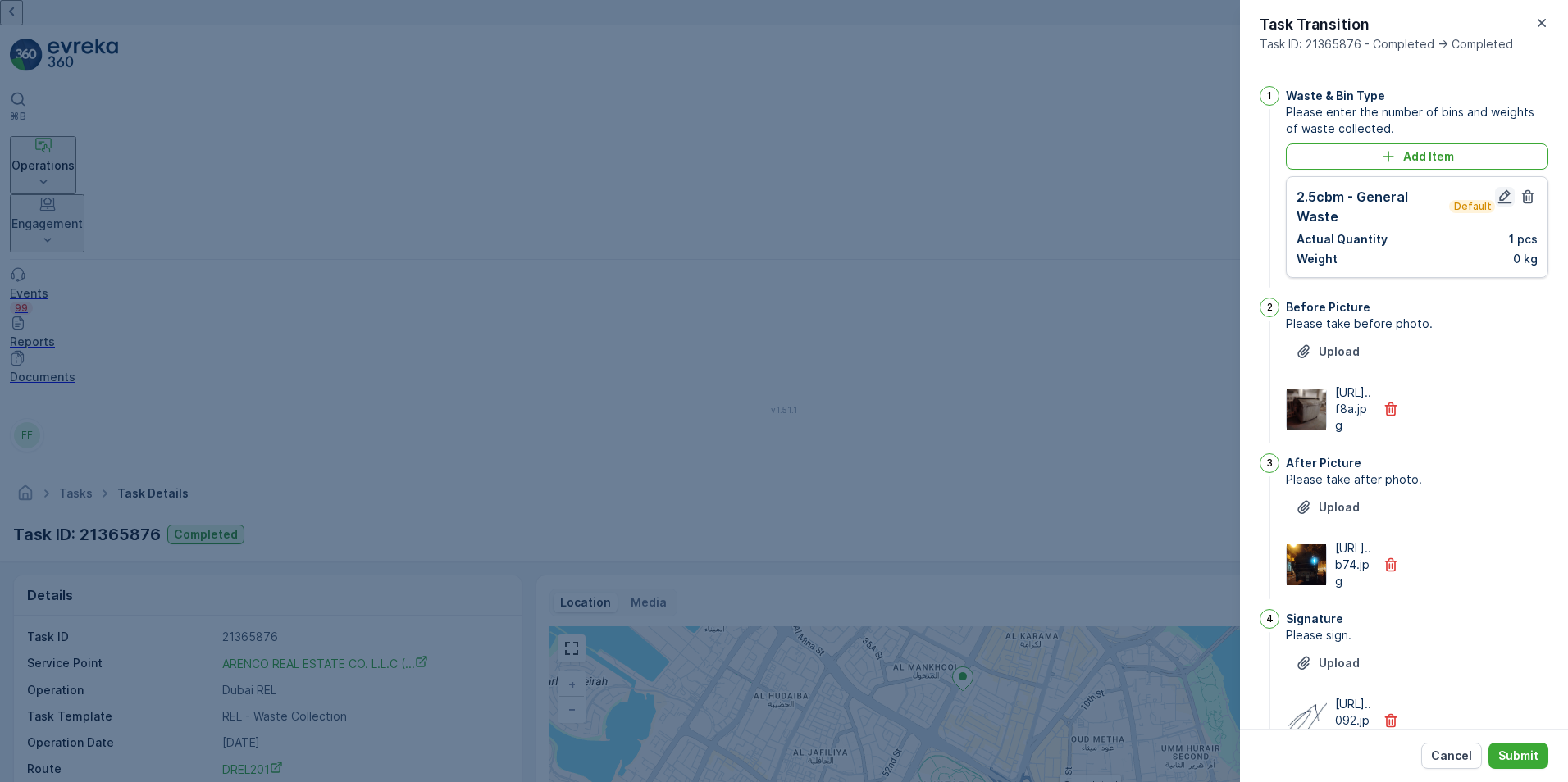
click at [1499, 195] on icon "button" at bounding box center [1504, 196] width 16 height 16
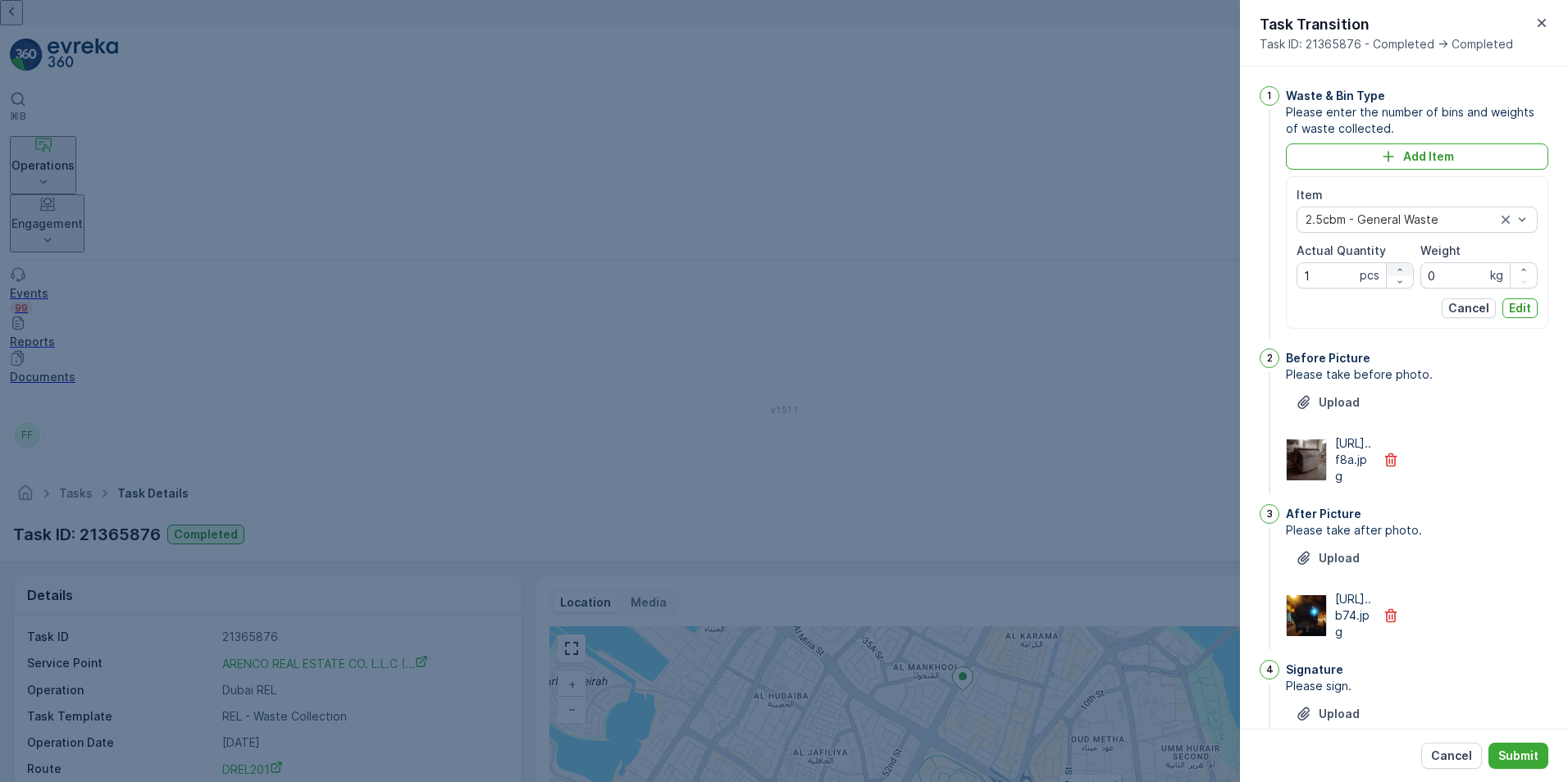
click at [1404, 267] on div "button" at bounding box center [1399, 269] width 26 height 10
type Quantity "2"
click at [1511, 310] on p "Edit" at bounding box center [1520, 307] width 22 height 16
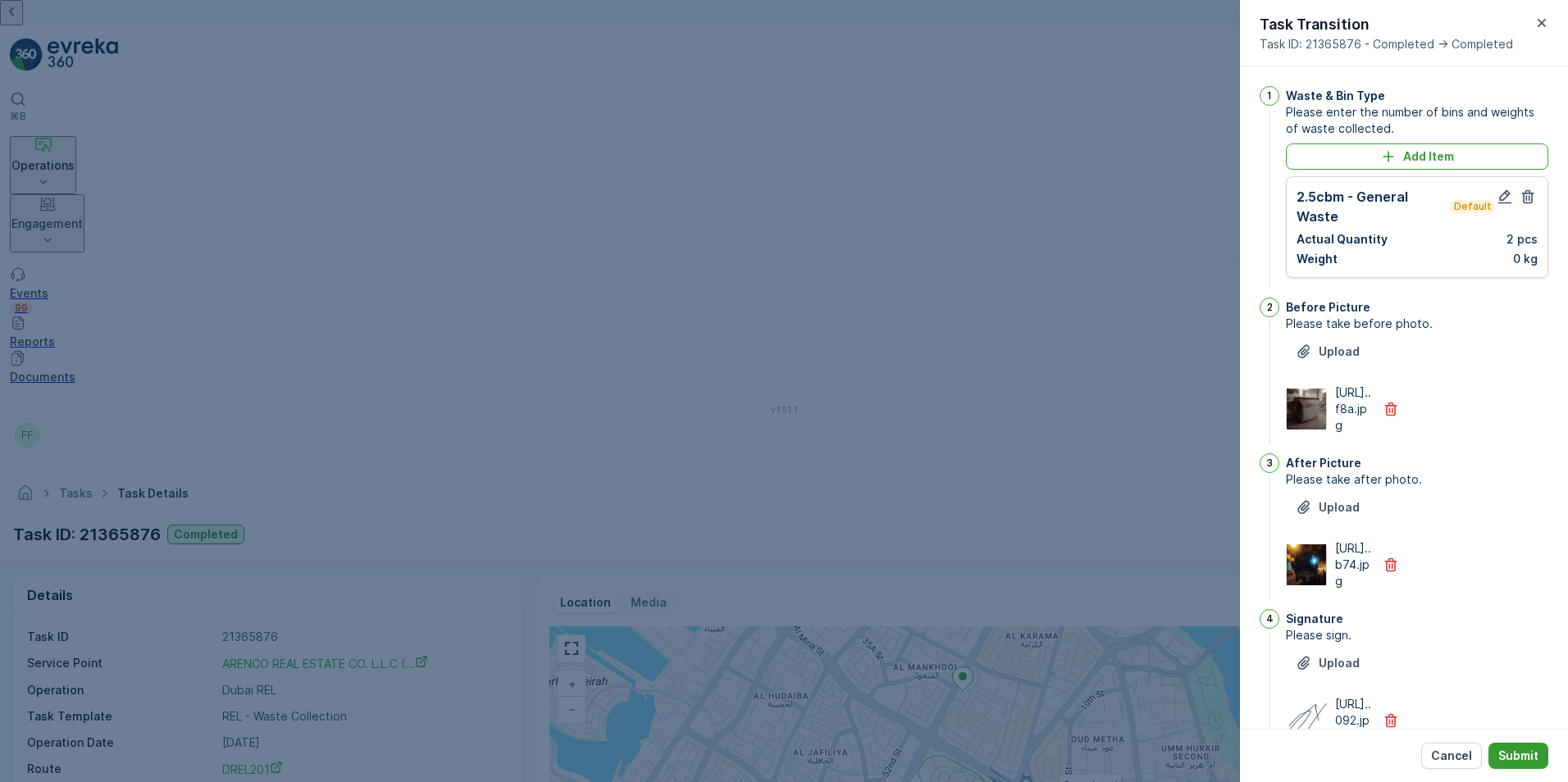
click at [1533, 760] on p "Submit" at bounding box center [1518, 755] width 40 height 16
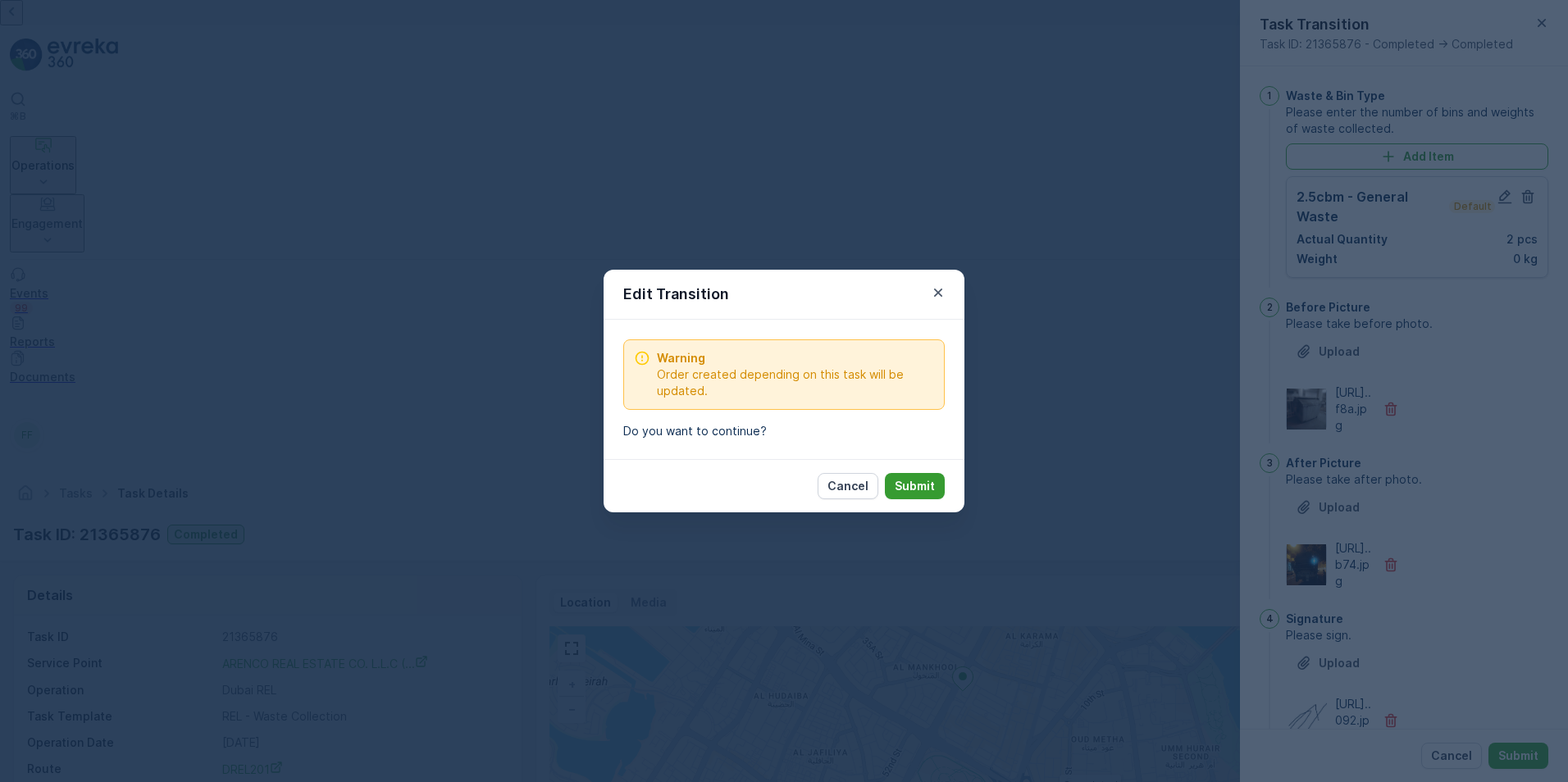
click at [909, 492] on p "Submit" at bounding box center [915, 486] width 40 height 16
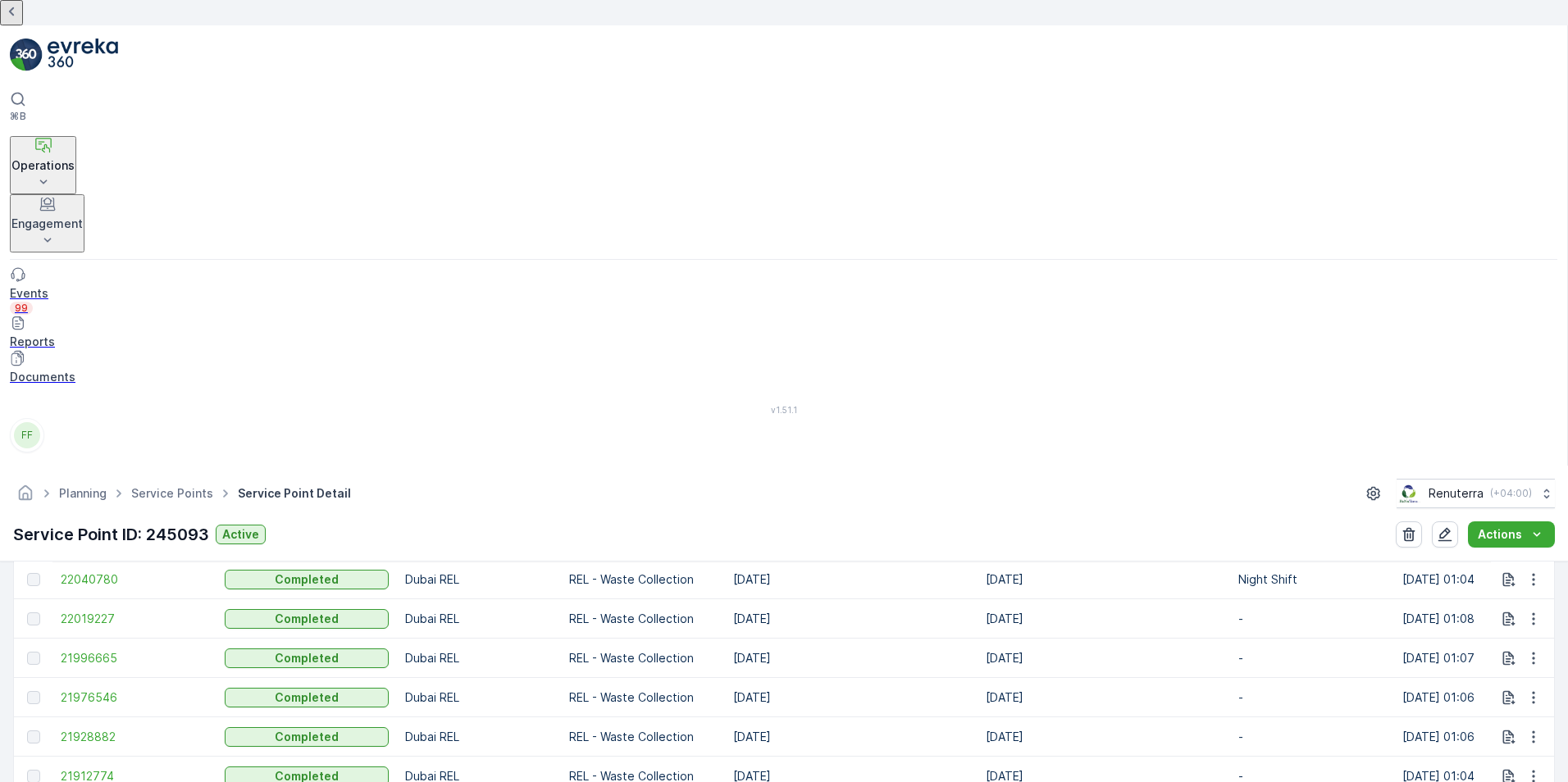
scroll to position [820, 0]
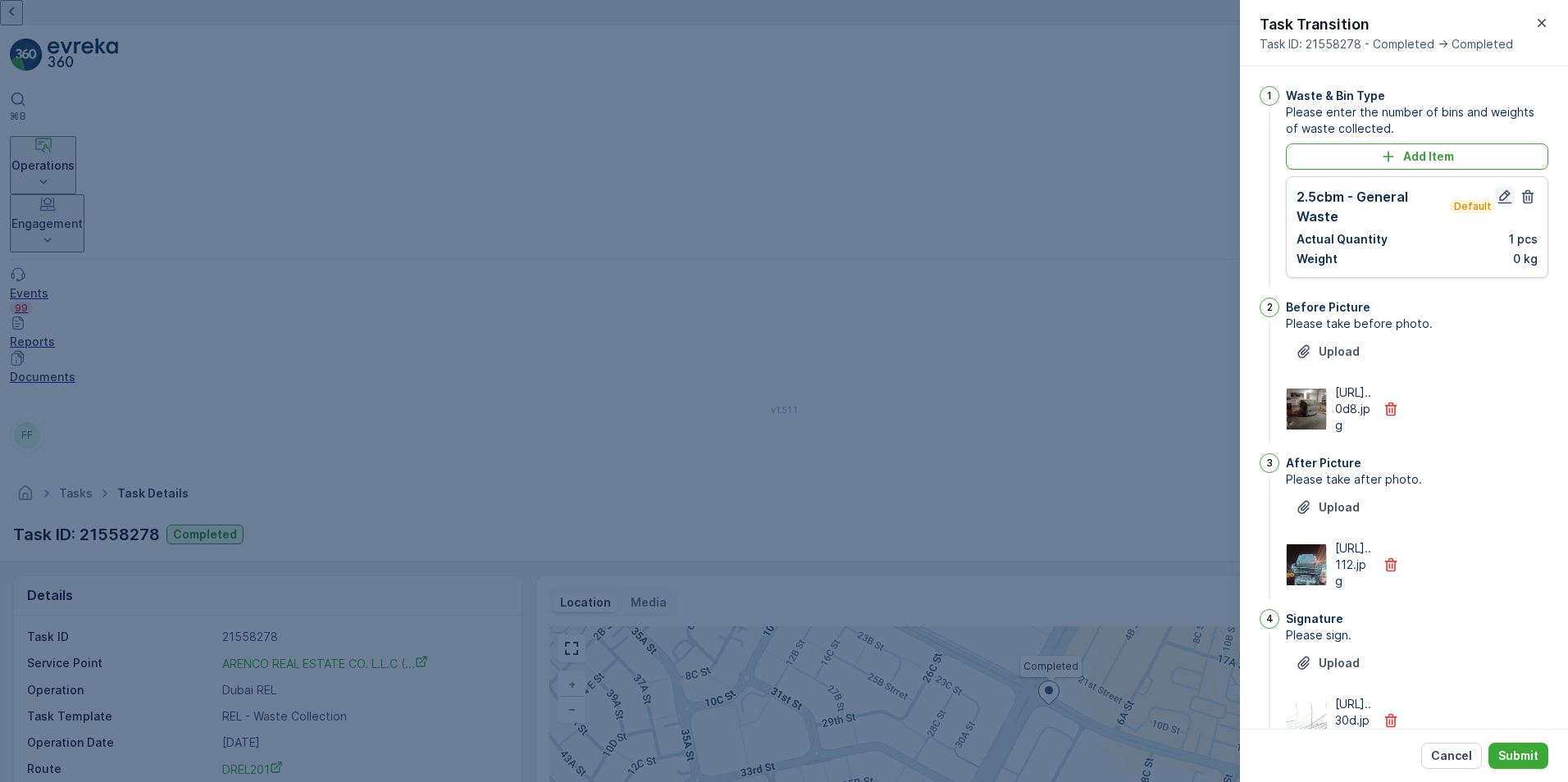
click at [1500, 201] on icon "button" at bounding box center [1504, 196] width 16 height 16
type Name "[PERSON_NAME]"
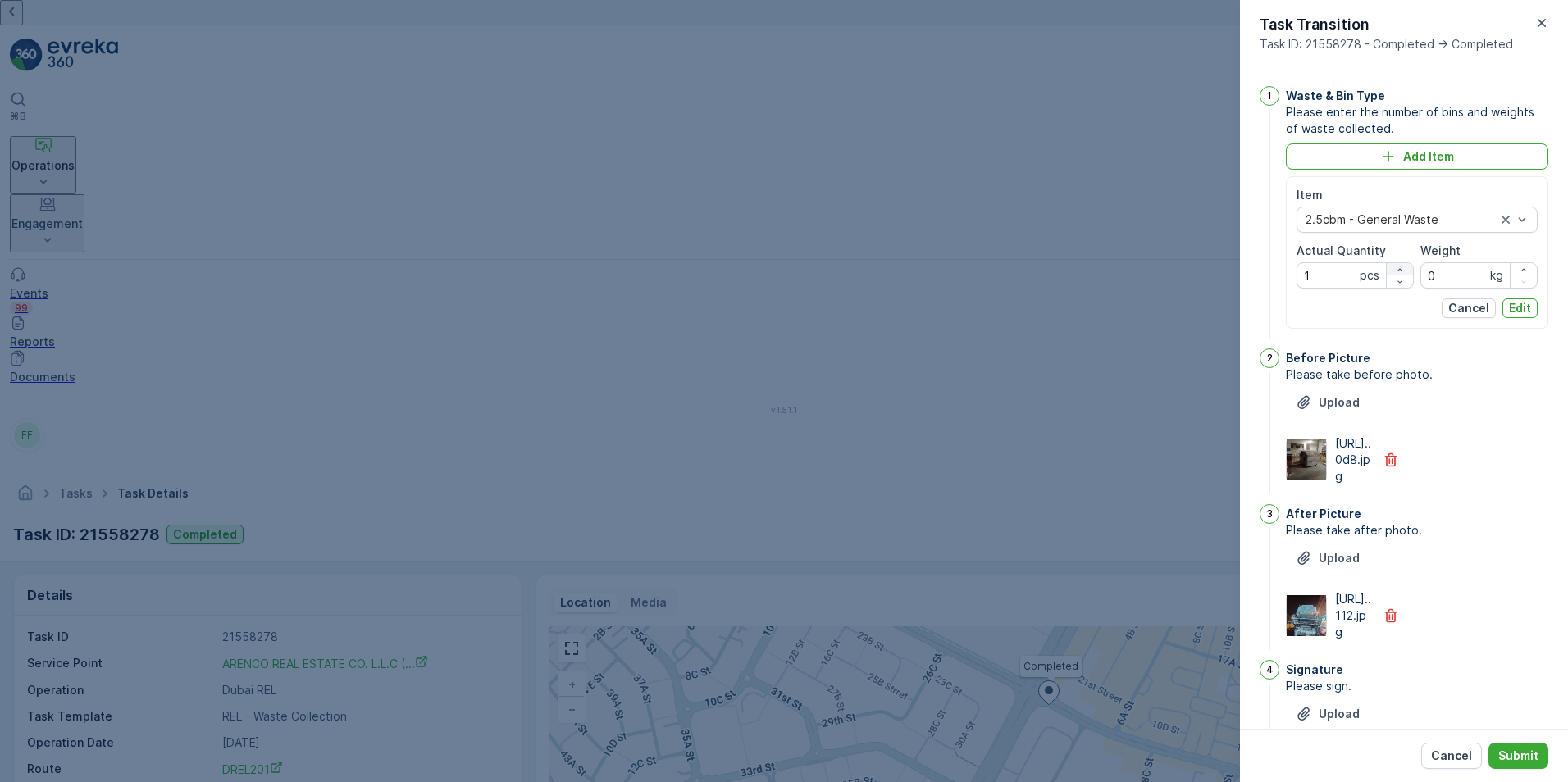
click at [1397, 271] on icon "button" at bounding box center [1400, 269] width 10 height 10
type Quantity "2"
click at [1512, 311] on p "Edit" at bounding box center [1520, 307] width 22 height 16
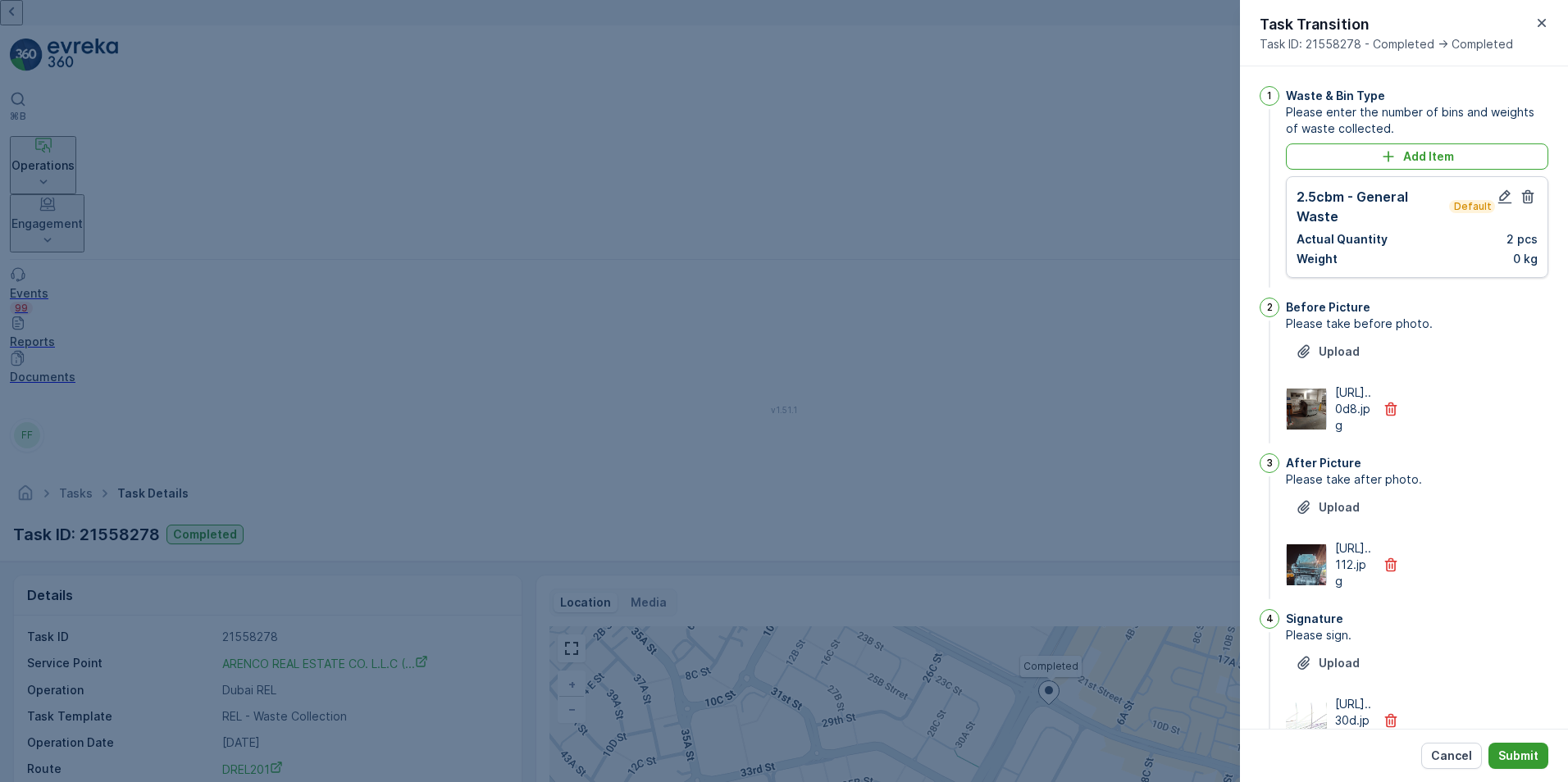
click at [1526, 753] on p "Submit" at bounding box center [1518, 755] width 40 height 16
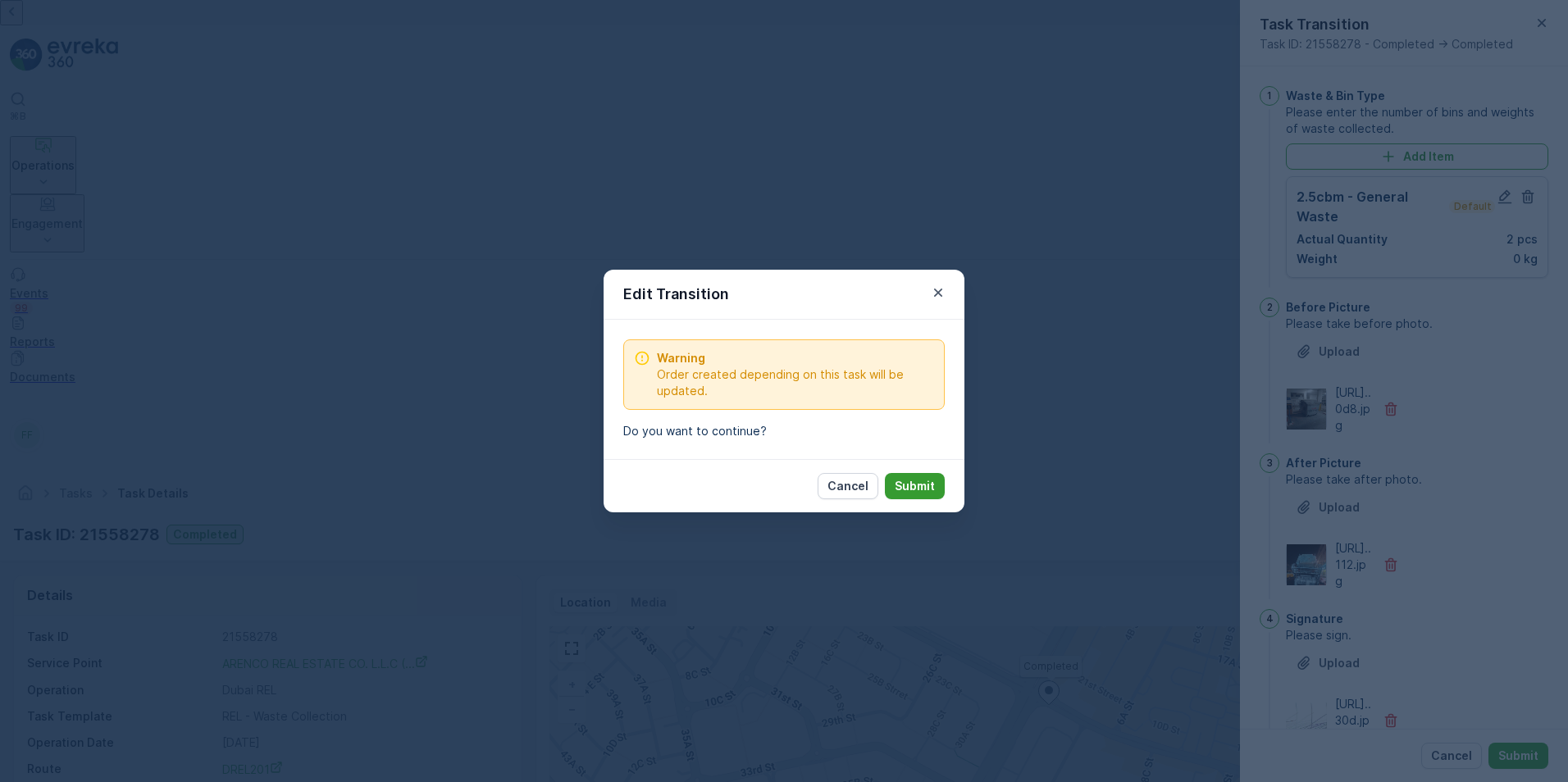
click at [906, 484] on p "Submit" at bounding box center [915, 486] width 40 height 16
type Name "[PERSON_NAME]"
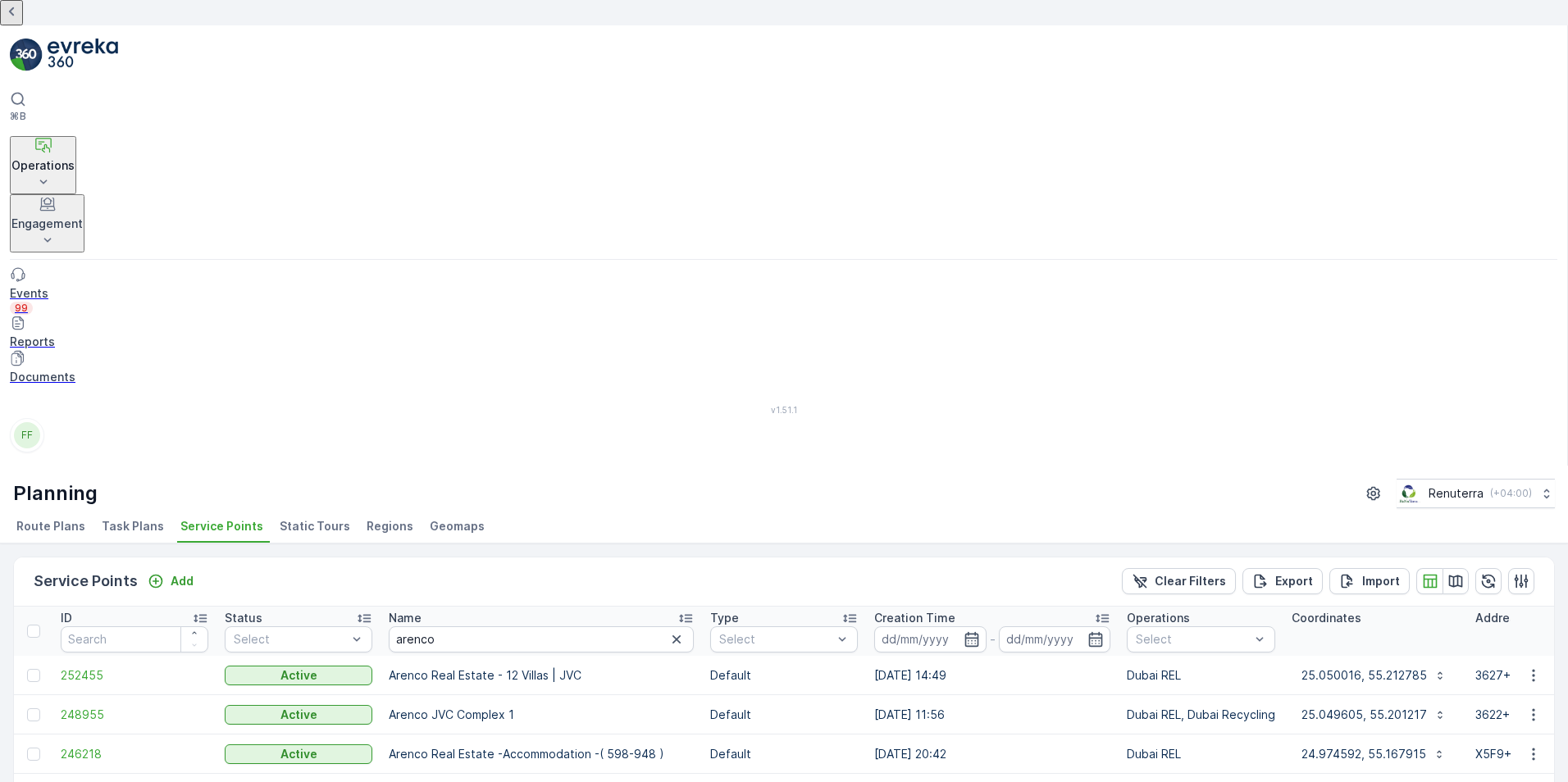
click at [21, 21] on icon at bounding box center [11, 11] width 19 height 19
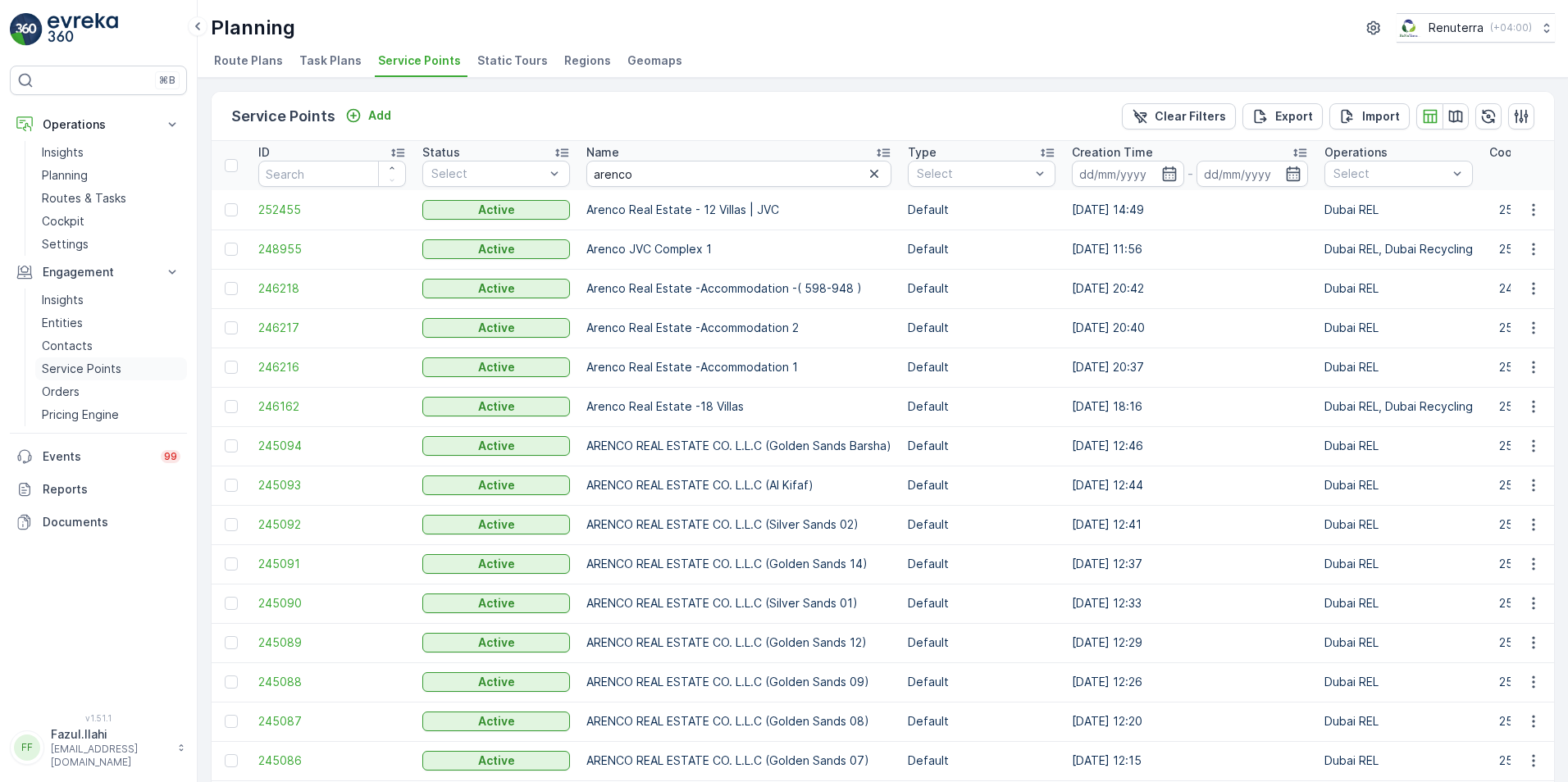
click at [62, 366] on p "Service Points" at bounding box center [82, 368] width 79 height 16
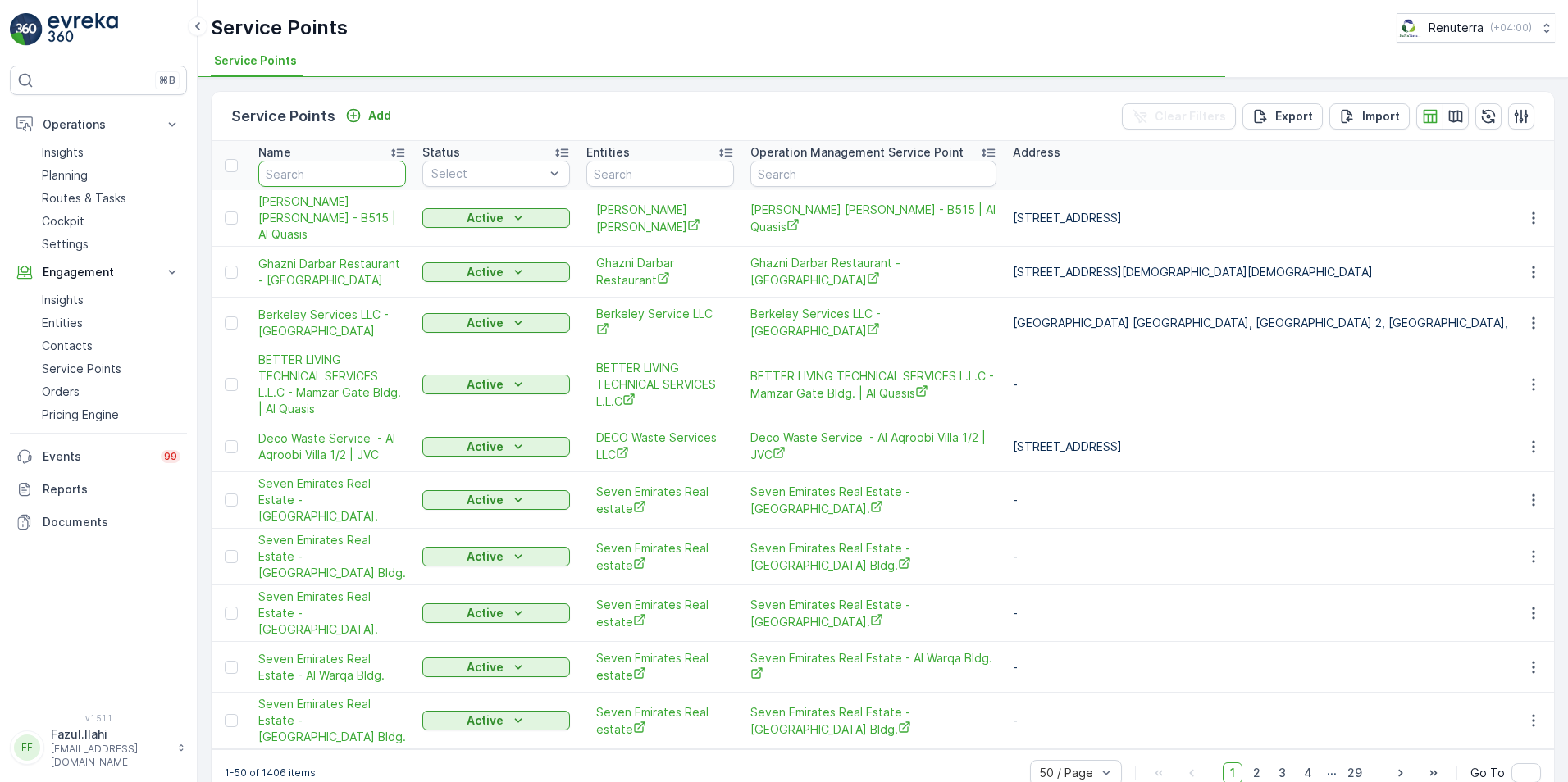
click at [327, 173] on input "text" at bounding box center [332, 173] width 147 height 26
click at [303, 168] on input "text" at bounding box center [332, 173] width 147 height 26
type input "arenco"
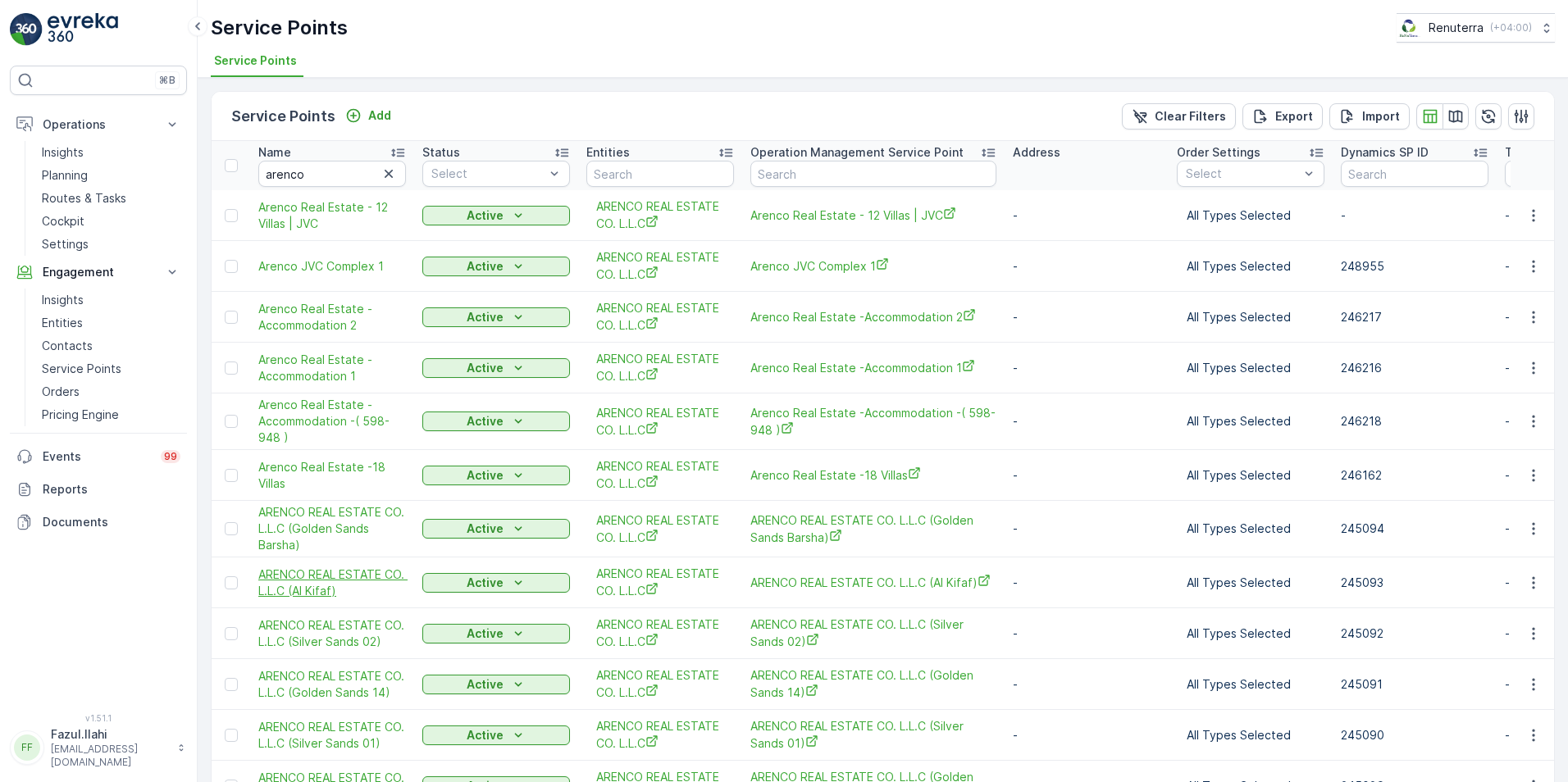
click at [328, 577] on span "ARENCO REAL ESTATE CO. L.L.C (Al Kifaf)" at bounding box center [332, 583] width 147 height 33
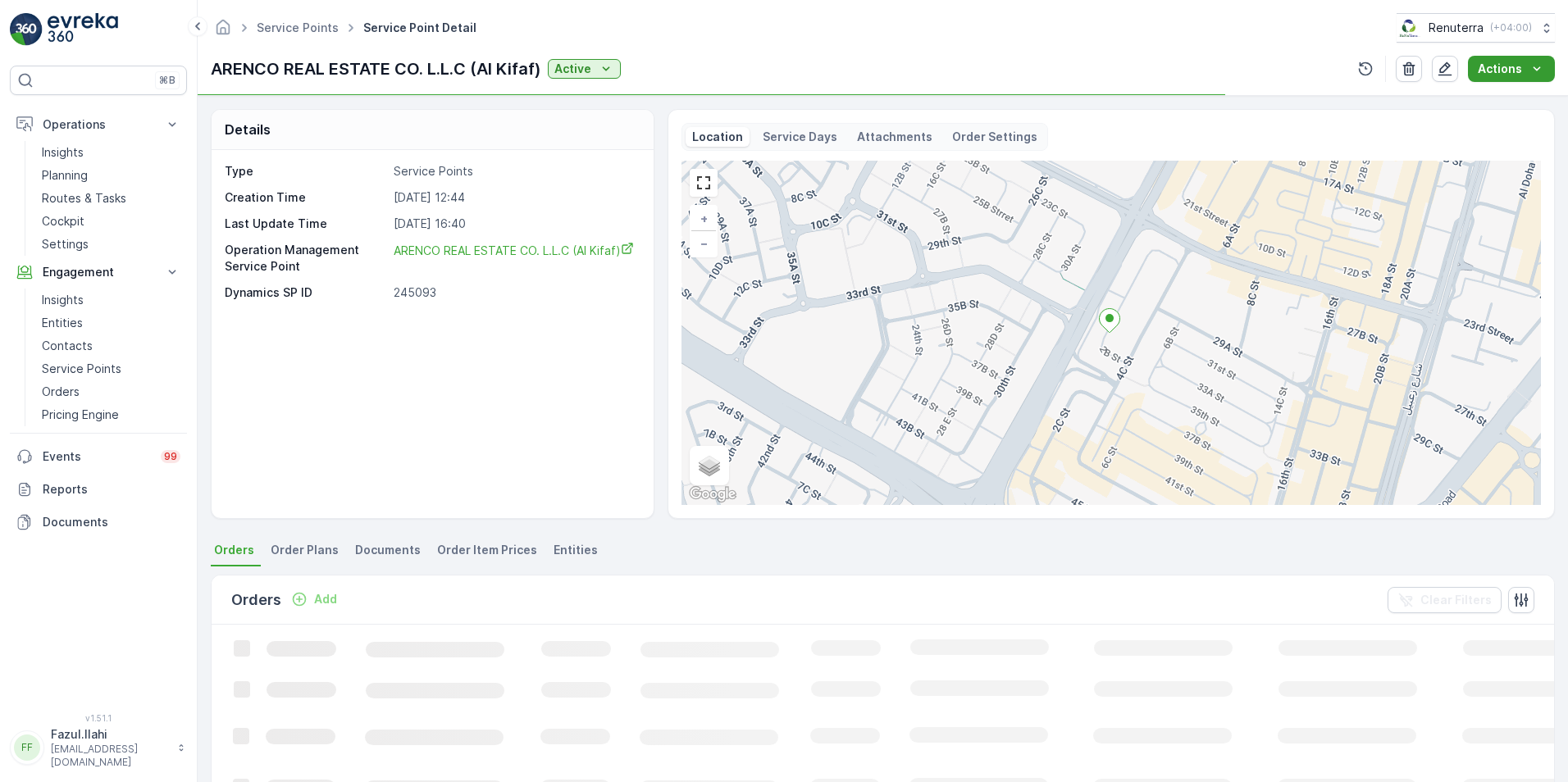
click at [1539, 72] on icon "Actions" at bounding box center [1536, 68] width 16 height 16
click at [1520, 93] on span "Create Document" at bounding box center [1505, 99] width 99 height 16
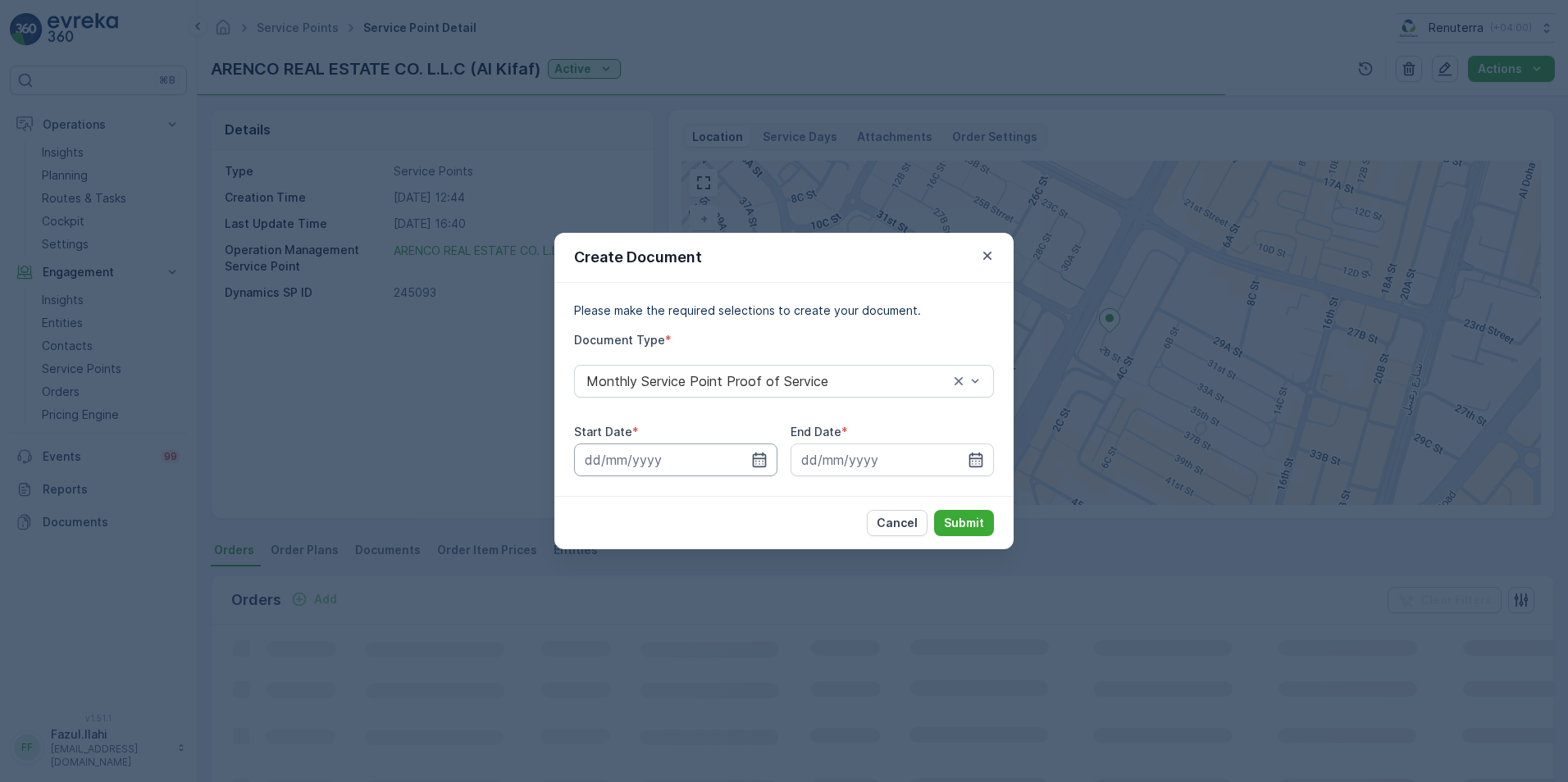
click at [760, 452] on icon "button" at bounding box center [759, 459] width 16 height 16
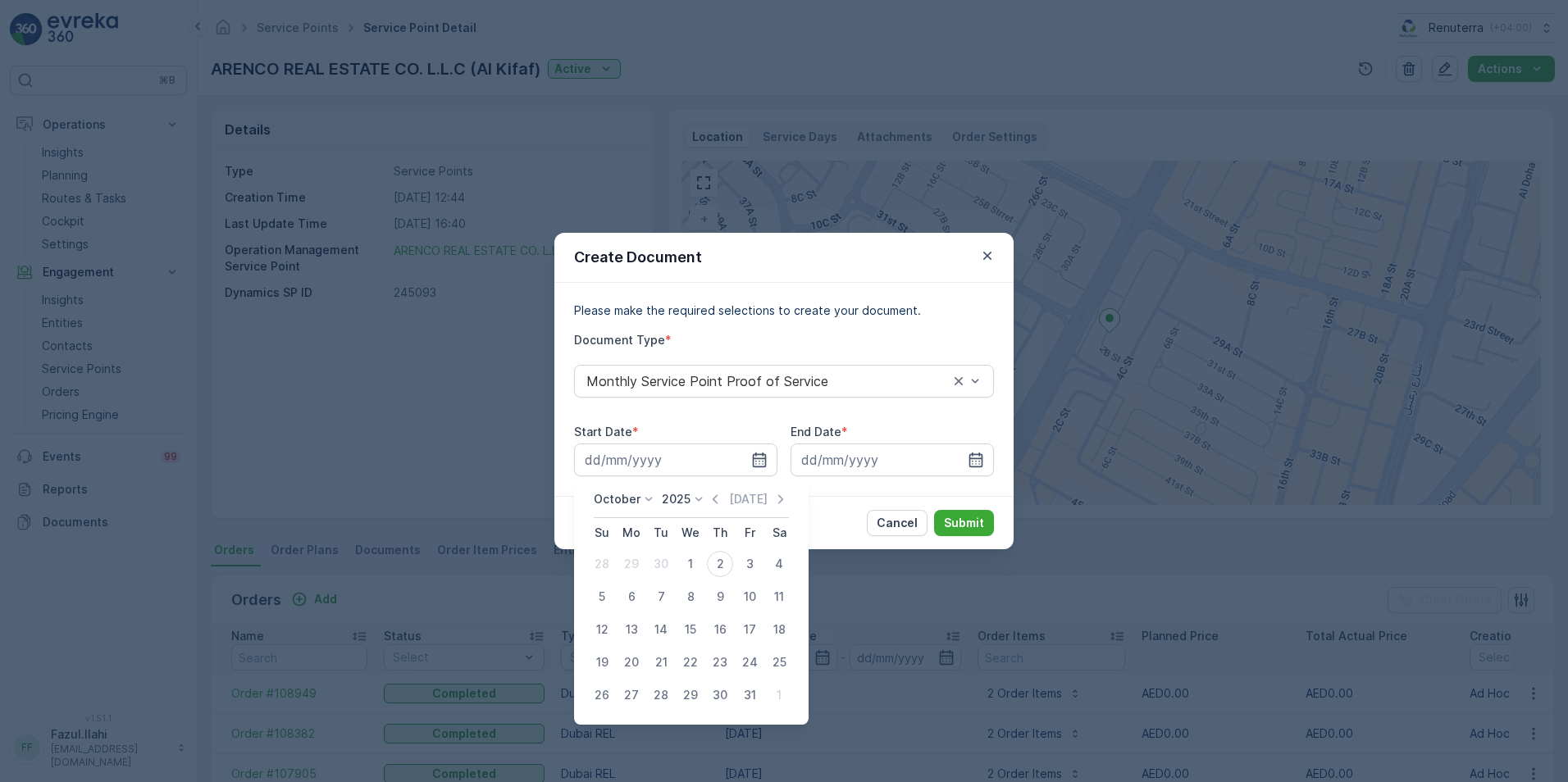
drag, startPoint x: 716, startPoint y: 504, endPoint x: 705, endPoint y: 513, distance: 14.2
click at [716, 503] on icon "button" at bounding box center [714, 498] width 16 height 16
click at [632, 567] on div "1" at bounding box center [631, 563] width 26 height 26
type input "[DATE]"
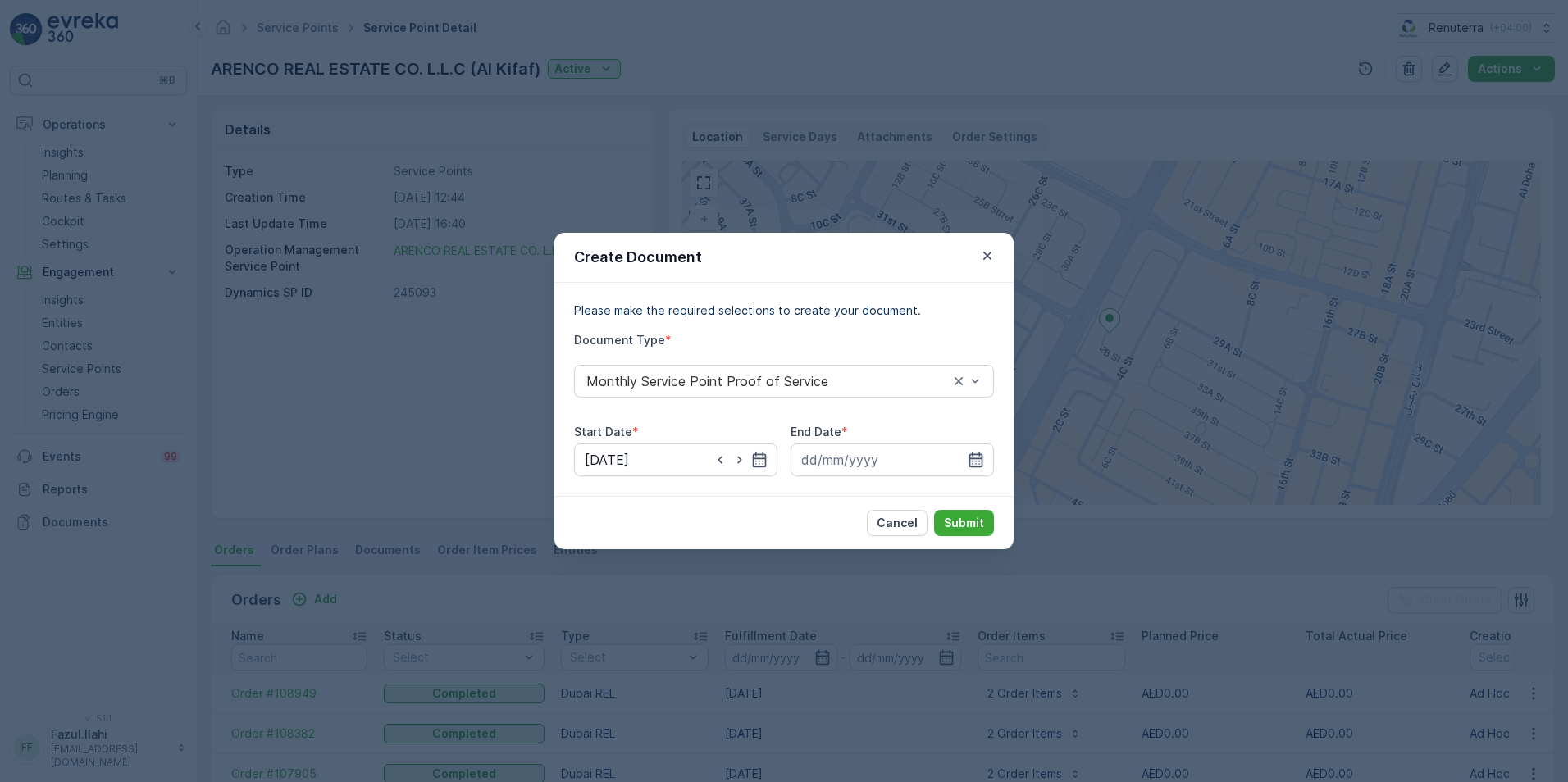
click at [971, 460] on icon "button" at bounding box center [975, 459] width 16 height 16
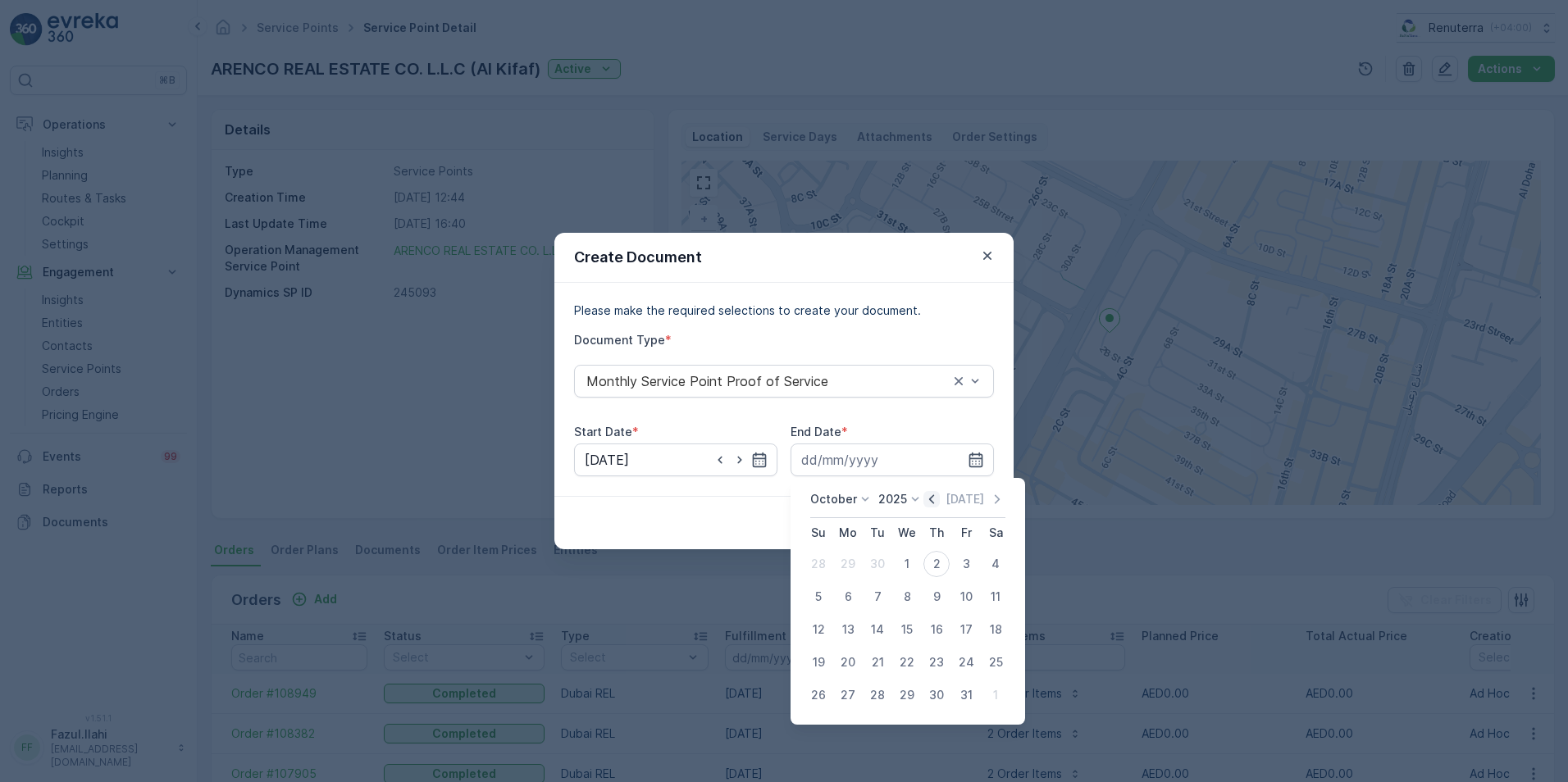
click at [934, 495] on icon "button" at bounding box center [931, 498] width 5 height 9
click at [883, 694] on div "30" at bounding box center [877, 694] width 26 height 26
type input "[DATE]"
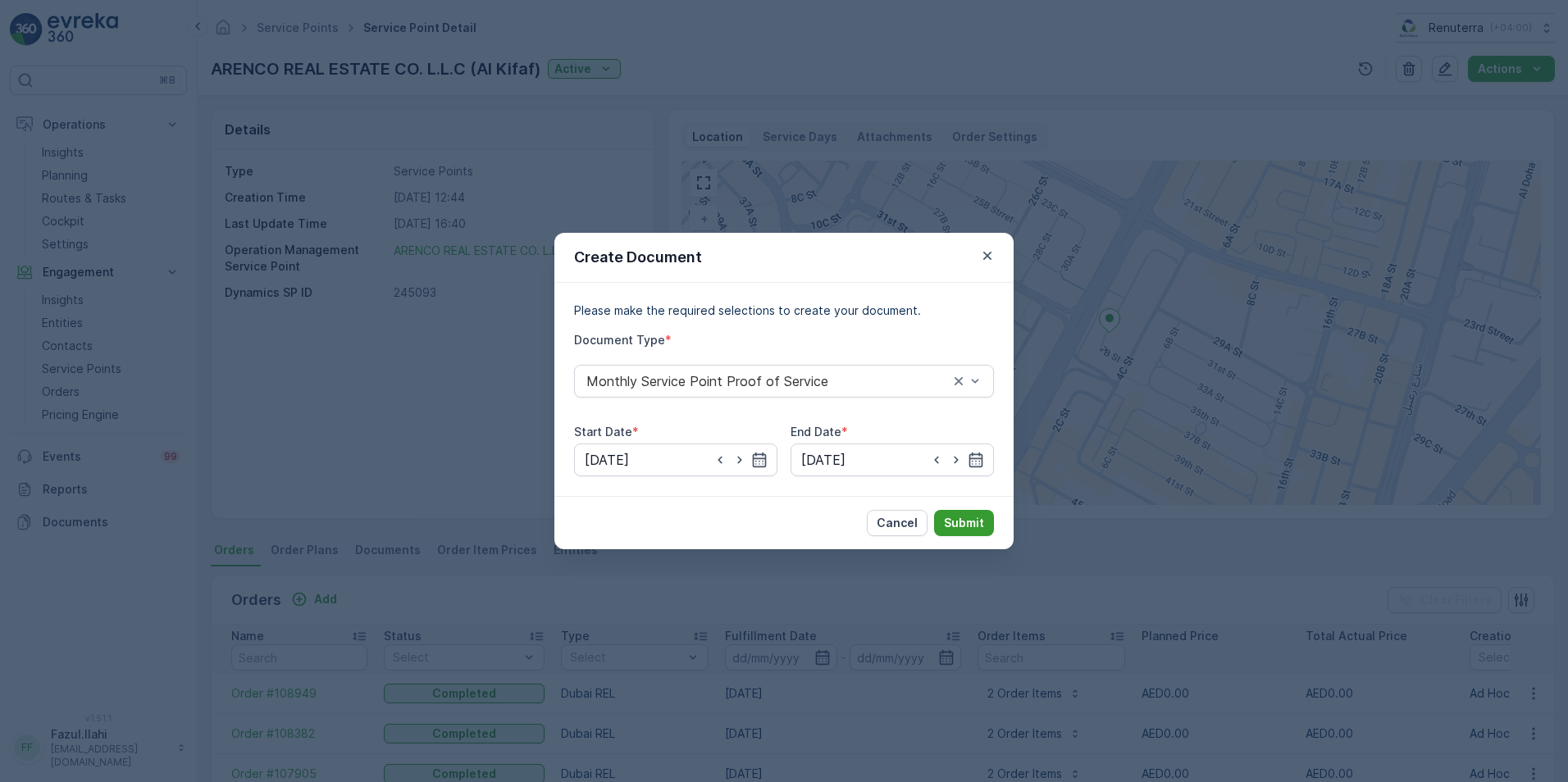
click at [957, 517] on p "Submit" at bounding box center [964, 522] width 40 height 16
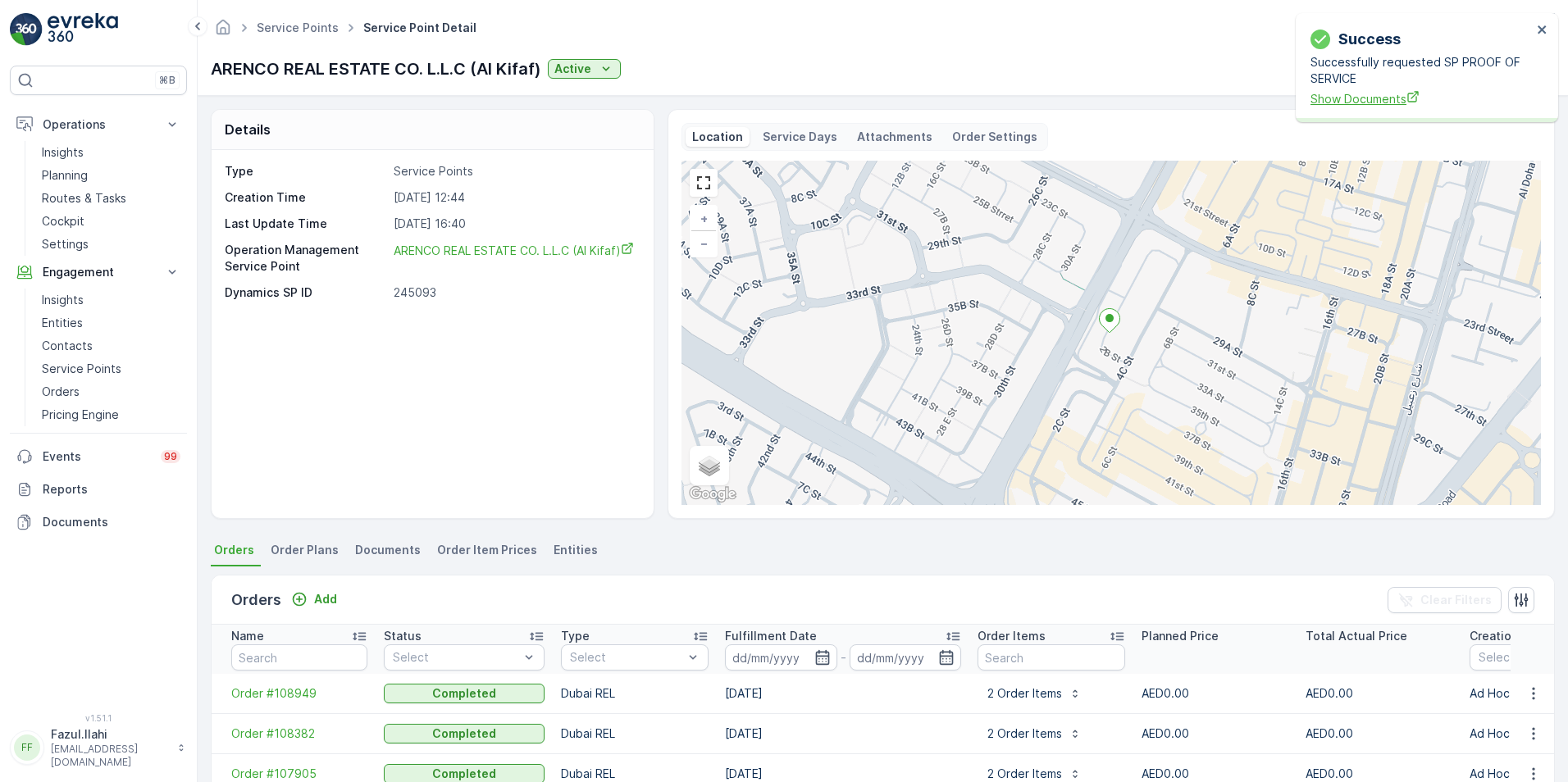
click at [1378, 102] on span "Show Documents" at bounding box center [1421, 98] width 221 height 17
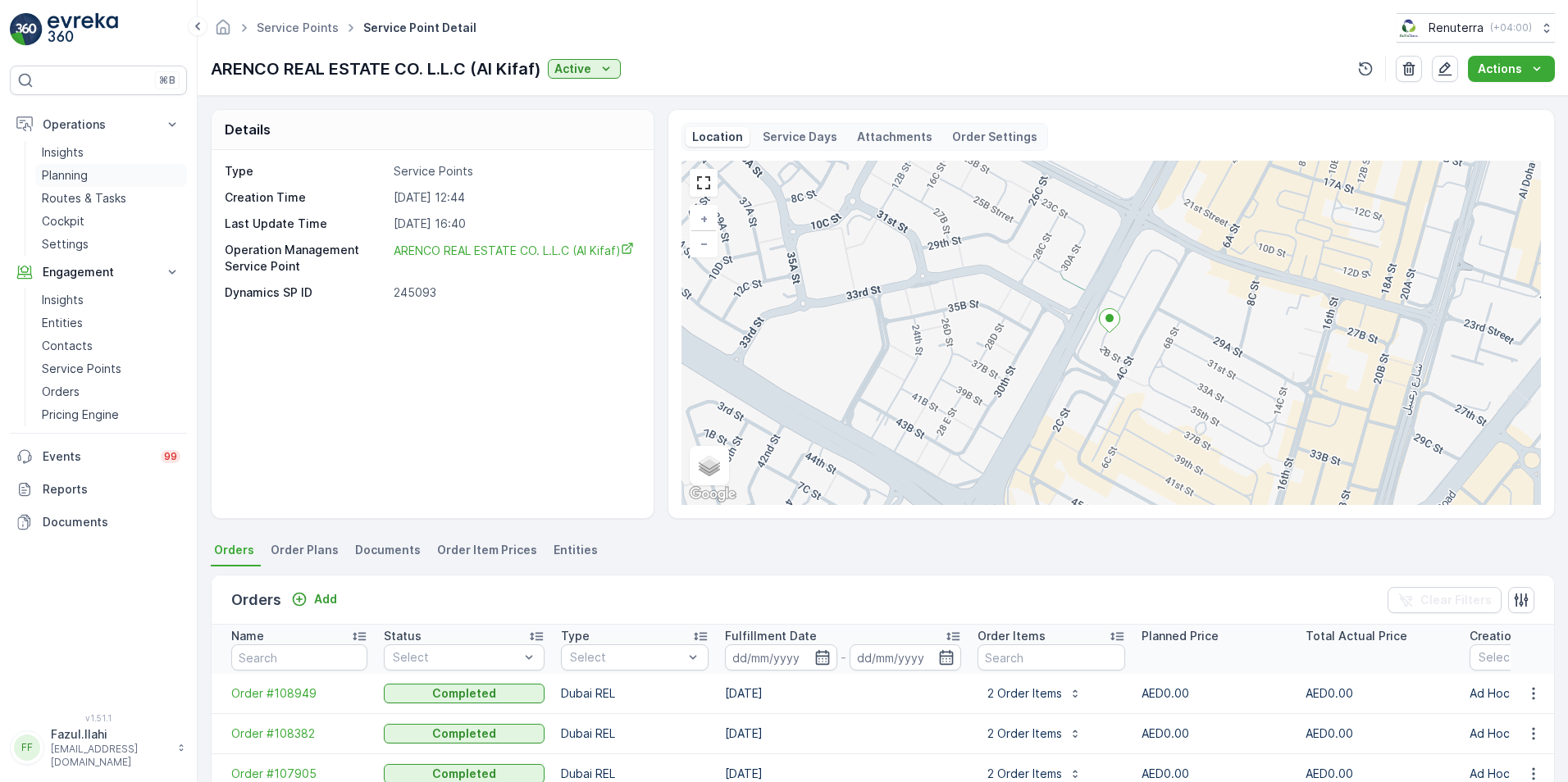
click at [56, 173] on p "Planning" at bounding box center [65, 175] width 46 height 16
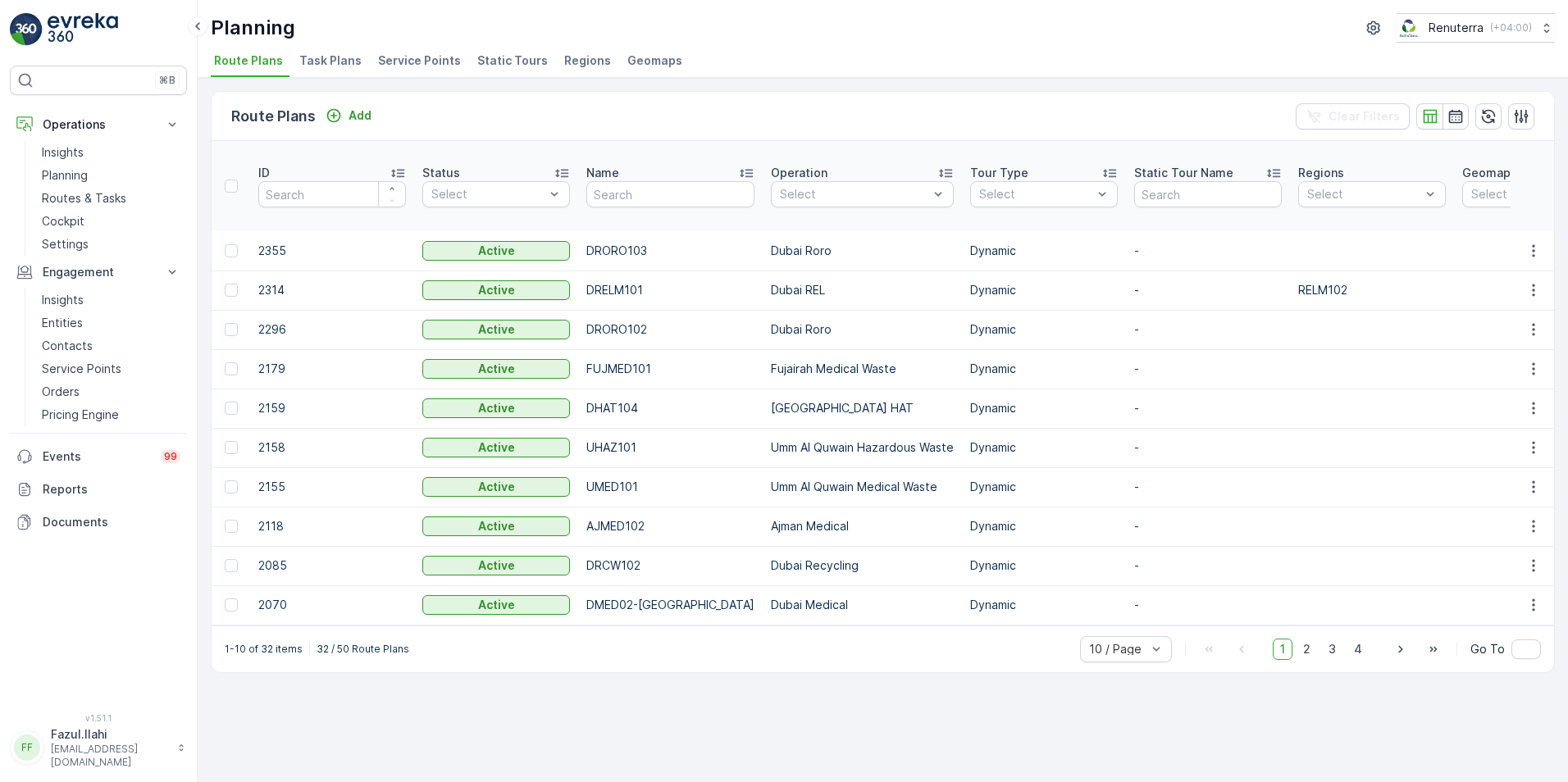
click at [429, 59] on span "Service Points" at bounding box center [419, 60] width 83 height 16
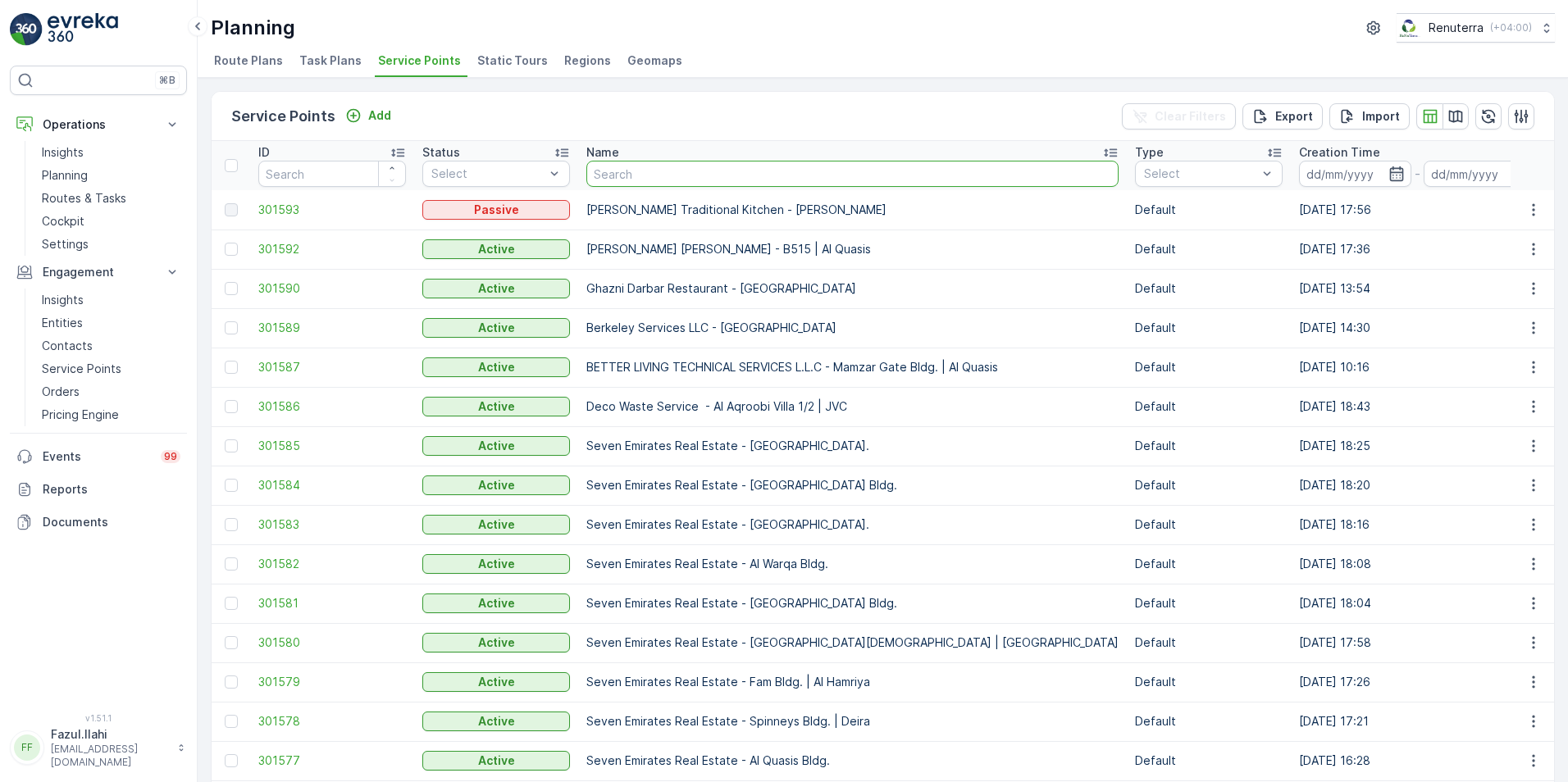
click at [616, 173] on input "text" at bounding box center [852, 173] width 532 height 26
type input "arenco"
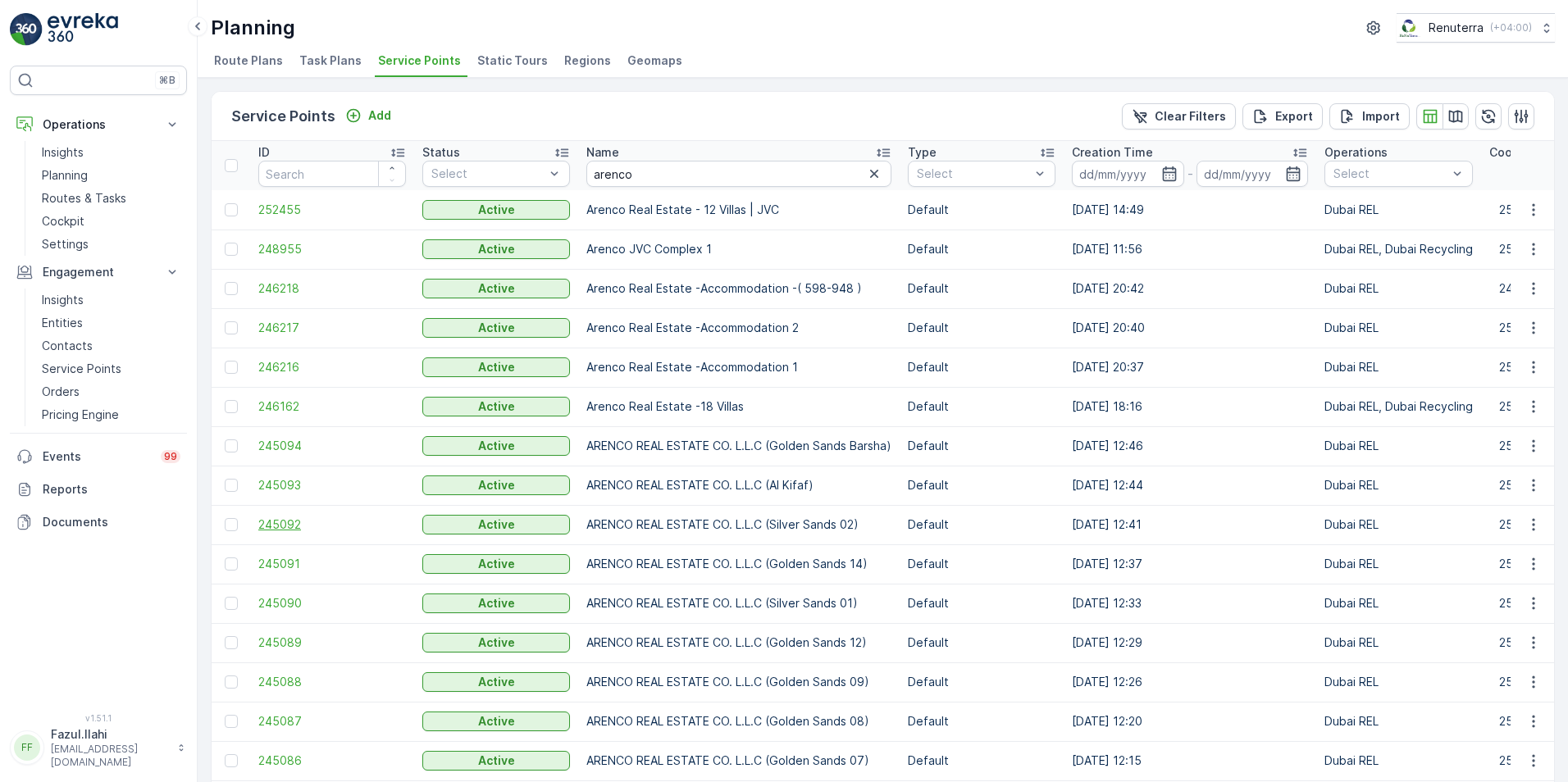
click at [280, 522] on span "245092" at bounding box center [332, 524] width 147 height 16
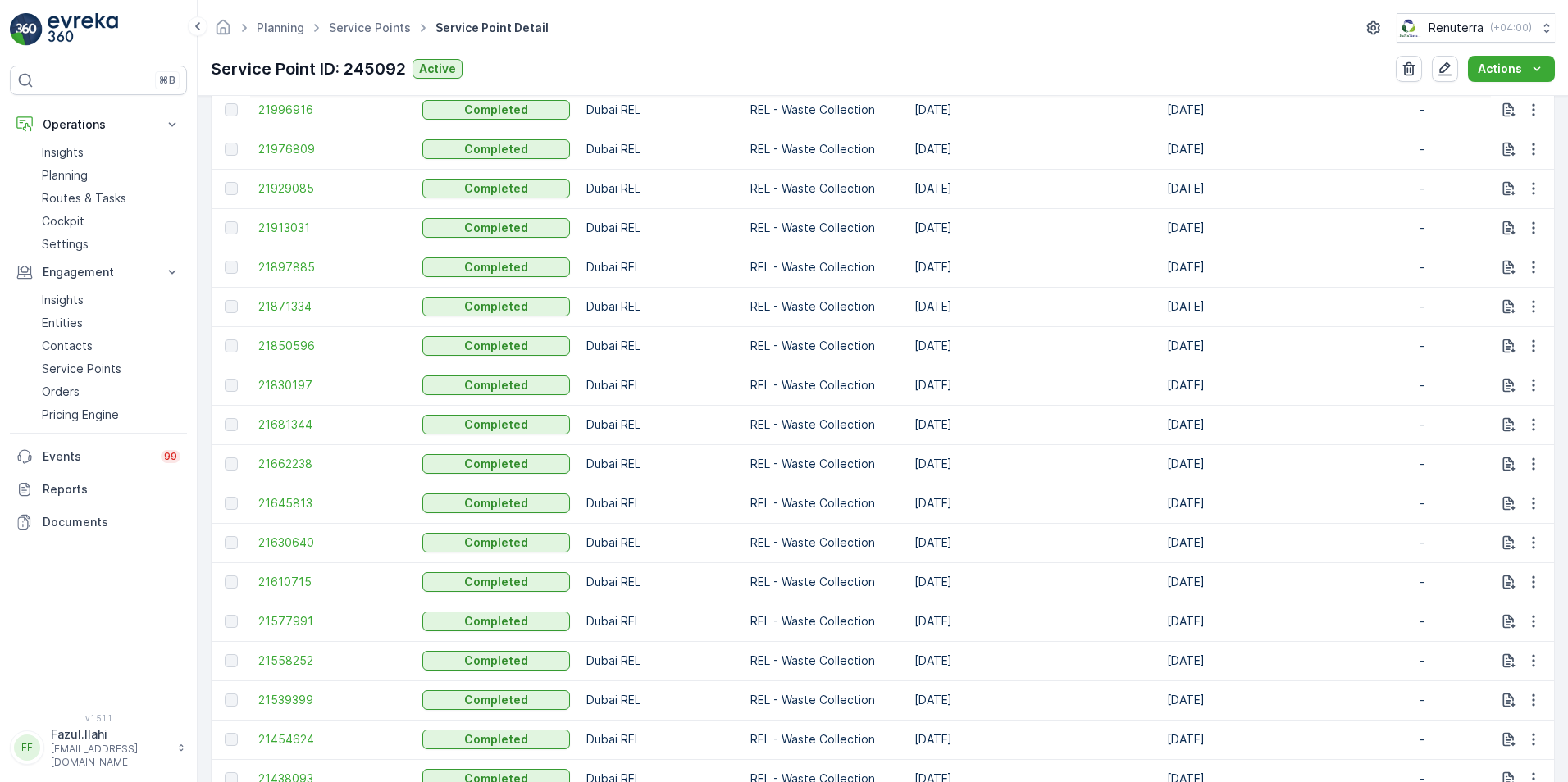
scroll to position [1147, 0]
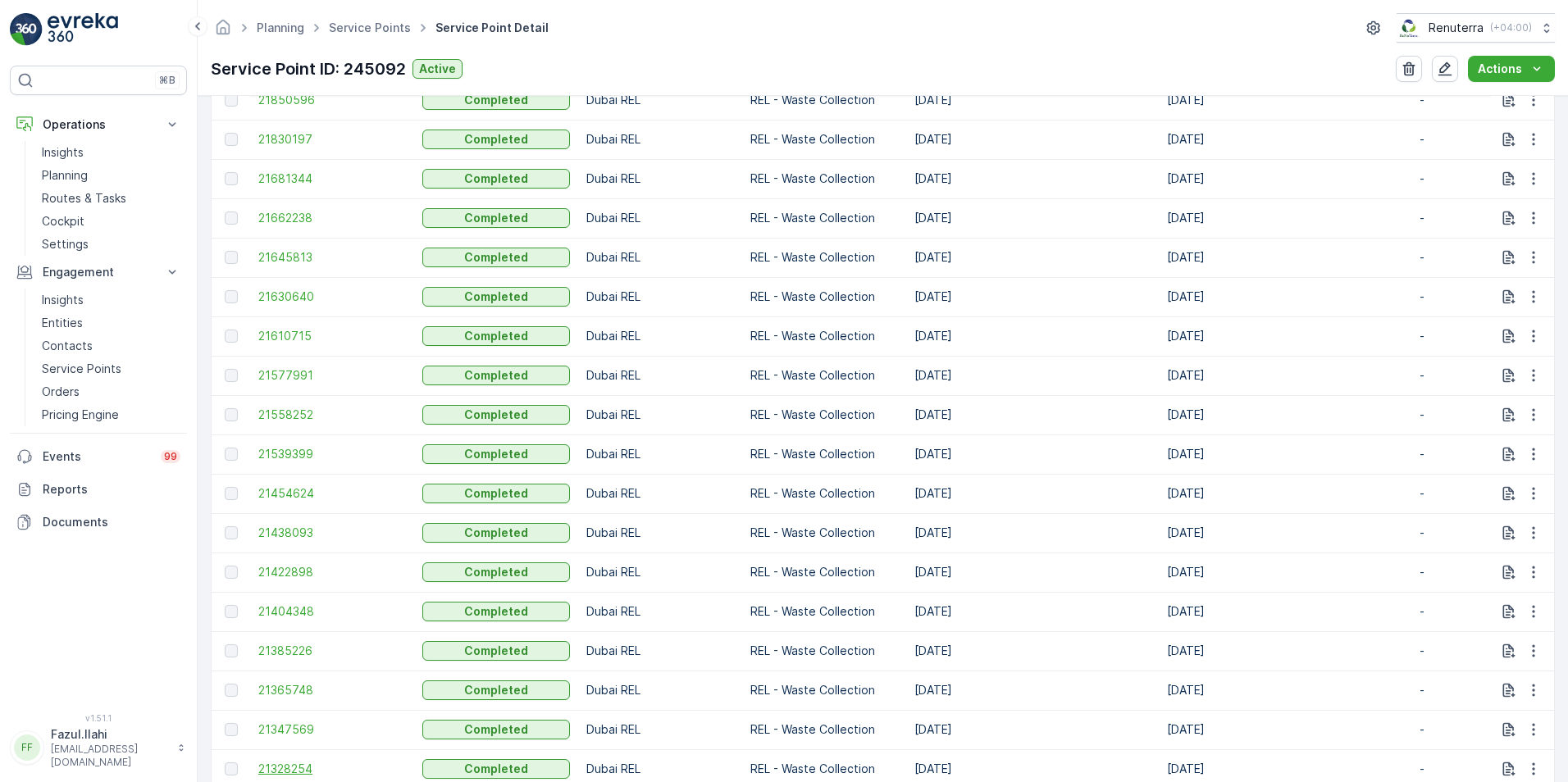
click at [308, 767] on span "21328254" at bounding box center [332, 769] width 147 height 16
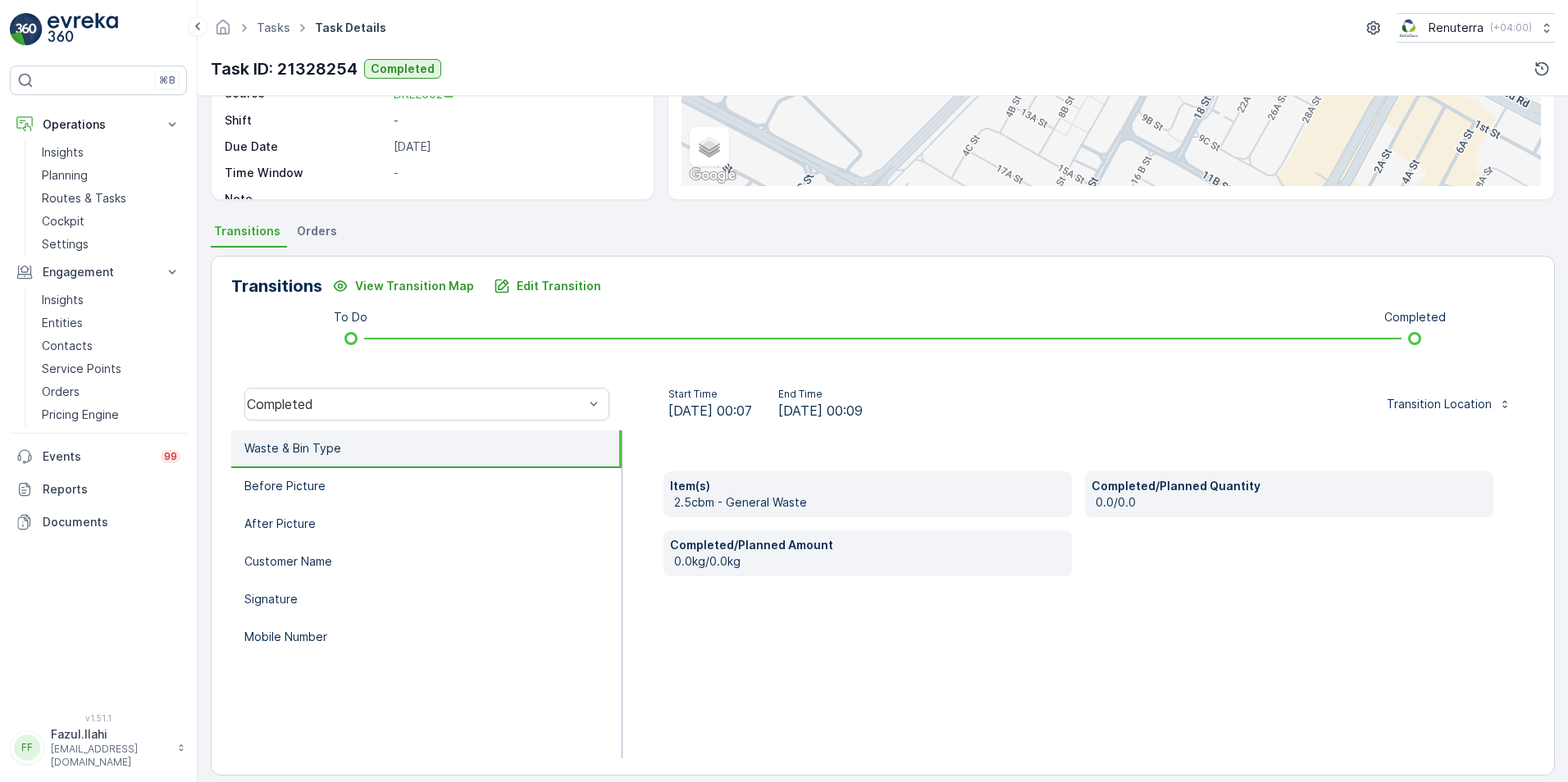
scroll to position [246, 0]
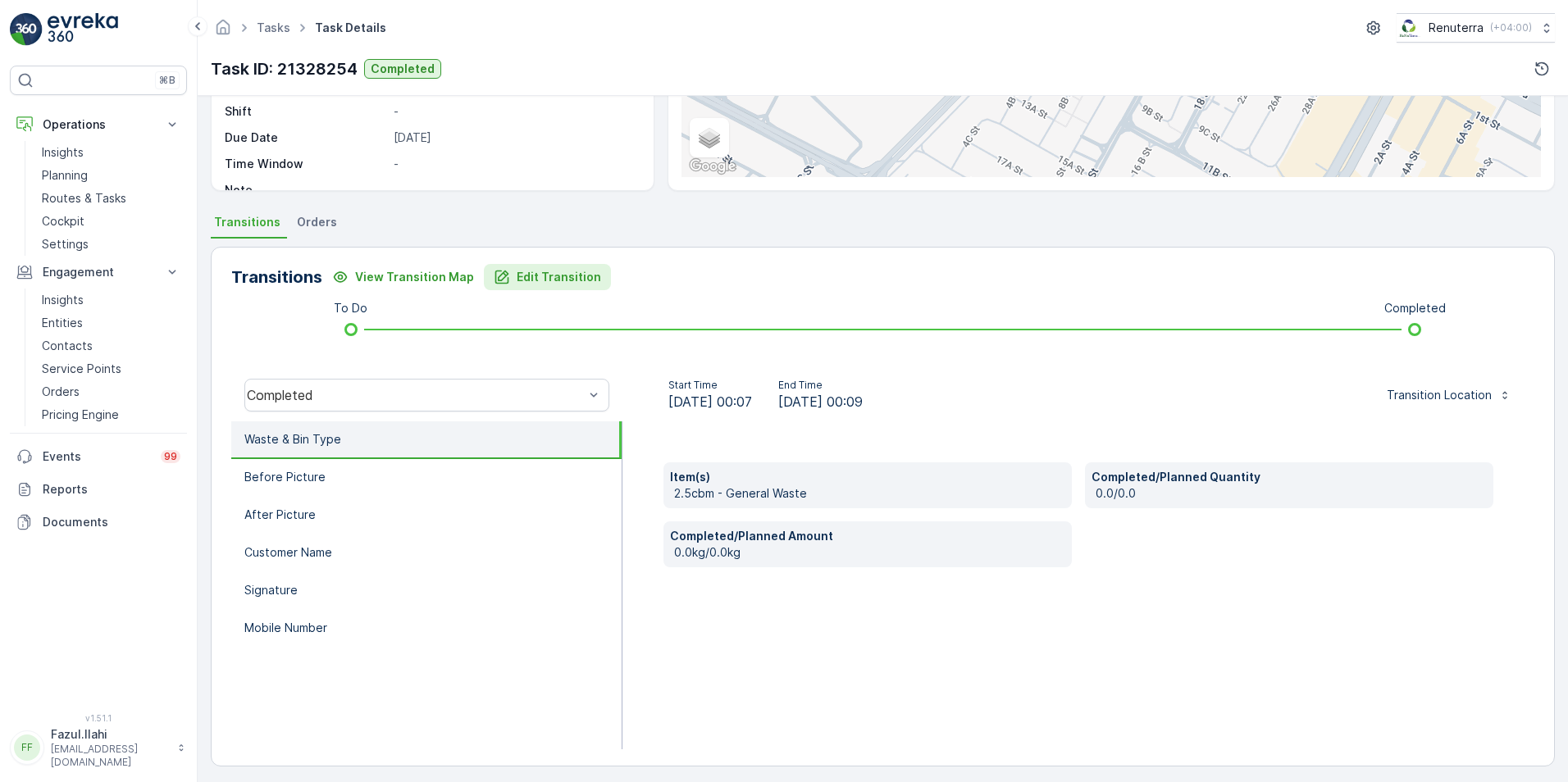
click at [516, 279] on p "Edit Transition" at bounding box center [558, 276] width 84 height 16
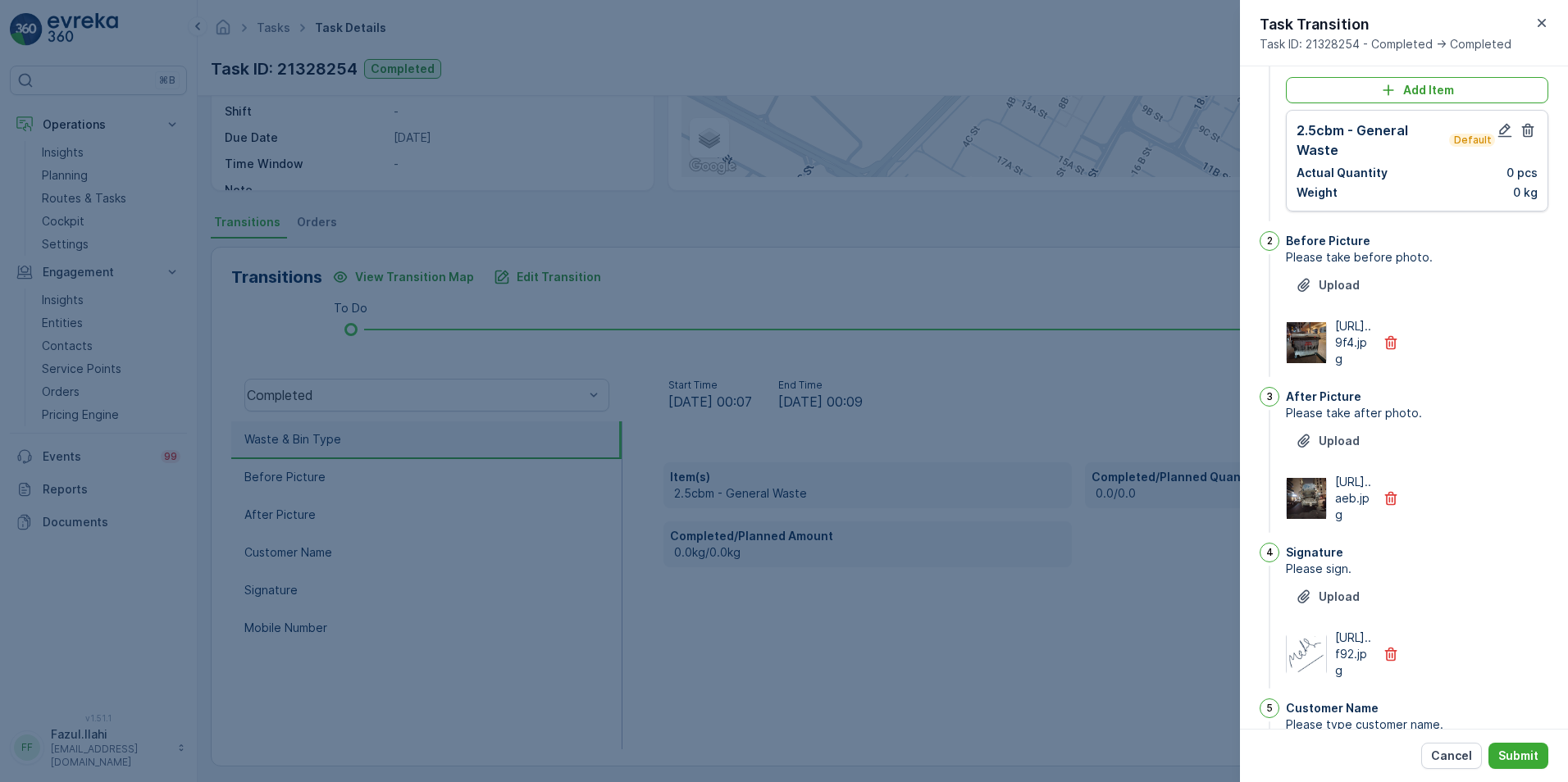
scroll to position [59, 0]
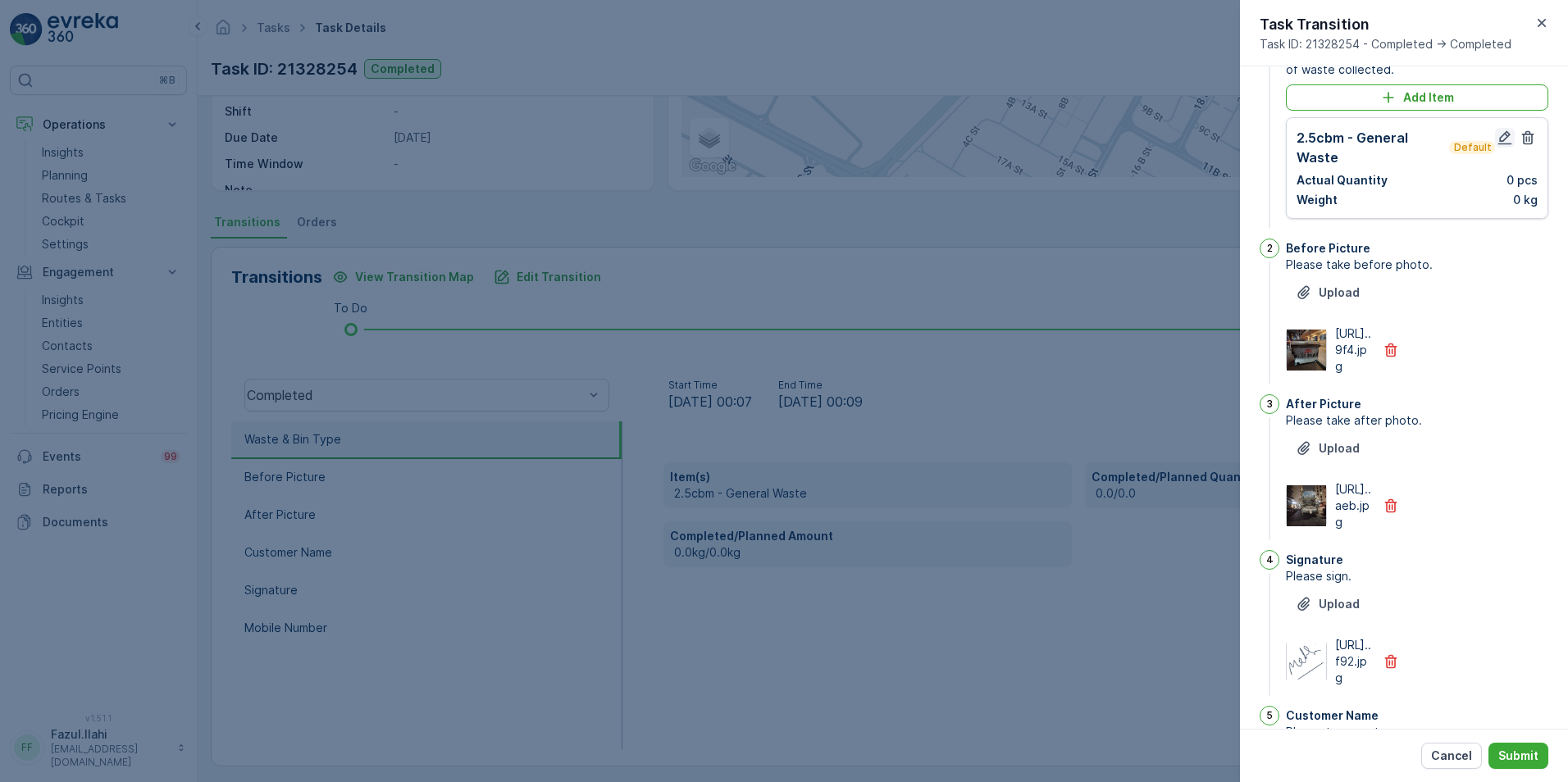
click at [1498, 138] on icon "button" at bounding box center [1505, 138] width 14 height 14
type Name "[PERSON_NAME]"
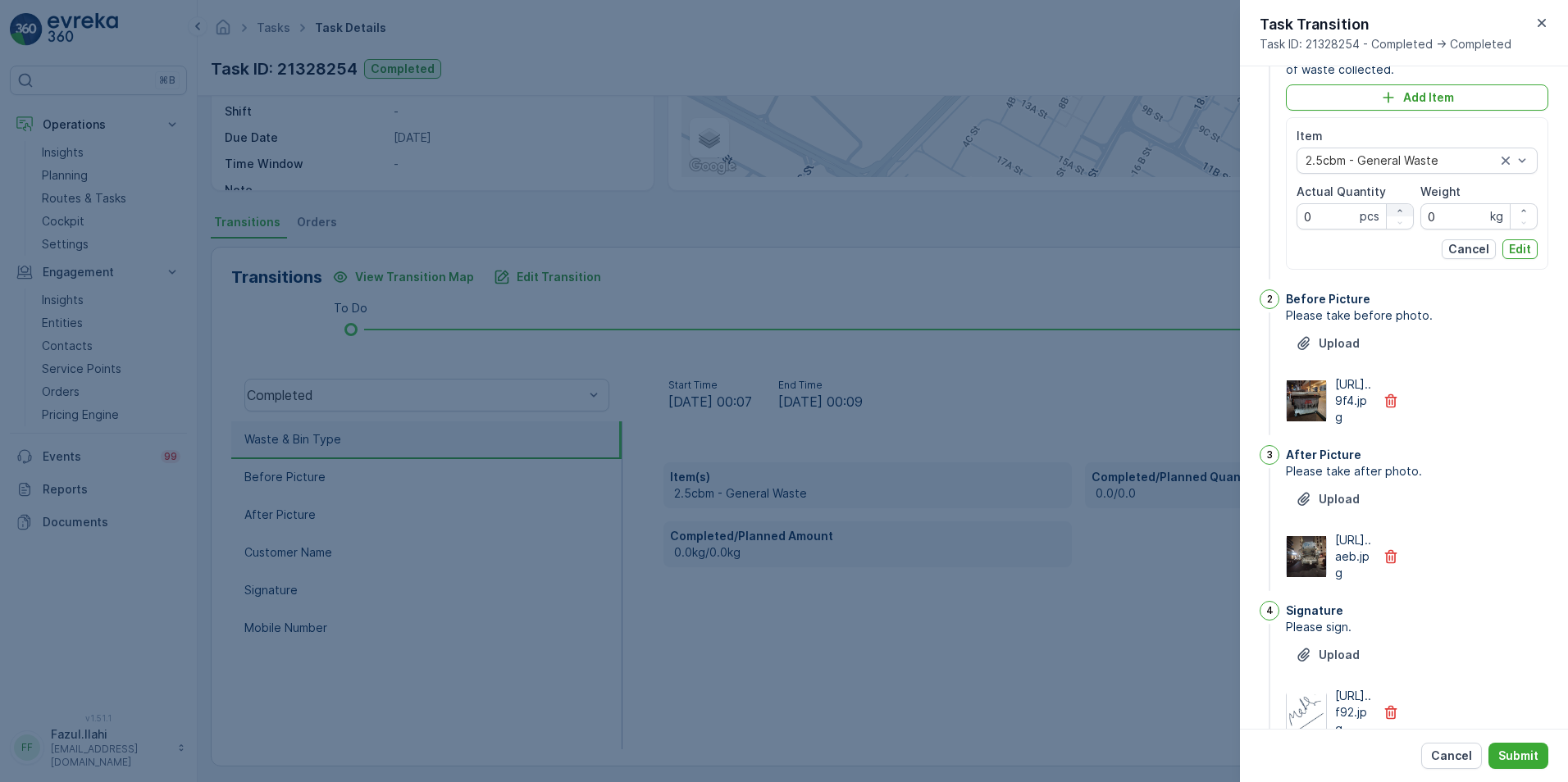
click at [1397, 208] on icon "button" at bounding box center [1400, 210] width 10 height 10
type Quantity "1"
click at [1530, 252] on button "Edit" at bounding box center [1520, 248] width 35 height 19
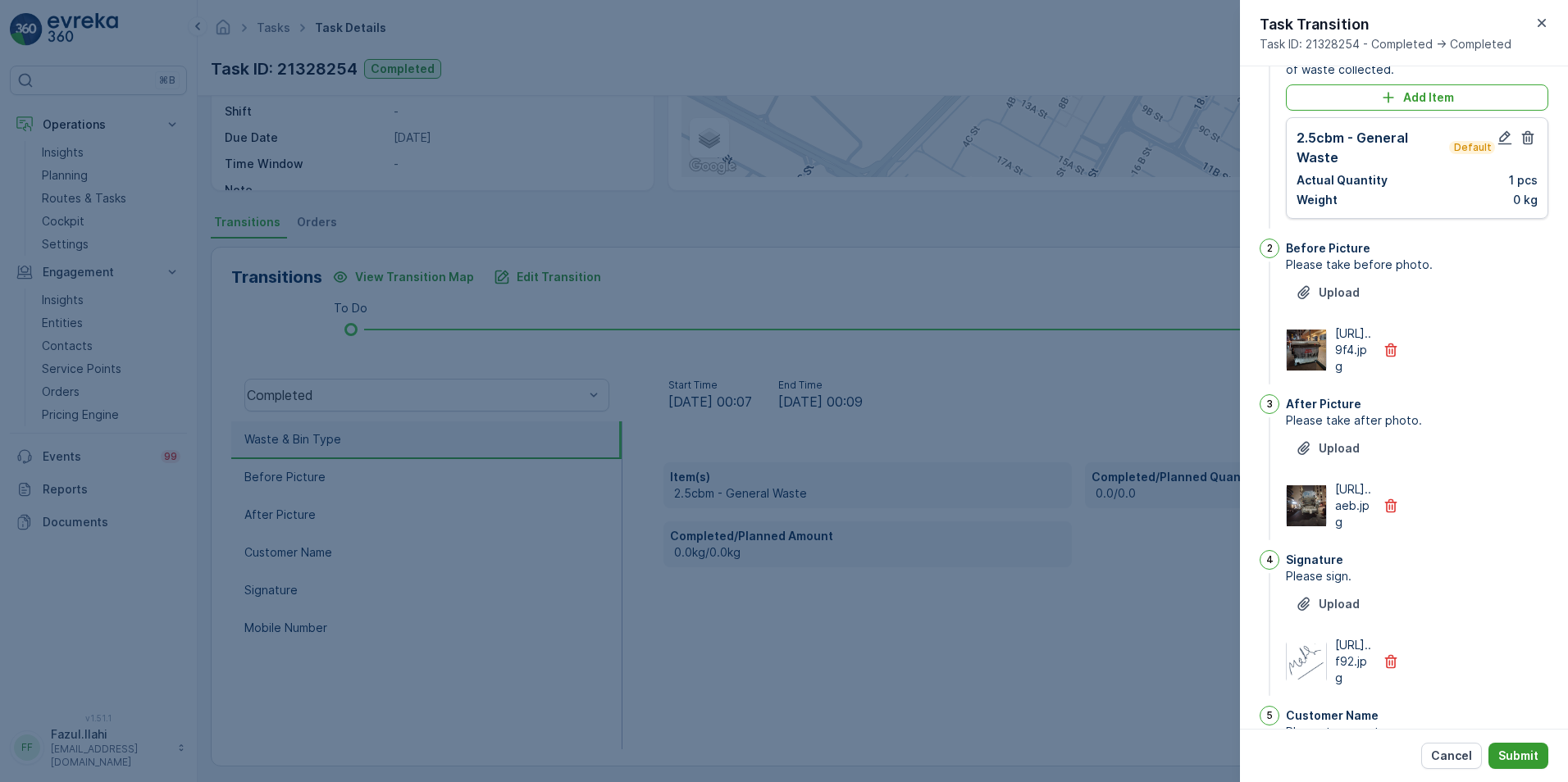
click at [1518, 756] on p "Submit" at bounding box center [1518, 755] width 40 height 16
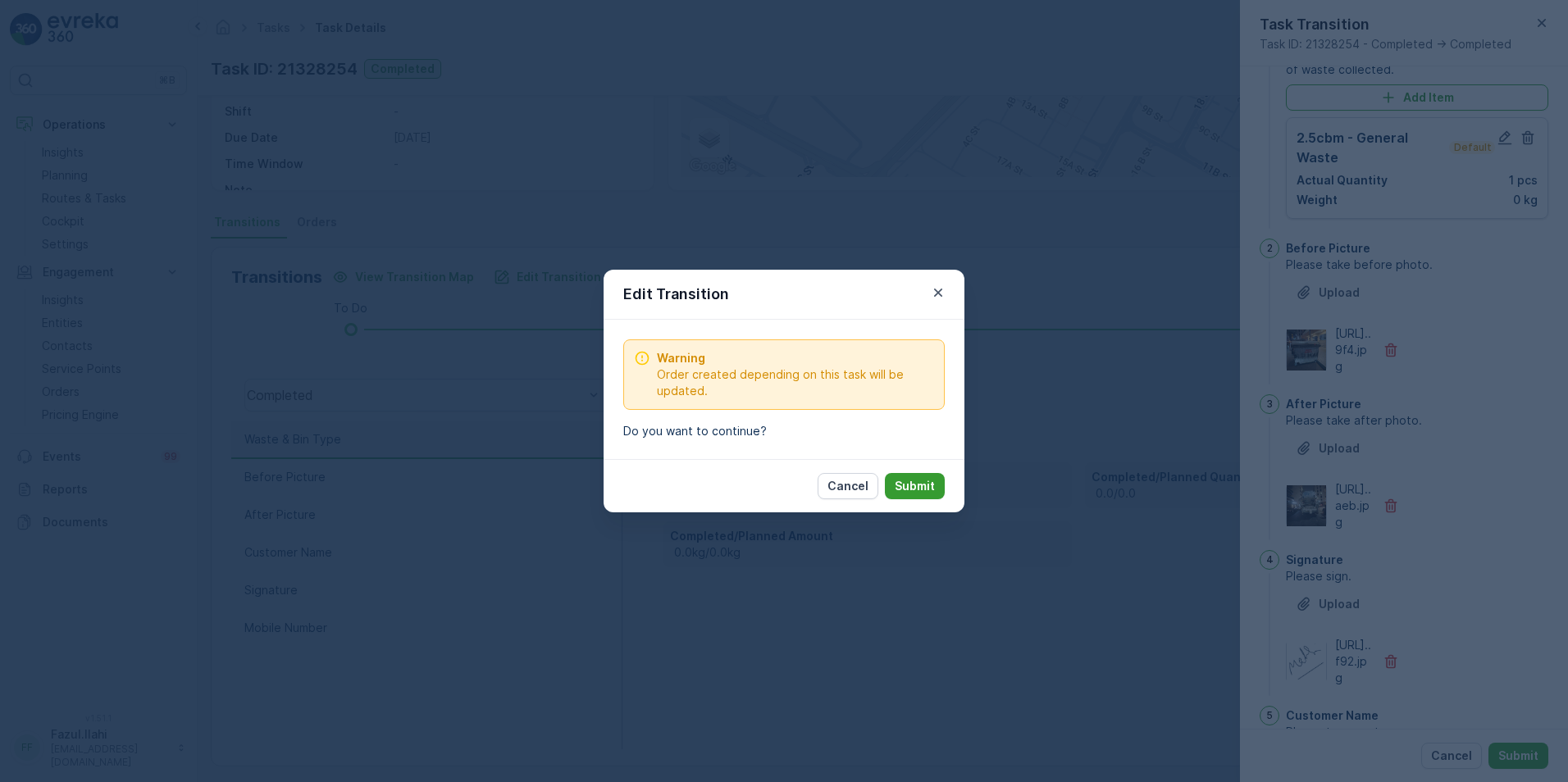
click at [925, 476] on button "Submit" at bounding box center [915, 486] width 60 height 26
type Name "[PERSON_NAME]"
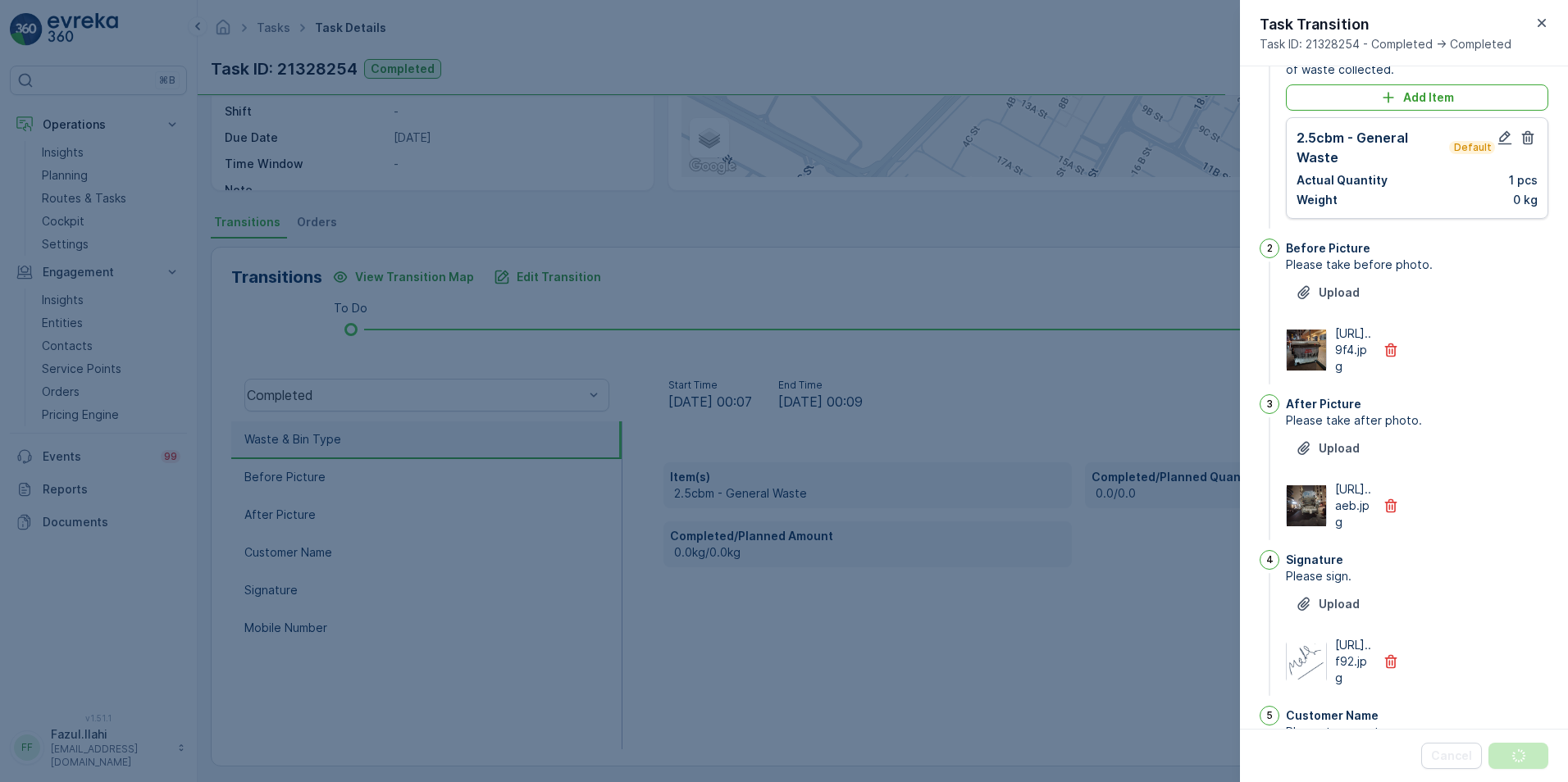
scroll to position [0, 0]
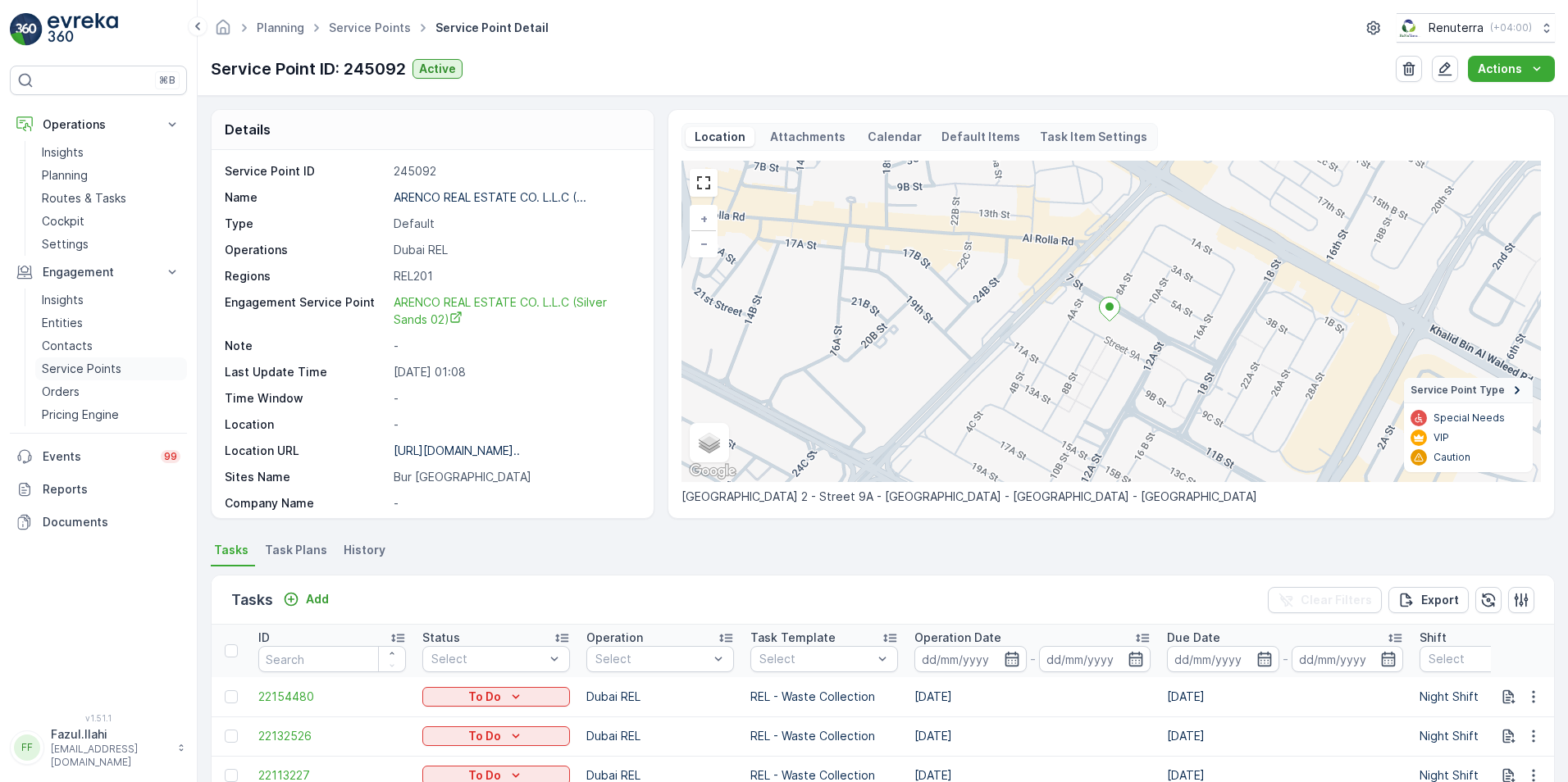
click at [78, 365] on p "Service Points" at bounding box center [82, 368] width 79 height 16
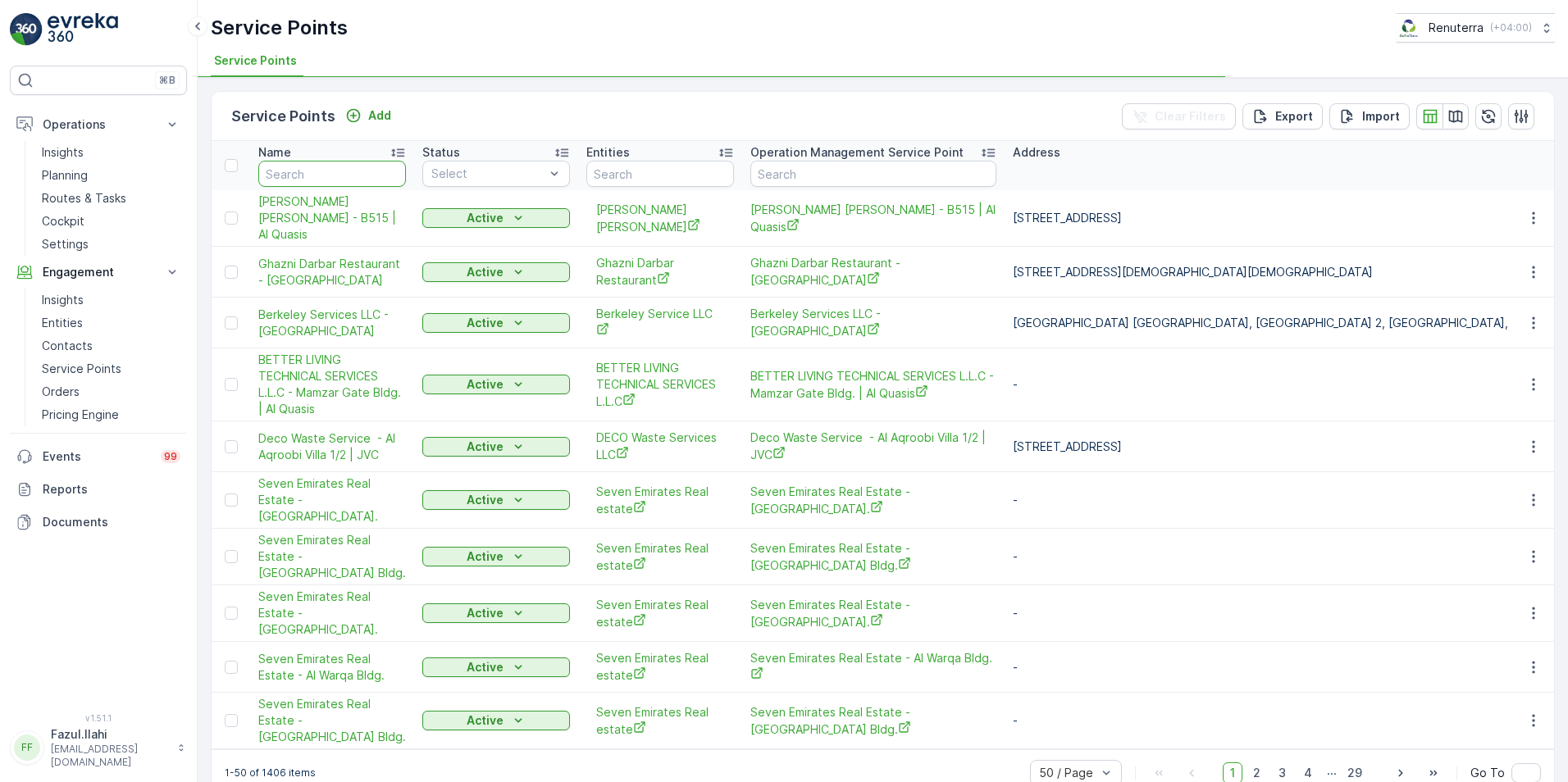
click at [339, 172] on input "text" at bounding box center [332, 173] width 147 height 26
click at [339, 173] on input "text" at bounding box center [332, 173] width 147 height 26
type input "arenco"
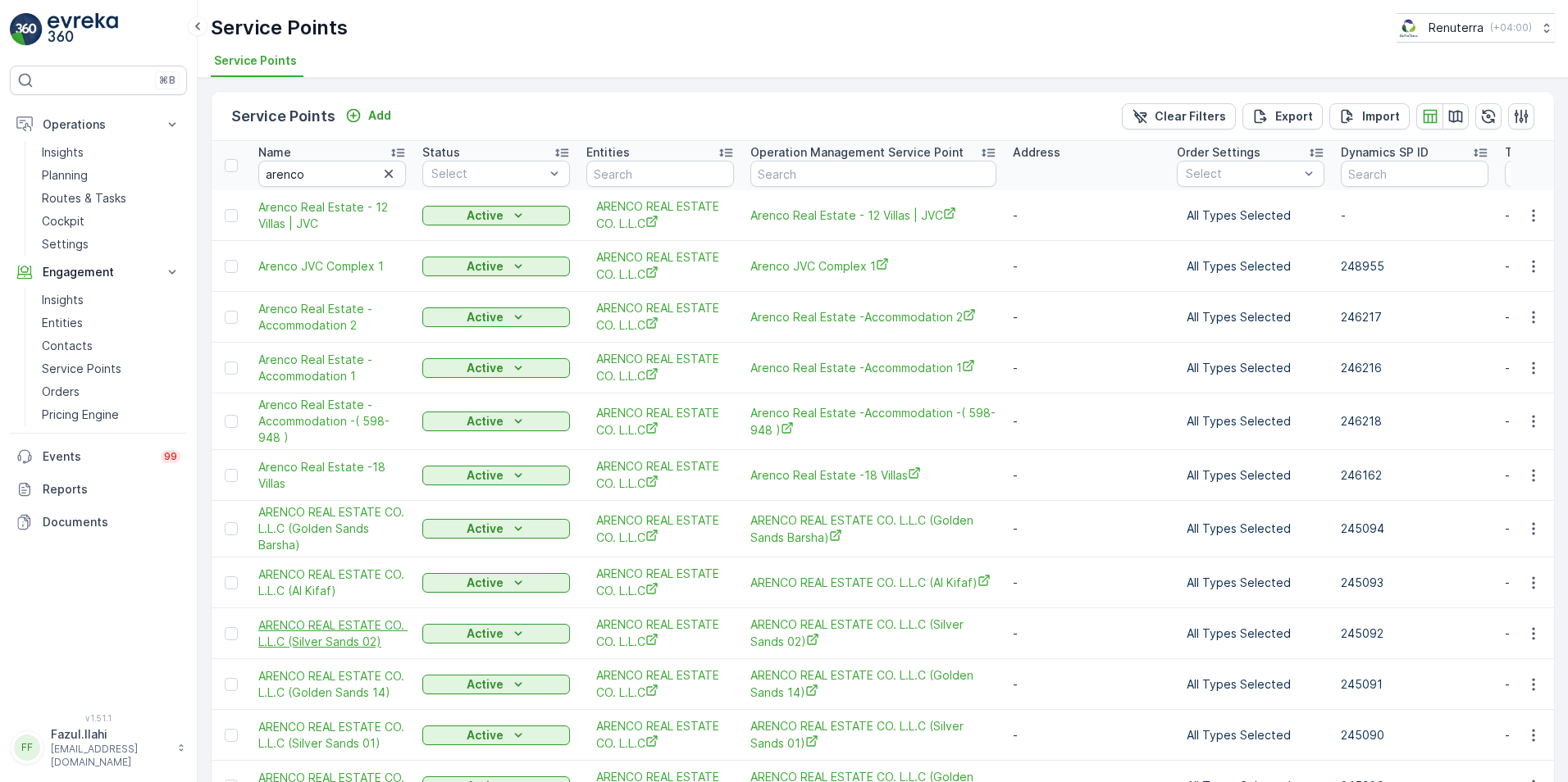
click at [361, 634] on span "ARENCO REAL ESTATE CO. L.L.C (Silver Sands 02)" at bounding box center [332, 633] width 147 height 33
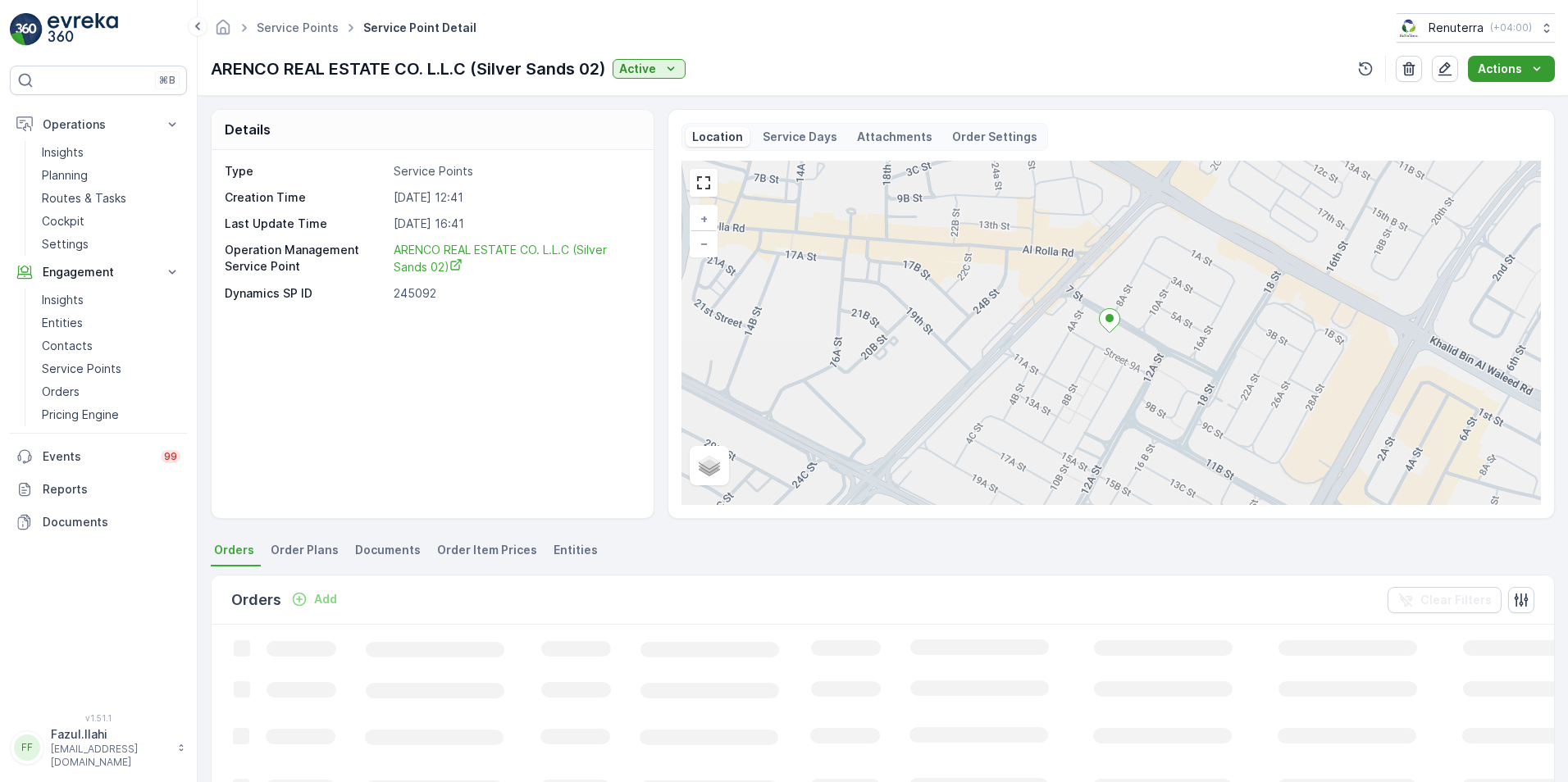
click at [1527, 72] on div "Actions" at bounding box center [1512, 68] width 67 height 16
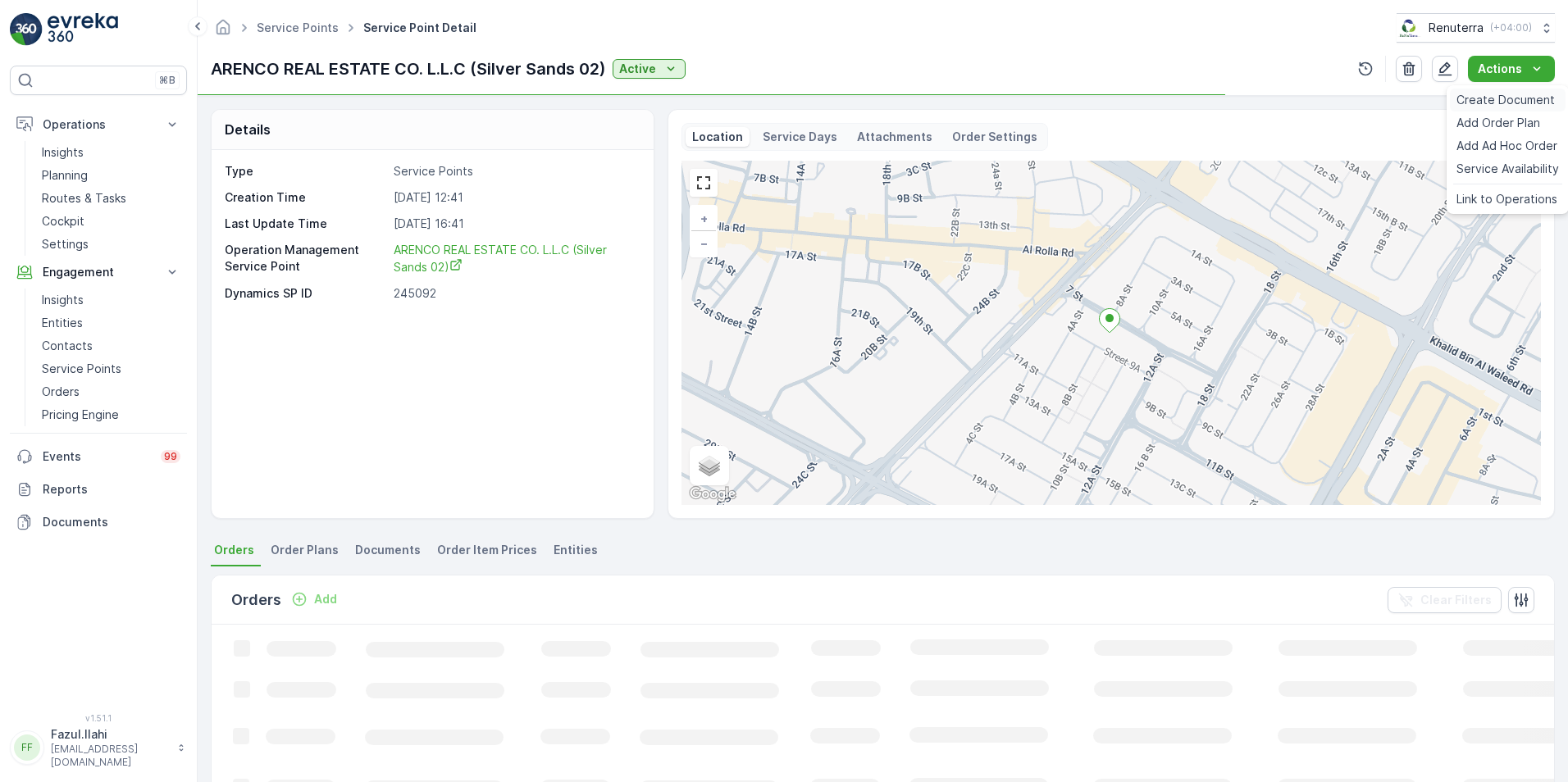
click at [1504, 97] on span "Create Document" at bounding box center [1505, 99] width 99 height 16
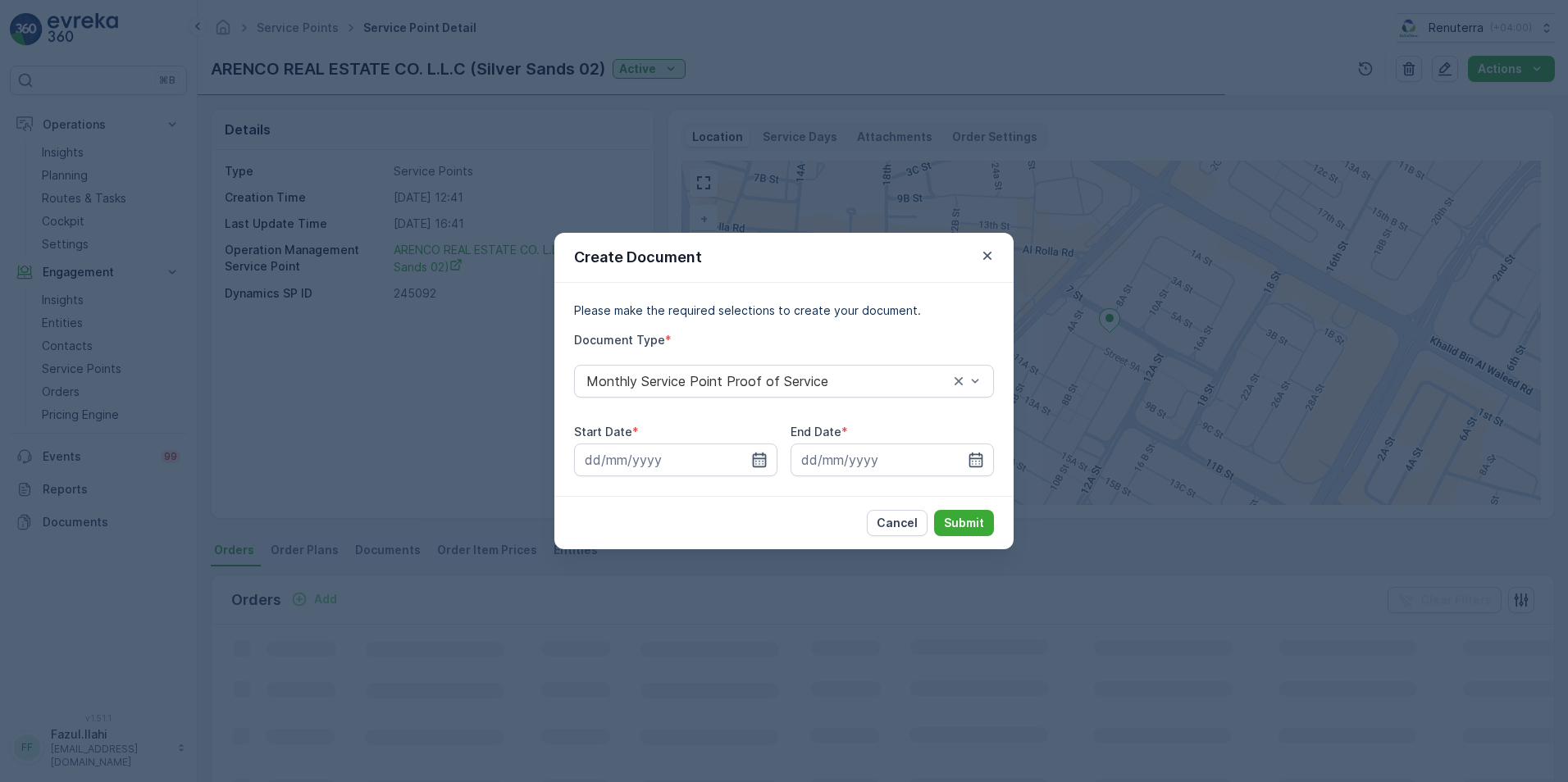
click at [765, 456] on icon "button" at bounding box center [760, 460] width 14 height 15
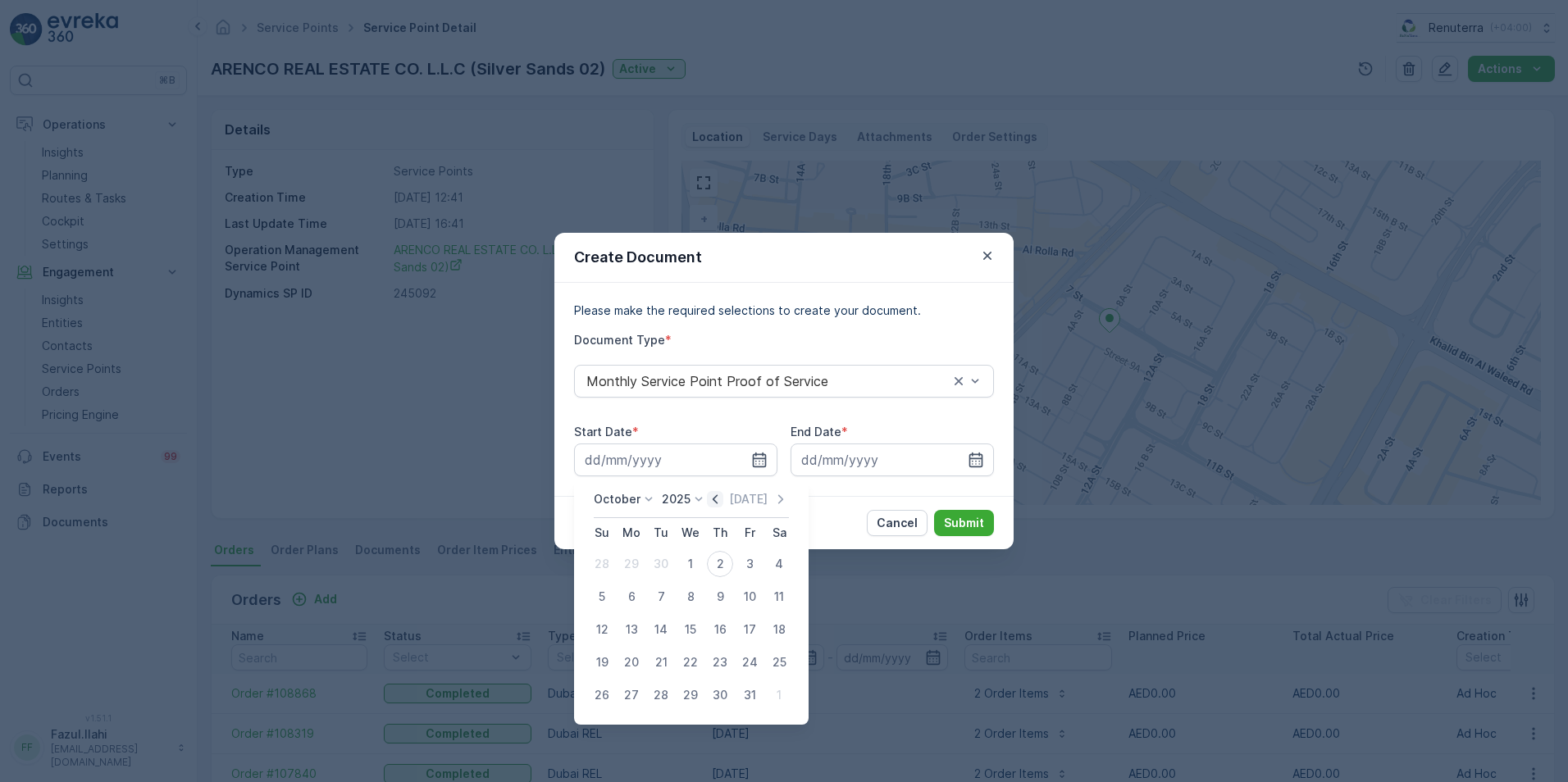
click at [723, 498] on icon "button" at bounding box center [714, 498] width 16 height 16
click at [631, 562] on div "1" at bounding box center [631, 563] width 26 height 26
type input "[DATE]"
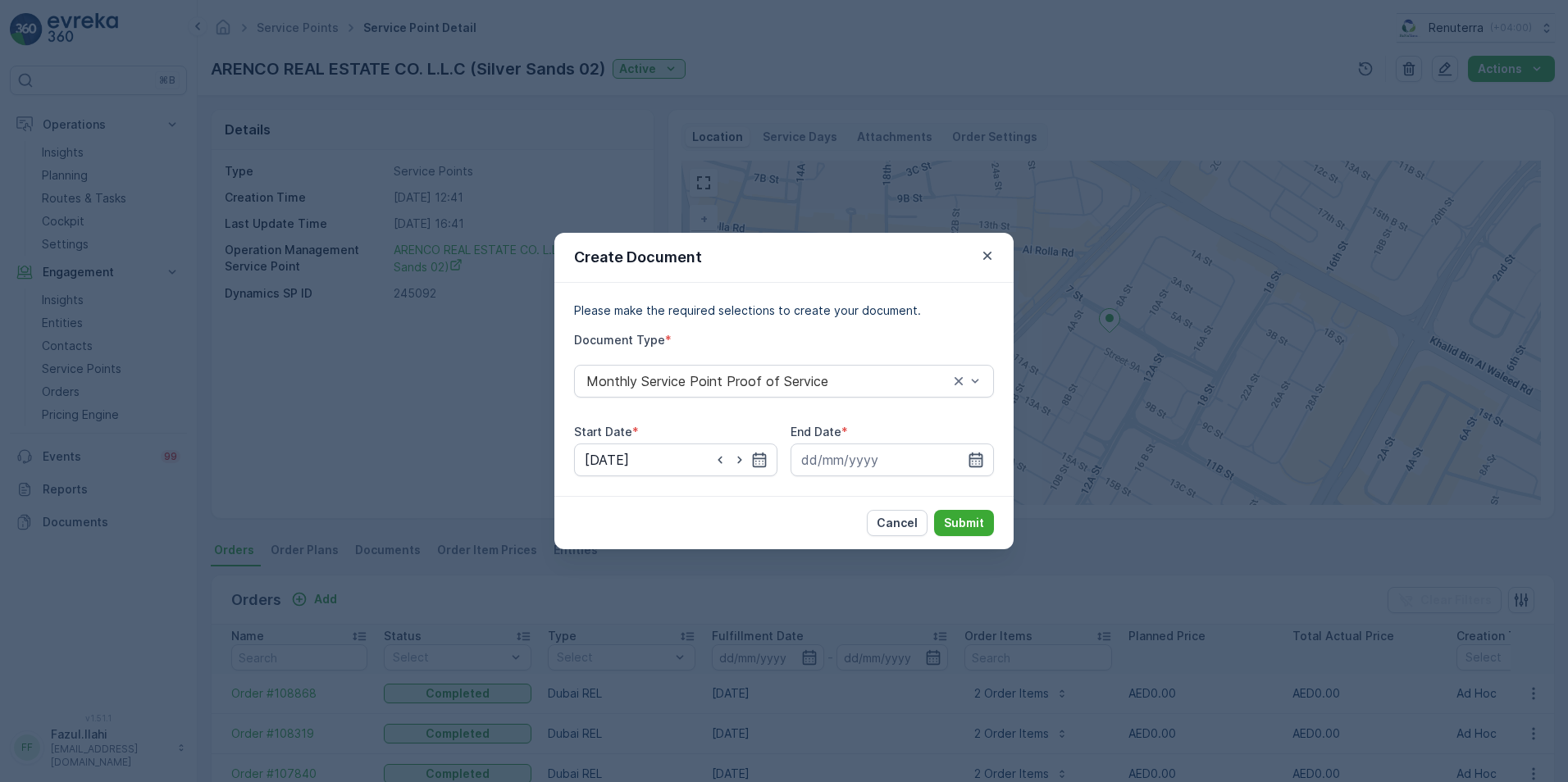
click at [979, 453] on icon "button" at bounding box center [975, 459] width 16 height 16
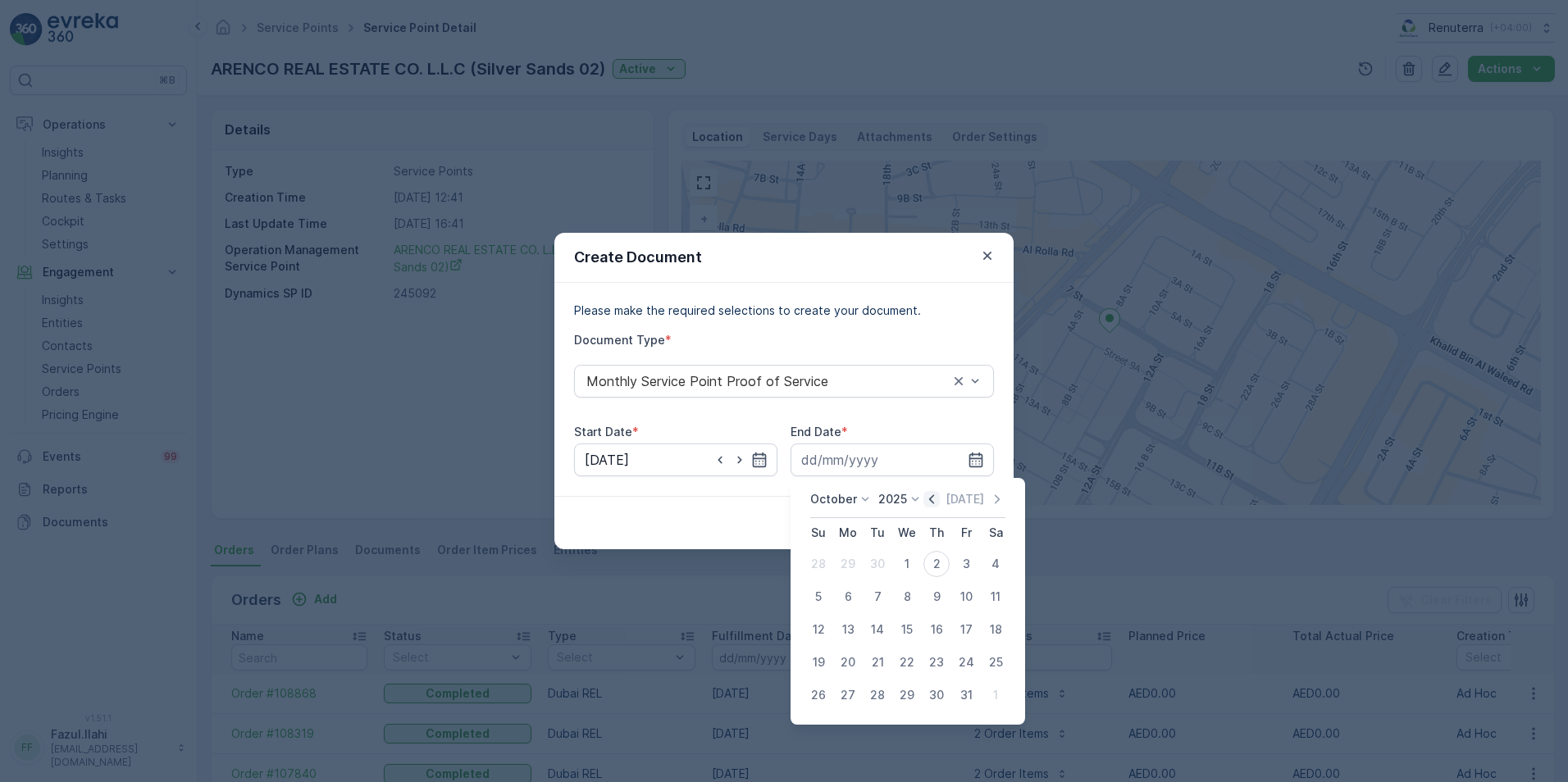
click at [940, 495] on icon "button" at bounding box center [931, 498] width 16 height 16
click at [882, 698] on div "30" at bounding box center [877, 694] width 26 height 26
type input "[DATE]"
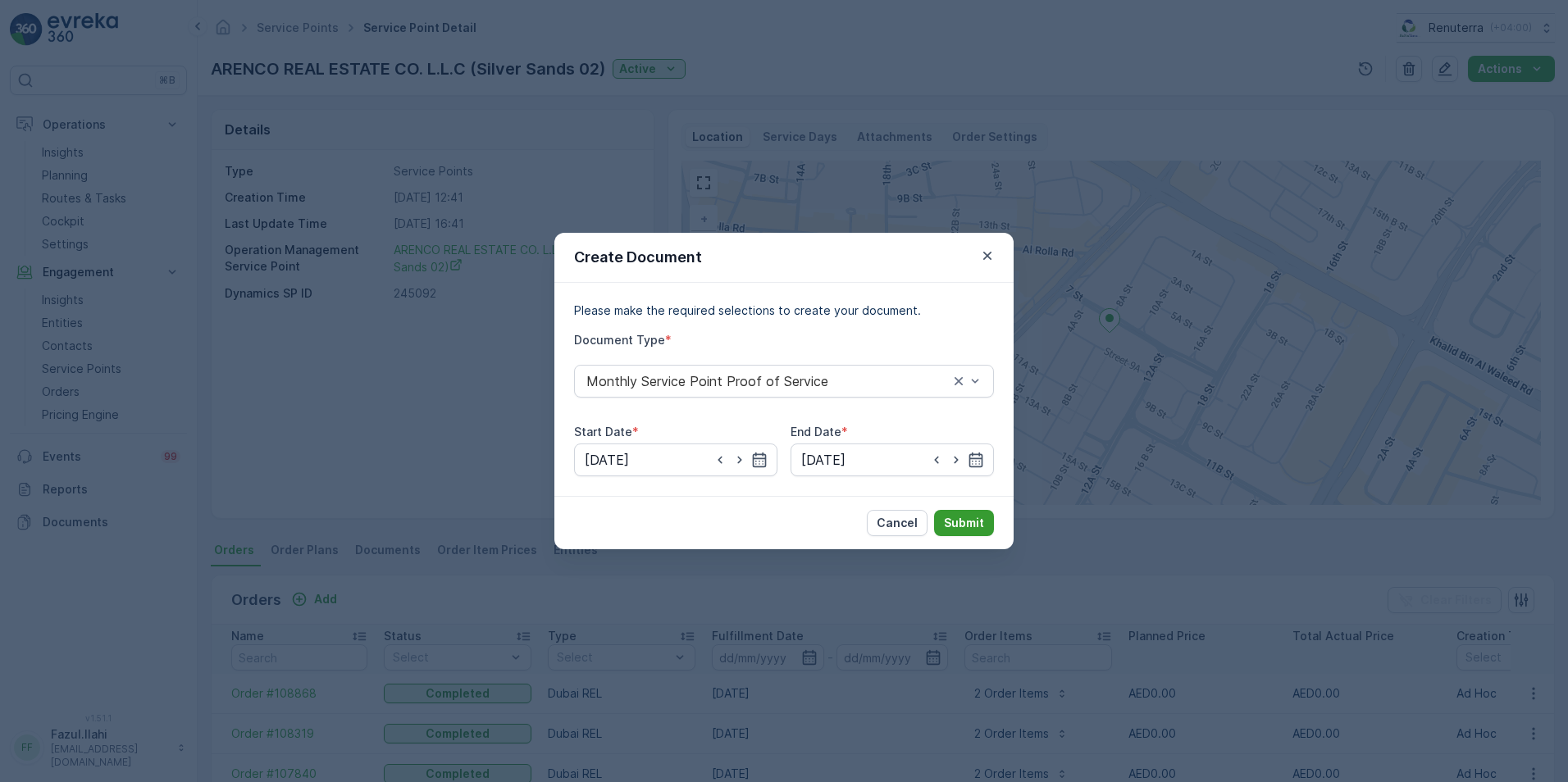
click at [951, 521] on p "Submit" at bounding box center [964, 522] width 40 height 16
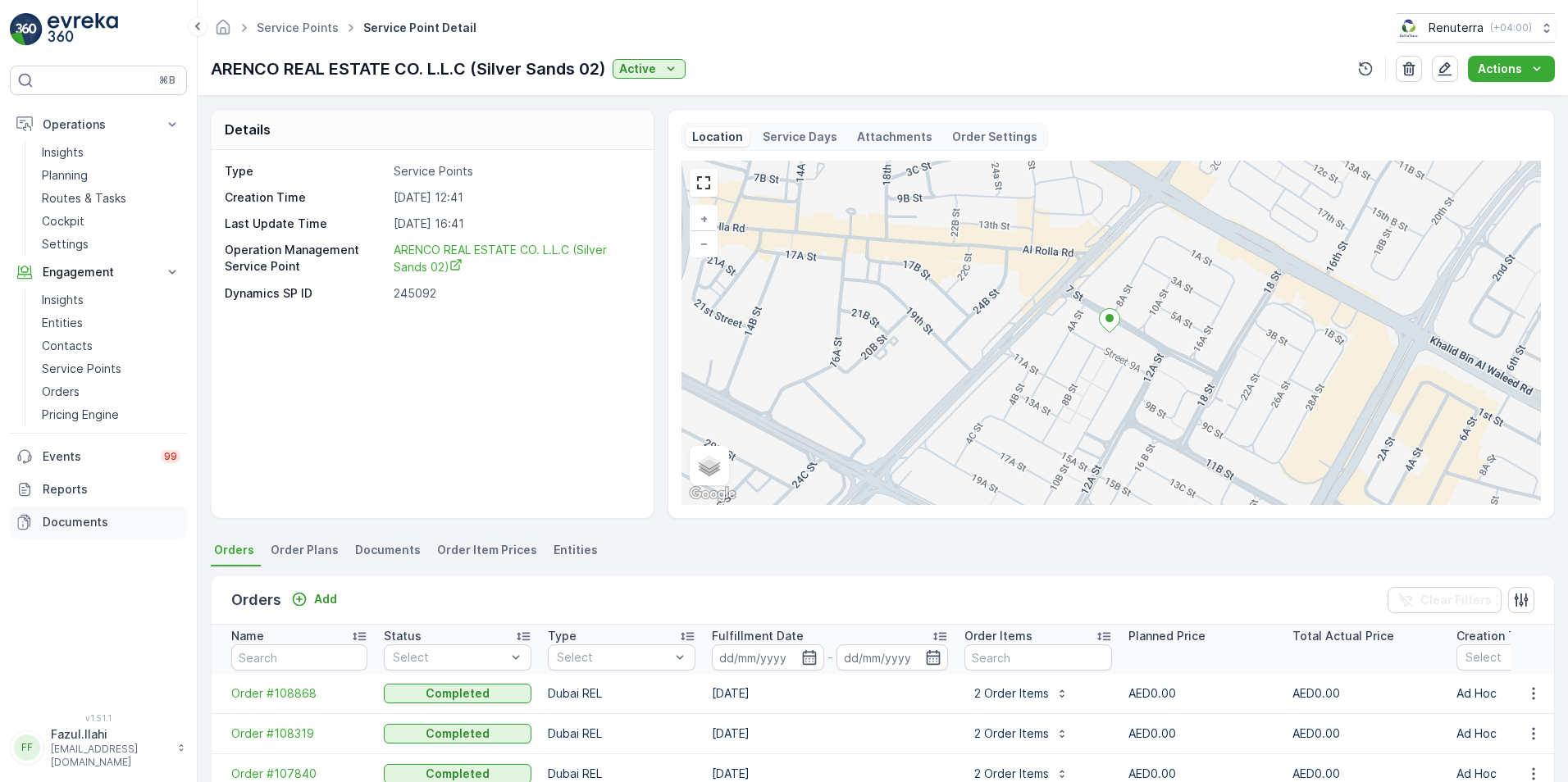
click at [69, 521] on p "Documents" at bounding box center [112, 521] width 138 height 16
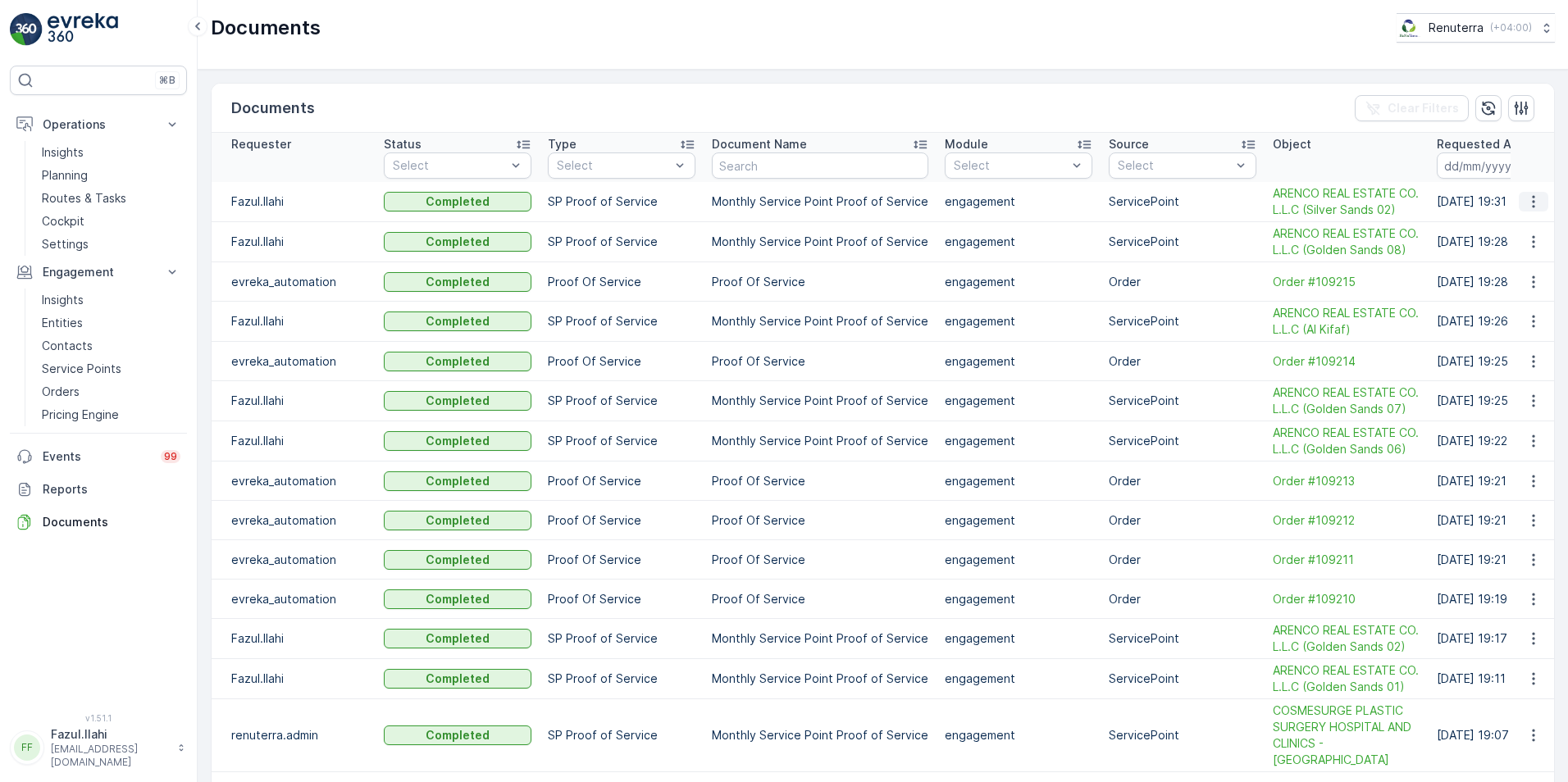
click at [1532, 201] on icon "button" at bounding box center [1533, 201] width 16 height 16
click at [1529, 232] on span "See Details" at bounding box center [1528, 226] width 63 height 16
click at [77, 171] on p "Planning" at bounding box center [65, 175] width 46 height 16
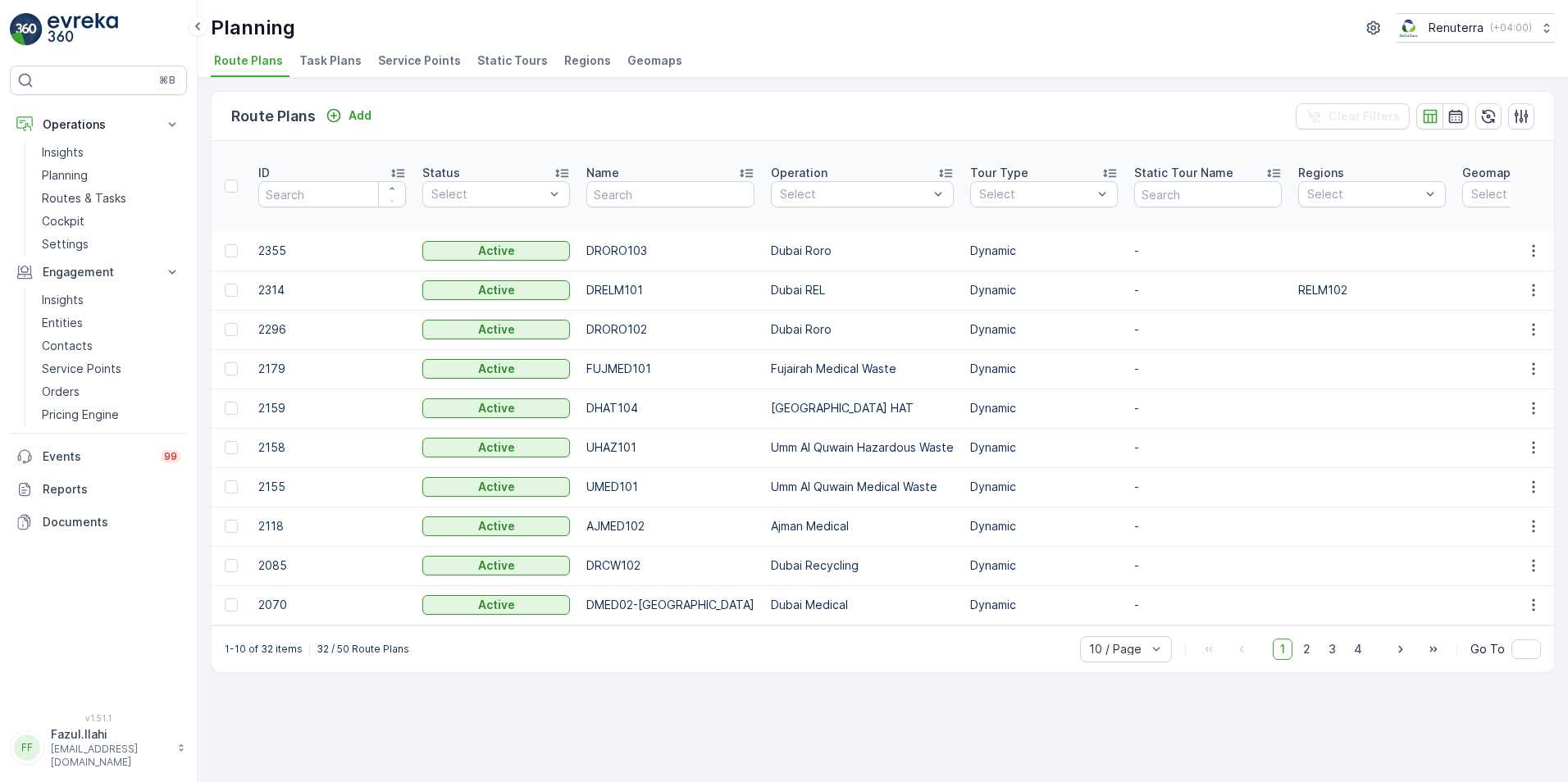
click at [422, 52] on span "Service Points" at bounding box center [419, 60] width 83 height 16
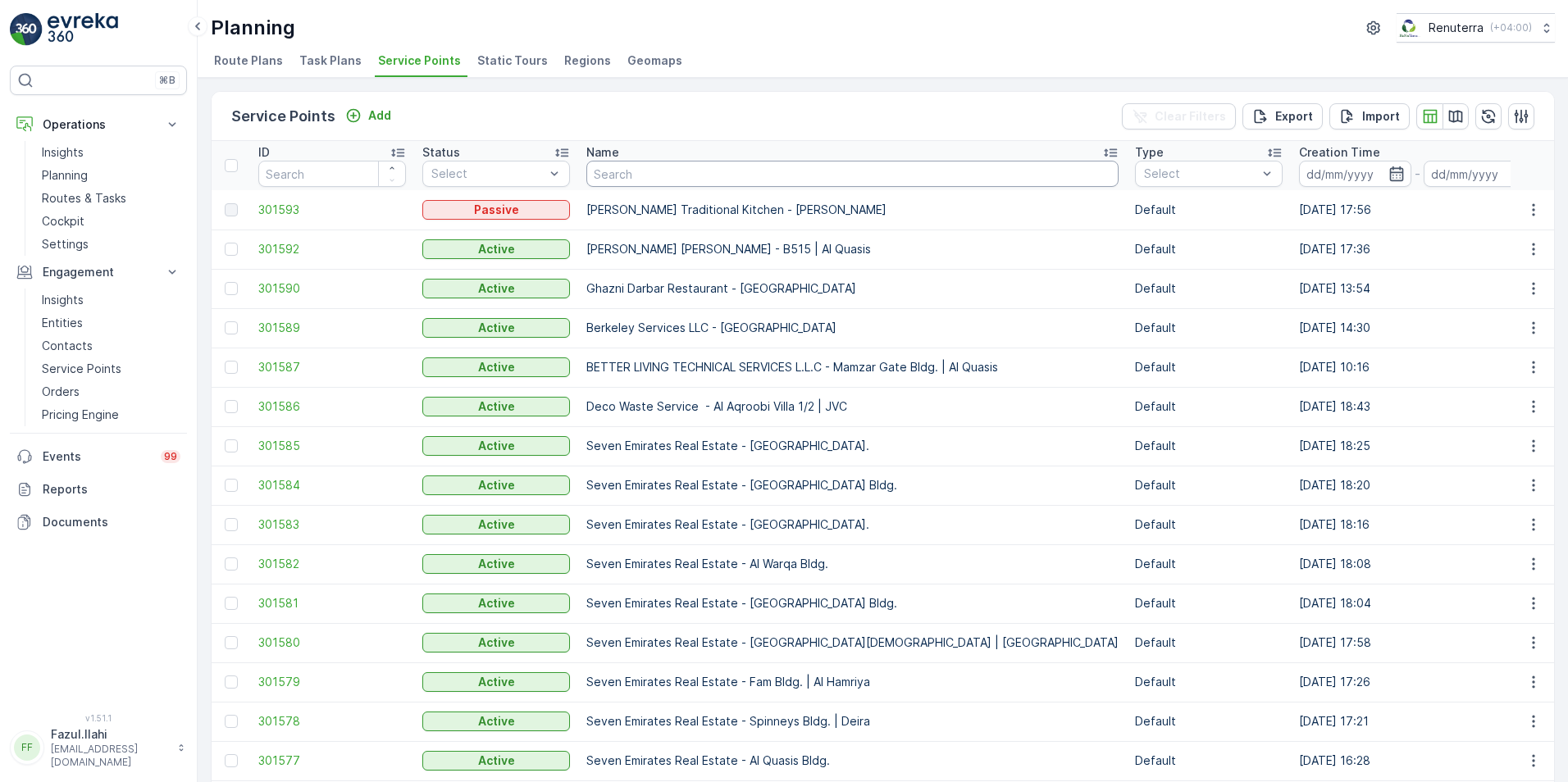
click at [676, 173] on input "text" at bounding box center [852, 173] width 532 height 26
type input "arenco"
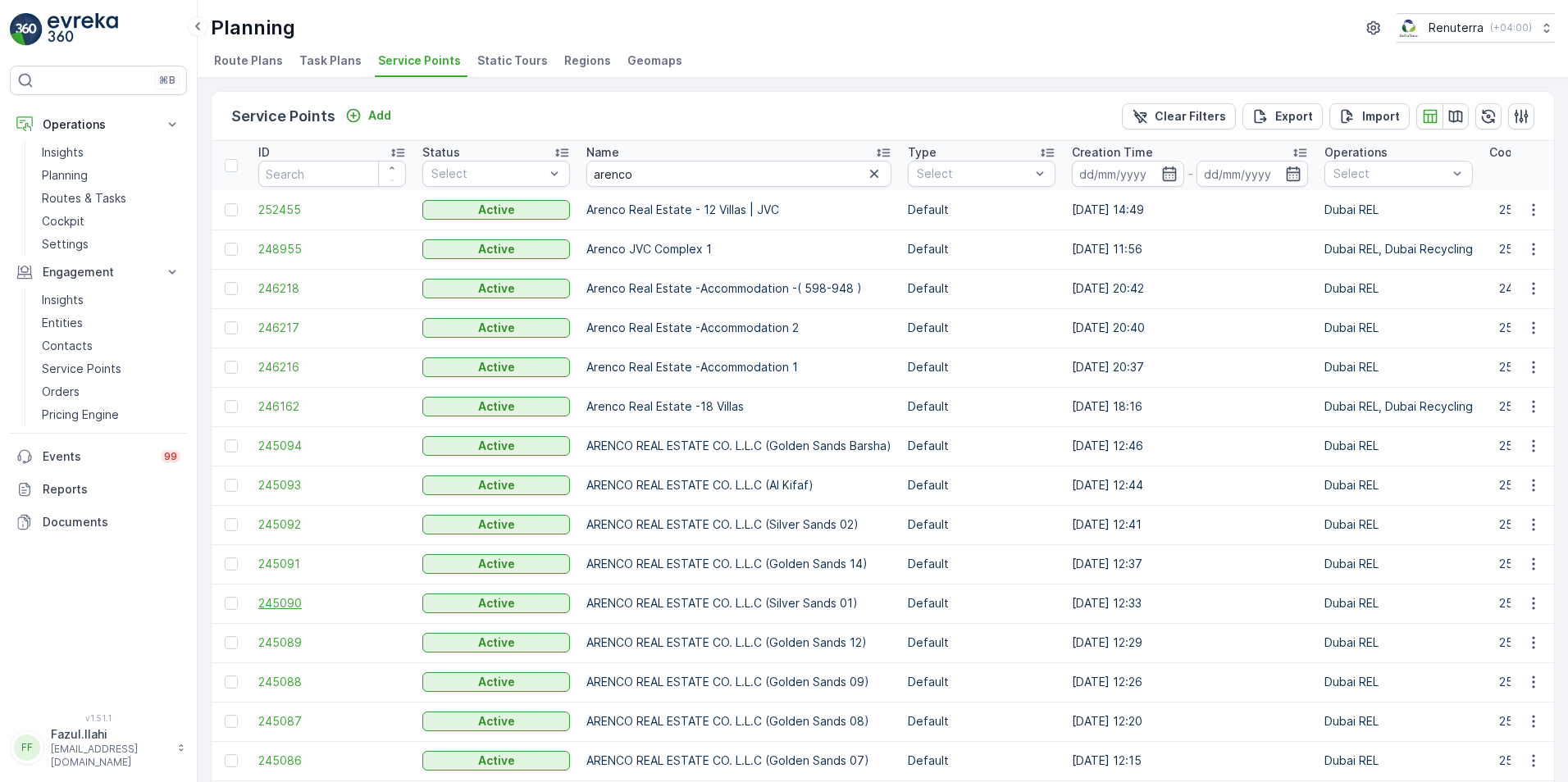
click at [291, 600] on span "245090" at bounding box center [332, 603] width 147 height 16
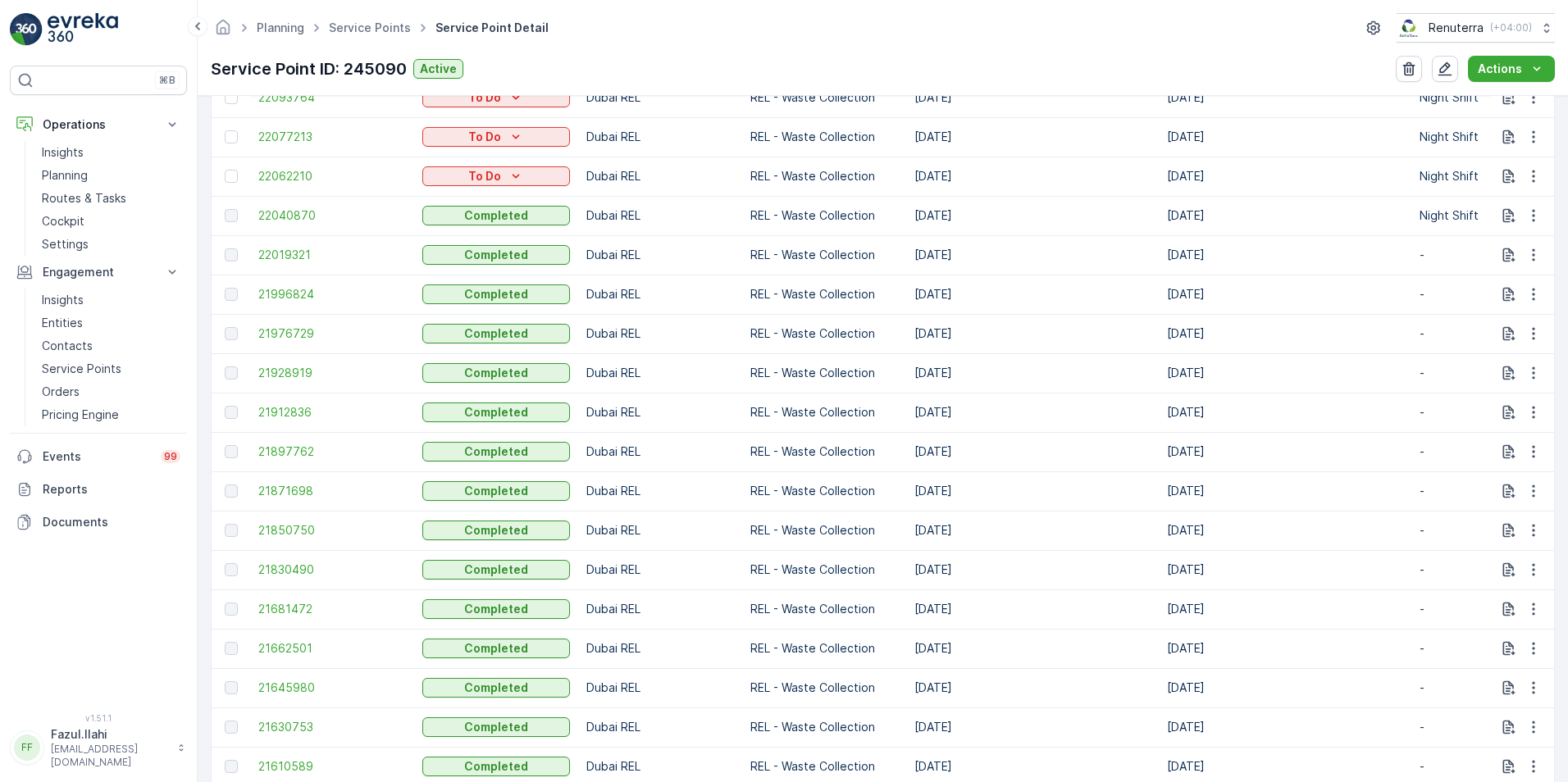
scroll to position [737, 0]
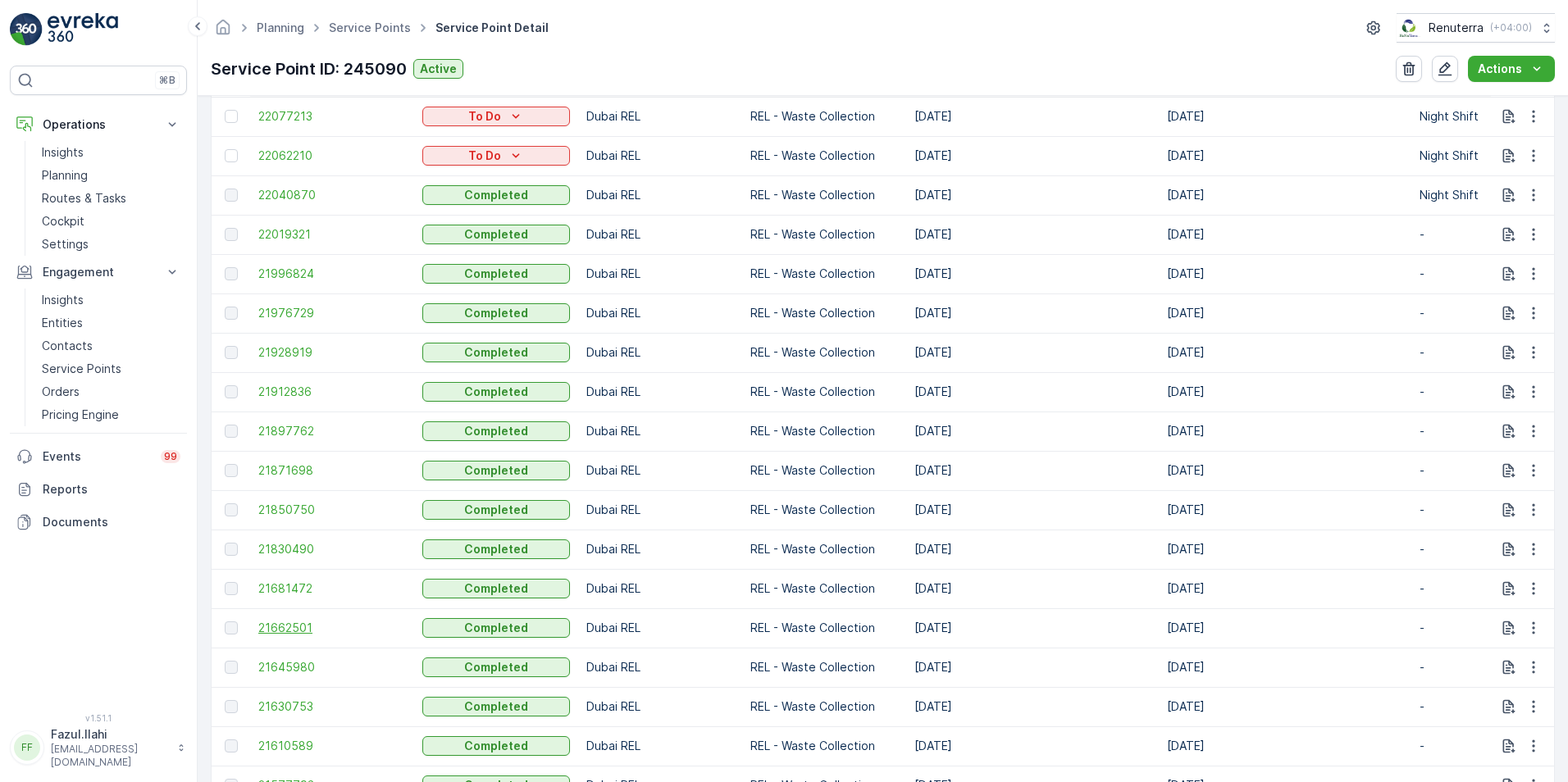
click at [301, 628] on span "21662501" at bounding box center [332, 627] width 147 height 16
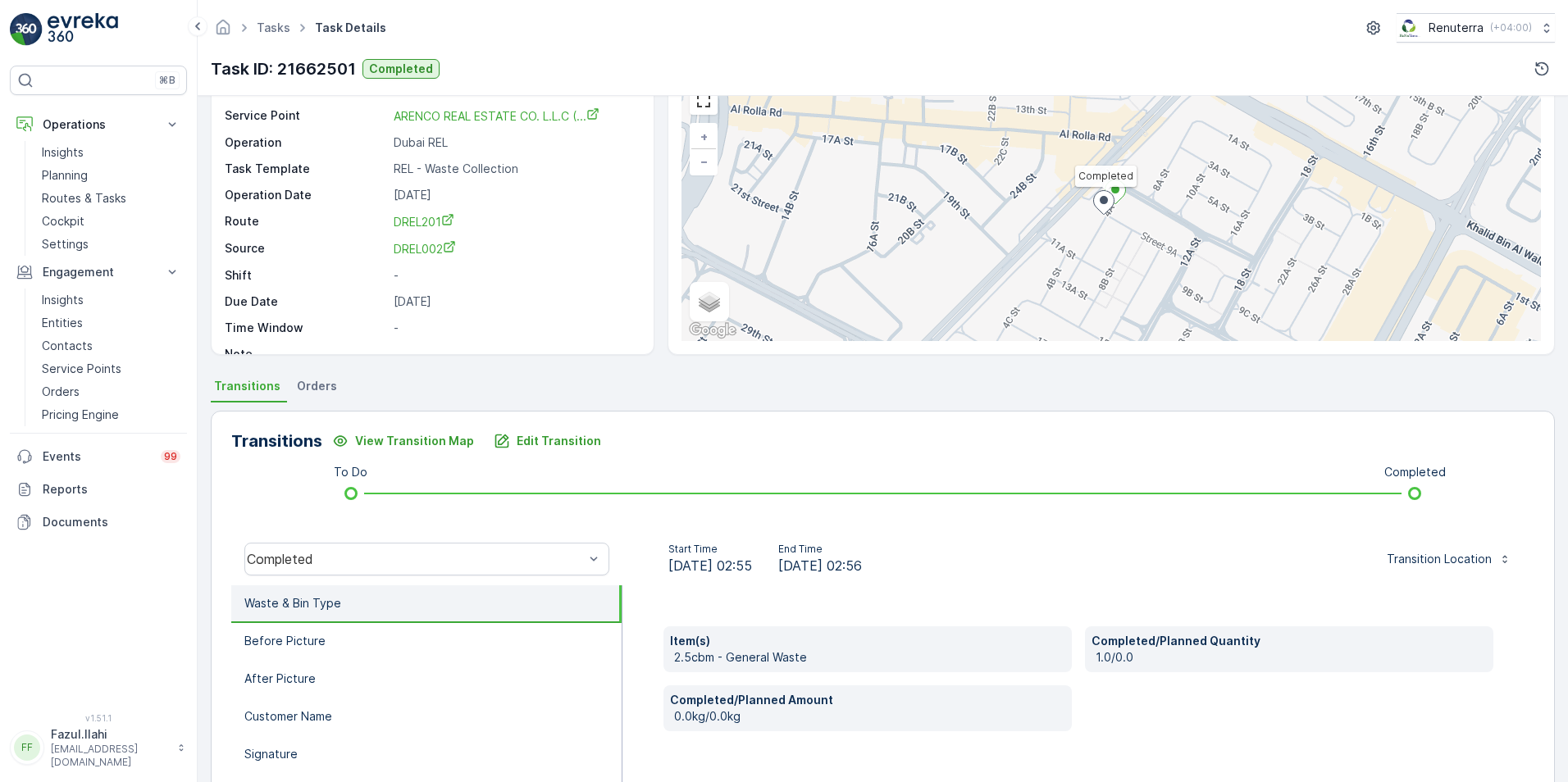
scroll to position [164, 0]
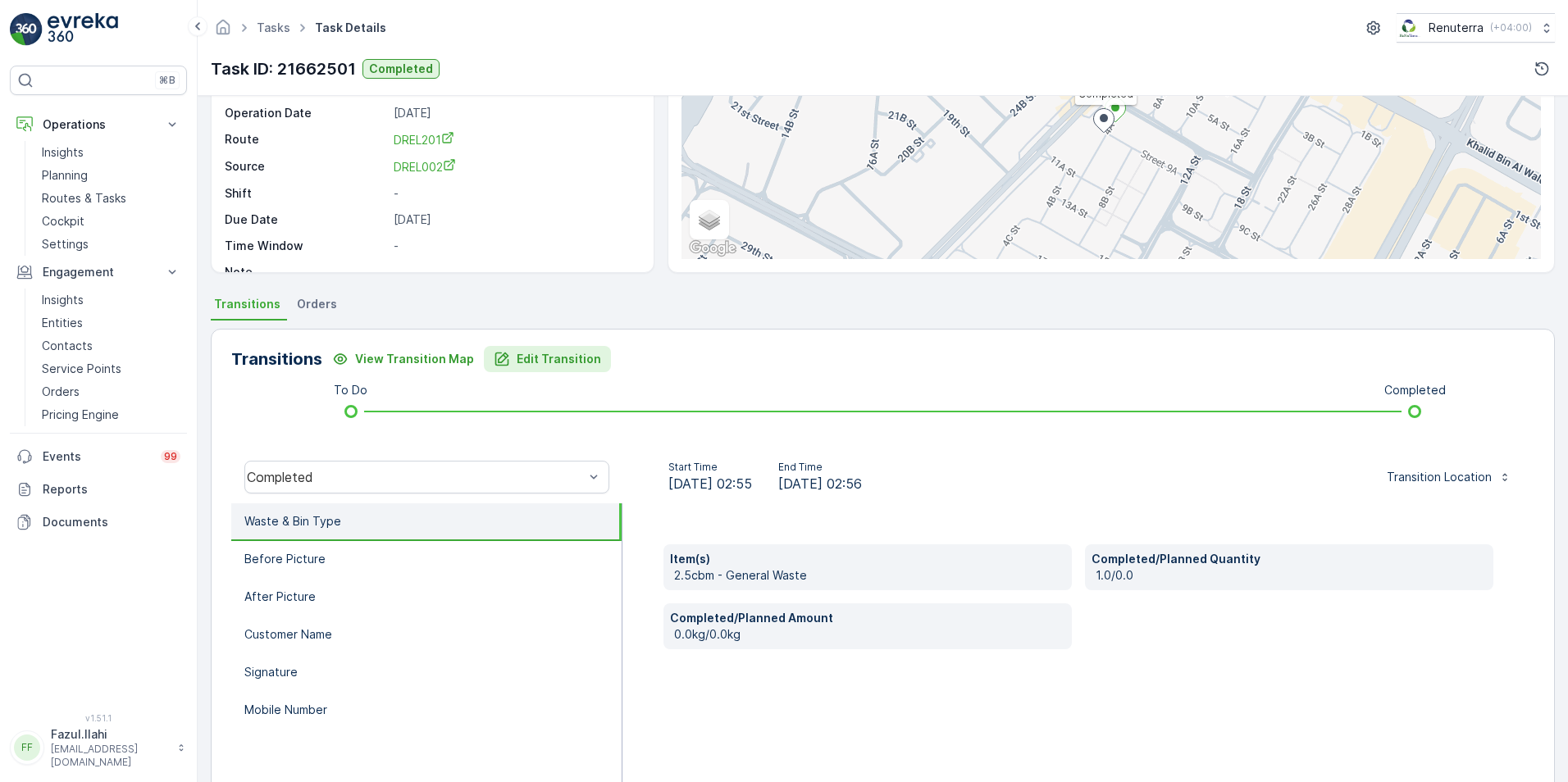
click at [516, 362] on p "Edit Transition" at bounding box center [558, 359] width 84 height 16
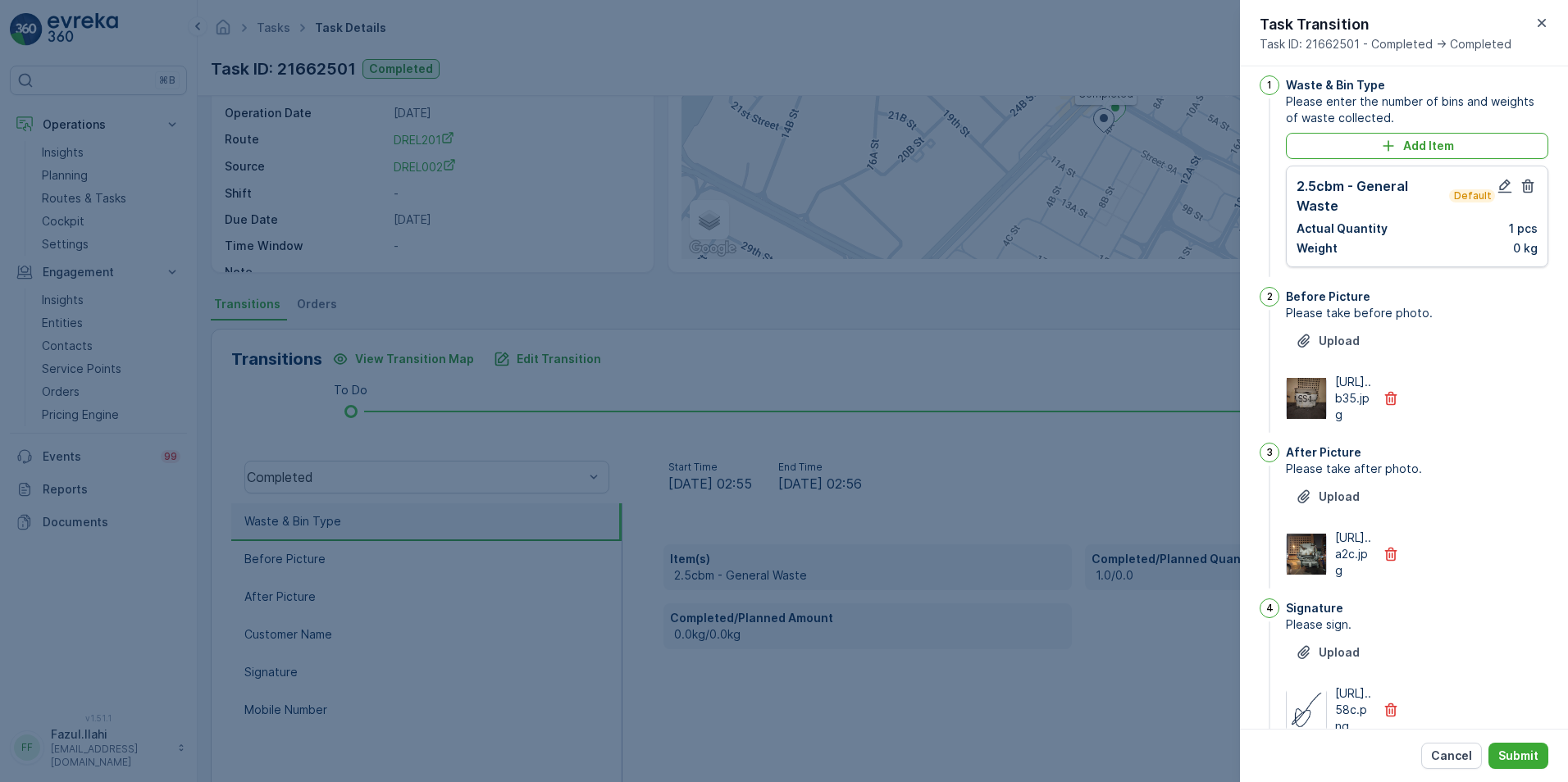
scroll to position [0, 0]
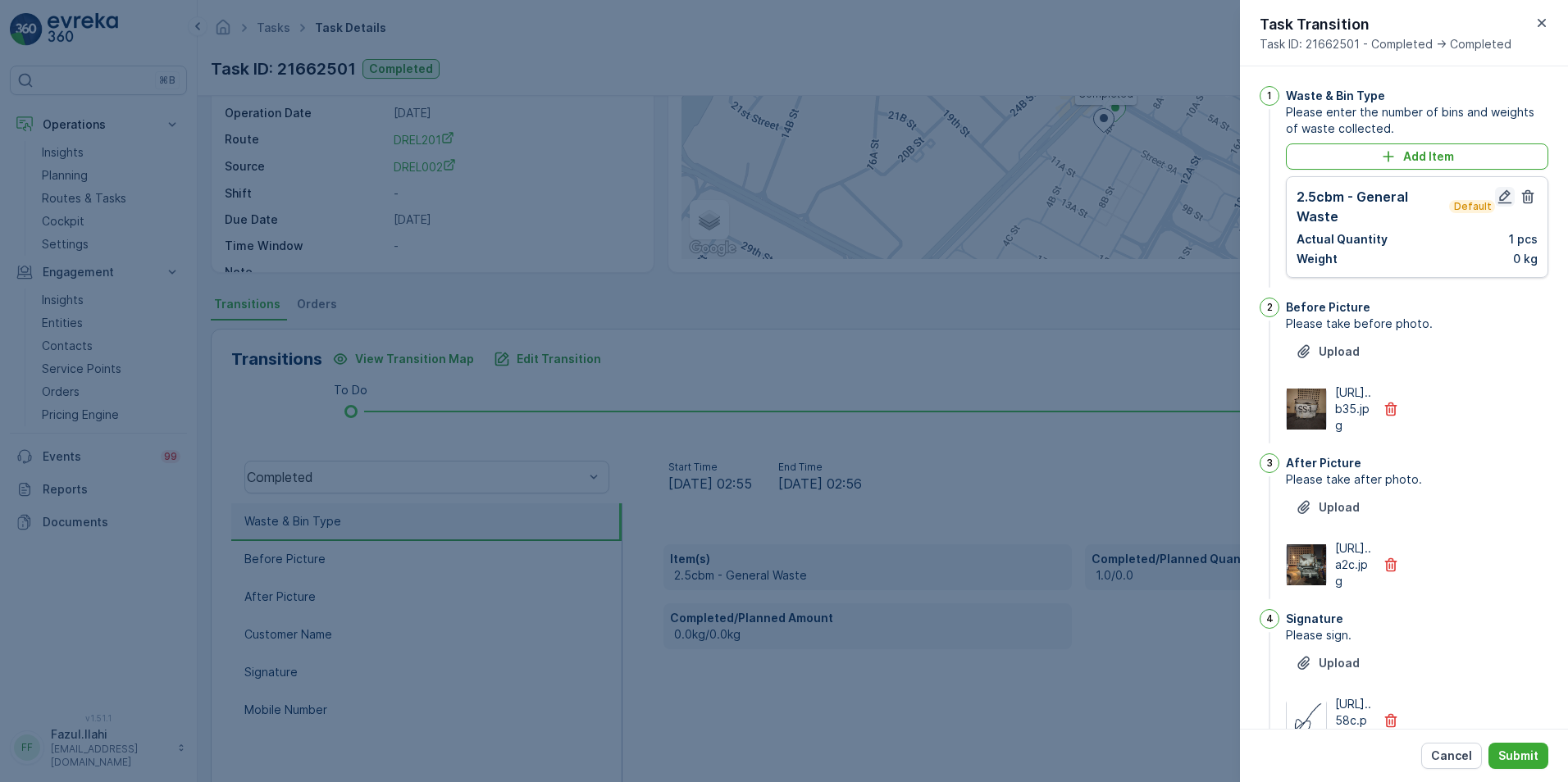
click at [1498, 199] on icon "button" at bounding box center [1504, 196] width 16 height 16
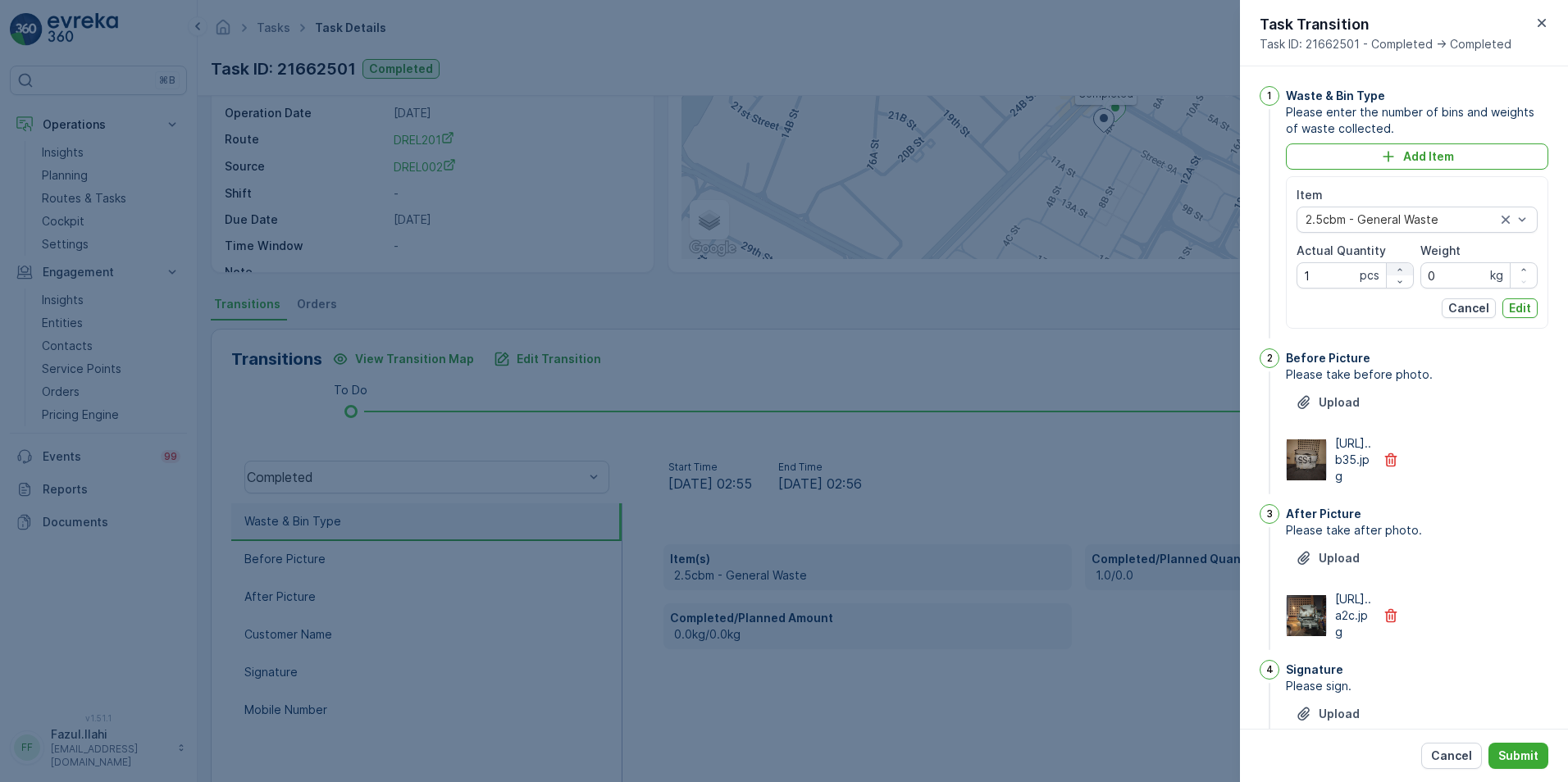
click at [1390, 266] on div "button" at bounding box center [1399, 269] width 26 height 10
type Quantity "2"
click at [1513, 301] on p "Edit" at bounding box center [1520, 307] width 22 height 16
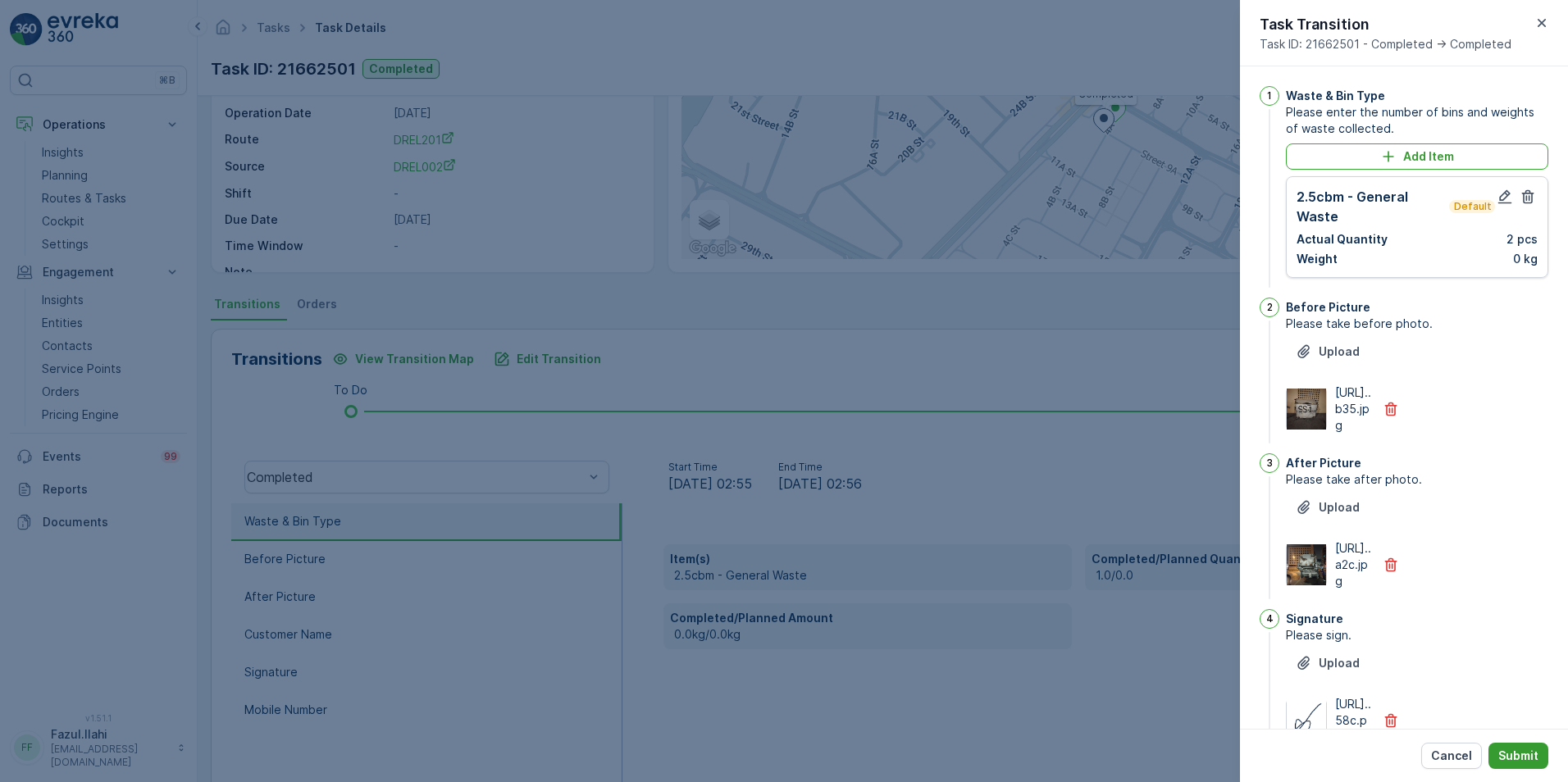
click at [1530, 750] on p "Submit" at bounding box center [1518, 755] width 40 height 16
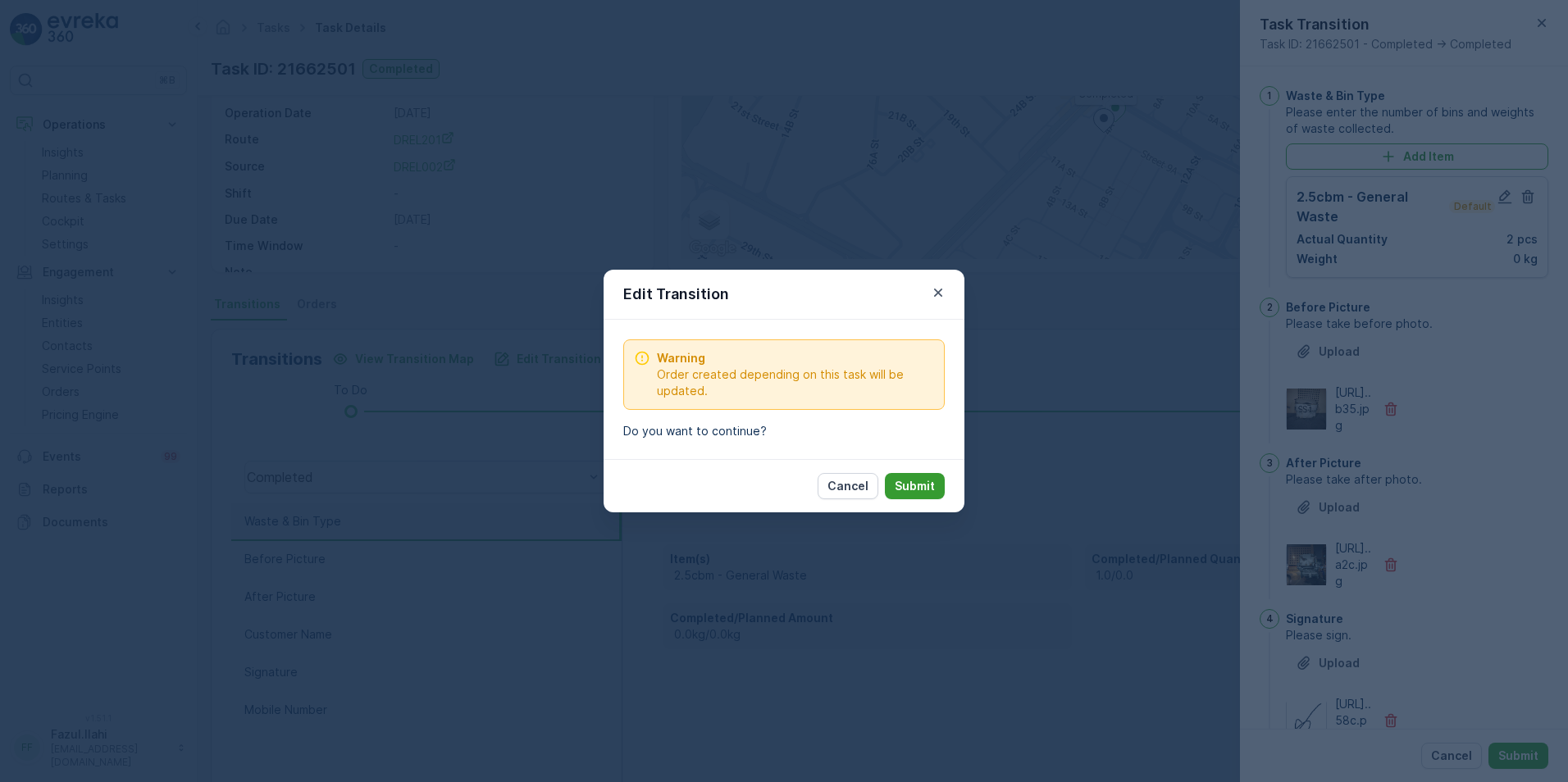
click at [900, 485] on p "Submit" at bounding box center [915, 486] width 40 height 16
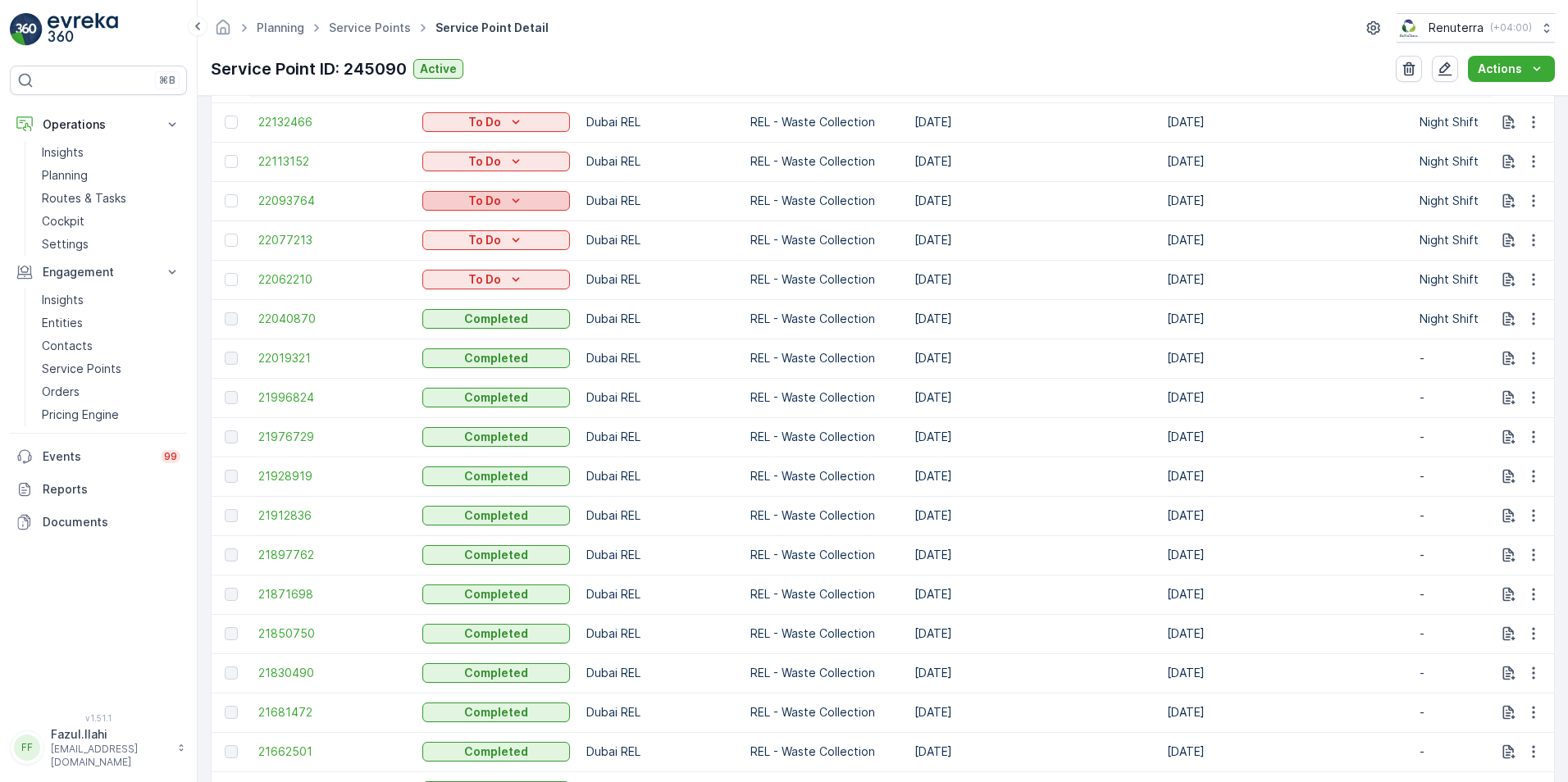
scroll to position [656, 0]
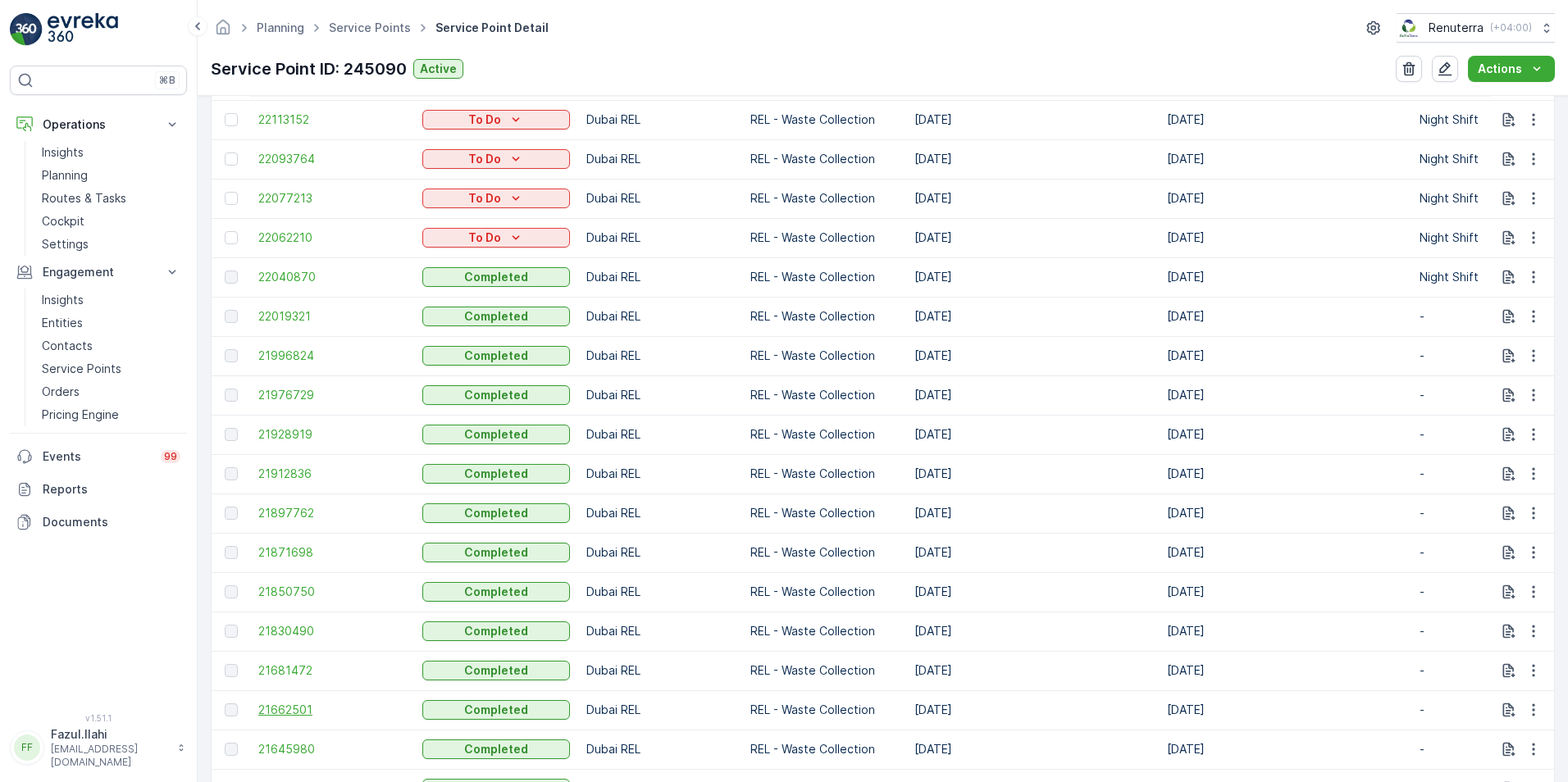
click at [303, 707] on span "21662501" at bounding box center [332, 709] width 147 height 16
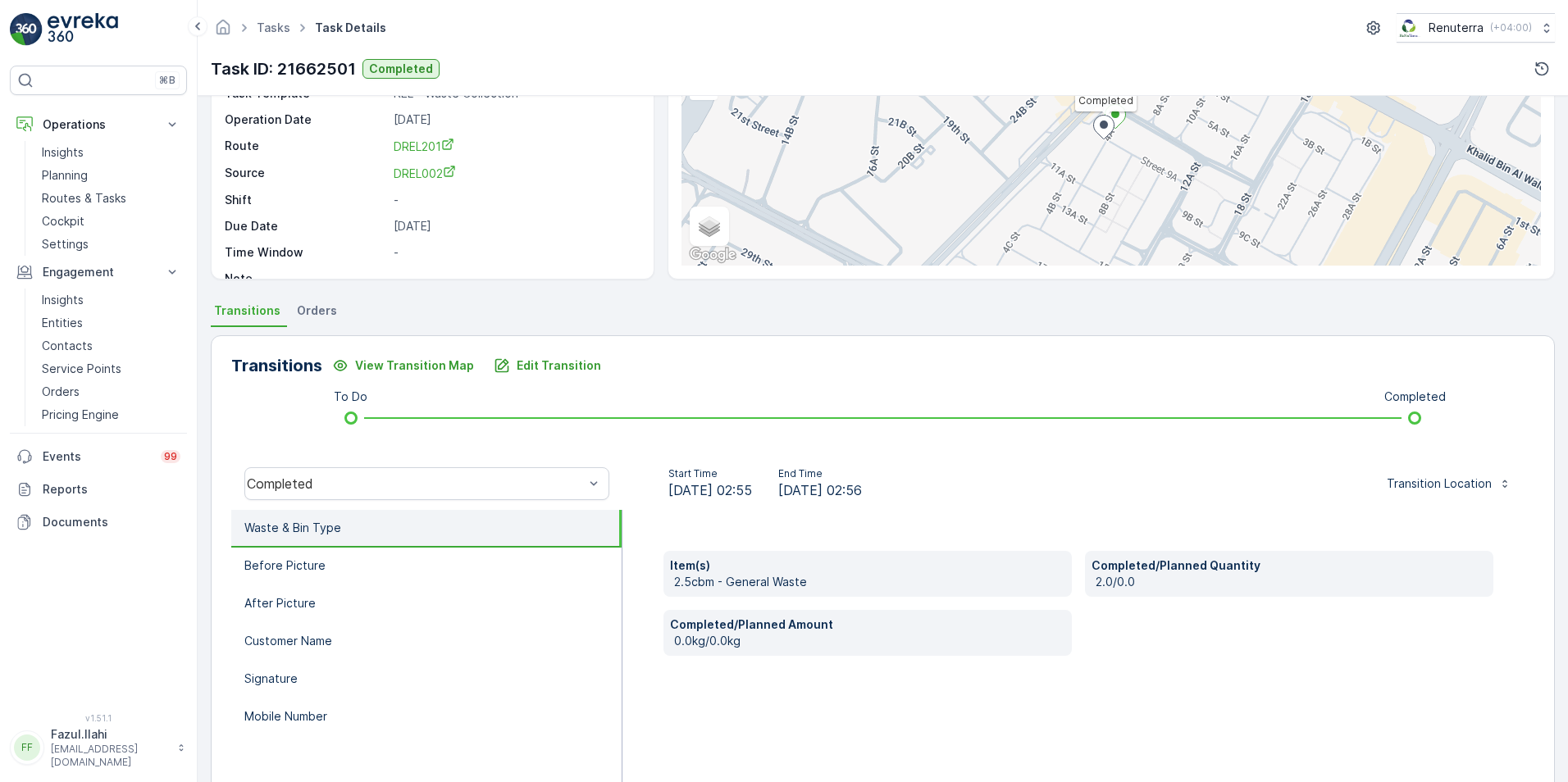
scroll to position [164, 0]
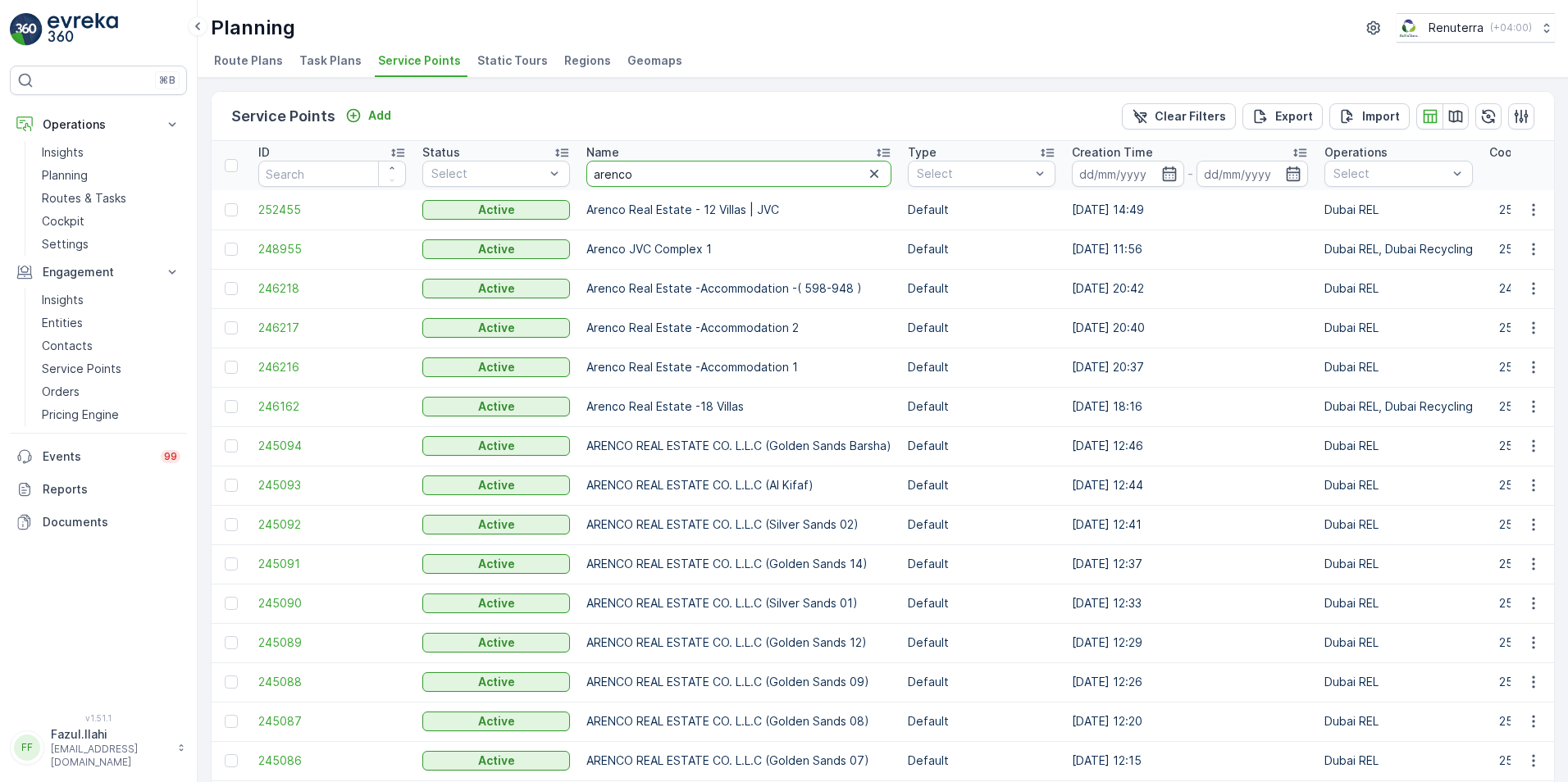
drag, startPoint x: 655, startPoint y: 175, endPoint x: 572, endPoint y: 172, distance: 83.1
click at [585, 173] on th "Name [PERSON_NAME]" at bounding box center [739, 165] width 322 height 49
type input "zeena"
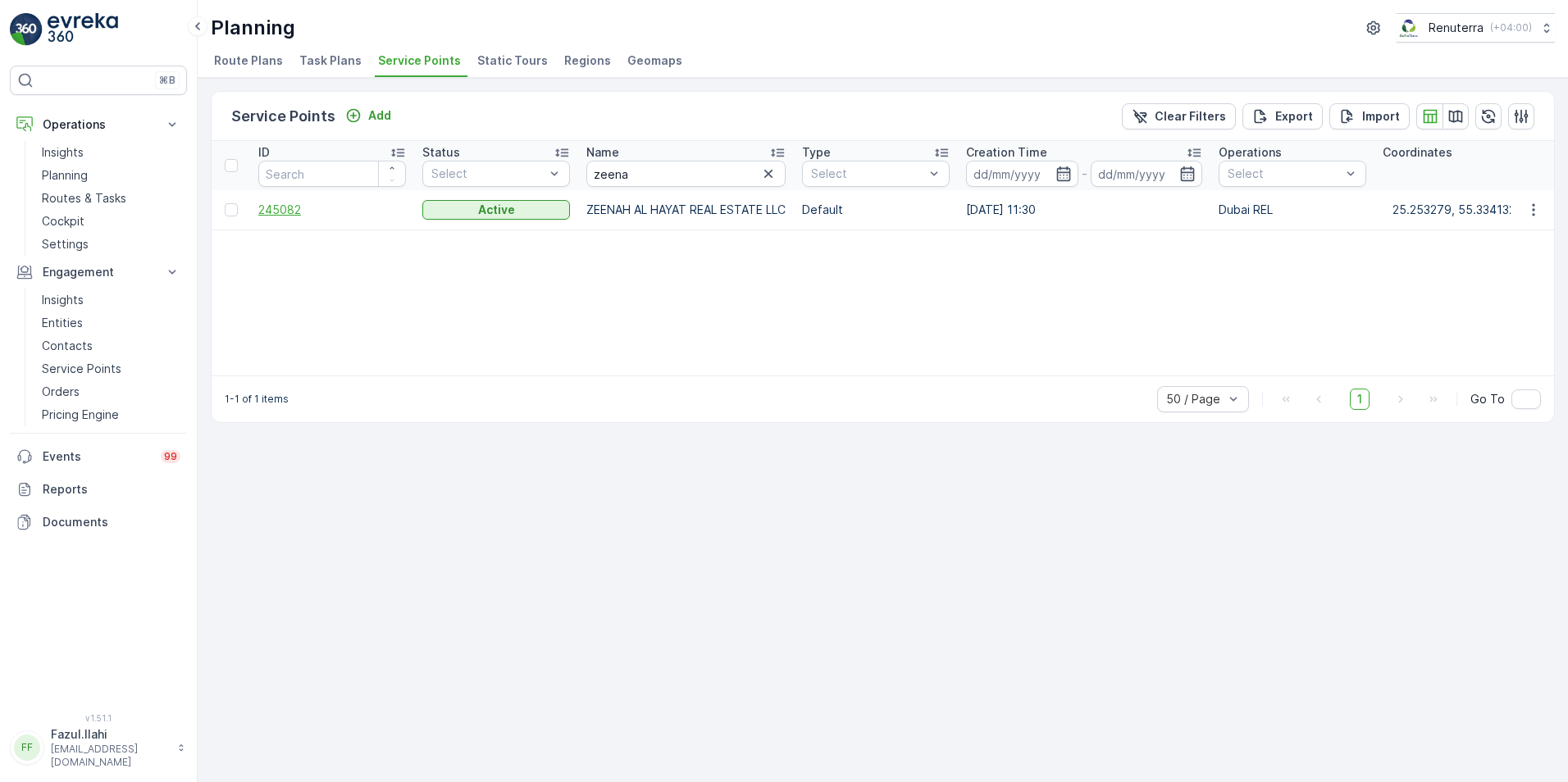
click at [295, 203] on span "245082" at bounding box center [332, 210] width 147 height 16
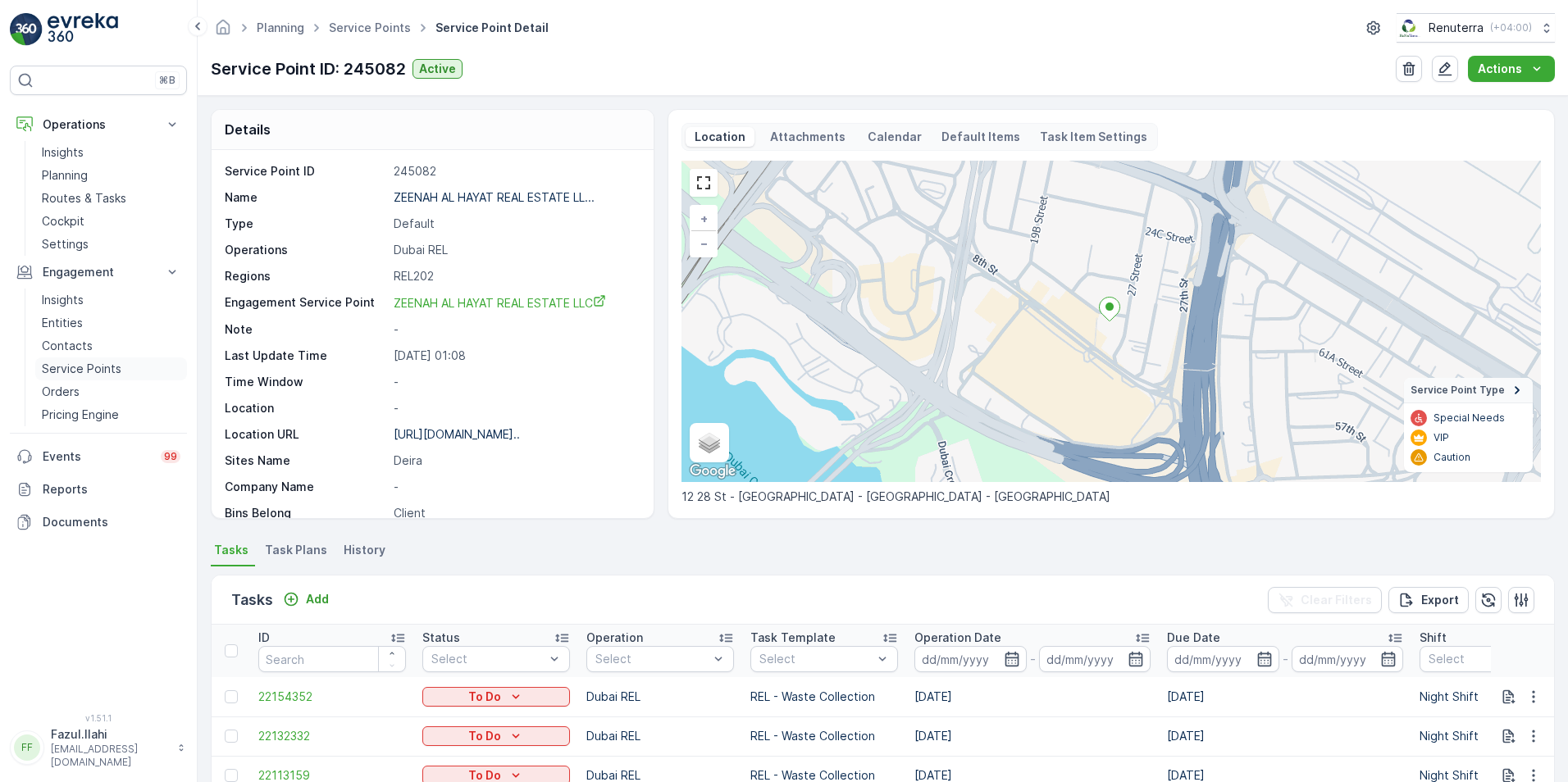
click at [84, 367] on p "Service Points" at bounding box center [82, 368] width 79 height 16
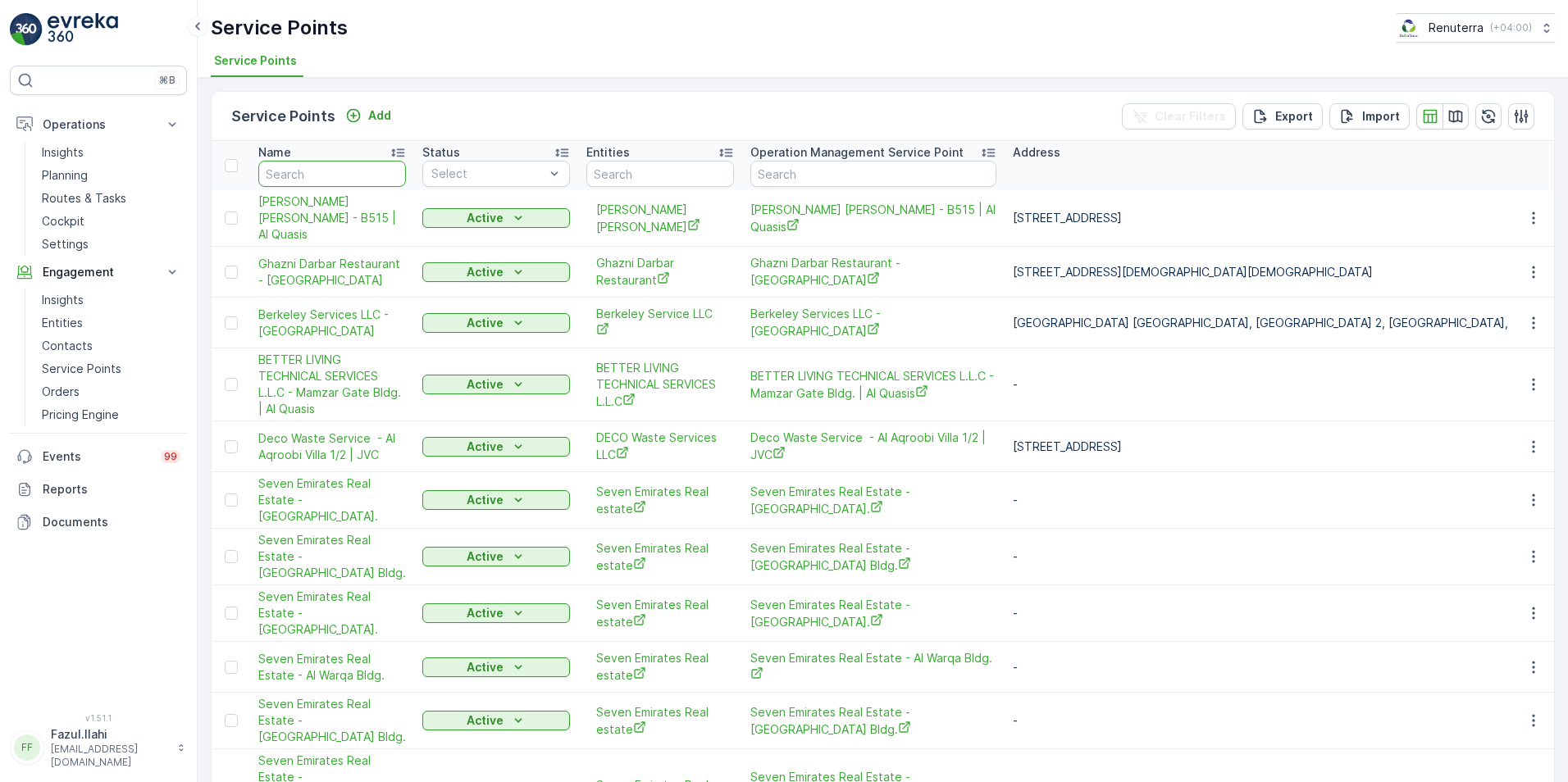
click at [324, 175] on input "text" at bounding box center [332, 173] width 147 height 26
type input "zeenah"
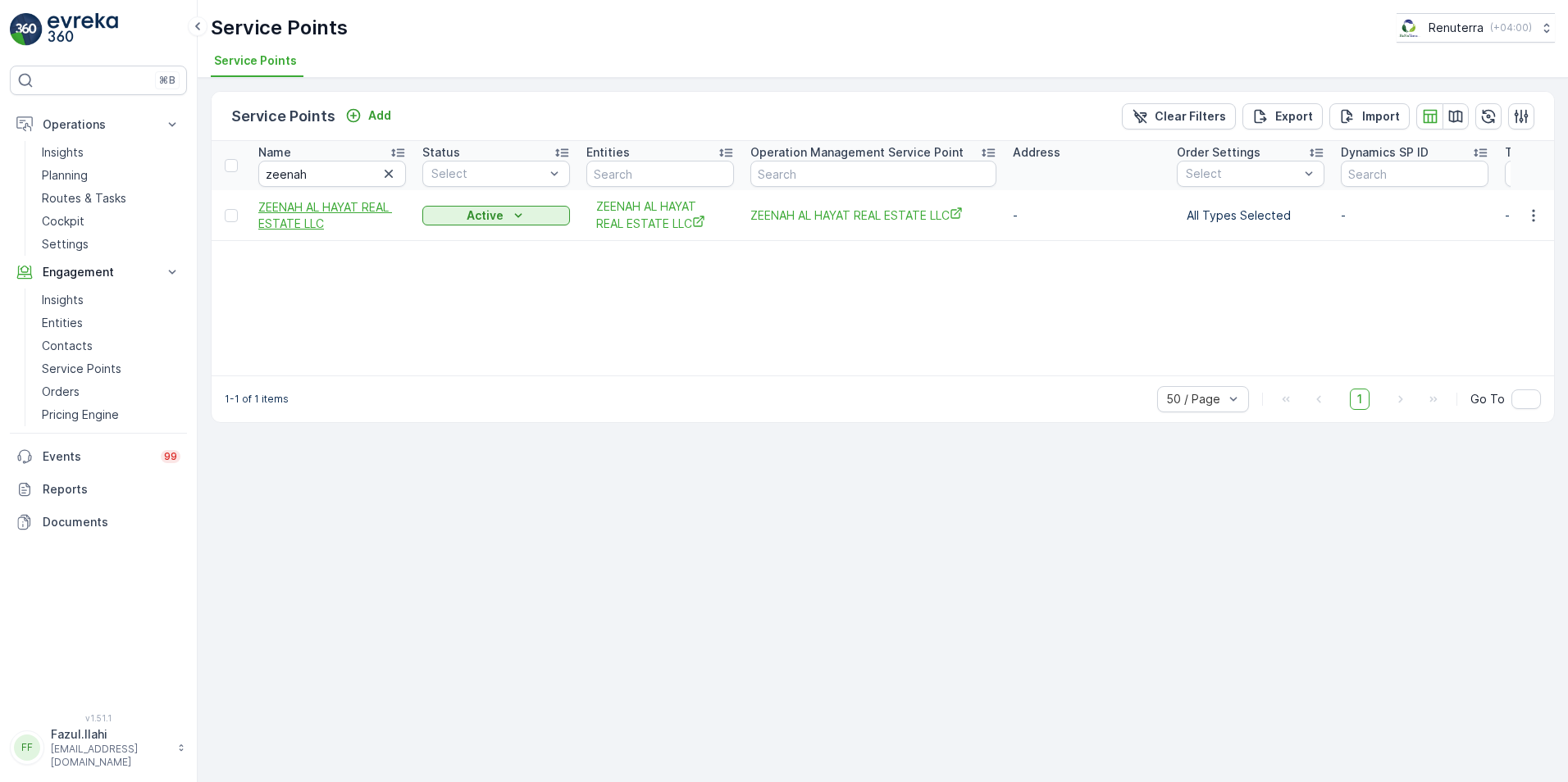
click at [330, 208] on span "ZEENAH AL HAYAT REAL ESTATE LLC" at bounding box center [332, 215] width 147 height 33
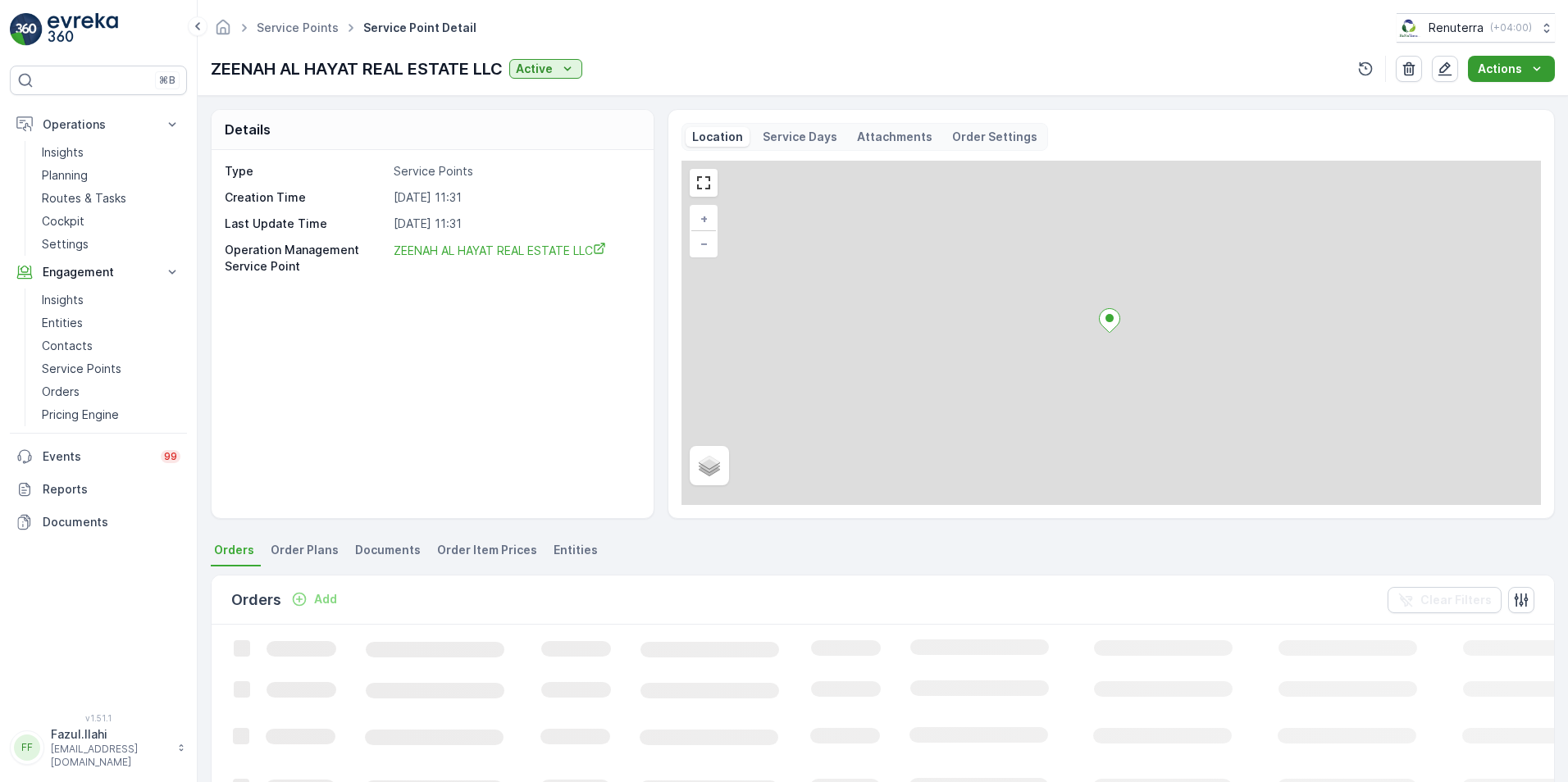
click at [1521, 67] on p "Actions" at bounding box center [1500, 68] width 45 height 16
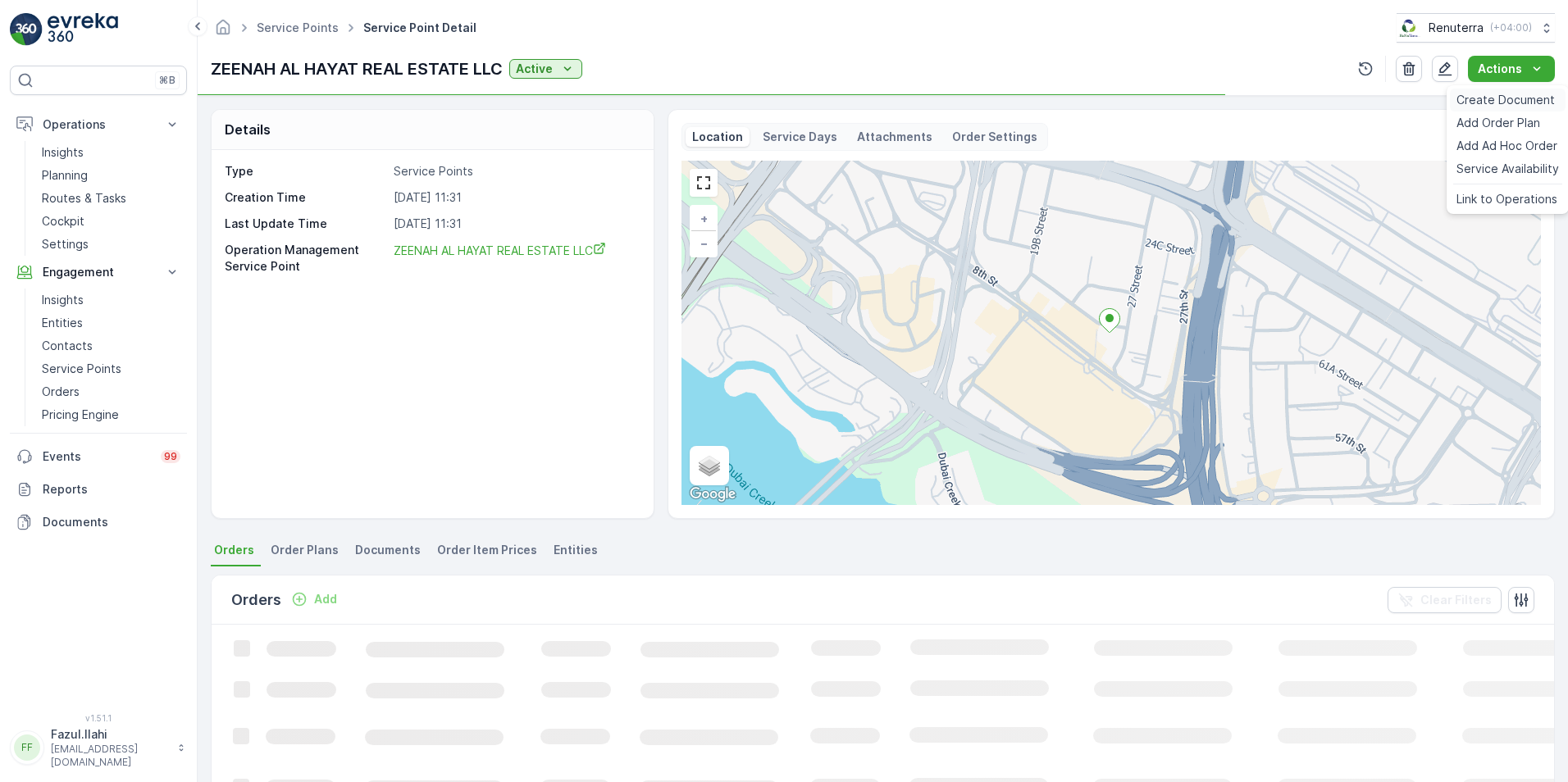
click at [1501, 101] on span "Create Document" at bounding box center [1505, 99] width 99 height 16
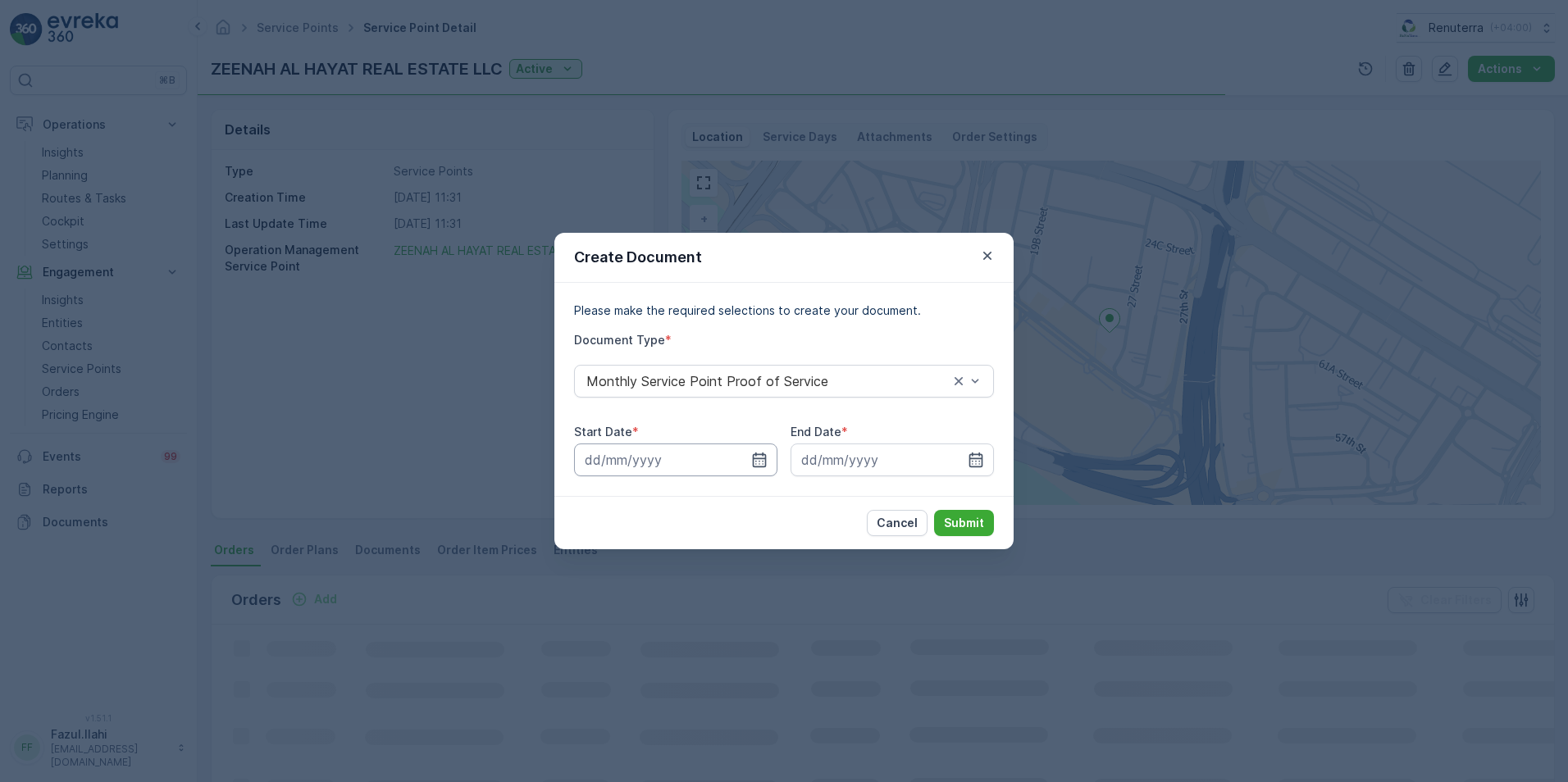
click at [749, 462] on input at bounding box center [675, 460] width 203 height 33
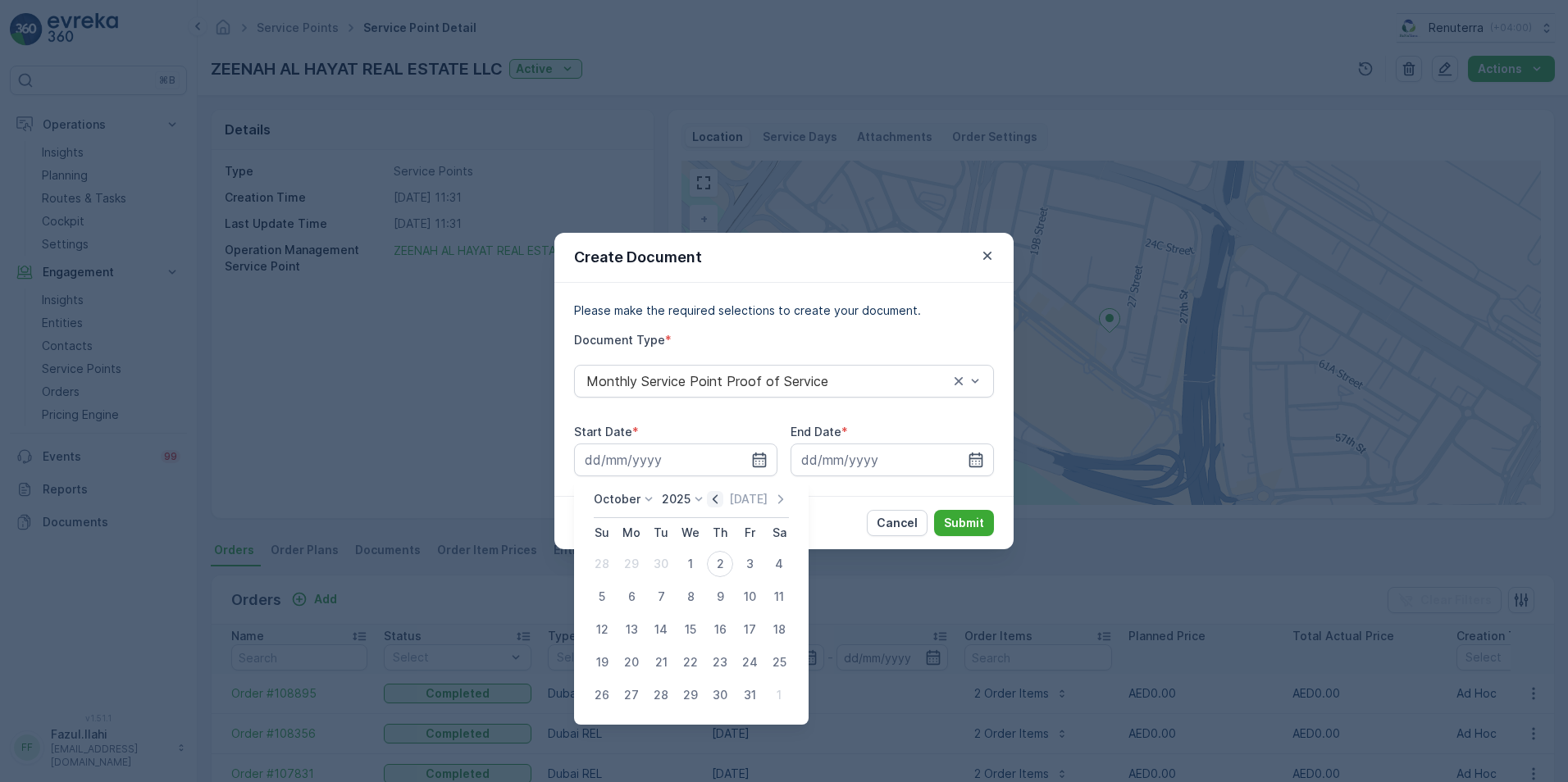
click at [722, 502] on icon "button" at bounding box center [714, 498] width 16 height 16
click at [629, 567] on div "1" at bounding box center [631, 563] width 26 height 26
type input "[DATE]"
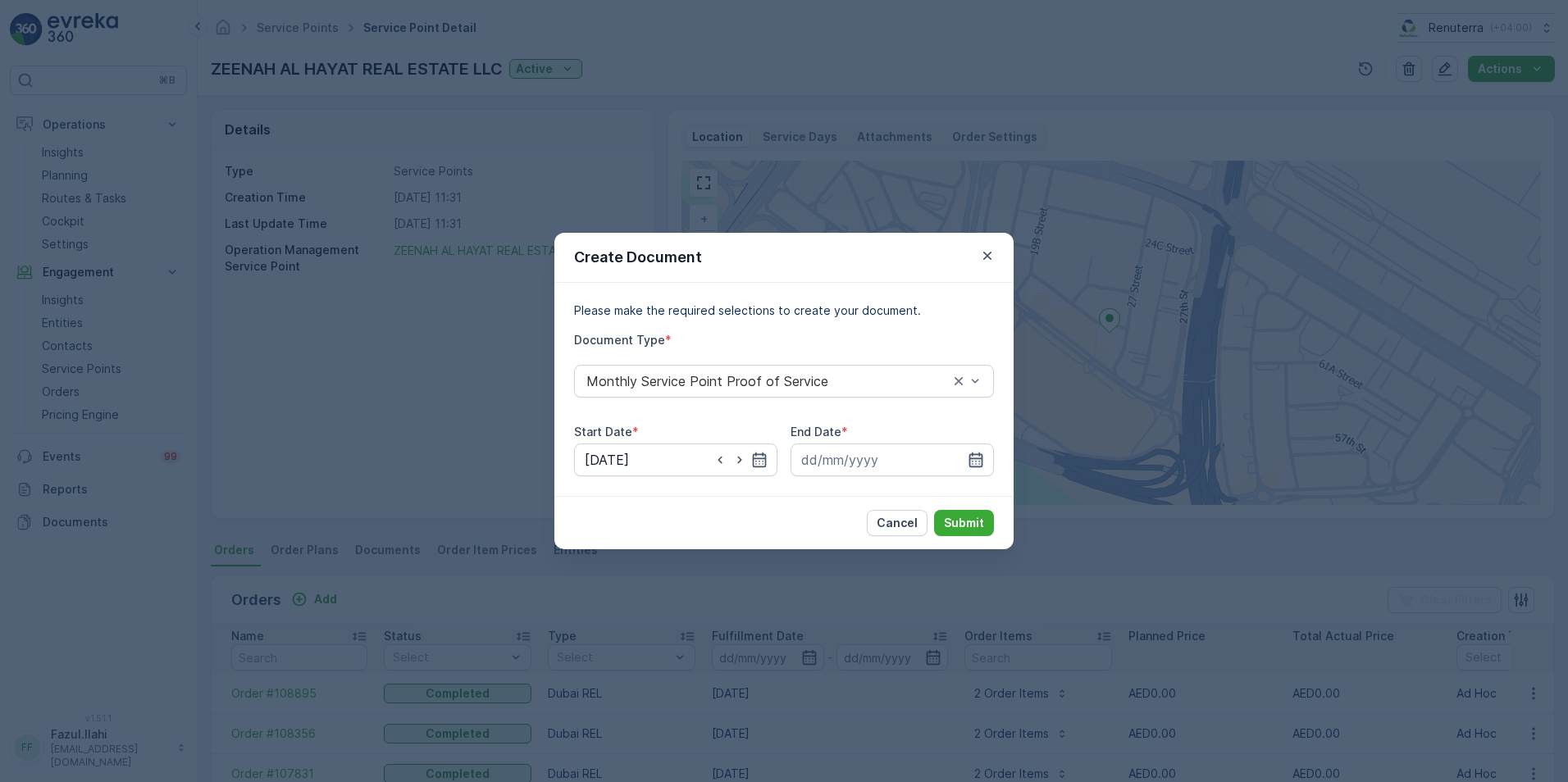
click at [980, 459] on icon "button" at bounding box center [976, 460] width 14 height 15
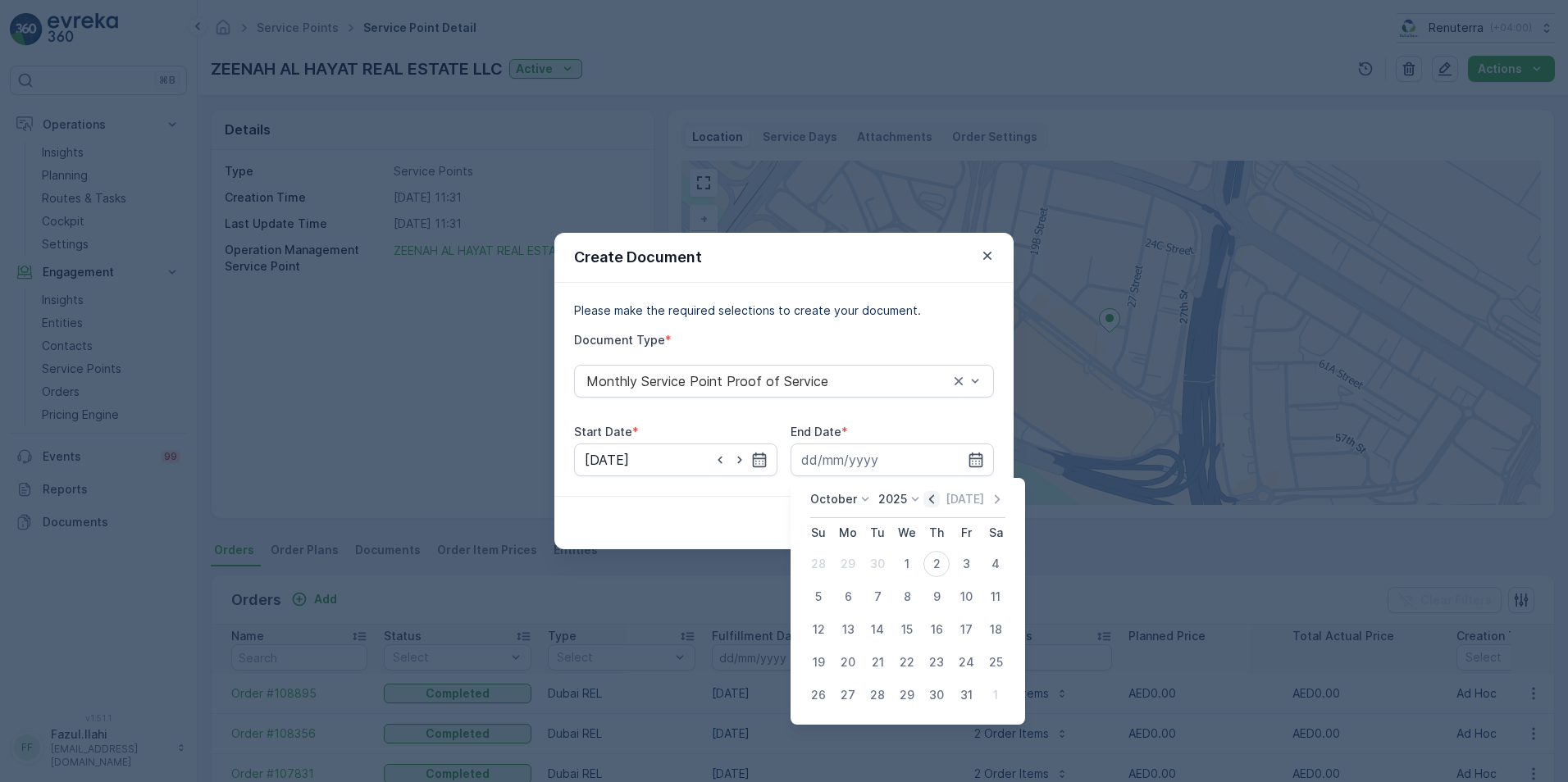
click at [934, 499] on icon "button" at bounding box center [931, 498] width 5 height 9
click at [881, 696] on div "30" at bounding box center [877, 694] width 26 height 26
type input "[DATE]"
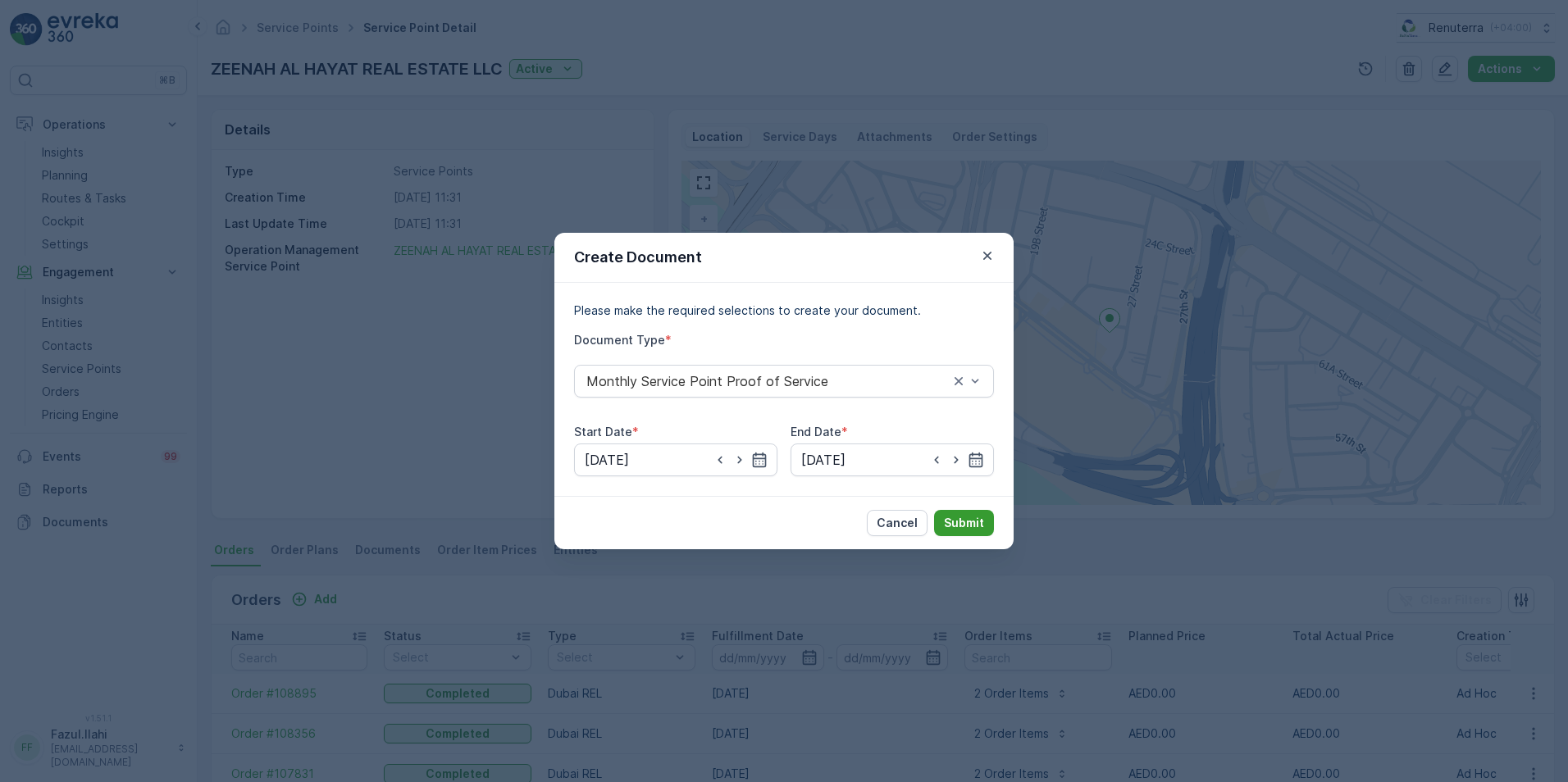
click at [971, 519] on p "Submit" at bounding box center [964, 522] width 40 height 16
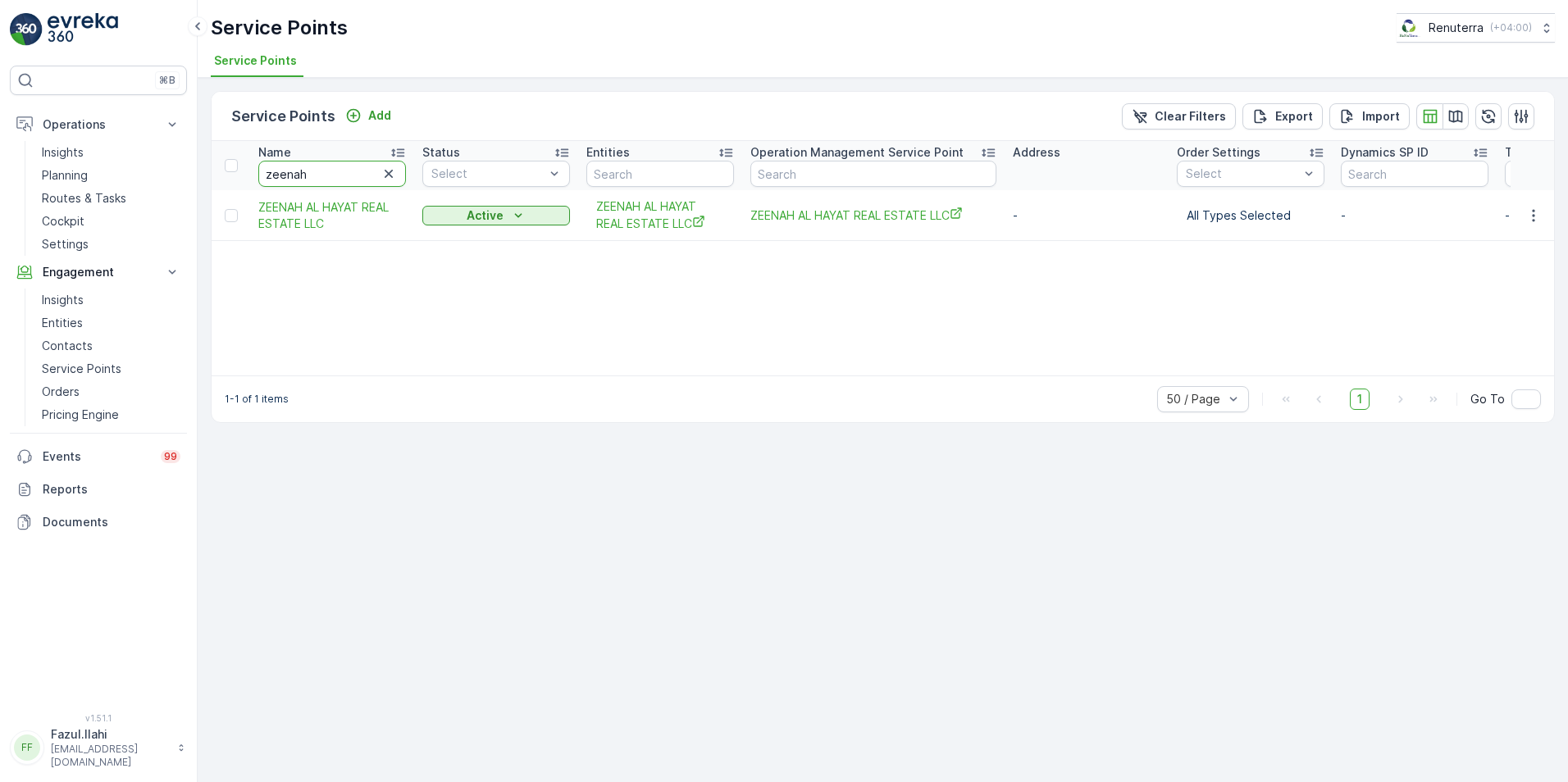
drag, startPoint x: 313, startPoint y: 176, endPoint x: 191, endPoint y: 176, distance: 122.0
click at [240, 167] on tr "Name [PERSON_NAME] Status Select Entities Operation Management Service Point Ad…" at bounding box center [1293, 165] width 2163 height 49
type input "arenco"
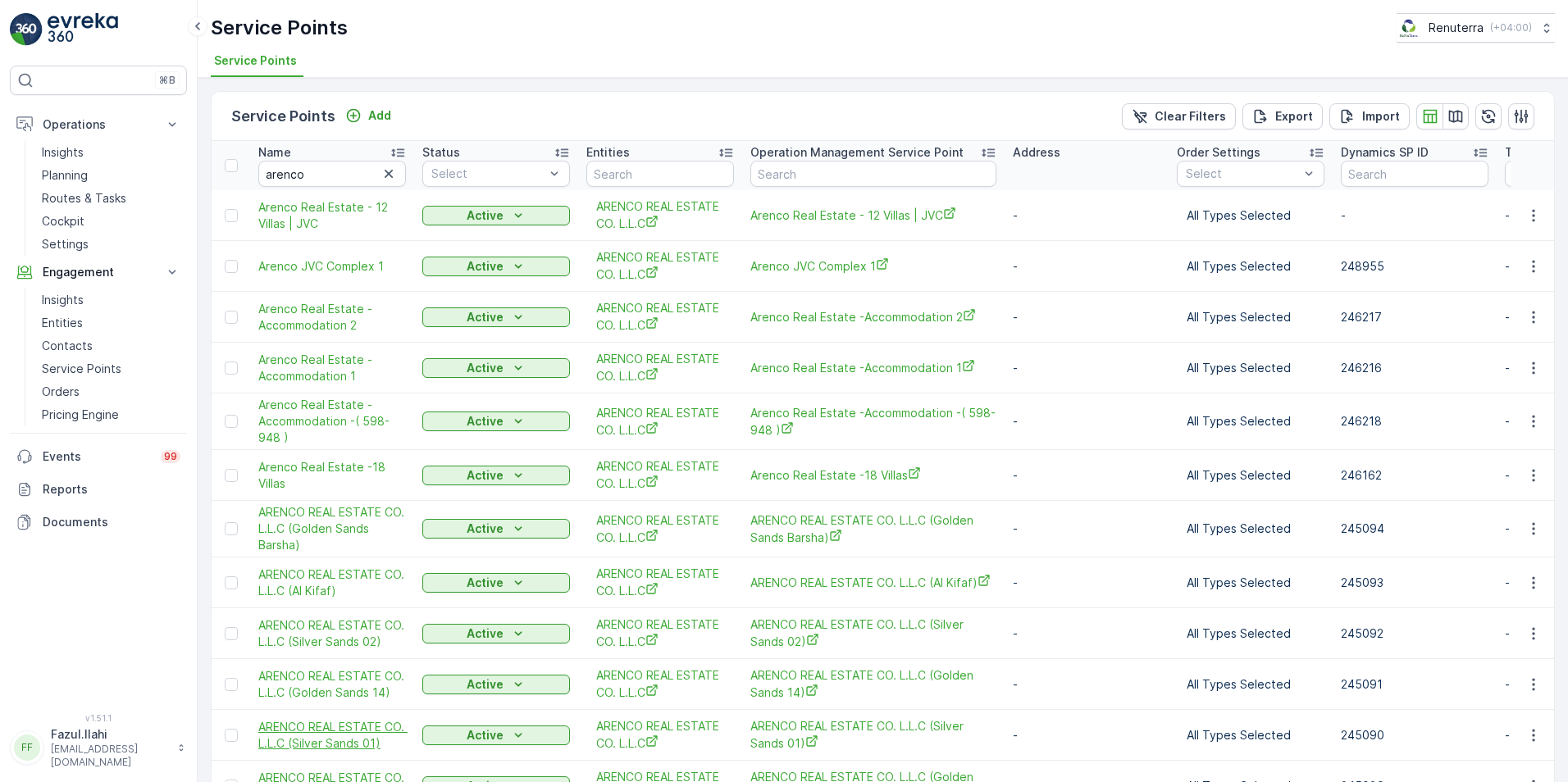
click at [352, 731] on span "ARENCO REAL ESTATE CO. L.L.C (Silver Sands 01)" at bounding box center [332, 735] width 147 height 33
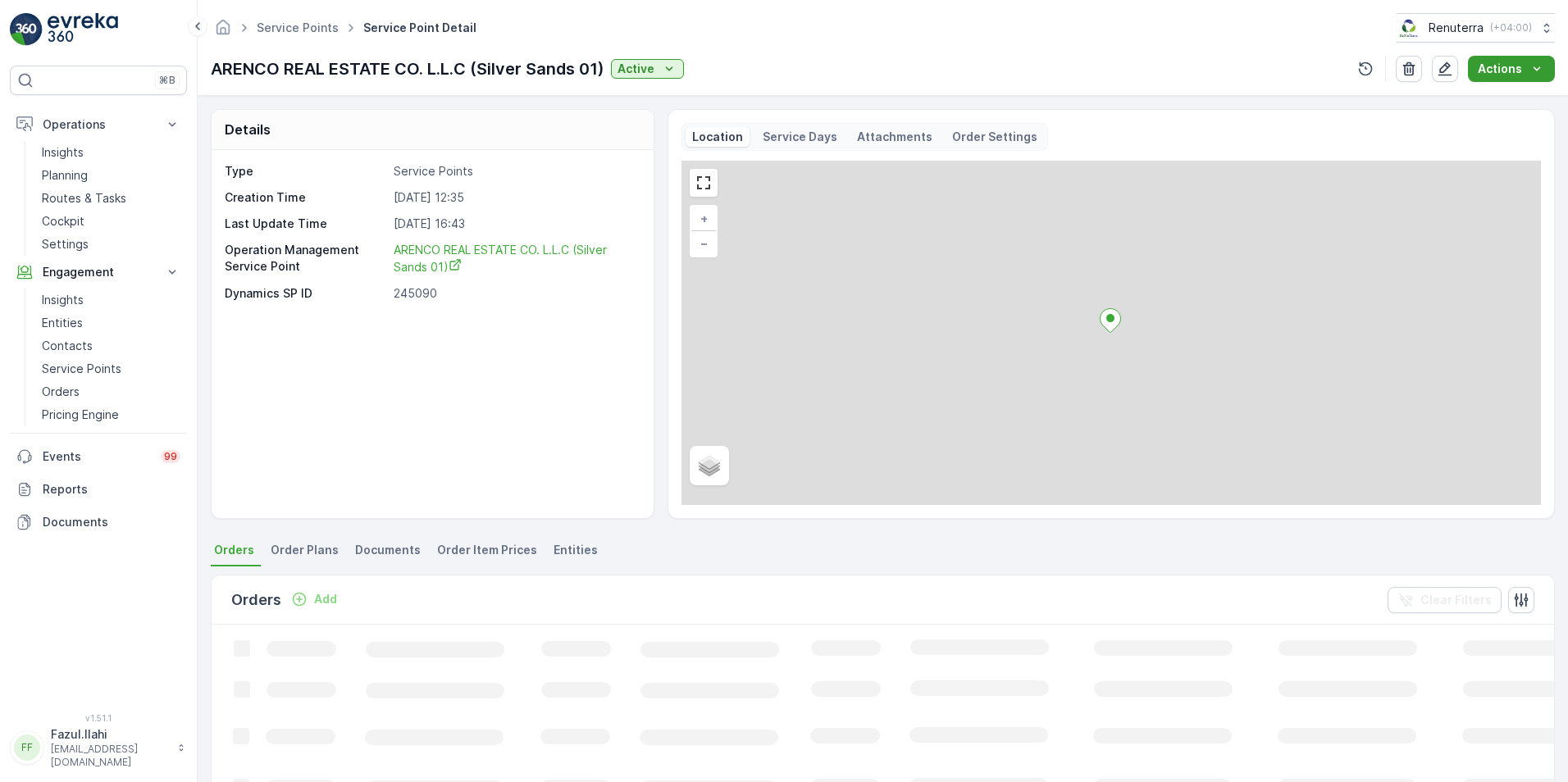
click at [1524, 72] on div "Actions" at bounding box center [1512, 68] width 67 height 16
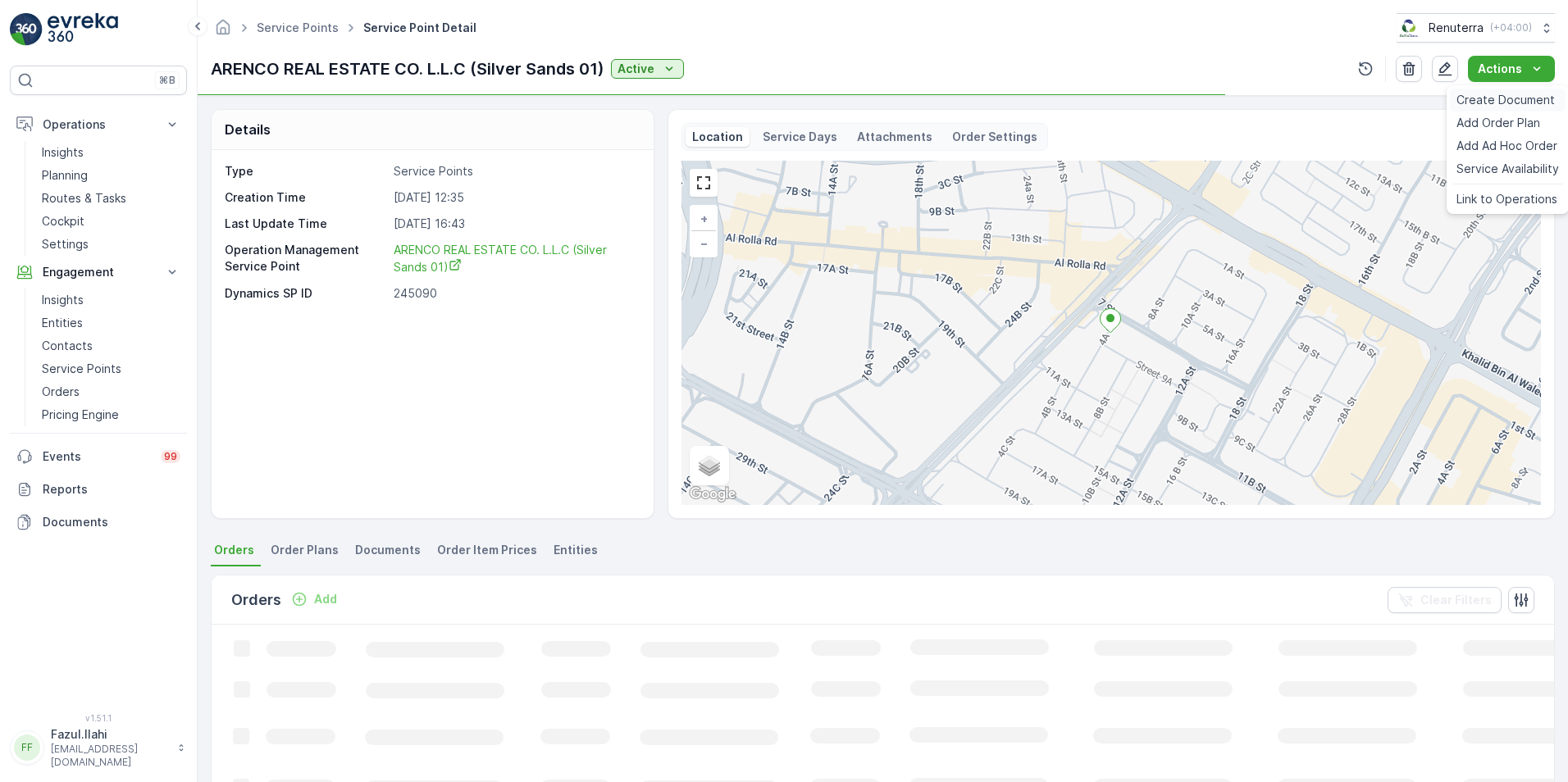
click at [1507, 96] on span "Create Document" at bounding box center [1505, 99] width 99 height 16
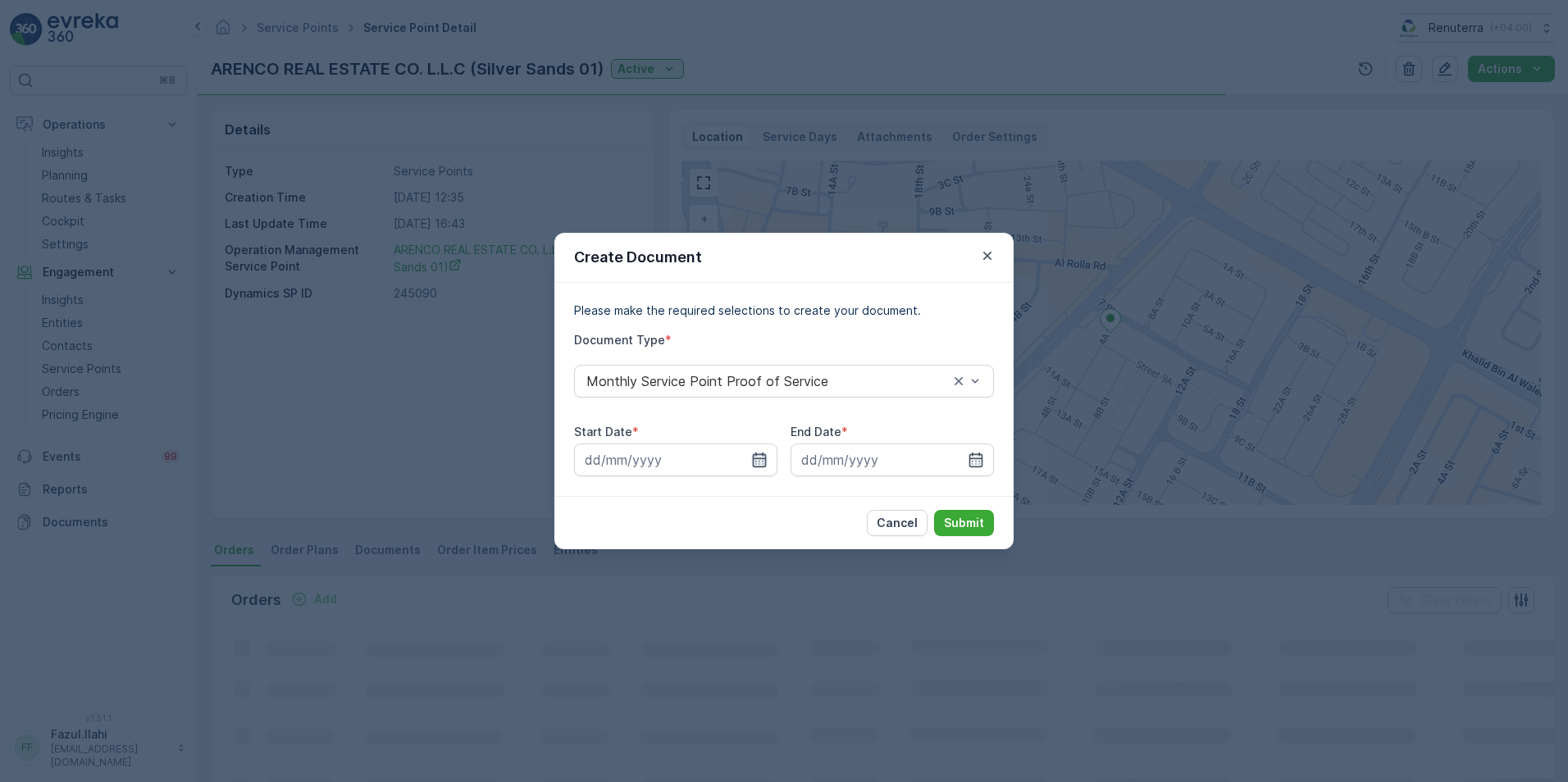
click at [752, 460] on icon "button" at bounding box center [759, 459] width 16 height 16
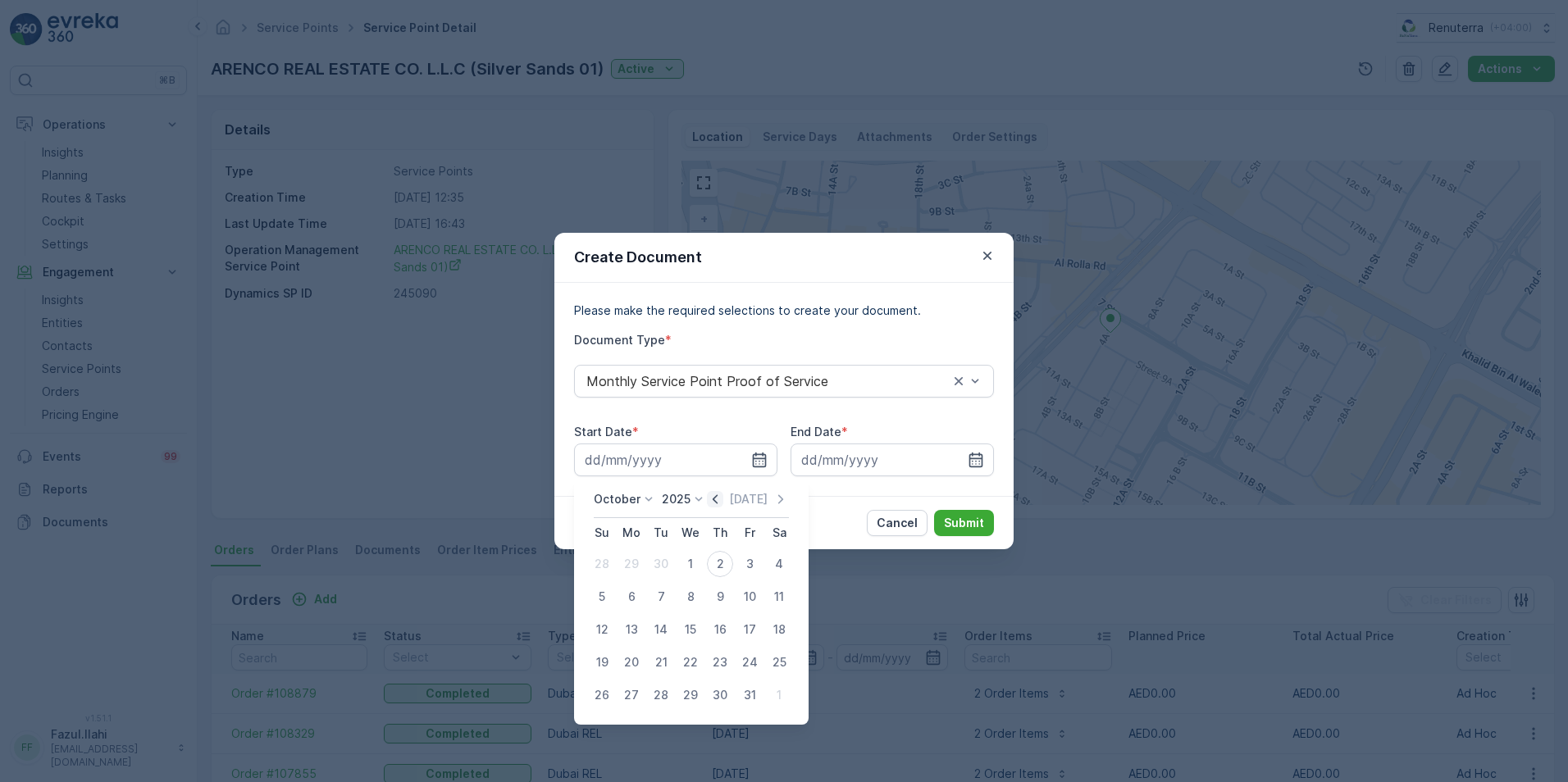
click at [720, 499] on icon "button" at bounding box center [714, 498] width 16 height 16
click at [634, 561] on div "1" at bounding box center [631, 563] width 26 height 26
type input "[DATE]"
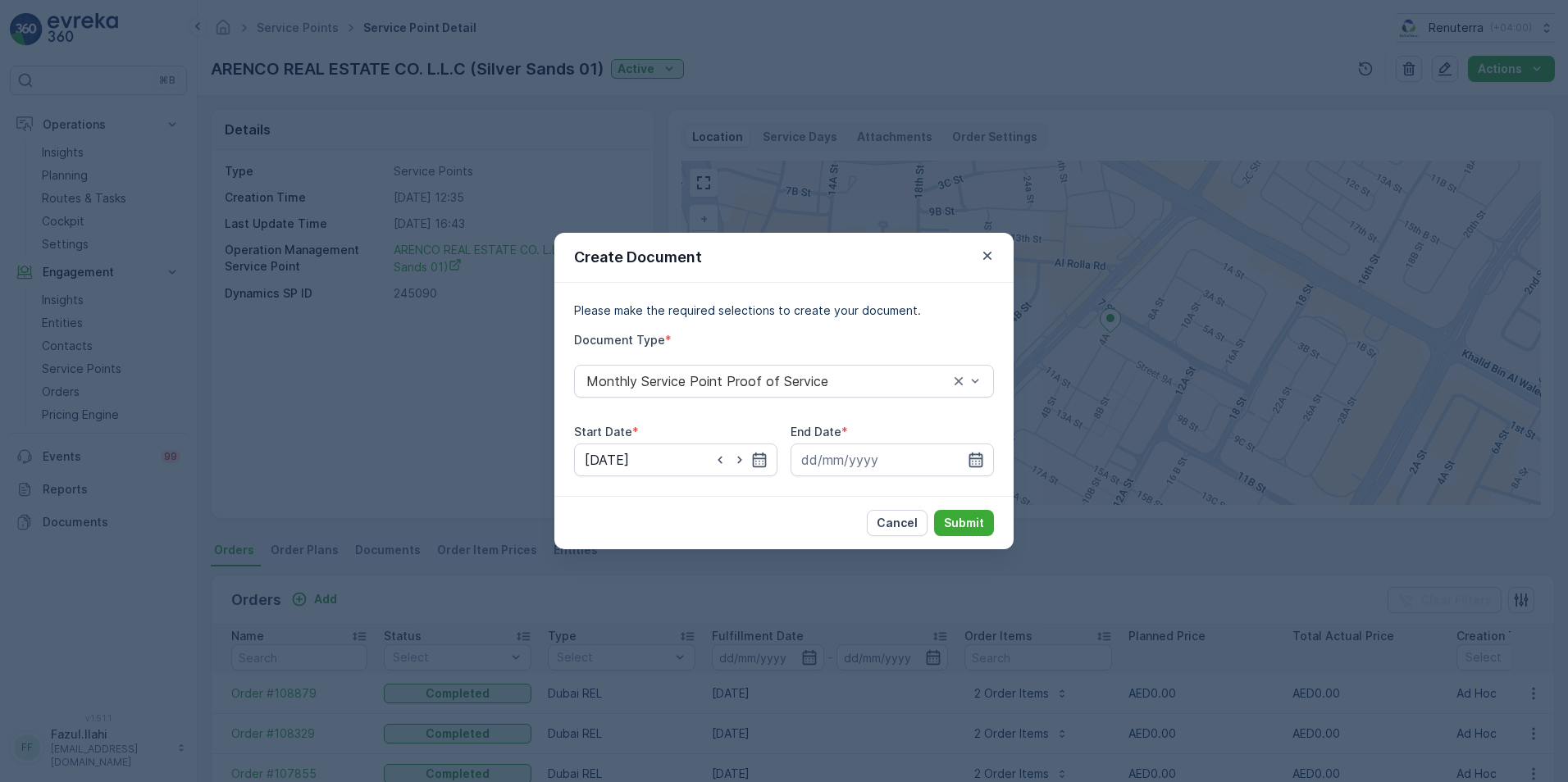
click at [969, 458] on icon "button" at bounding box center [975, 459] width 16 height 16
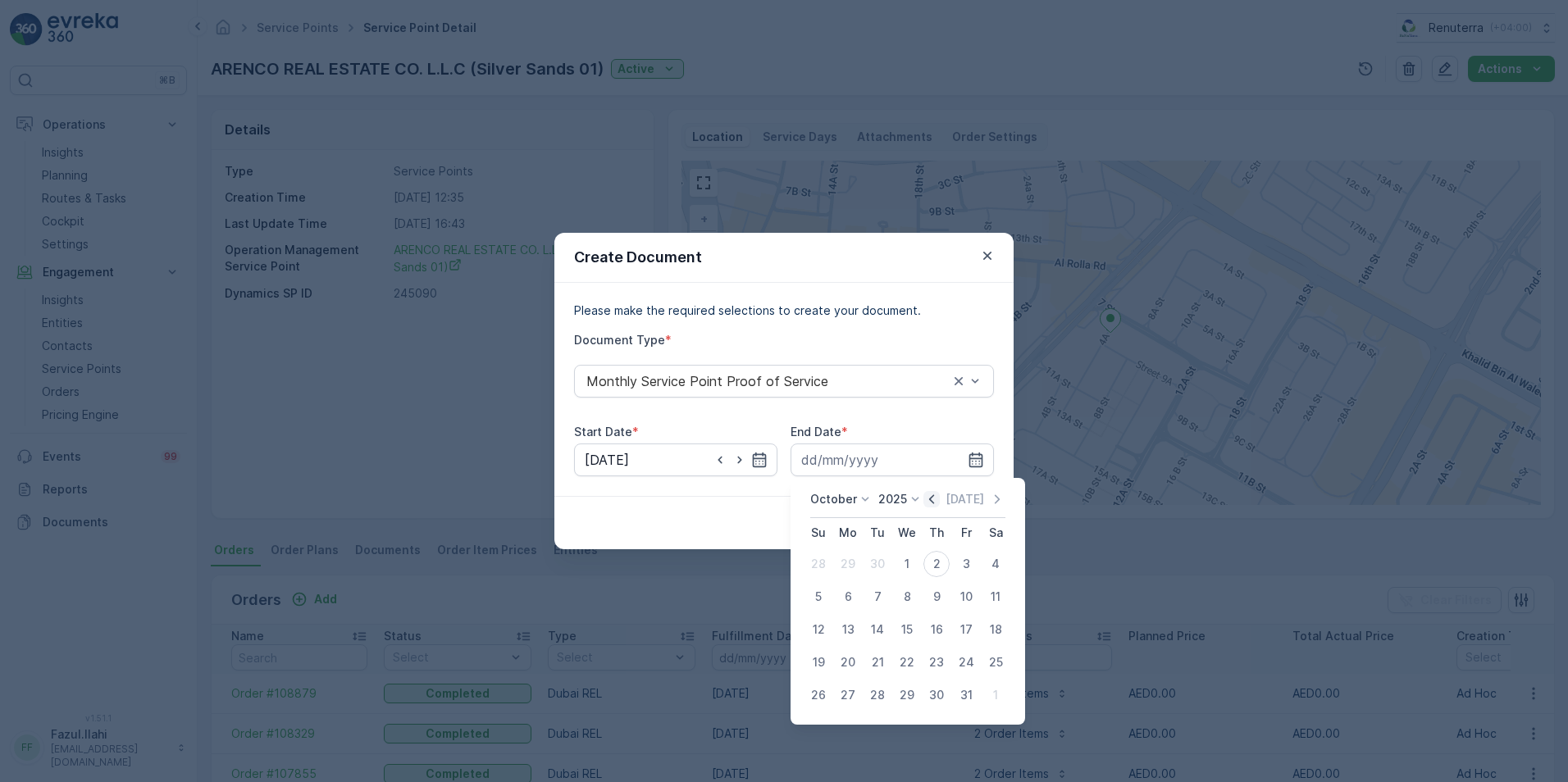
click at [939, 494] on icon "button" at bounding box center [931, 498] width 16 height 16
click at [871, 695] on div "30" at bounding box center [877, 694] width 26 height 26
type input "[DATE]"
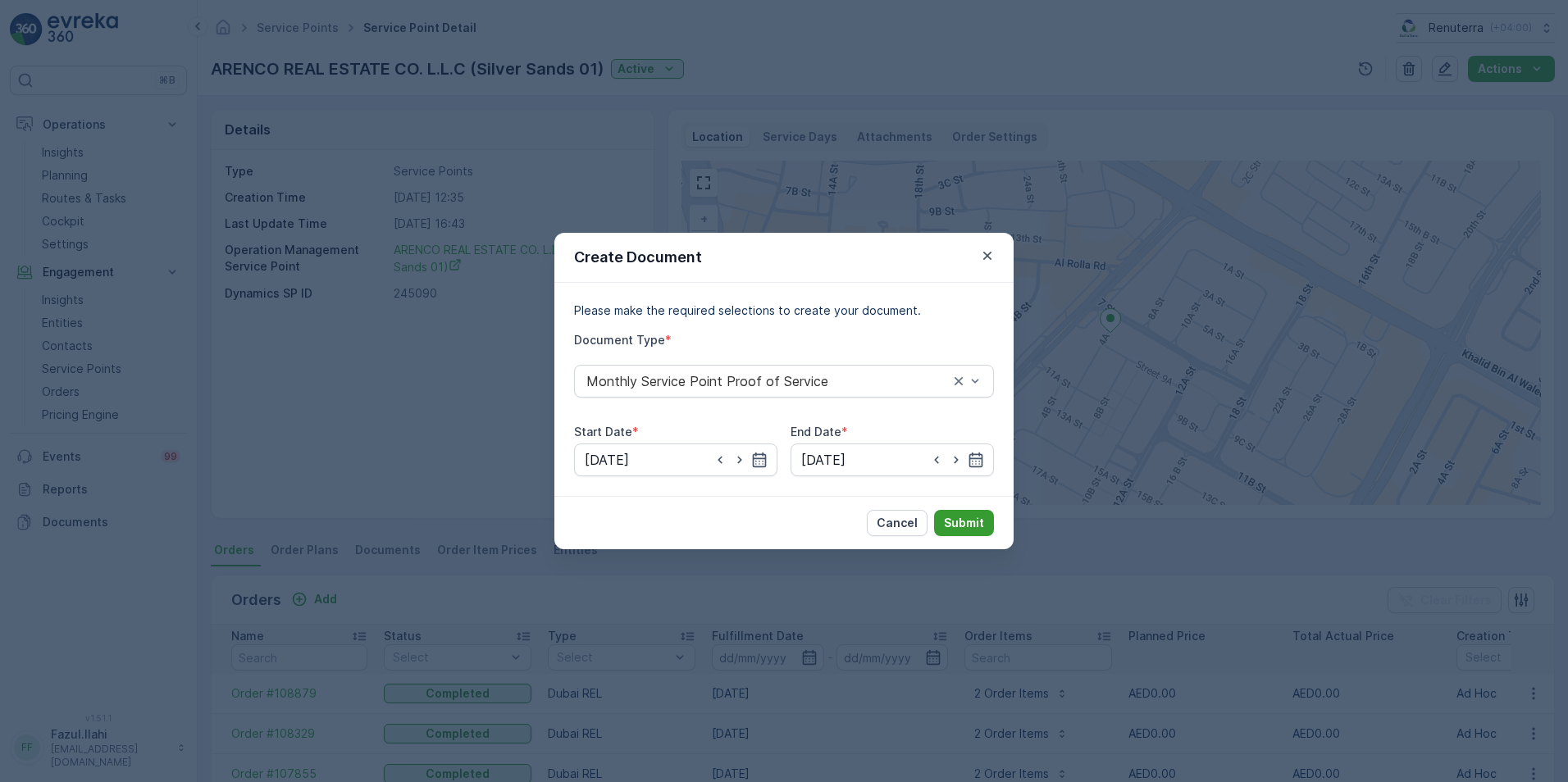
click at [953, 527] on p "Submit" at bounding box center [964, 522] width 40 height 16
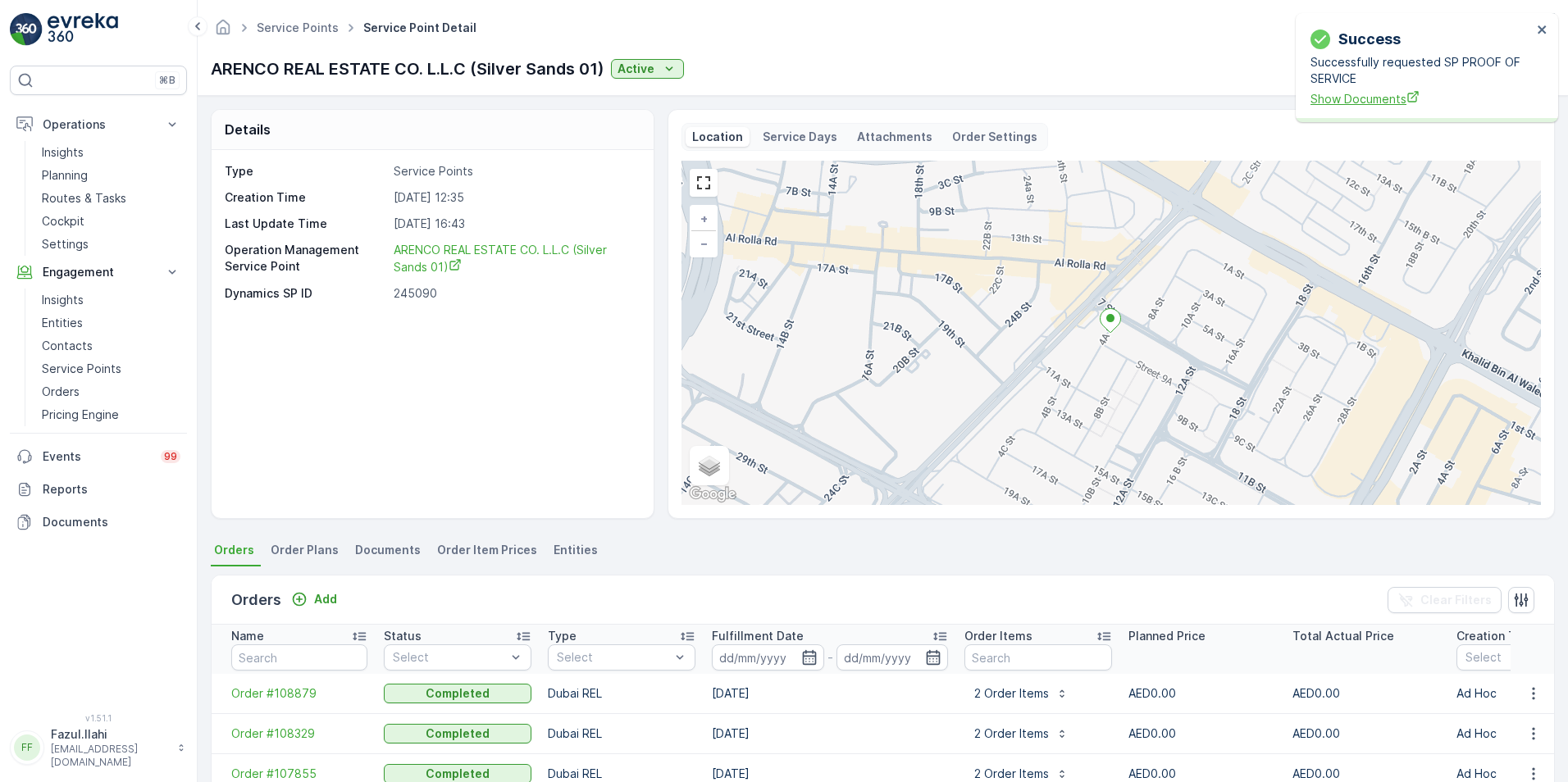
click at [1346, 100] on span "Show Documents" at bounding box center [1421, 98] width 221 height 17
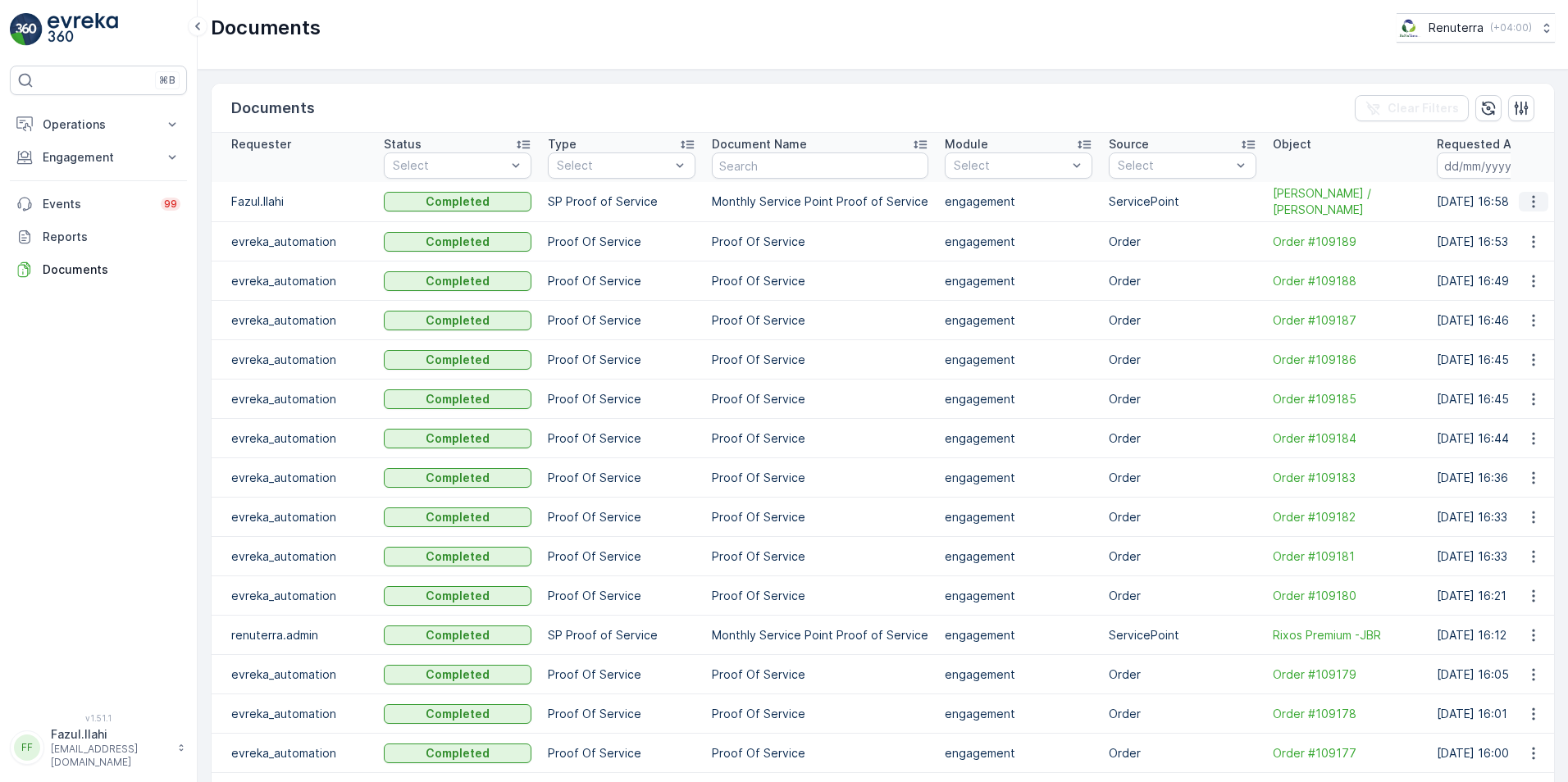
click at [1528, 204] on icon "button" at bounding box center [1533, 201] width 16 height 16
click at [1519, 228] on span "See Details" at bounding box center [1528, 226] width 63 height 16
click at [1527, 206] on icon "button" at bounding box center [1533, 201] width 16 height 16
click at [1517, 224] on span "See Details" at bounding box center [1528, 226] width 63 height 16
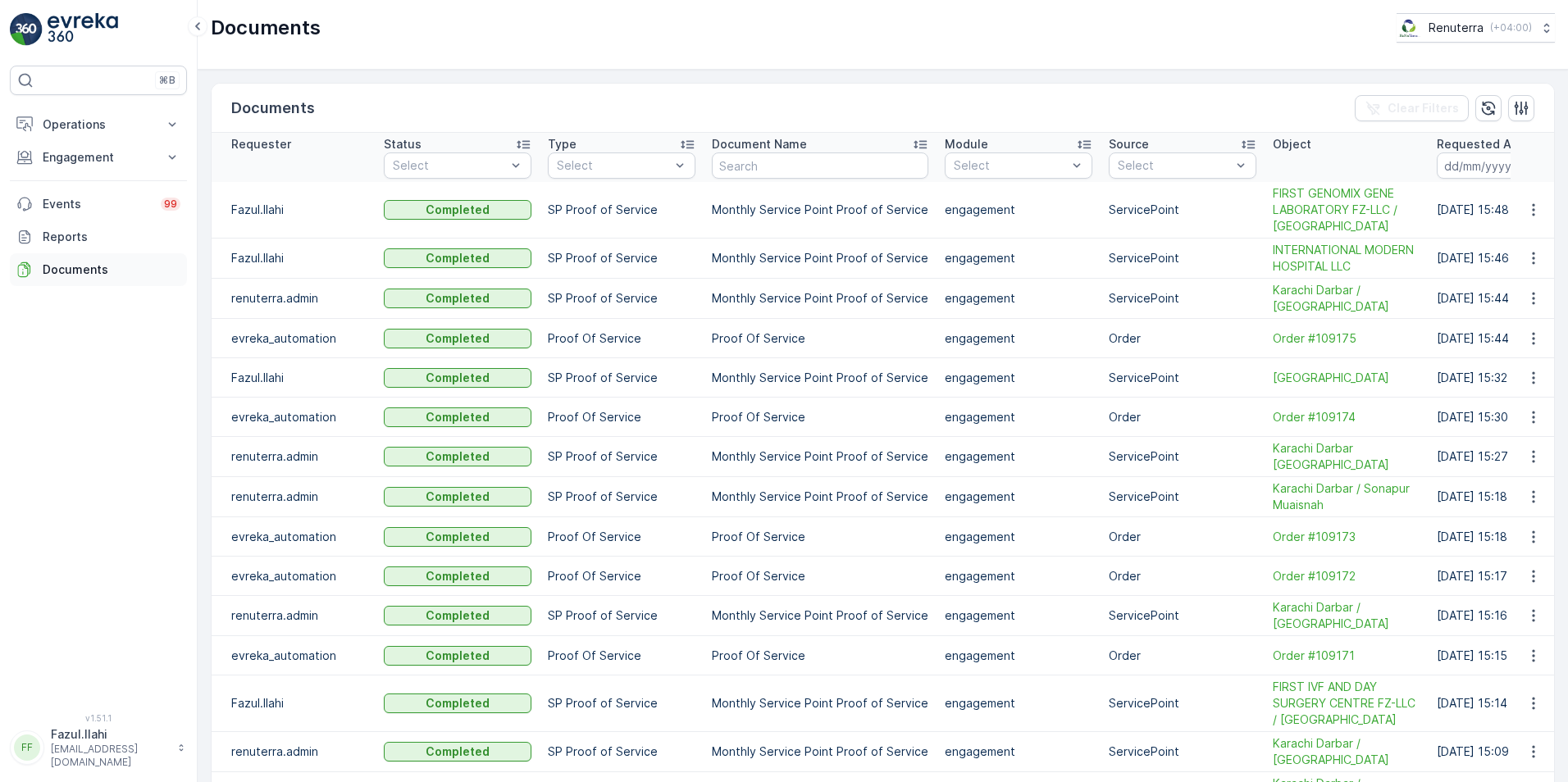
click at [61, 268] on p "Documents" at bounding box center [112, 269] width 138 height 16
